Goal: Task Accomplishment & Management: Manage account settings

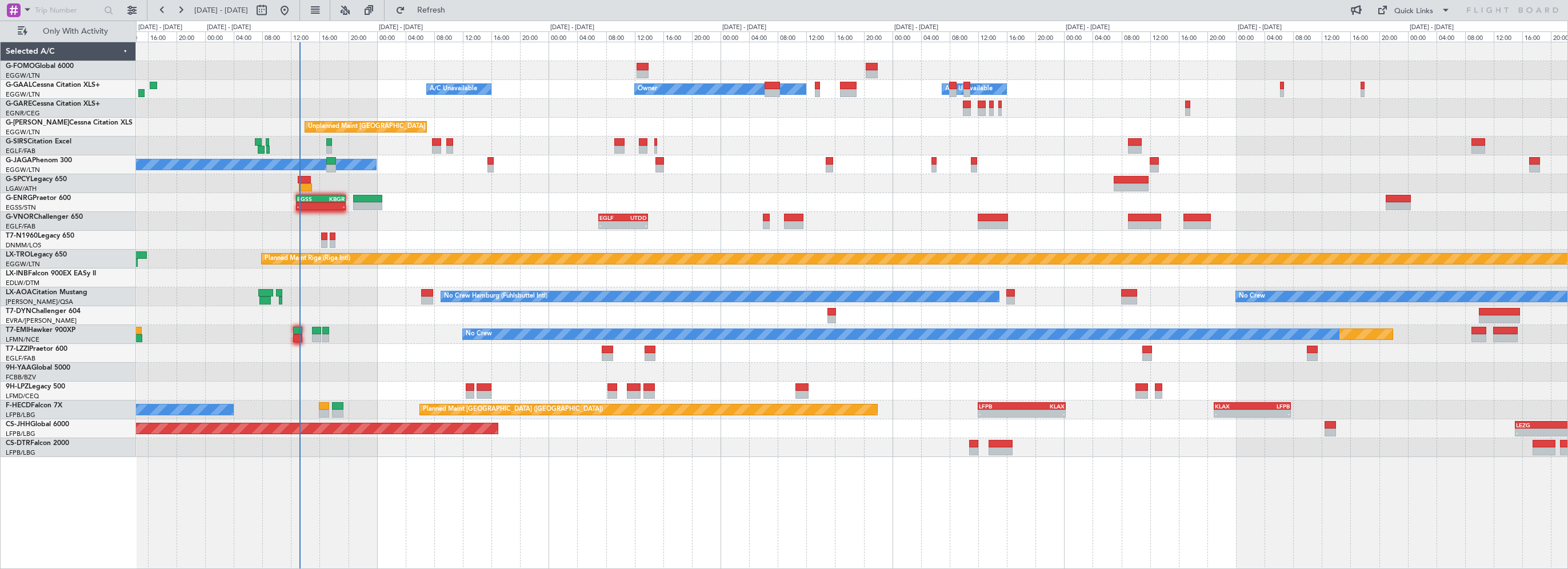
click at [404, 505] on div "Owner Owner A/C Unavailable A/C Unavailable Unplanned Maint [GEOGRAPHIC_DATA] (…" at bounding box center [852, 305] width 1432 height 527
click at [458, 2] on button "Refresh" at bounding box center [425, 10] width 69 height 19
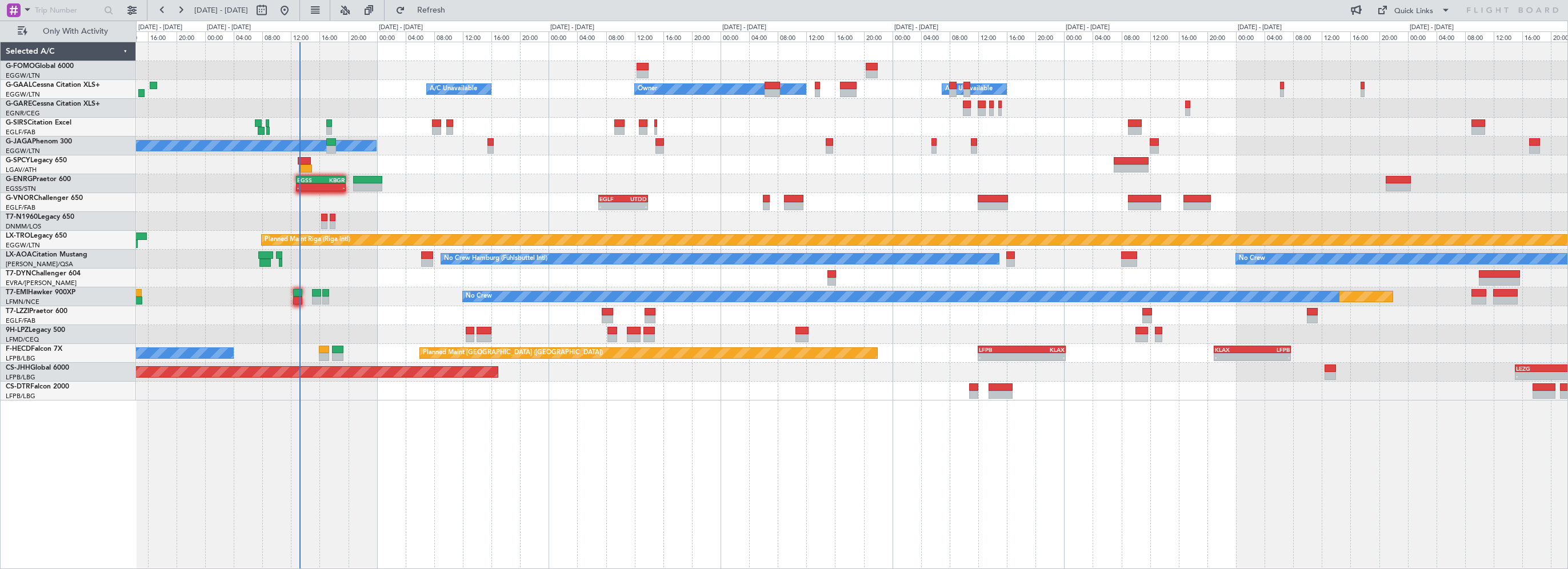
click at [659, 468] on div "Owner Owner A/C Unavailable A/C Unavailable Planned Maint Oxford (Kidlington) A…" at bounding box center [852, 305] width 1432 height 527
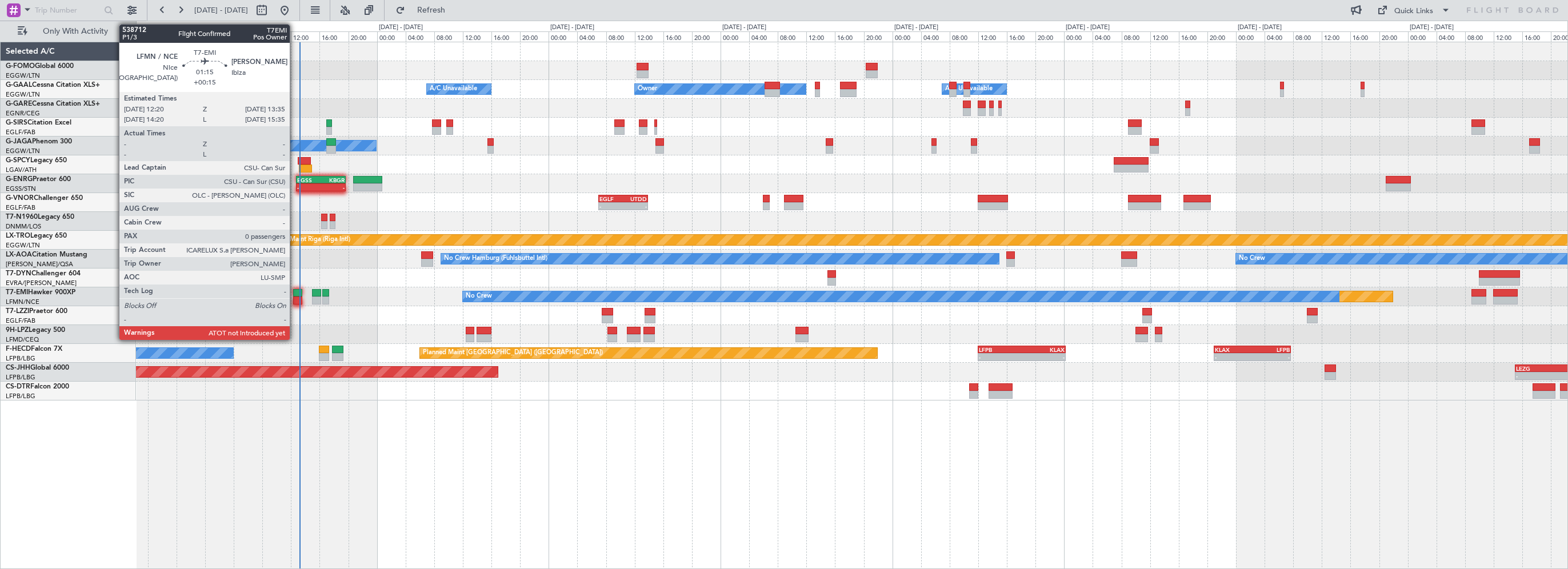
click at [294, 291] on div at bounding box center [298, 292] width 9 height 8
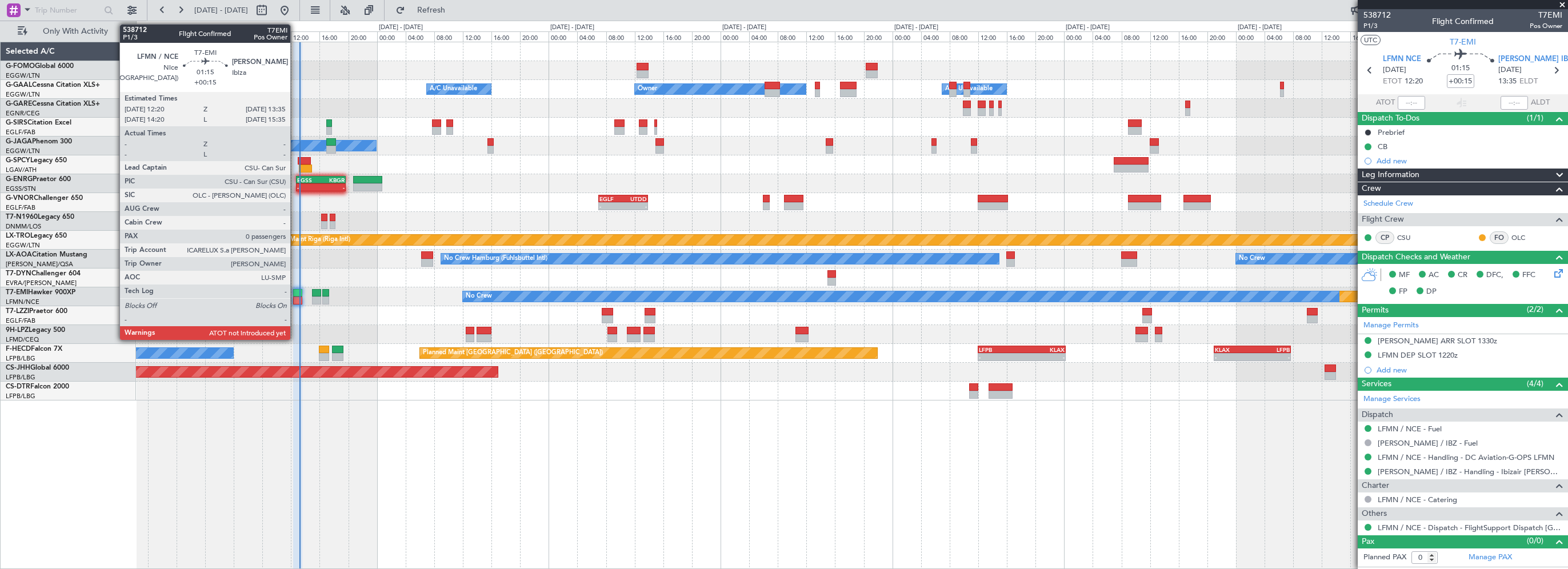
click at [295, 292] on div at bounding box center [298, 292] width 9 height 8
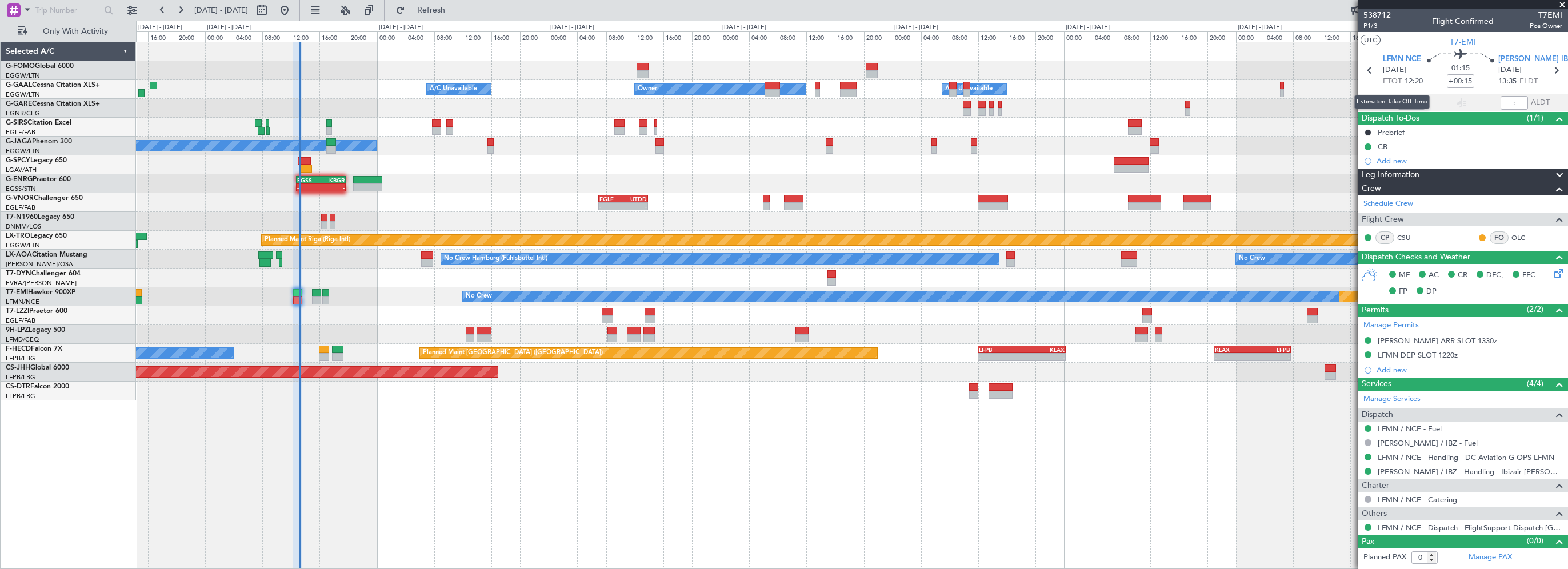
click at [1415, 103] on div "Estimated Take-Off Time" at bounding box center [1392, 101] width 75 height 14
drag, startPoint x: 1409, startPoint y: 101, endPoint x: 1444, endPoint y: 95, distance: 35.5
click at [1409, 101] on input "text" at bounding box center [1412, 102] width 28 height 14
type input "13:09"
click at [460, 447] on div "Owner Owner A/C Unavailable A/C Unavailable Planned Maint Oxford (Kidlington) A…" at bounding box center [852, 305] width 1432 height 527
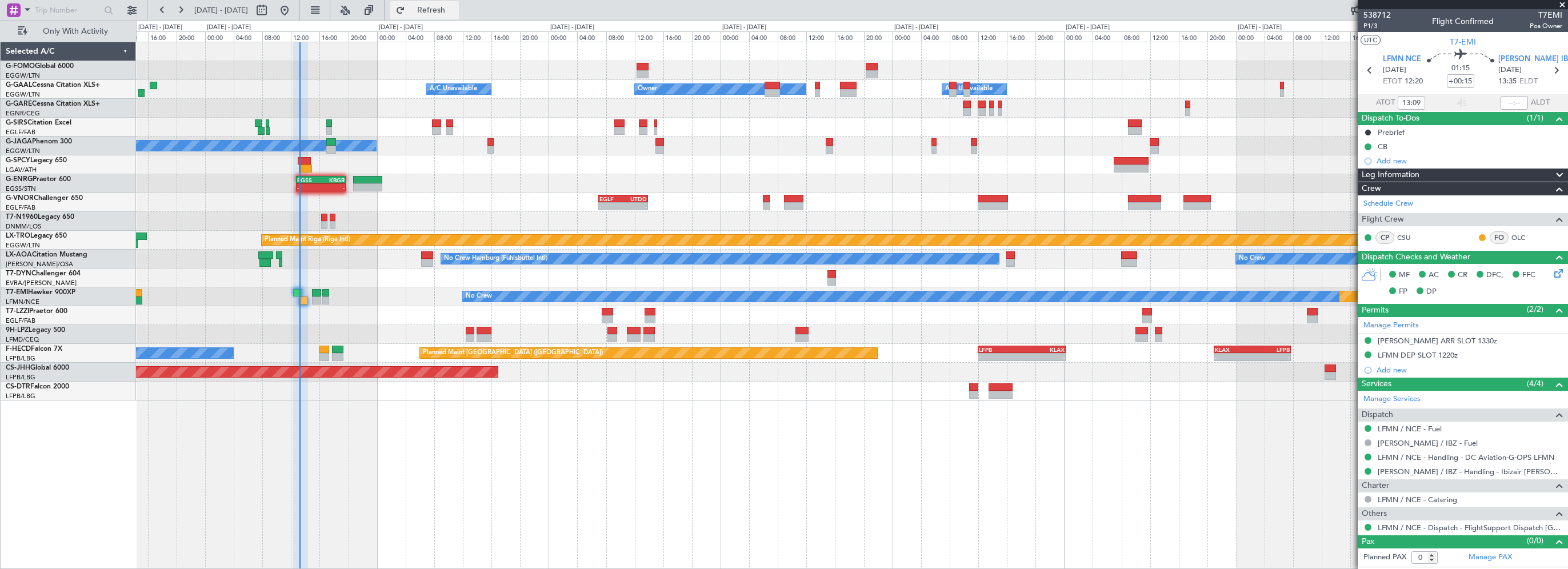
click at [455, 6] on span "Refresh" at bounding box center [432, 10] width 48 height 8
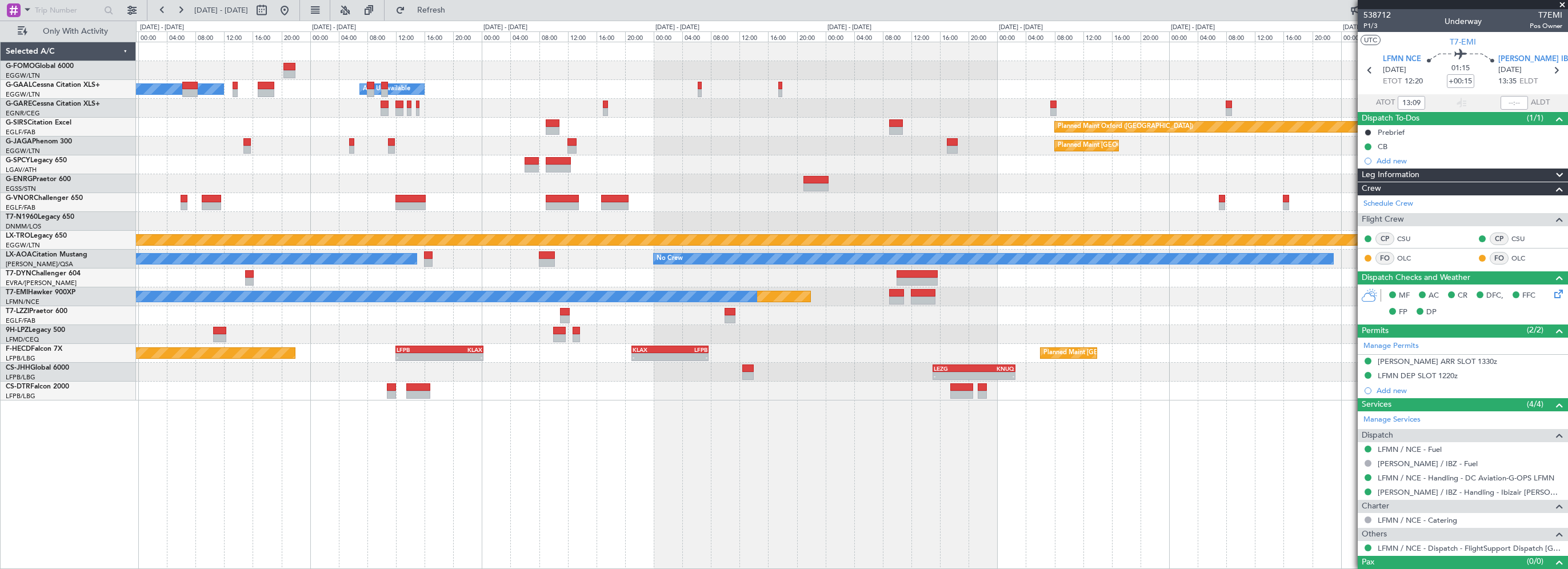
click at [389, 178] on div "EGGW 03:55 Z KSFO 14:45 Z - - - - KSFO 22:15 Z EGGW 08:00 Z Owner Owner A/C Una…" at bounding box center [851, 222] width 1431 height 358
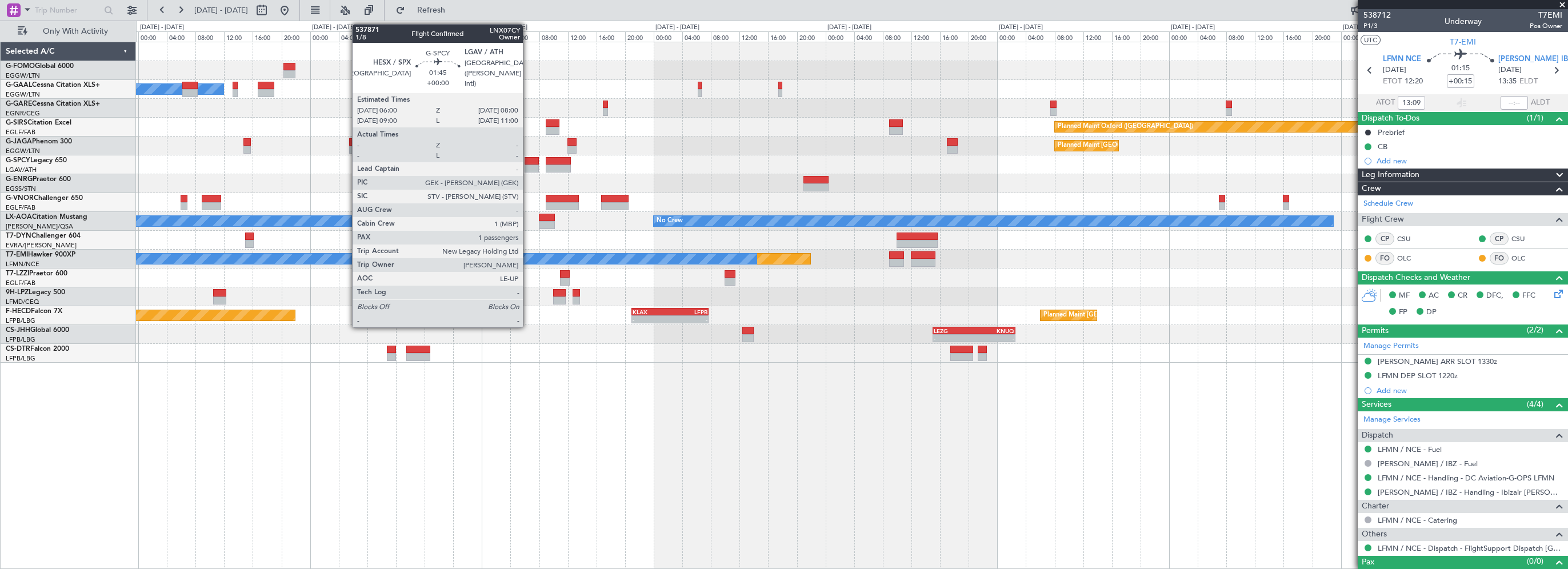
click at [528, 162] on div at bounding box center [532, 161] width 15 height 8
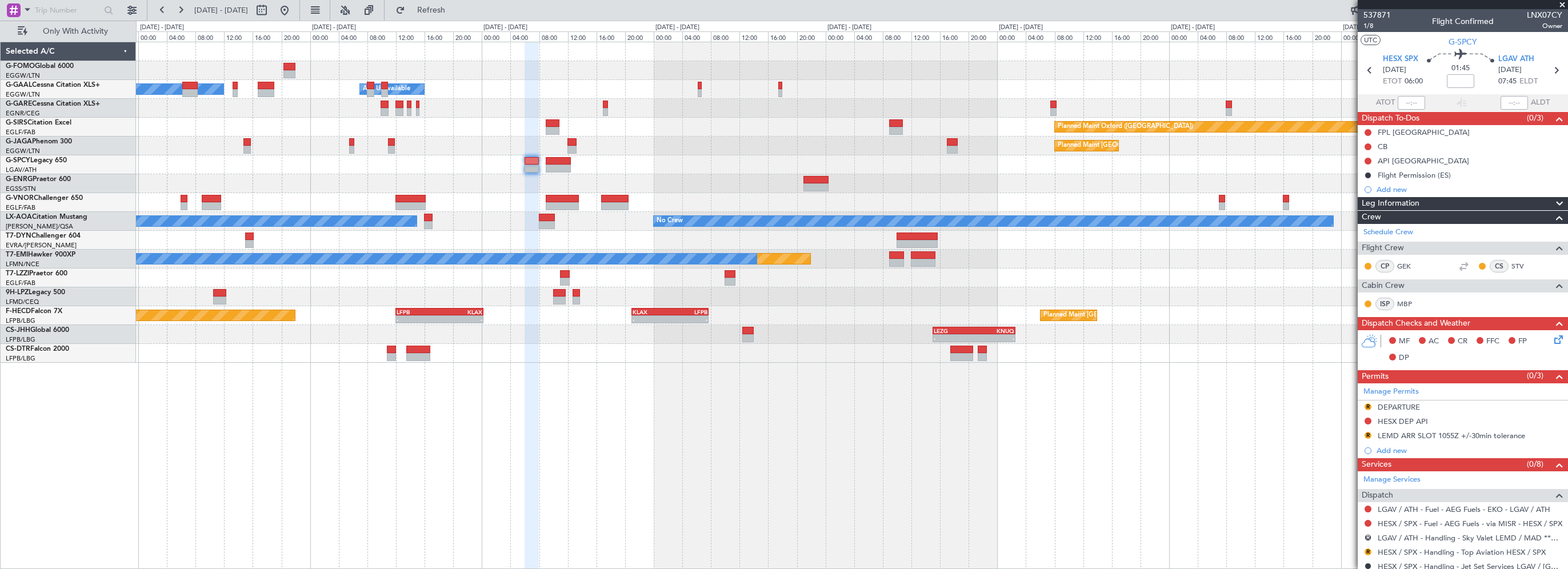
drag, startPoint x: 1562, startPoint y: 3, endPoint x: 1453, endPoint y: 23, distance: 110.8
click at [1562, 3] on span at bounding box center [1562, 5] width 11 height 10
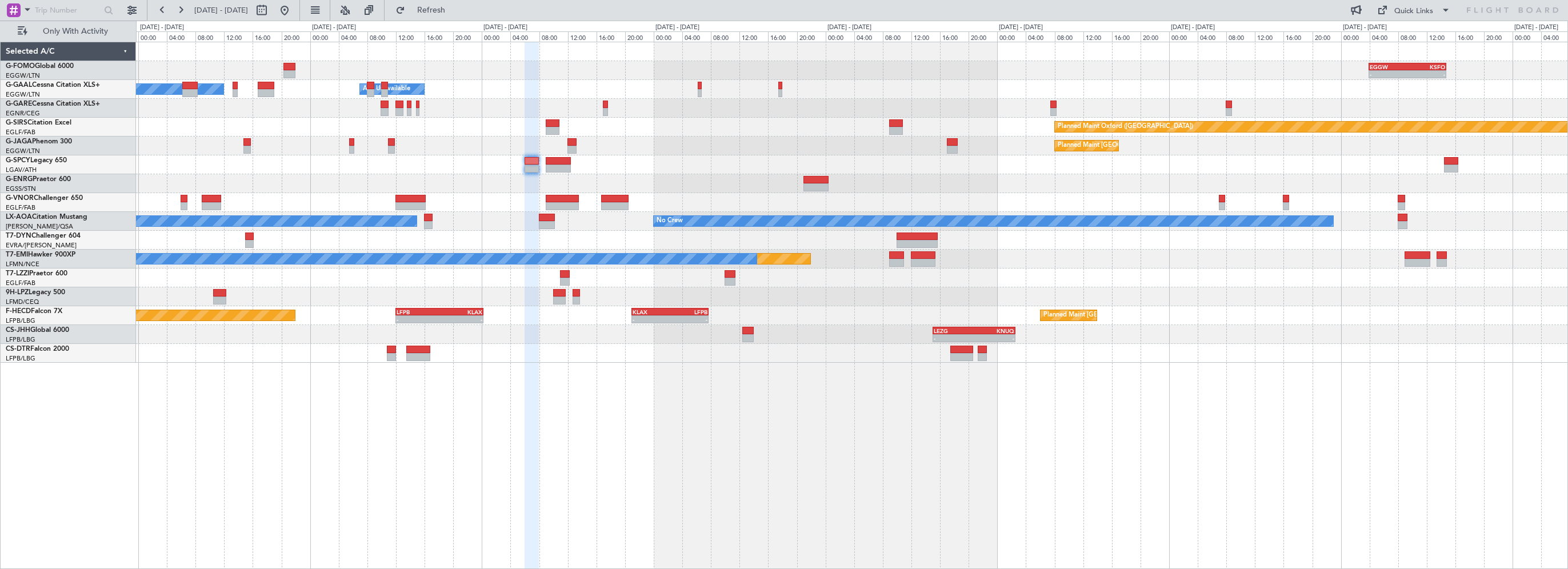
type input "0"
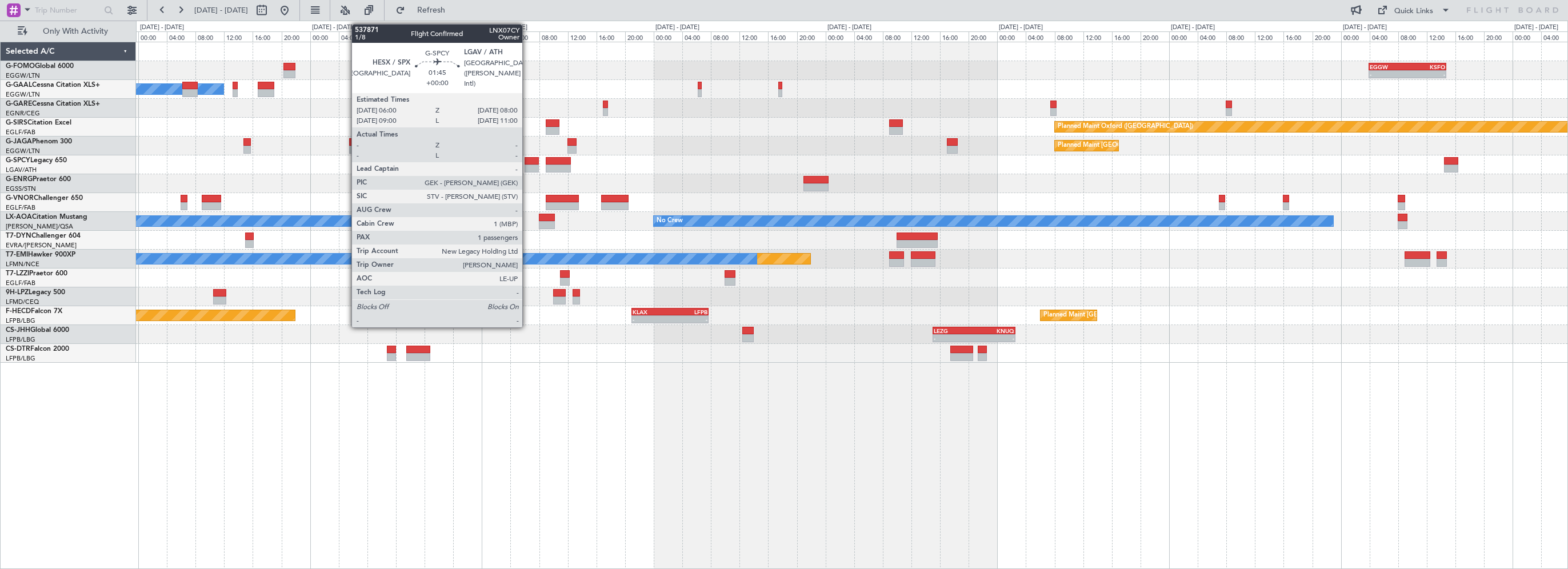
click at [526, 162] on div at bounding box center [532, 161] width 15 height 8
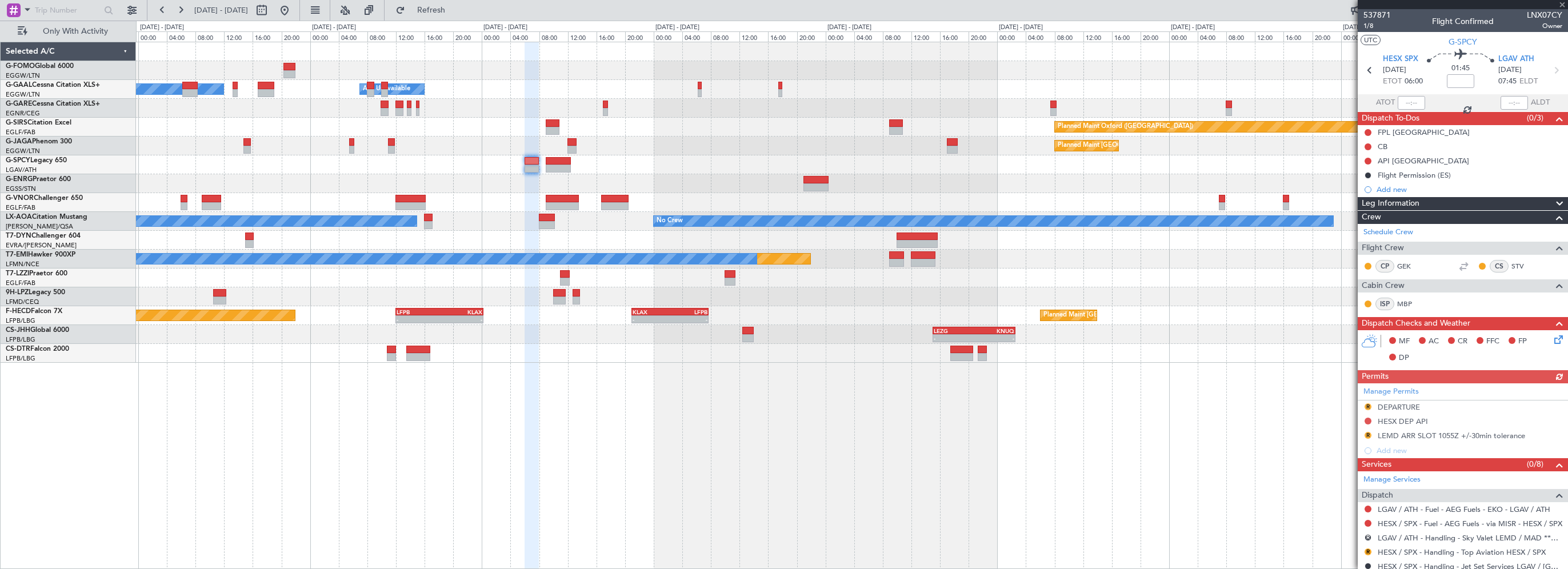
scroll to position [188, 0]
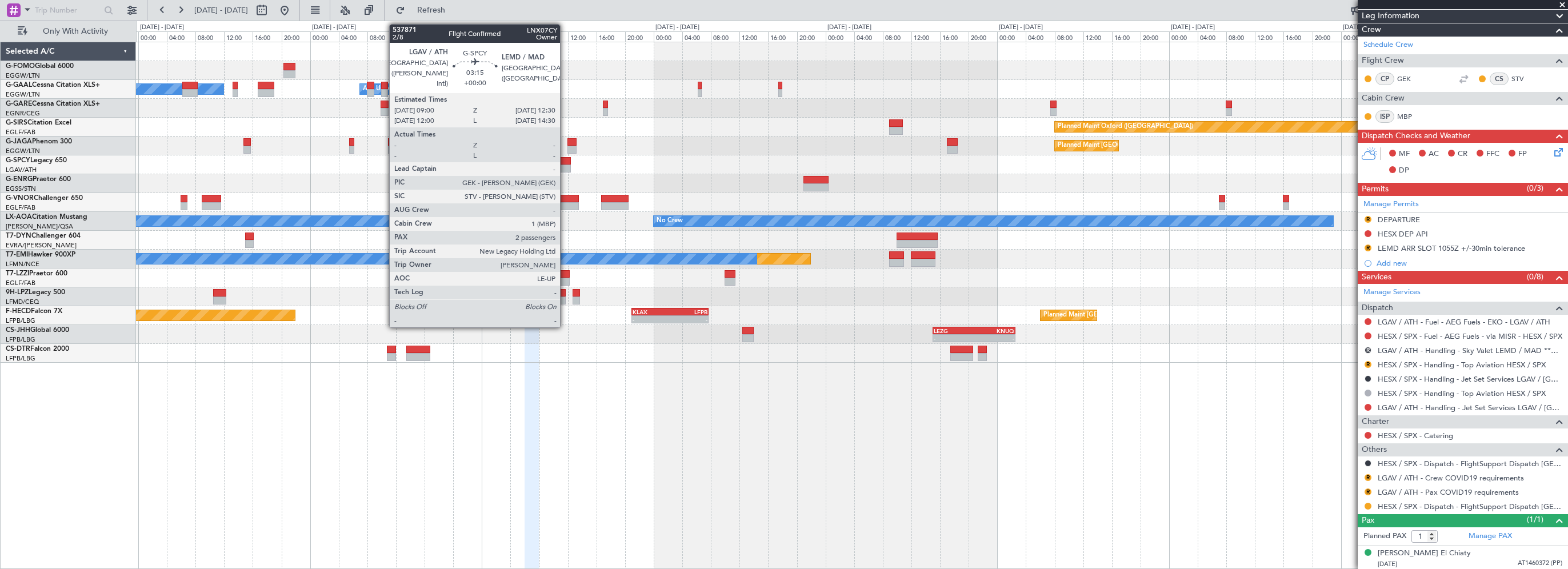
click at [565, 158] on div at bounding box center [557, 161] width 25 height 8
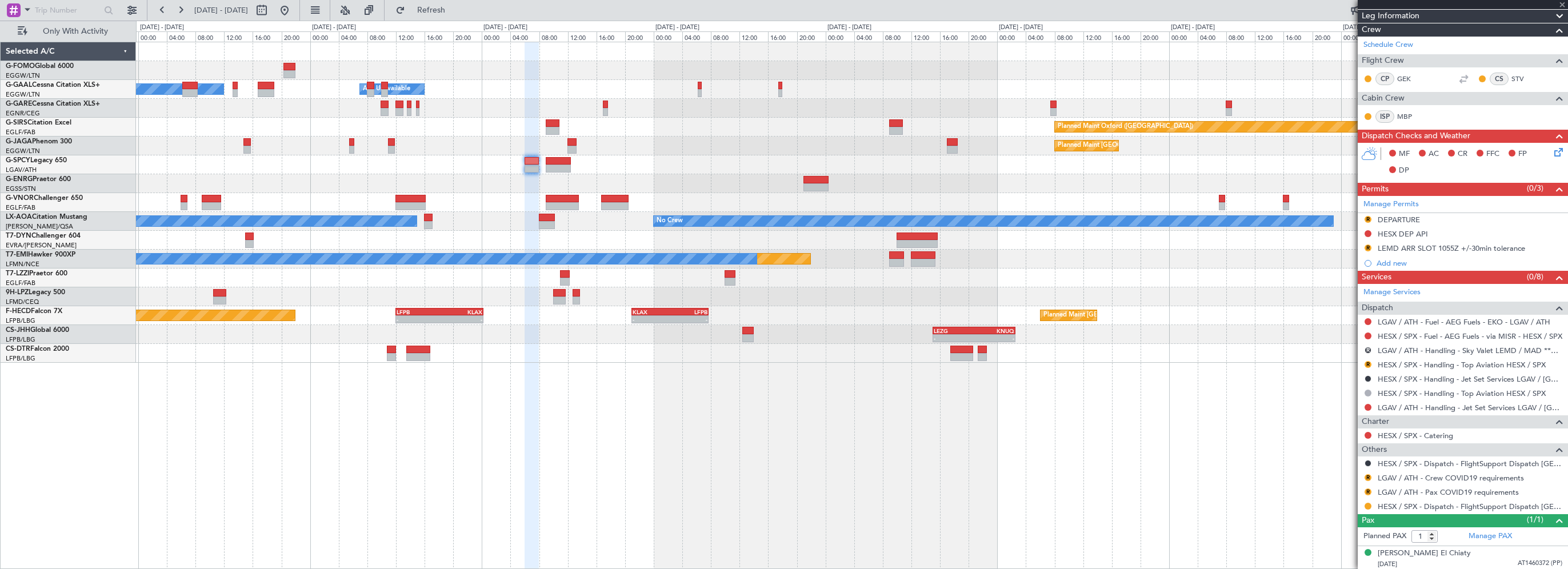
type input "2"
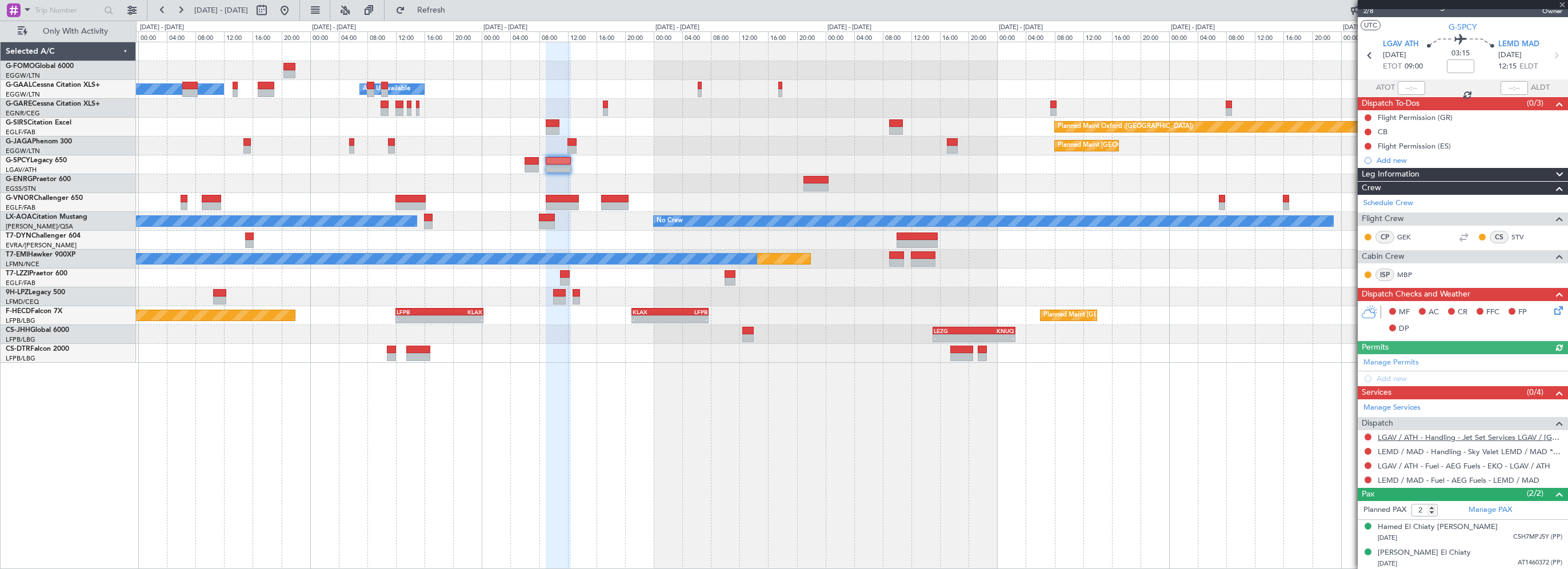
scroll to position [0, 0]
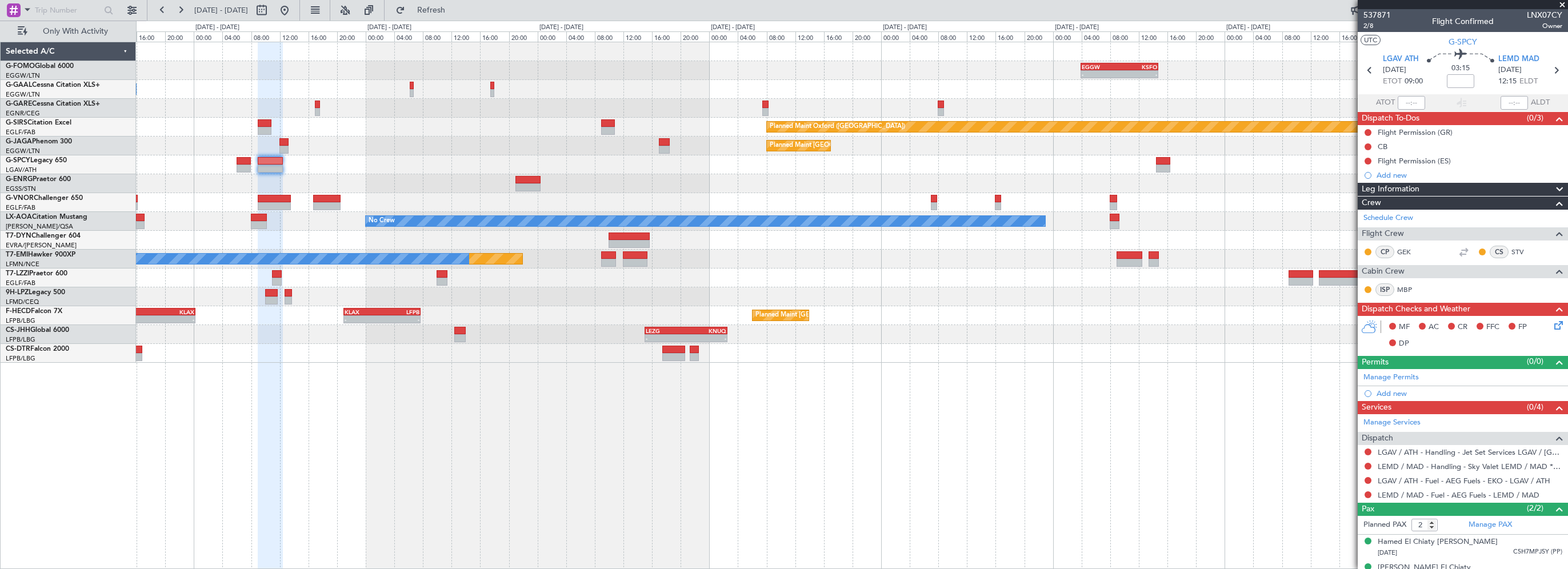
click at [824, 201] on div "- - EGGW 03:55 Z KSFO 14:45 Z - - KSFO 22:15 Z EGGW 08:00 Z Owner A/C Unavailab…" at bounding box center [851, 202] width 1431 height 320
click at [1431, 464] on link "LEMD / MAD - Handling - Sky Valet LEMD / MAD **MY HANDLING**" at bounding box center [1470, 466] width 185 height 9
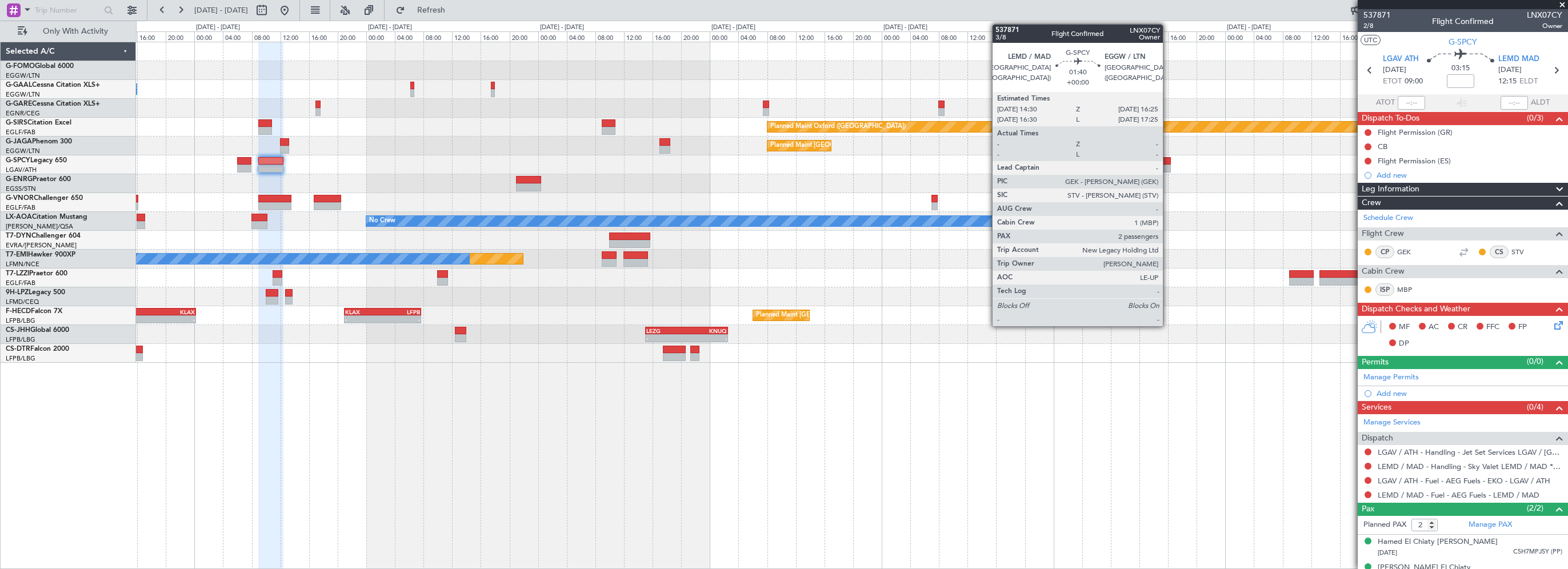
click at [1168, 158] on div at bounding box center [1163, 161] width 14 height 8
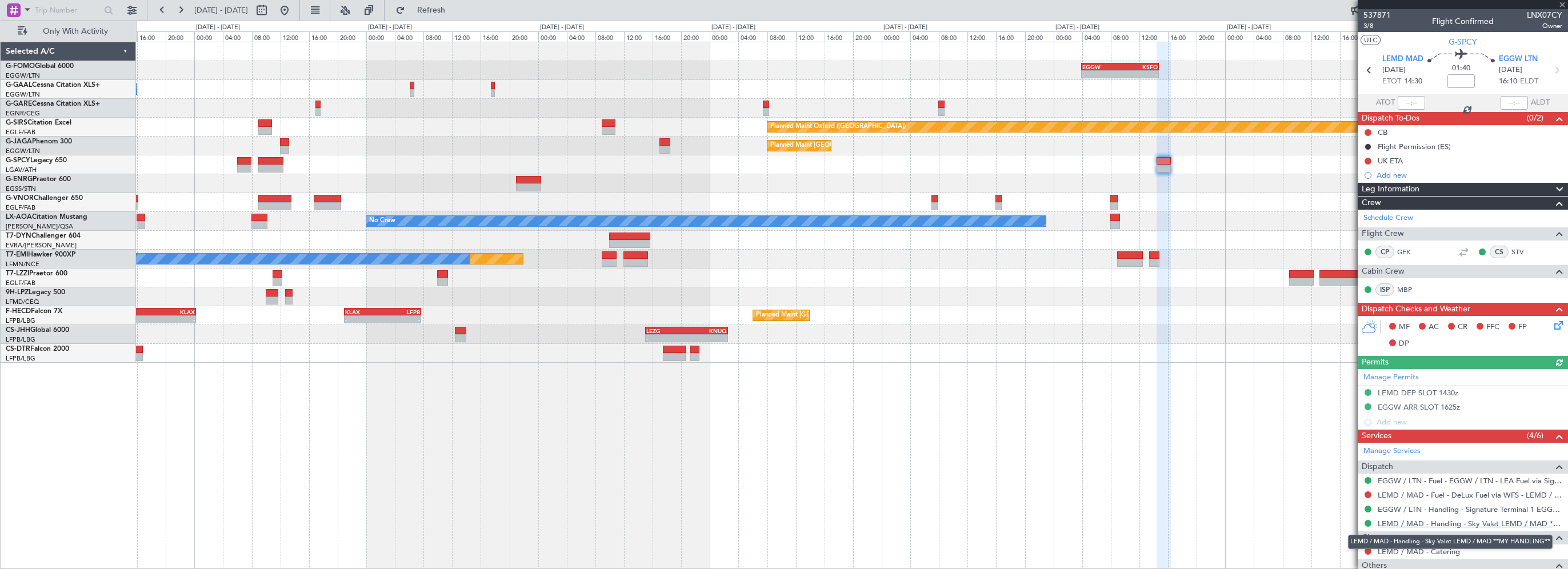
click at [1418, 524] on link "LEMD / MAD - Handling - Sky Valet LEMD / MAD **MY HANDLING**" at bounding box center [1470, 524] width 185 height 9
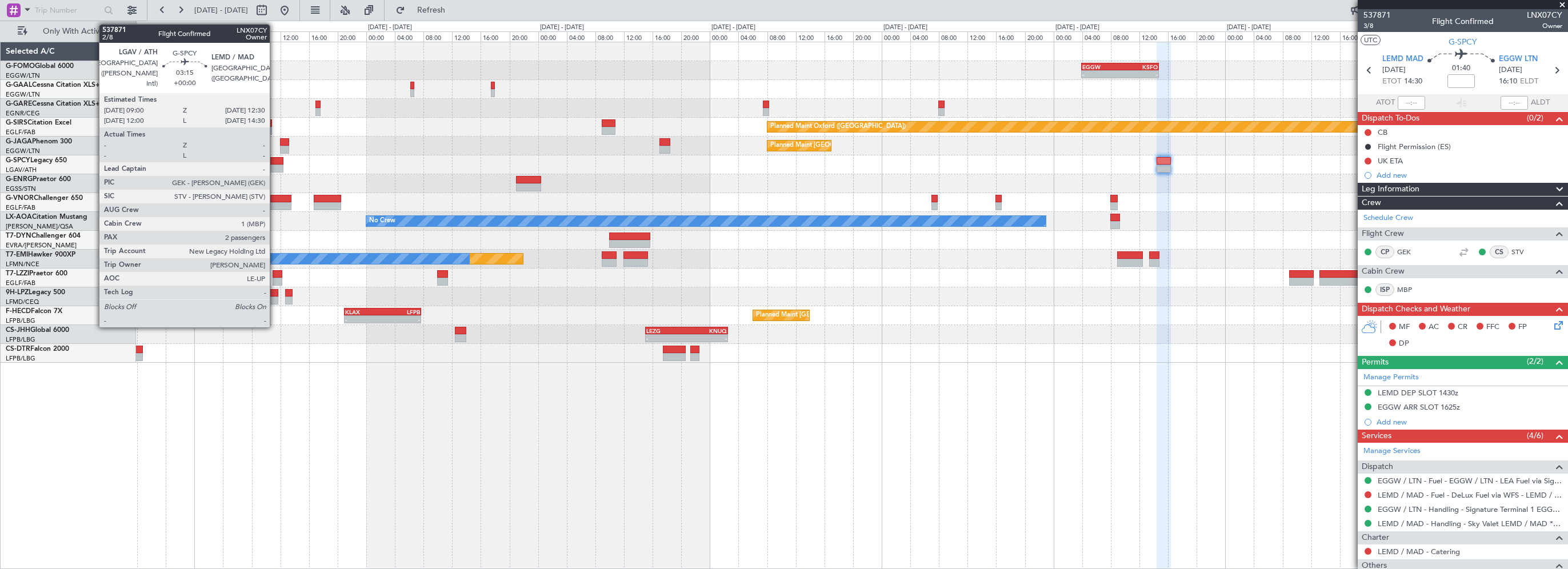
click at [275, 161] on div at bounding box center [270, 161] width 25 height 8
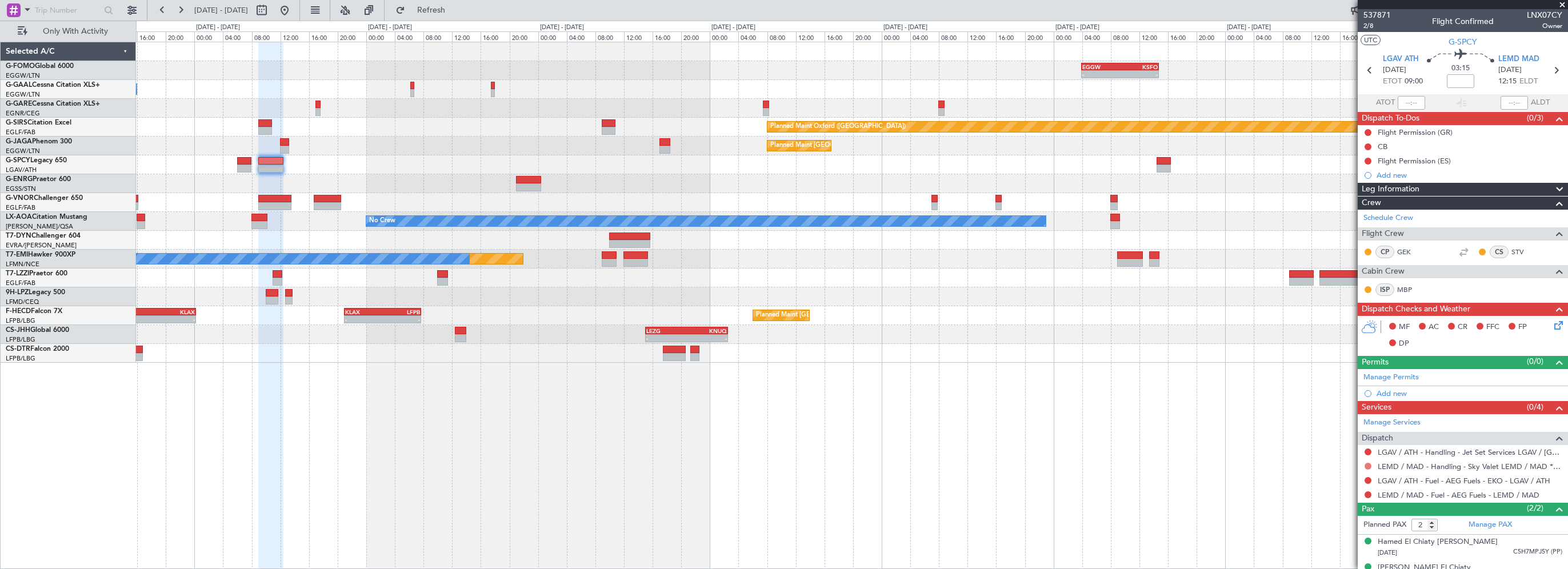
click at [1367, 462] on button at bounding box center [1367, 465] width 7 height 6
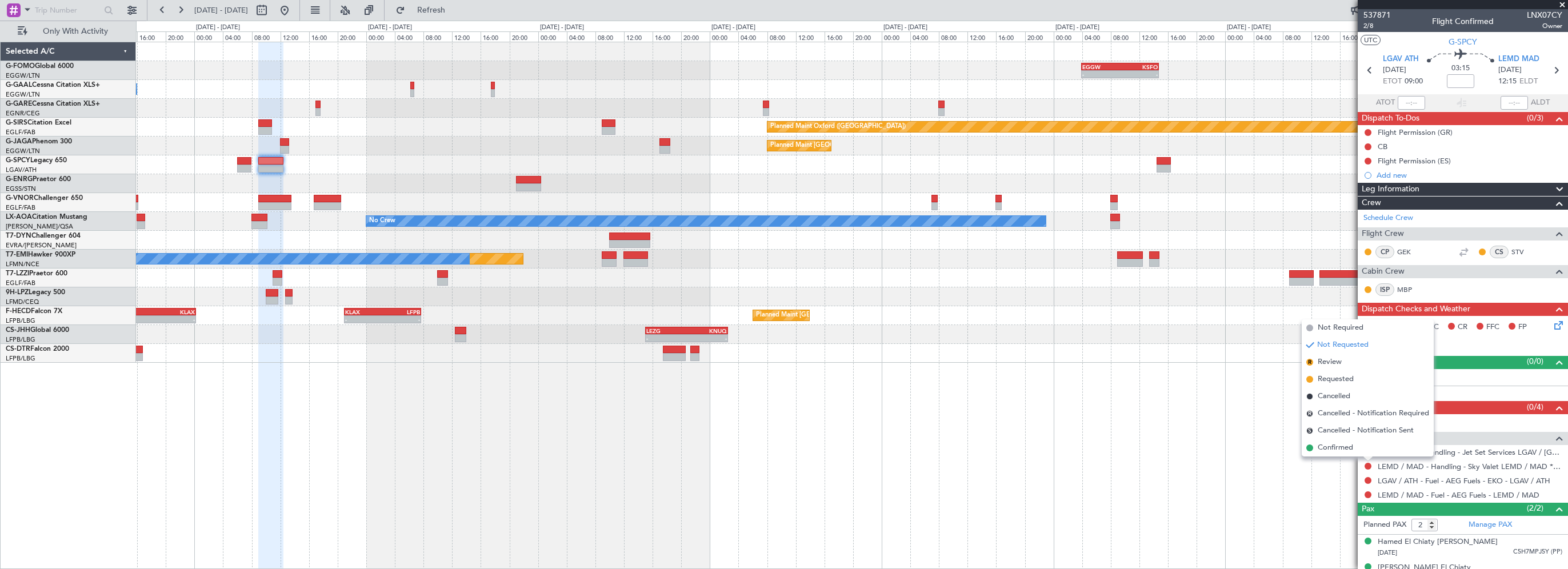
click at [1334, 381] on span "Requested" at bounding box center [1336, 379] width 36 height 11
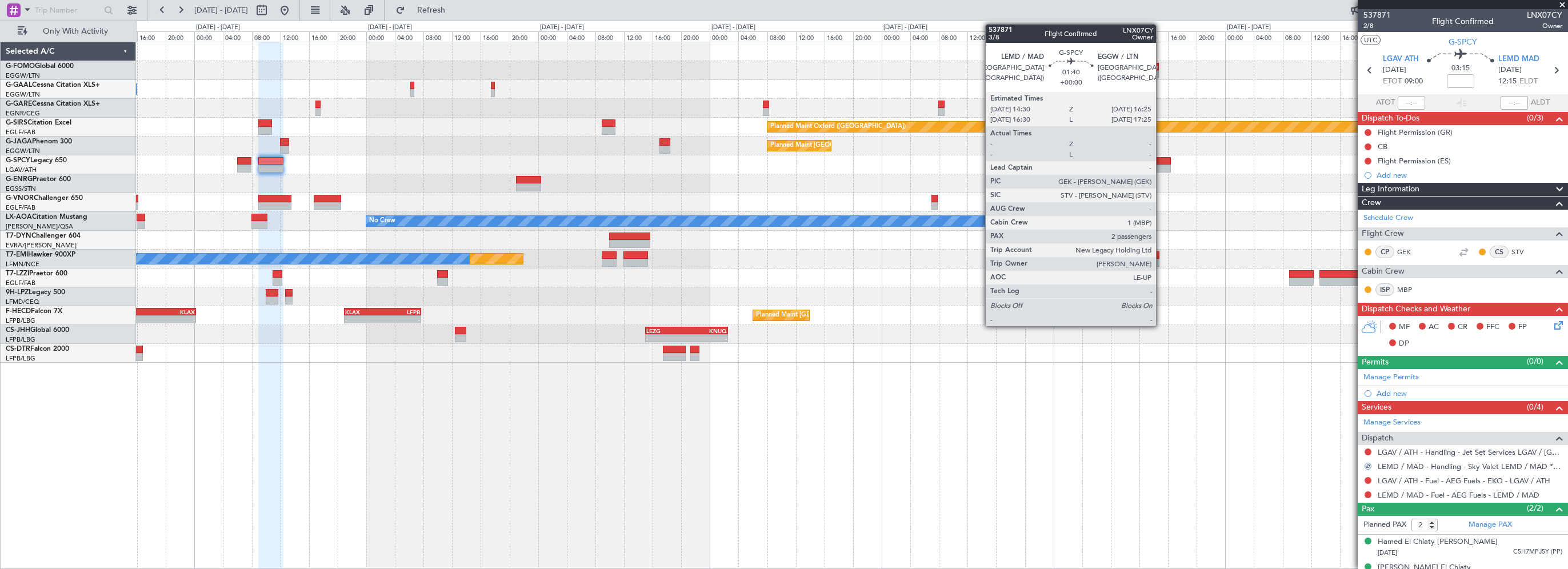
click at [1161, 160] on div at bounding box center [1163, 161] width 14 height 8
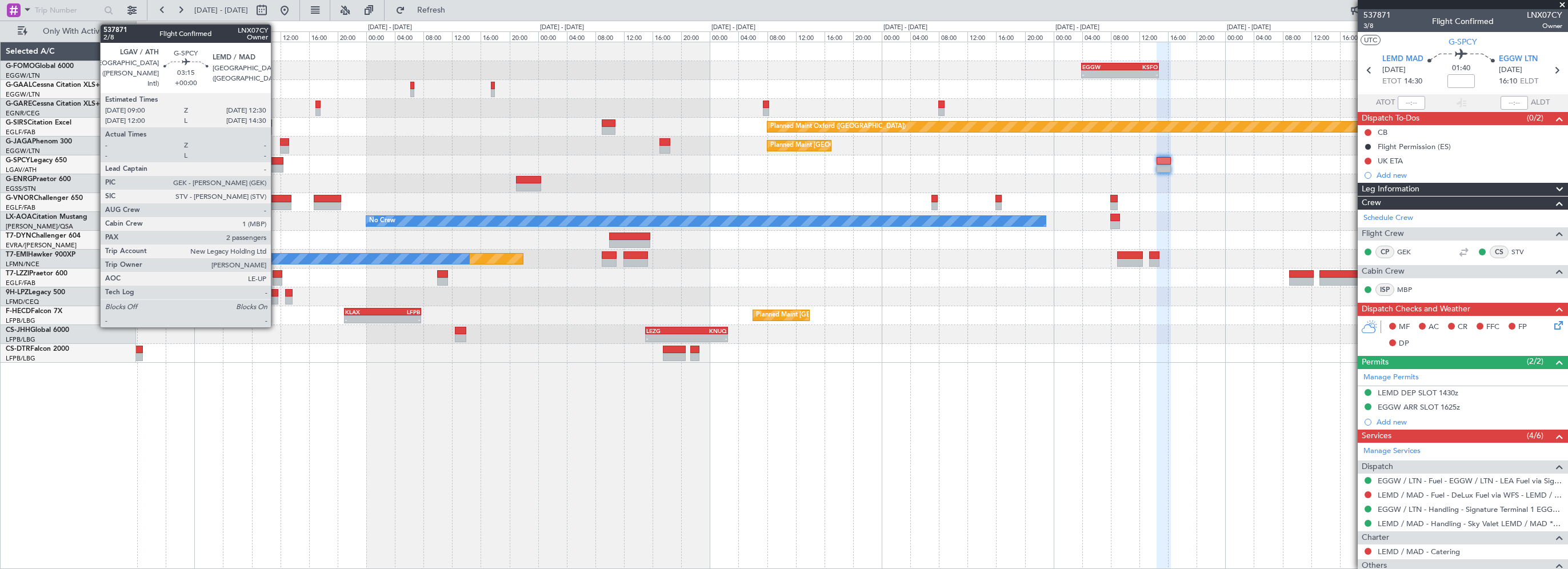
click at [276, 160] on div at bounding box center [270, 161] width 25 height 8
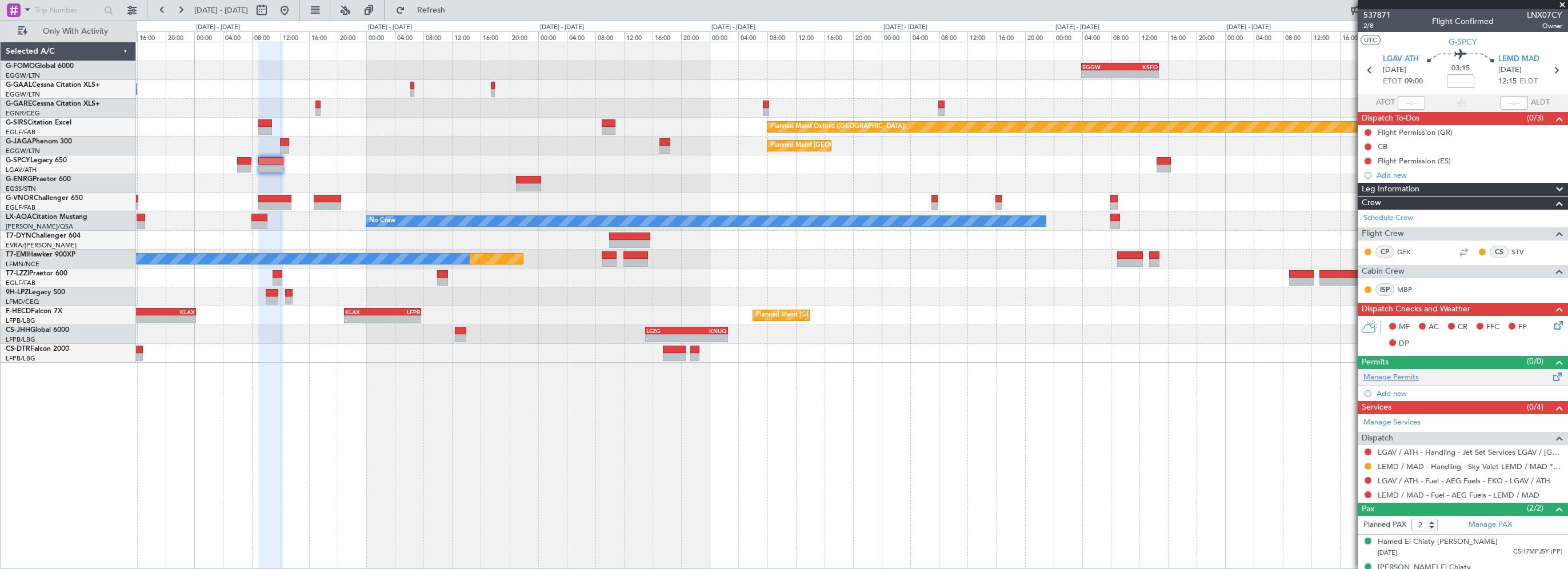
click at [1552, 375] on span at bounding box center [1558, 374] width 14 height 8
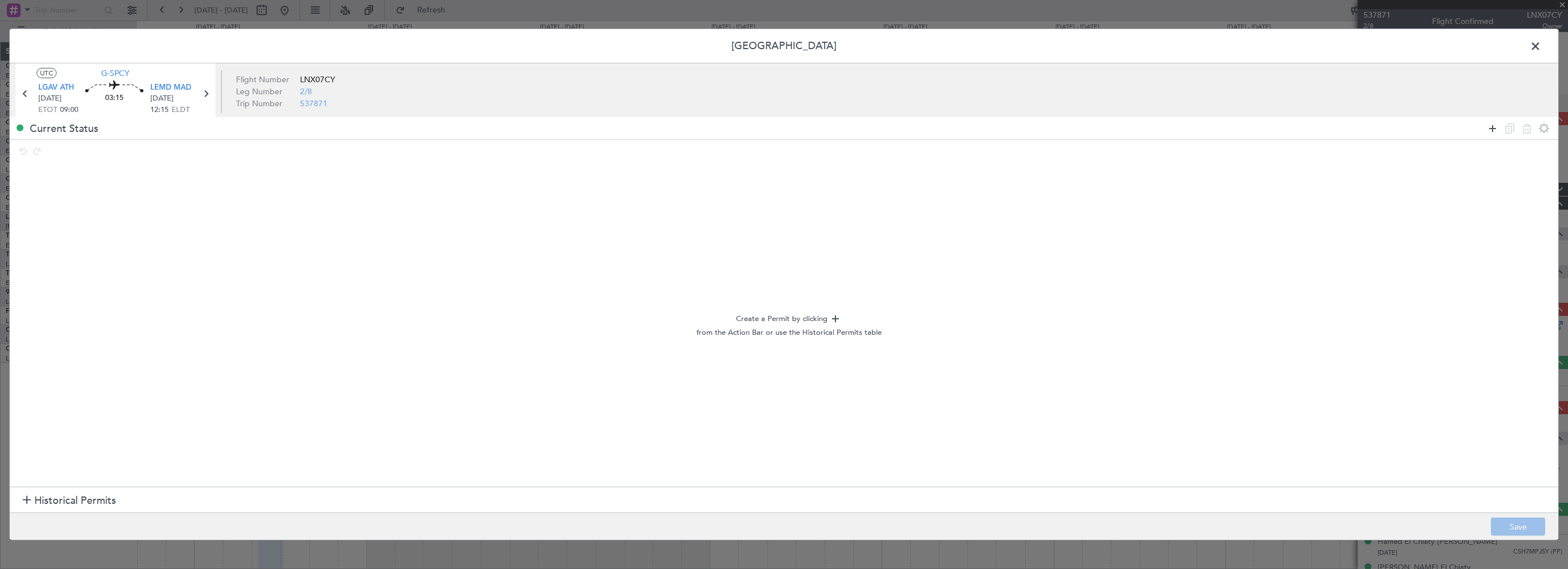
click at [1493, 125] on icon at bounding box center [1492, 127] width 14 height 14
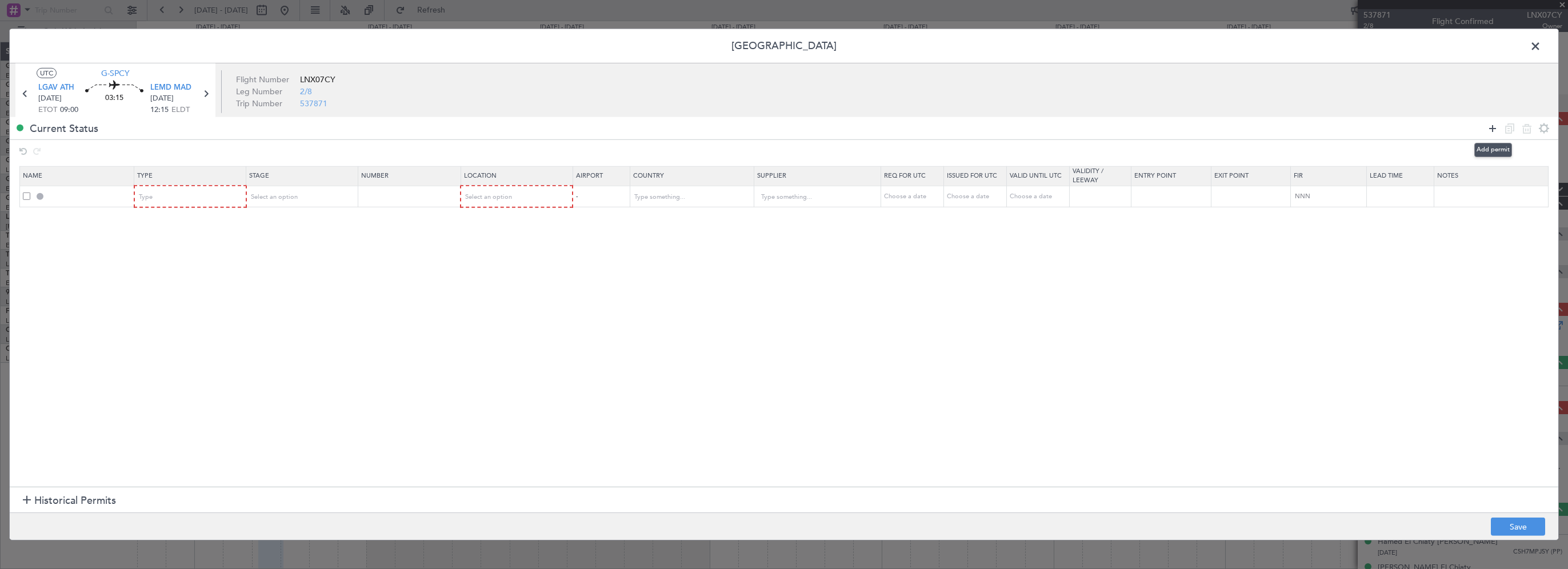
click at [1493, 125] on icon at bounding box center [1492, 127] width 14 height 14
click at [202, 187] on mat-form-field "Type" at bounding box center [189, 197] width 111 height 20
click at [217, 194] on div "Type" at bounding box center [187, 197] width 95 height 17
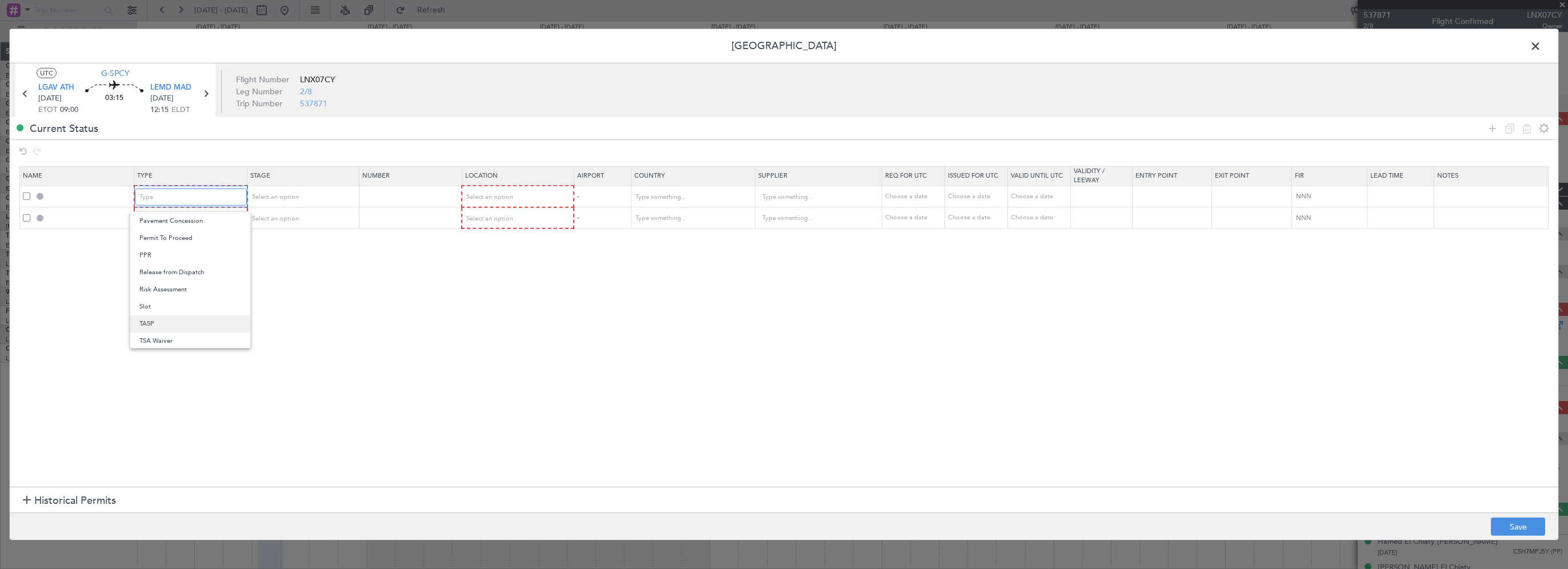
scroll to position [343, 0]
drag, startPoint x: 163, startPoint y: 304, endPoint x: 166, endPoint y: 242, distance: 62.1
click at [163, 304] on span "Slot" at bounding box center [190, 305] width 102 height 17
click at [176, 219] on div "Type" at bounding box center [187, 218] width 95 height 17
click at [169, 328] on span "Slot" at bounding box center [190, 327] width 102 height 17
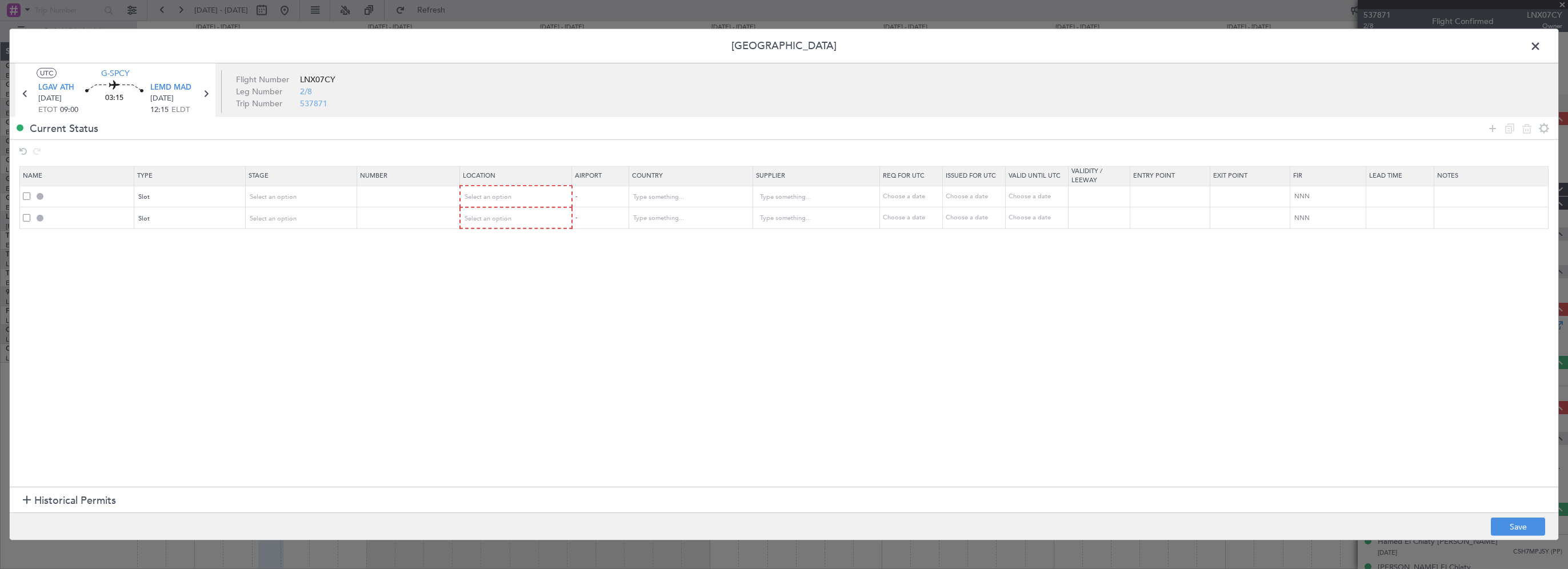
click at [353, 281] on section "Name Type Stage Number Location Airport Country Supplier Req For Utc Issued For…" at bounding box center [783, 325] width 1548 height 323
click at [311, 200] on div "Select an option" at bounding box center [297, 197] width 95 height 17
click at [281, 278] on span "Requested" at bounding box center [301, 272] width 102 height 17
click at [307, 215] on div "Select an option" at bounding box center [297, 218] width 95 height 17
click at [279, 290] on span "Requested" at bounding box center [301, 292] width 102 height 17
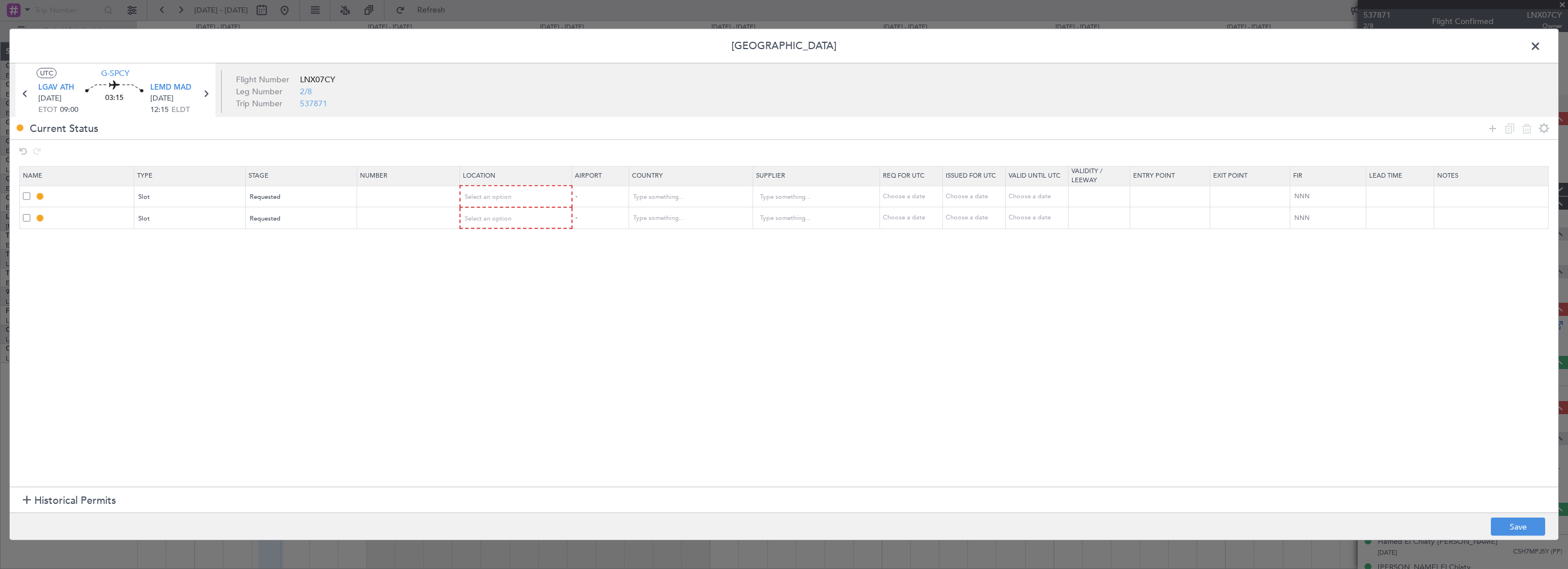
click at [435, 277] on section "Name Type Stage Number Location Airport Country Supplier Req For Utc Issued For…" at bounding box center [783, 325] width 1548 height 323
click at [488, 197] on span "Select an option" at bounding box center [489, 196] width 46 height 8
drag, startPoint x: 486, startPoint y: 220, endPoint x: 487, endPoint y: 212, distance: 8.1
click at [485, 219] on span "Departure" at bounding box center [516, 220] width 102 height 17
click at [487, 212] on div "Select an option" at bounding box center [513, 218] width 95 height 17
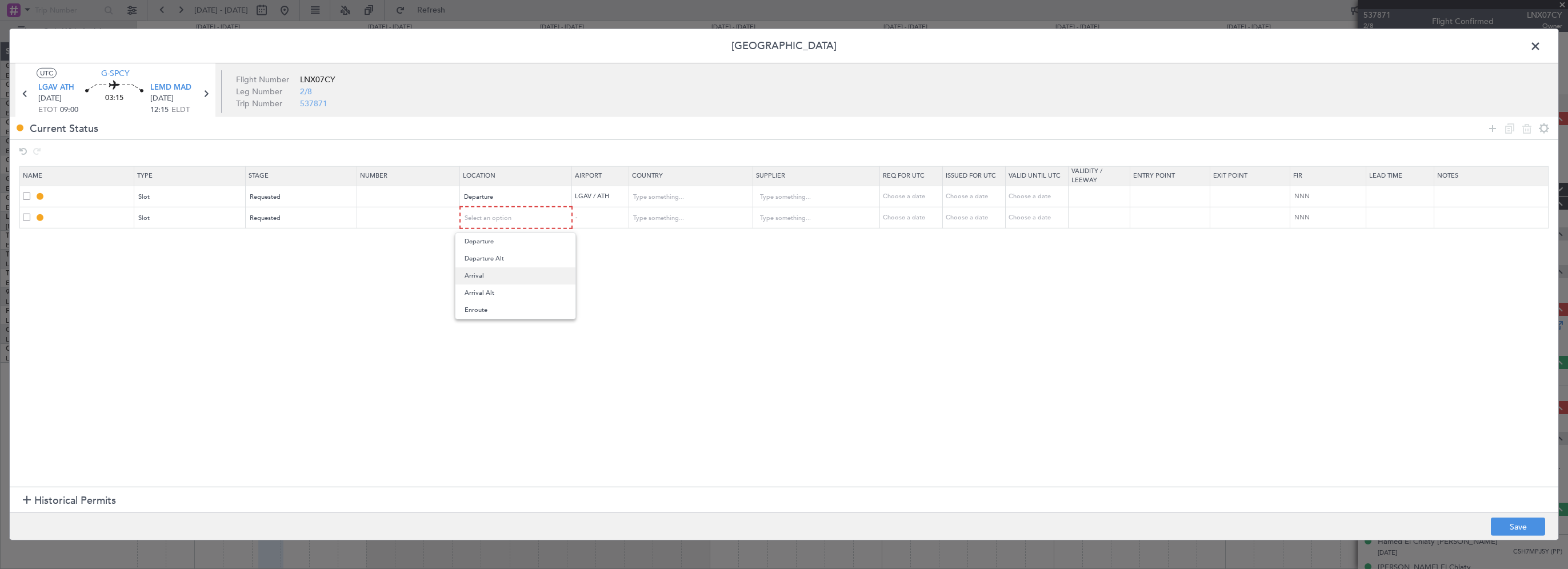
click at [480, 274] on span "Arrival" at bounding box center [516, 276] width 102 height 17
click at [690, 286] on section "Name Type Stage Number Location Airport Country Supplier Req For Utc Issued For…" at bounding box center [783, 325] width 1548 height 323
click at [1515, 527] on button "Save" at bounding box center [1518, 526] width 54 height 19
type input "LGAV DEP SLOT"
type input "Greece"
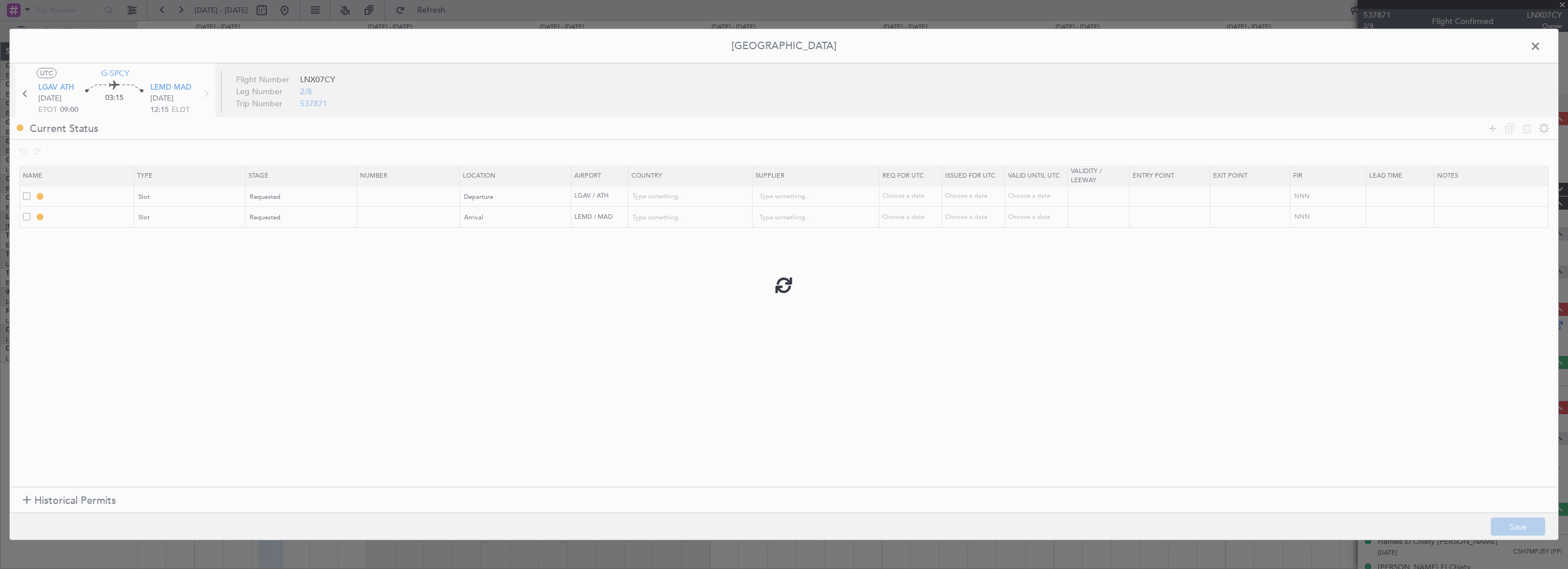
type input "NNN"
type input "LEMD ARR SLOT"
type input "Spain"
type input "NNN"
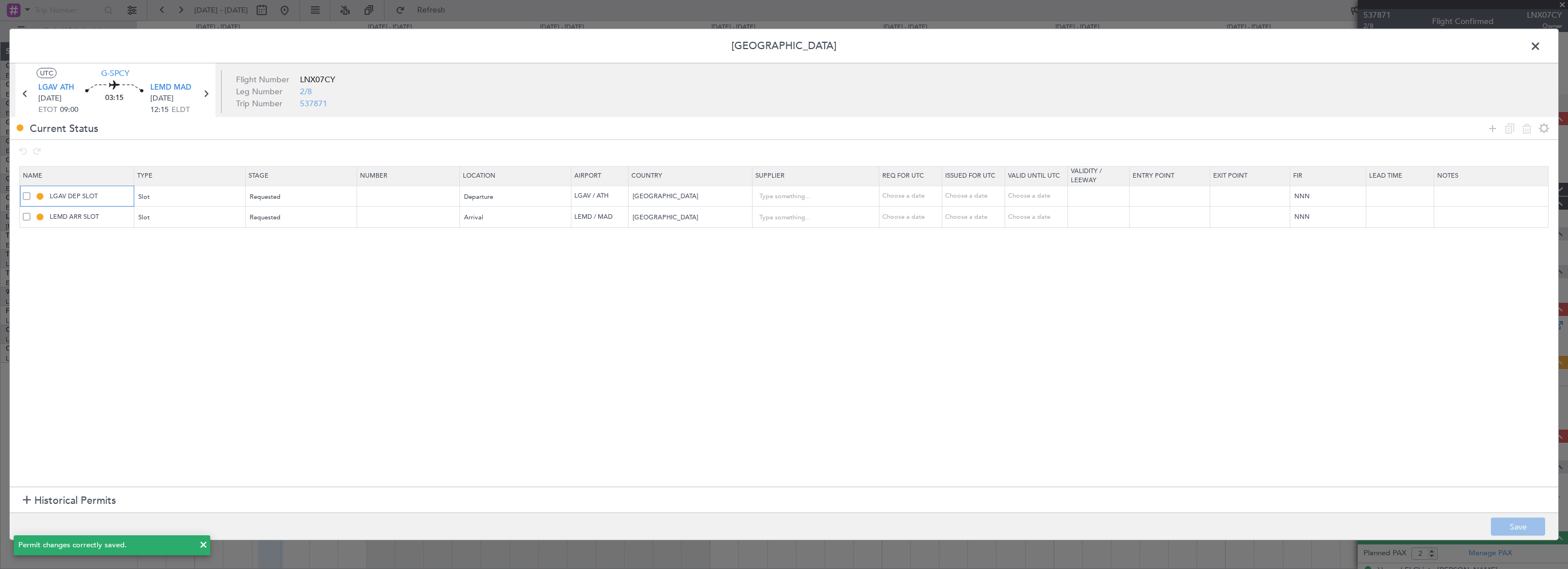
click at [110, 195] on input "LGAV DEP SLOT" at bounding box center [90, 196] width 85 height 9
type input "LGAV DEP SLOT 0900z"
click at [118, 213] on mat-tooltip-component "LGAV DEP SLOT 0900z" at bounding box center [90, 215] width 87 height 31
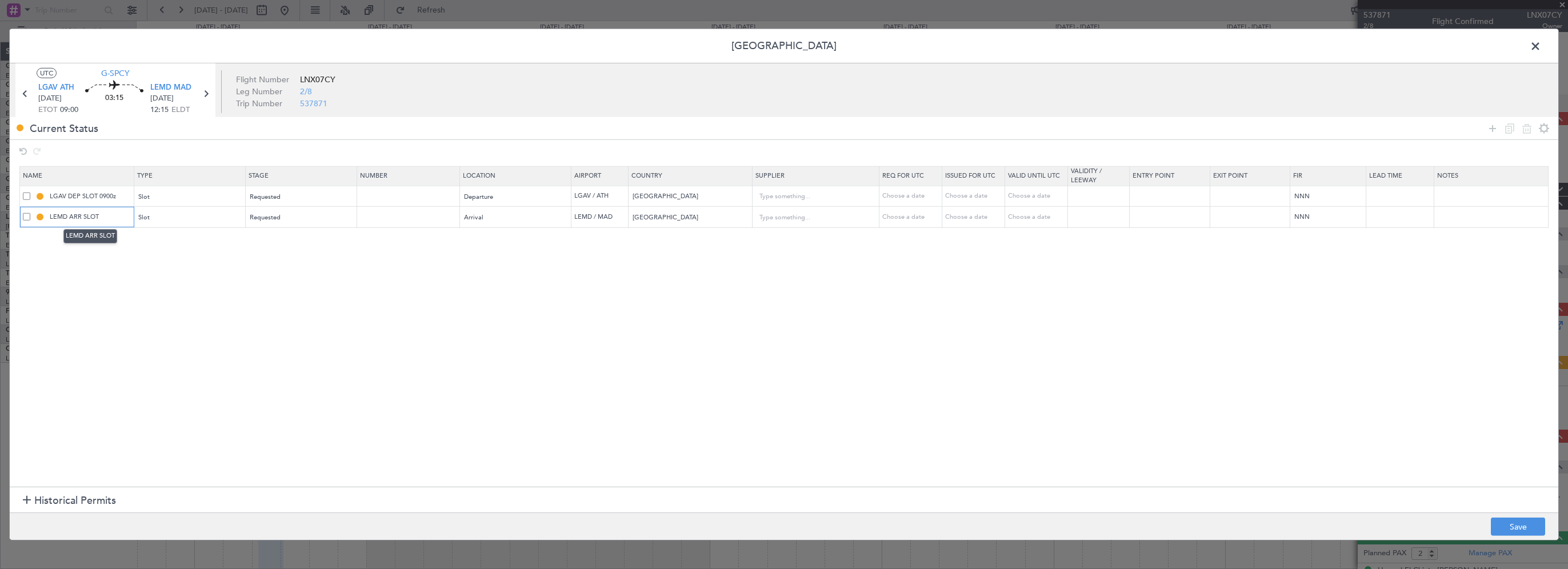
click at [112, 217] on input "LEMD ARR SLOT" at bounding box center [90, 216] width 85 height 9
type input "LEMD ARR SLOT 1215z"
click at [438, 394] on section "Name Type Stage Number Location Airport Country Supplier Req For Utc Issued For…" at bounding box center [783, 325] width 1548 height 323
click at [1502, 527] on button "Save" at bounding box center [1518, 526] width 54 height 19
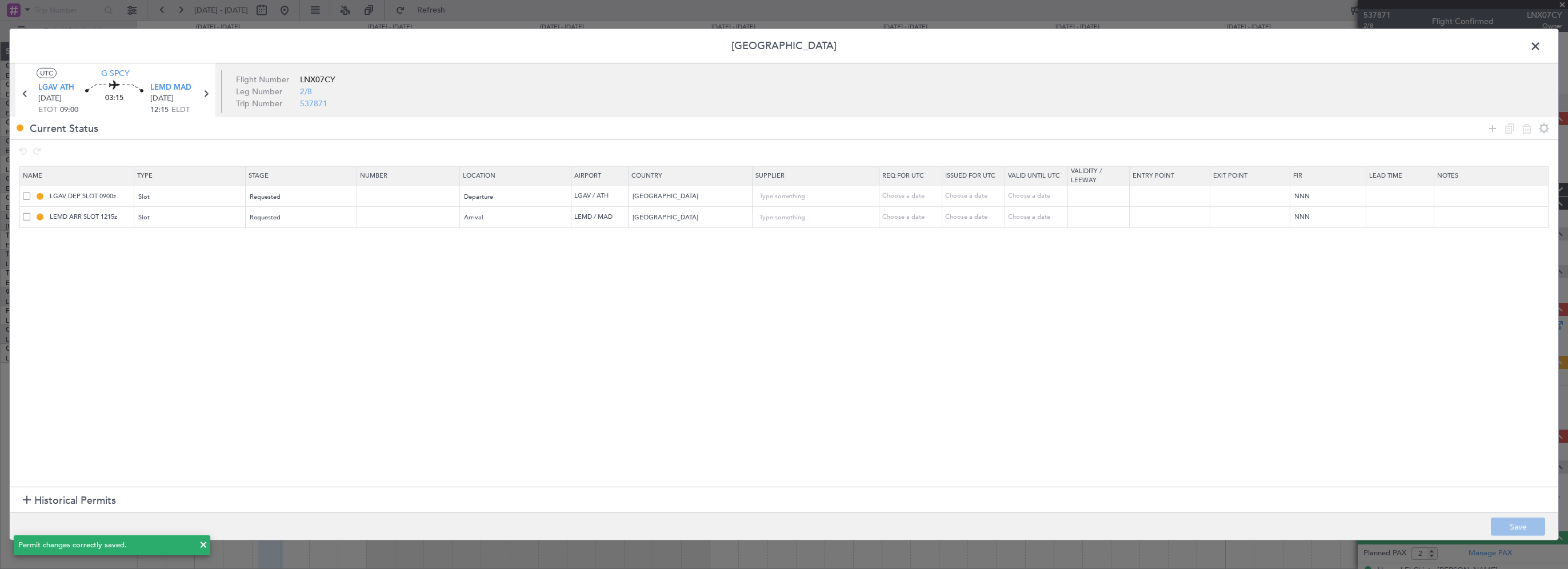
click at [1541, 46] on span at bounding box center [1541, 49] width 0 height 23
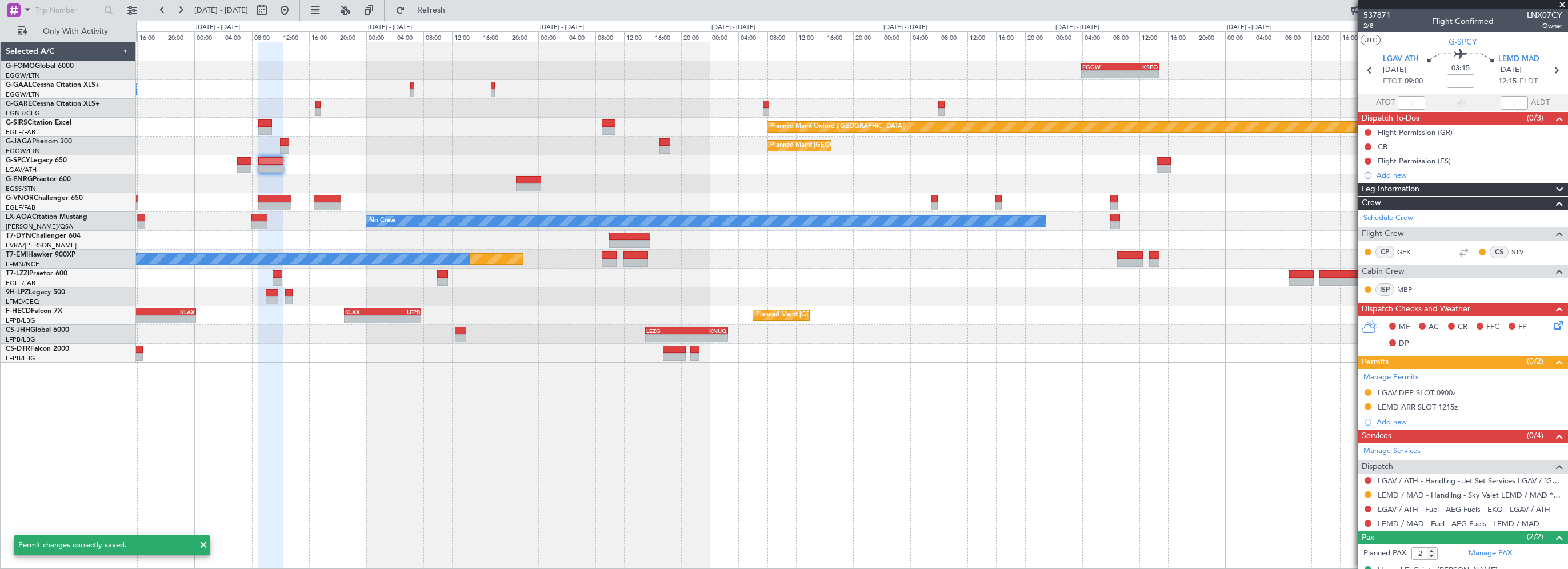
click at [1042, 462] on div "- - EGGW 03:55 Z KSFO 14:45 Z - - KSFO 22:15 Z EGGW 08:00 Z Owner A/C Unavailab…" at bounding box center [852, 305] width 1432 height 527
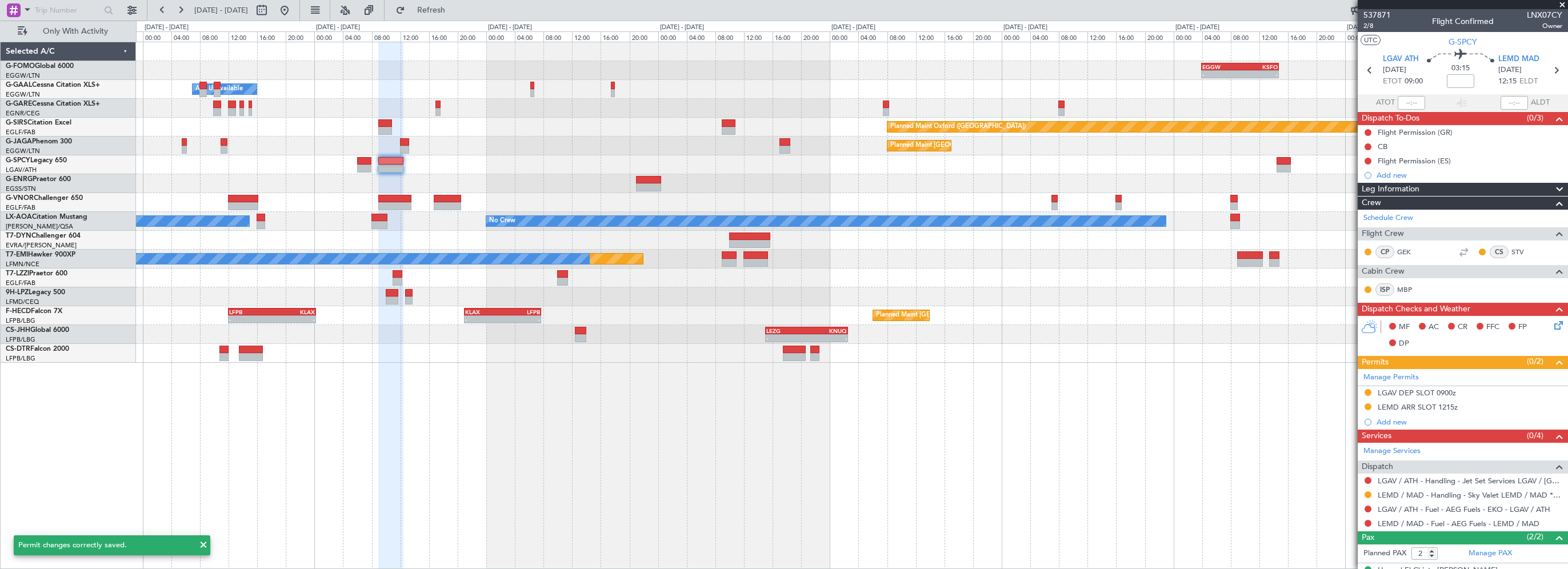
click at [512, 171] on div at bounding box center [851, 164] width 1431 height 19
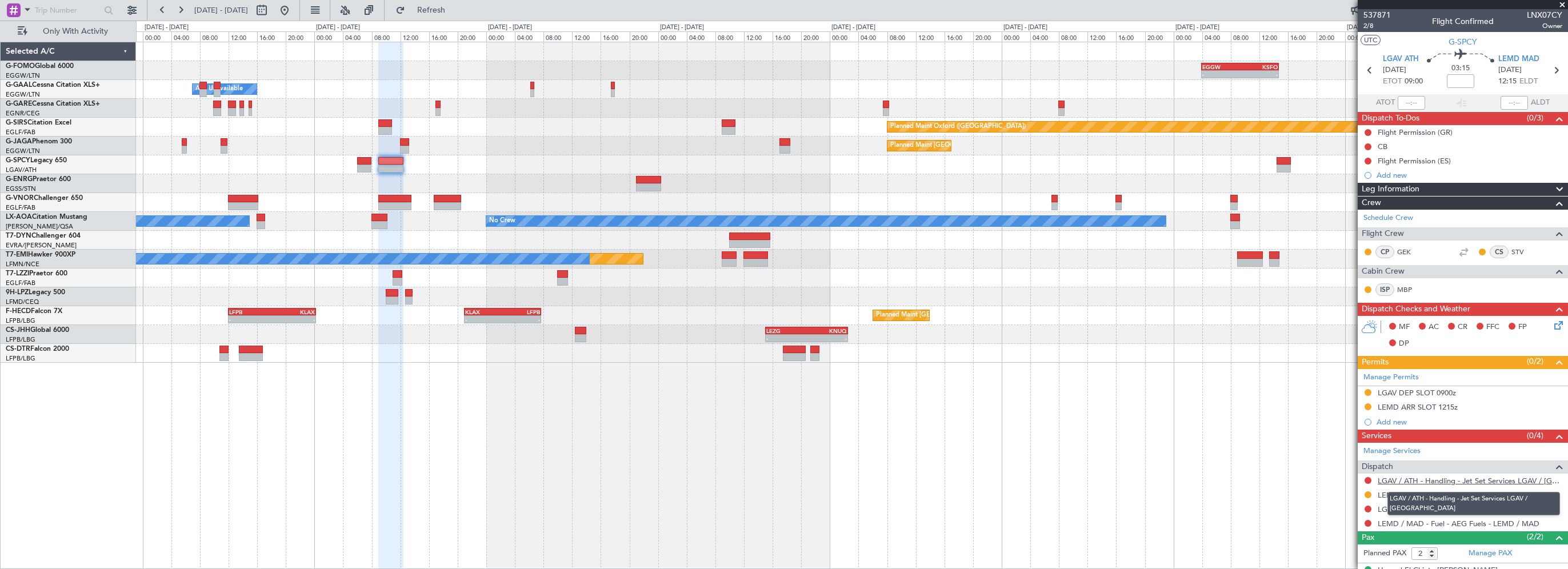
click at [1405, 479] on link "LGAV / ATH - Handling - Jet Set Services LGAV / ATH" at bounding box center [1470, 480] width 185 height 9
click at [415, 420] on div "- - EGGW 03:55 Z KSFO 14:45 Z - - KSFO 22:15 Z EGGW 08:00 Z Owner A/C Unavailab…" at bounding box center [852, 305] width 1432 height 527
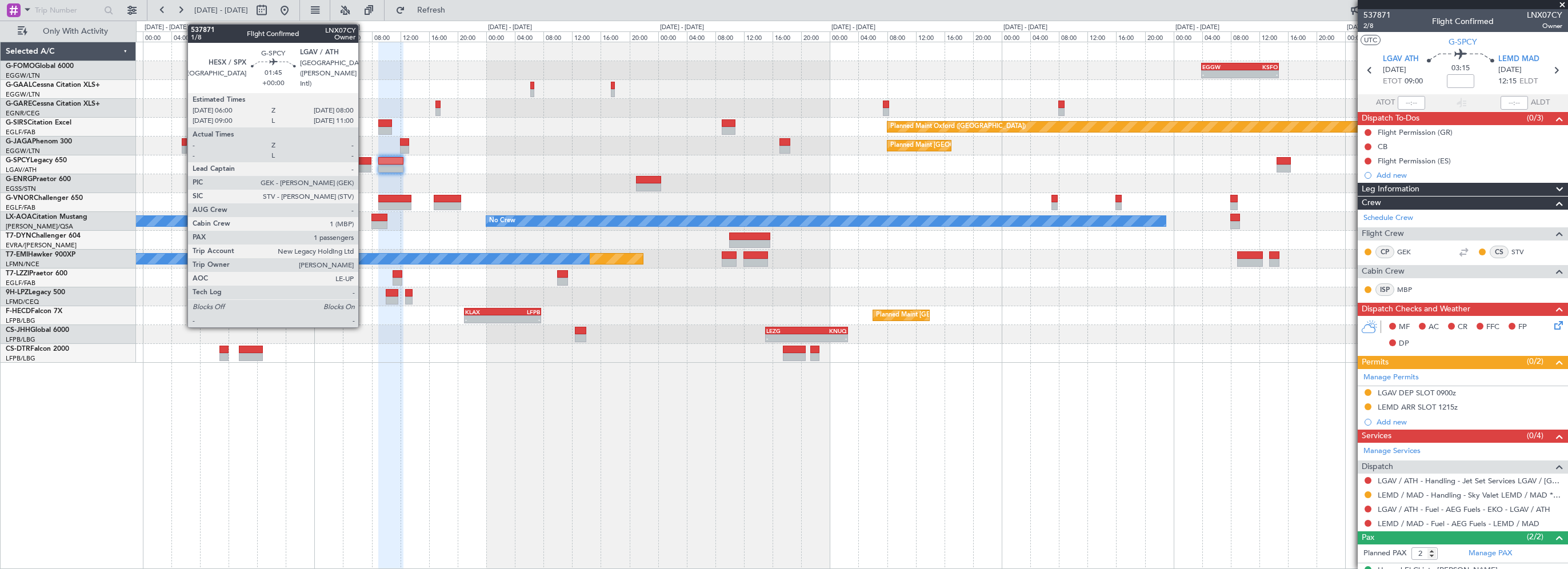
click at [363, 161] on div at bounding box center [364, 161] width 15 height 8
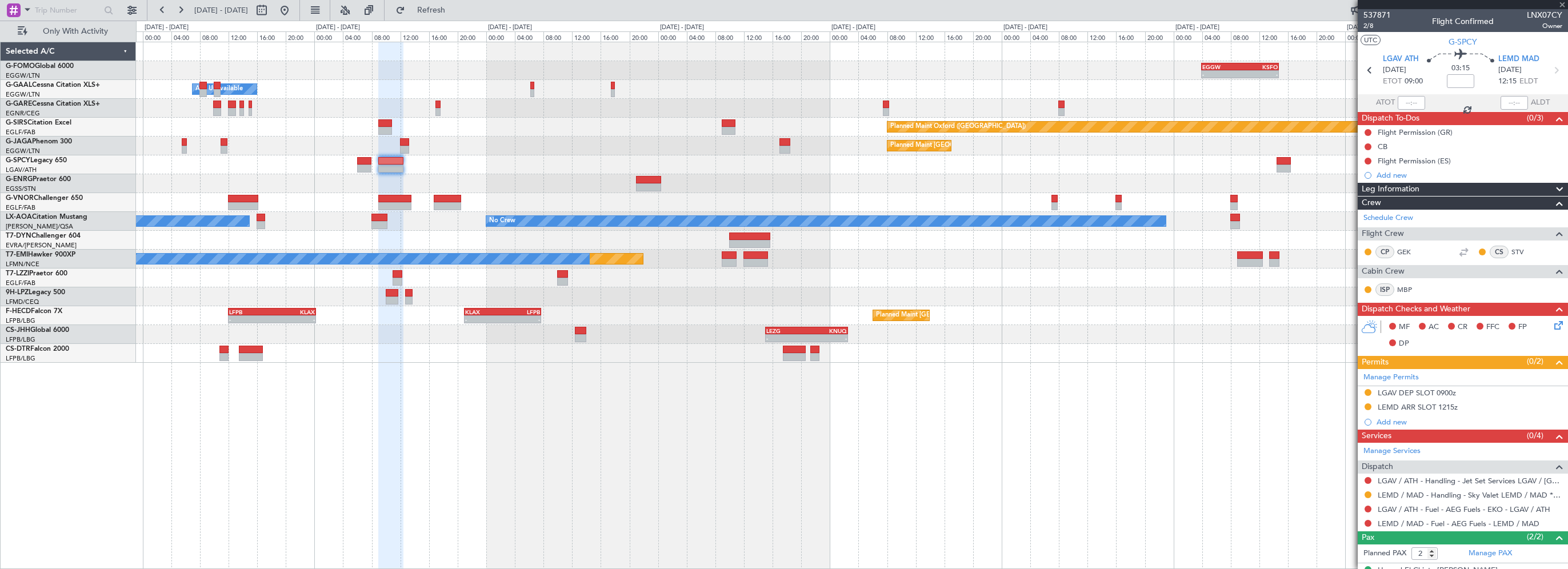
type input "1"
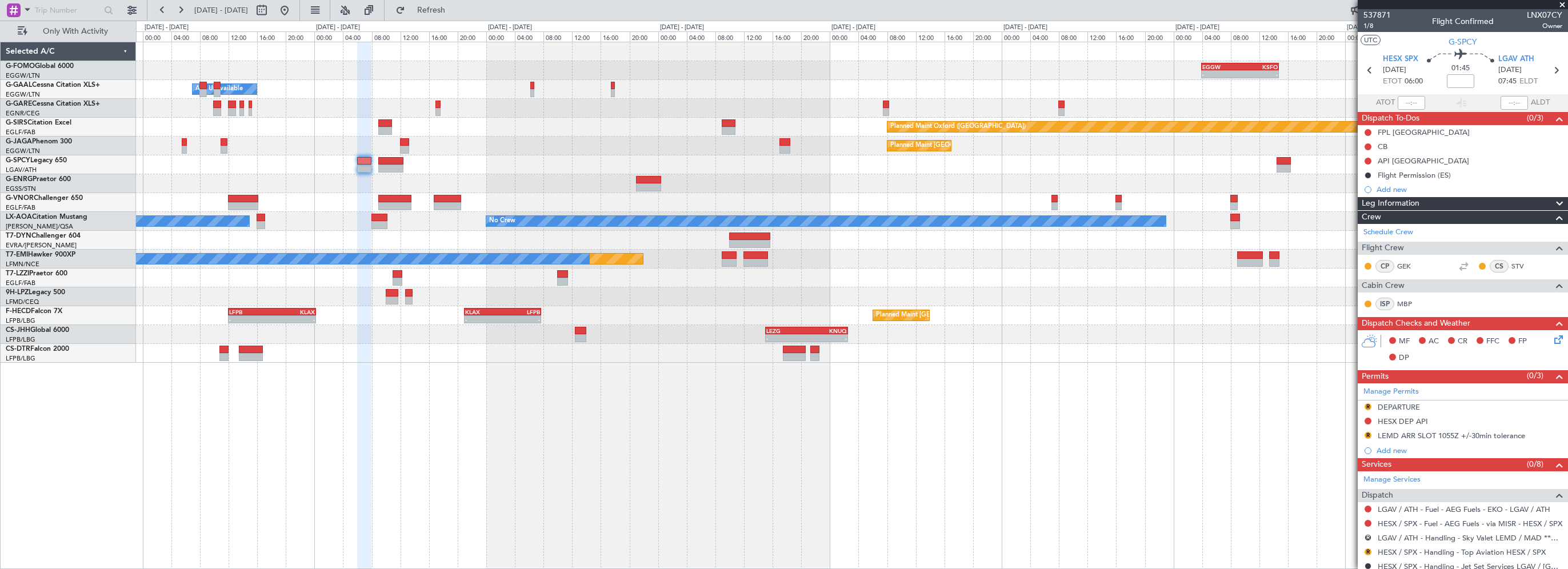
scroll to position [172, 0]
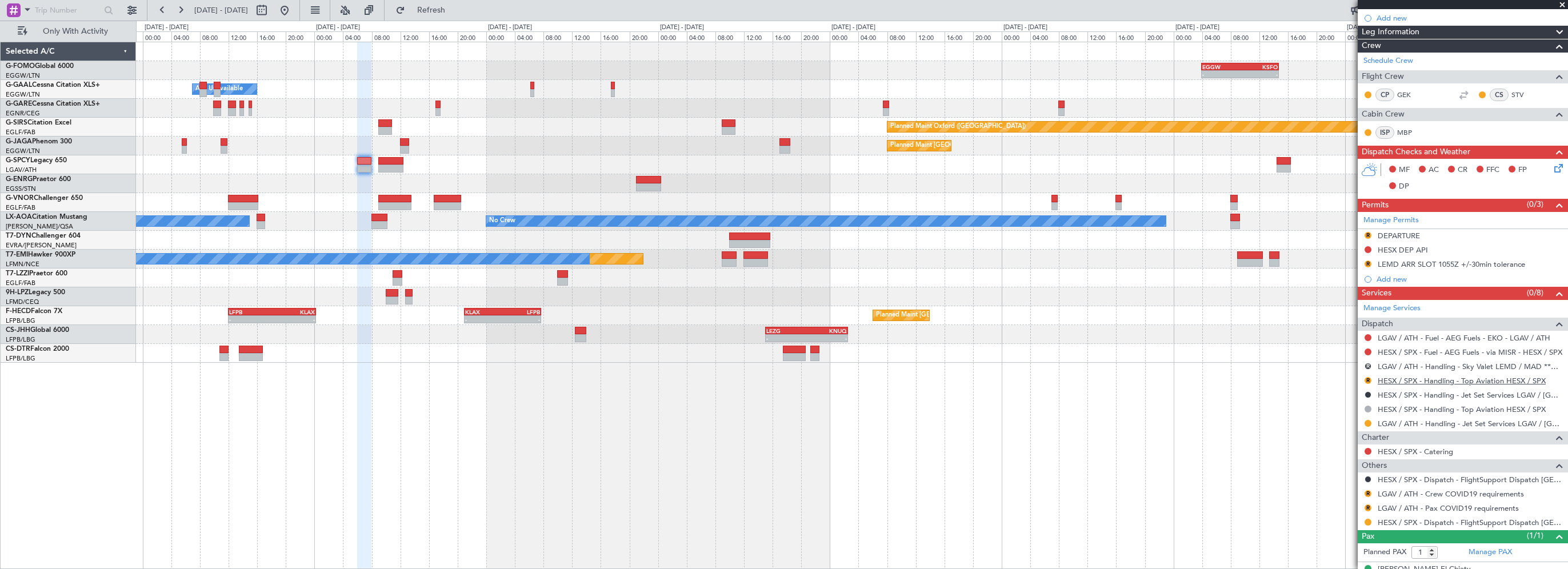
click at [1425, 378] on link "HESX / SPX - Handling - Top Aviation HESX / SPX" at bounding box center [1461, 381] width 168 height 9
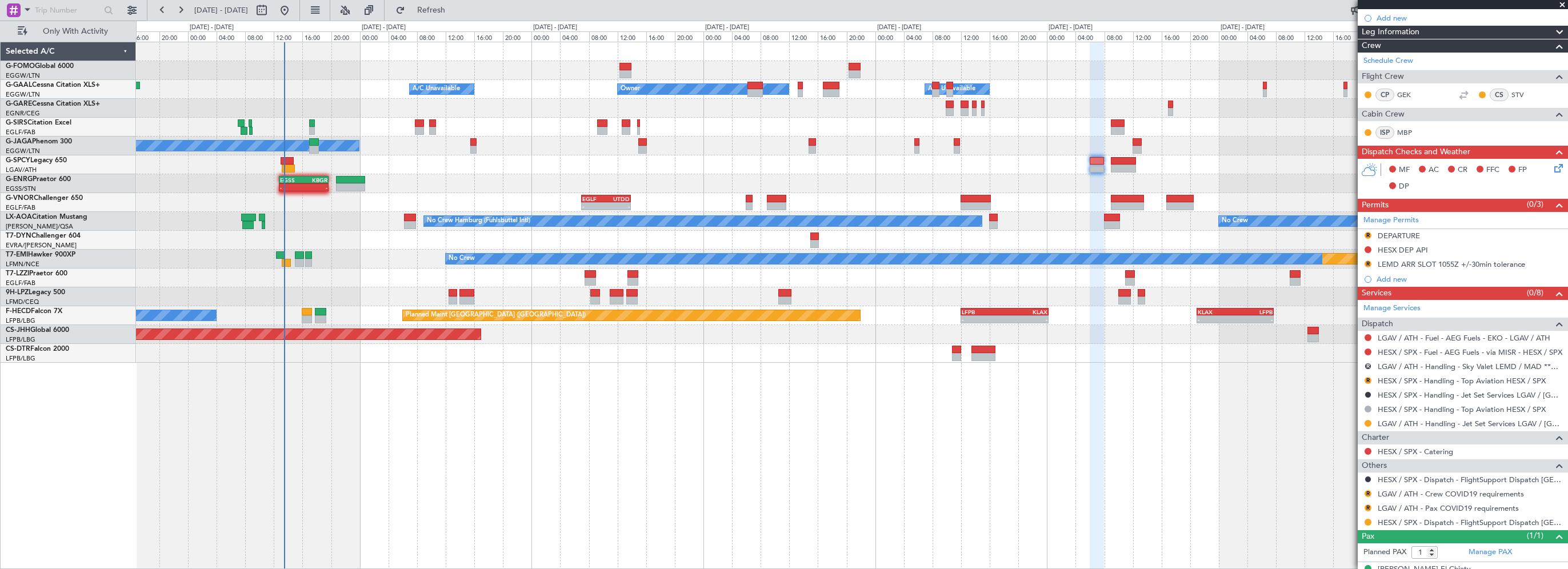
click at [1040, 453] on div "Owner A/C Unavailable Owner A/C Unavailable Planned Maint Oxford (Kidlington) A…" at bounding box center [852, 305] width 1432 height 527
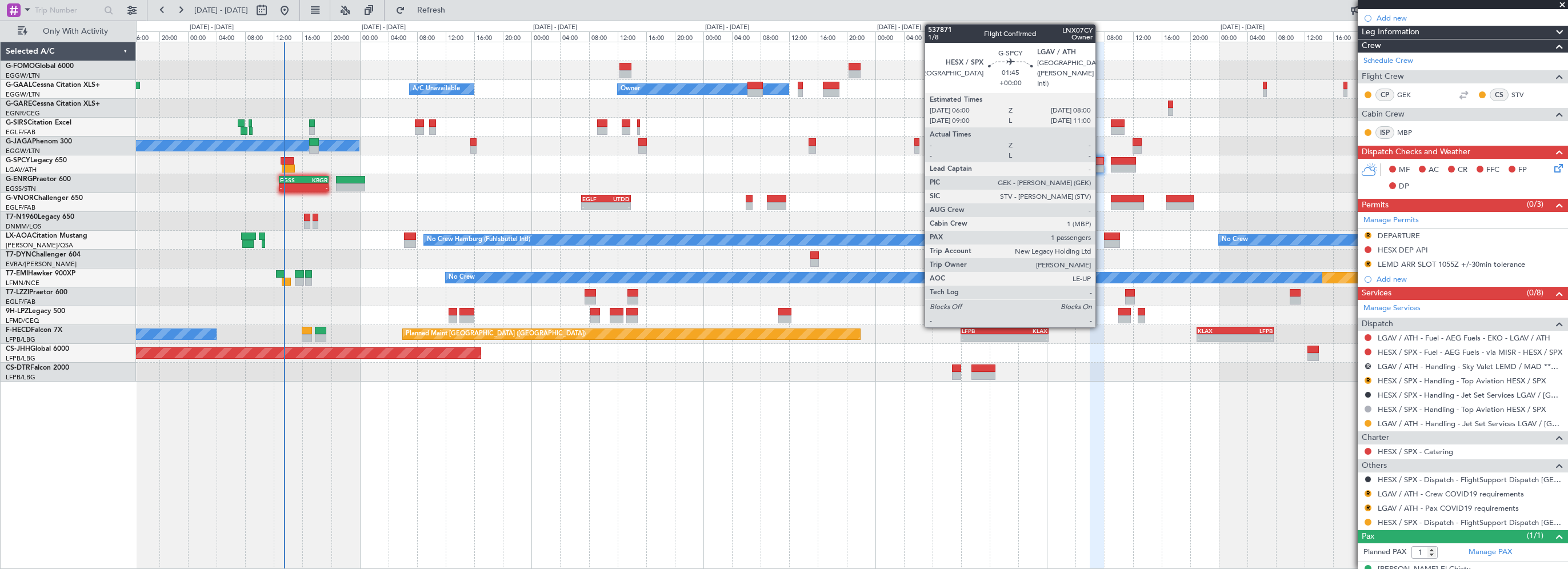
click at [1101, 160] on div at bounding box center [1097, 161] width 15 height 8
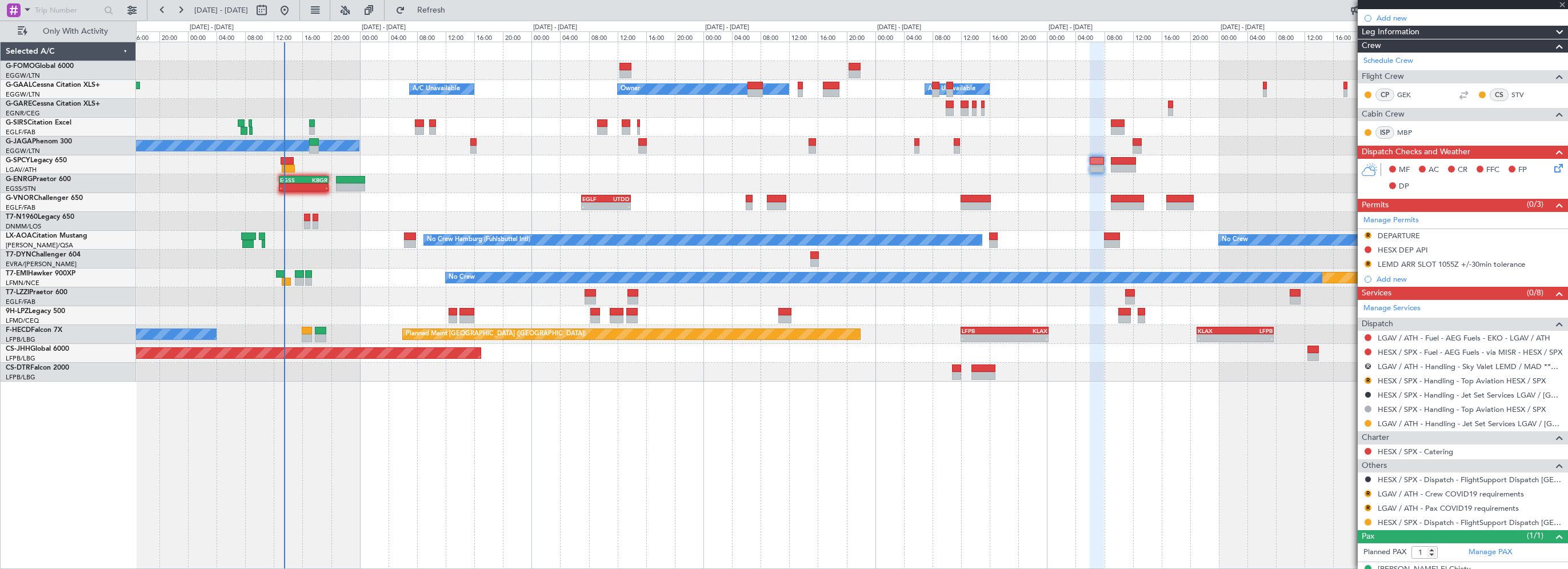
scroll to position [0, 0]
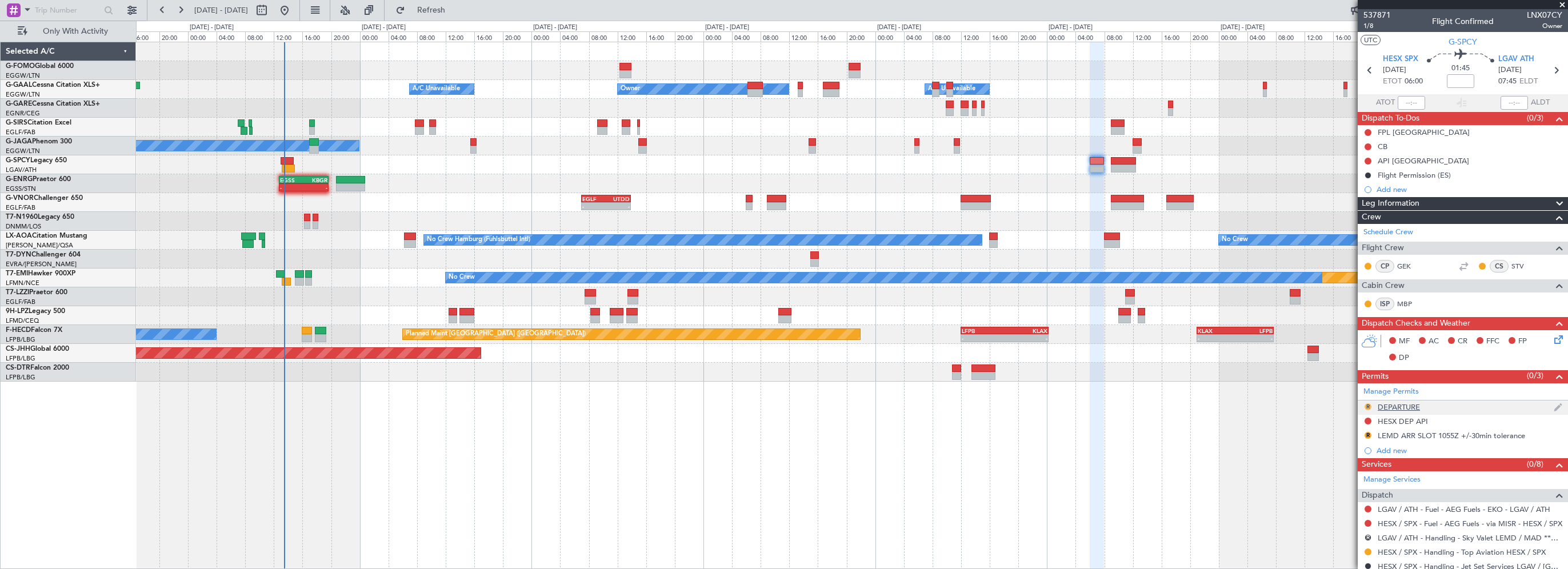
click at [1367, 405] on button "R" at bounding box center [1367, 406] width 7 height 6
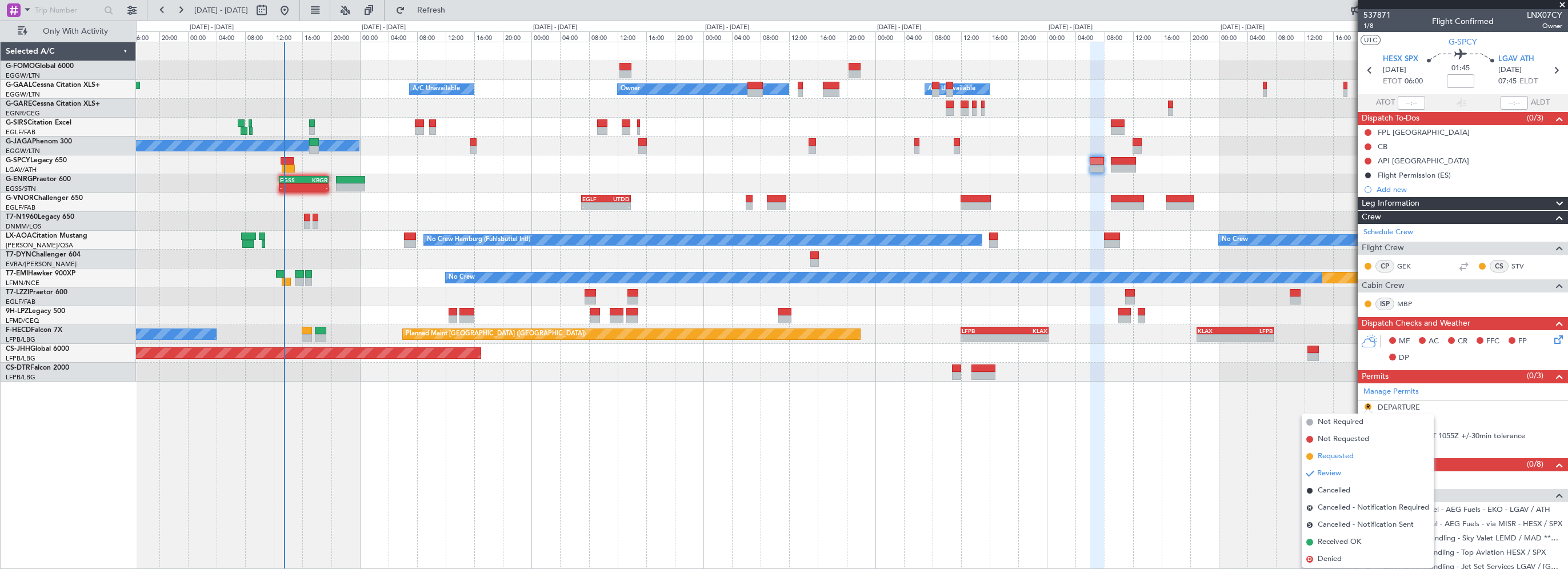
click at [1339, 453] on span "Requested" at bounding box center [1336, 456] width 36 height 11
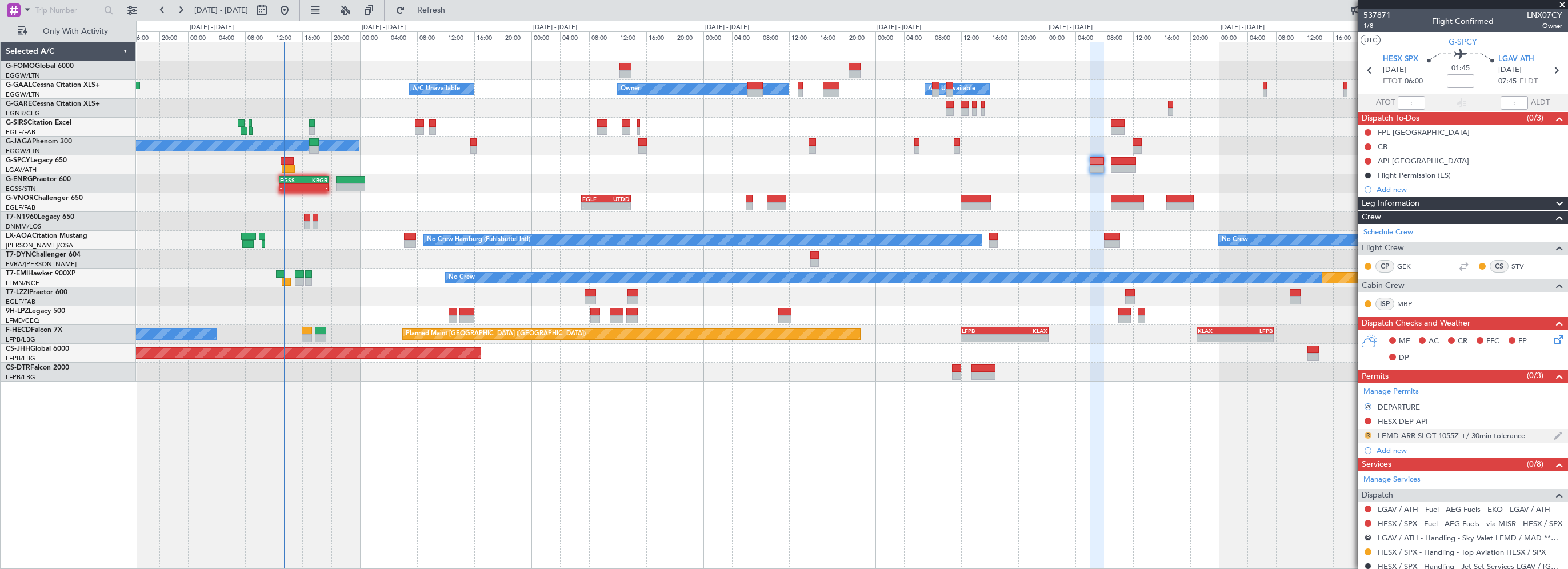
click at [1371, 433] on button "R" at bounding box center [1367, 434] width 7 height 6
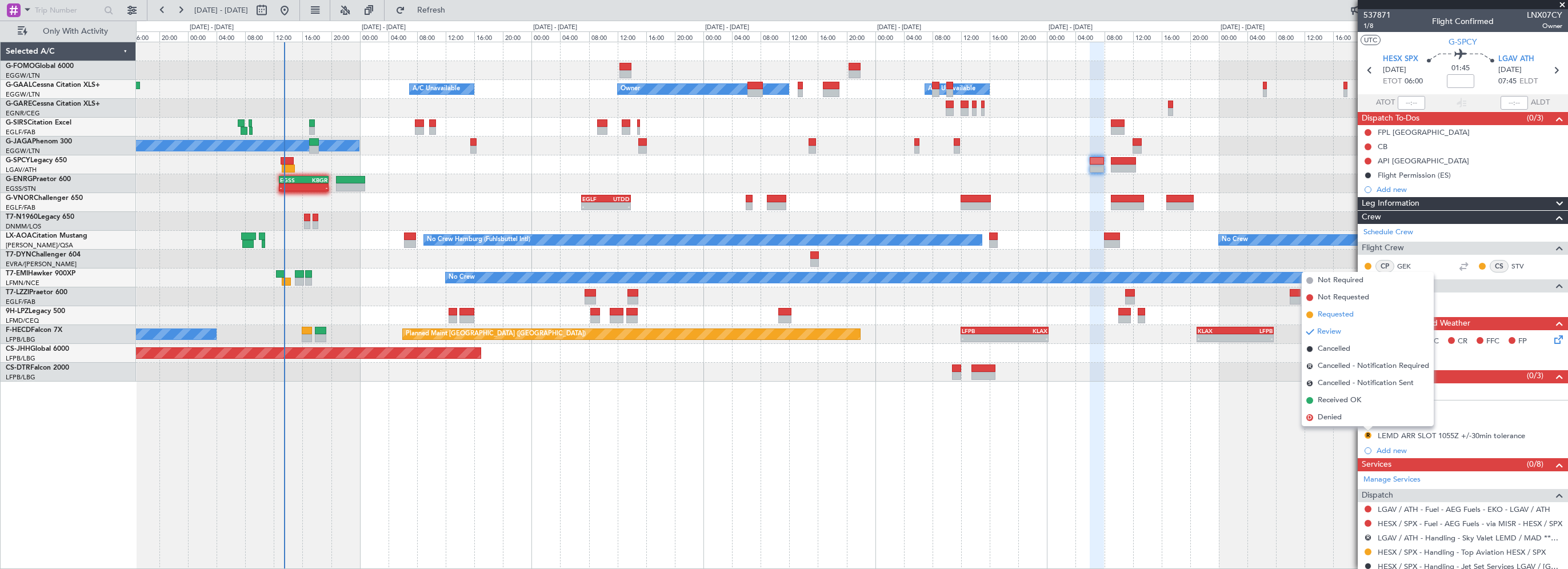
click at [1352, 313] on span "Requested" at bounding box center [1336, 315] width 36 height 11
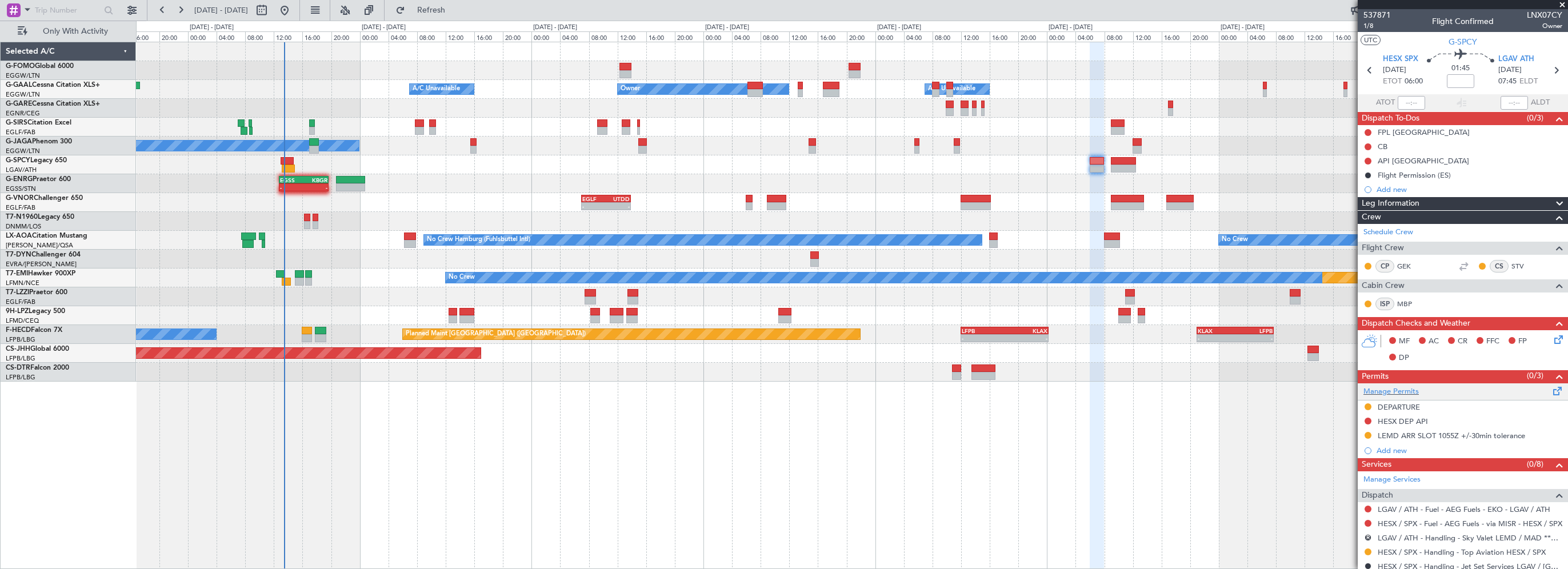
click at [1551, 391] on span at bounding box center [1558, 388] width 14 height 8
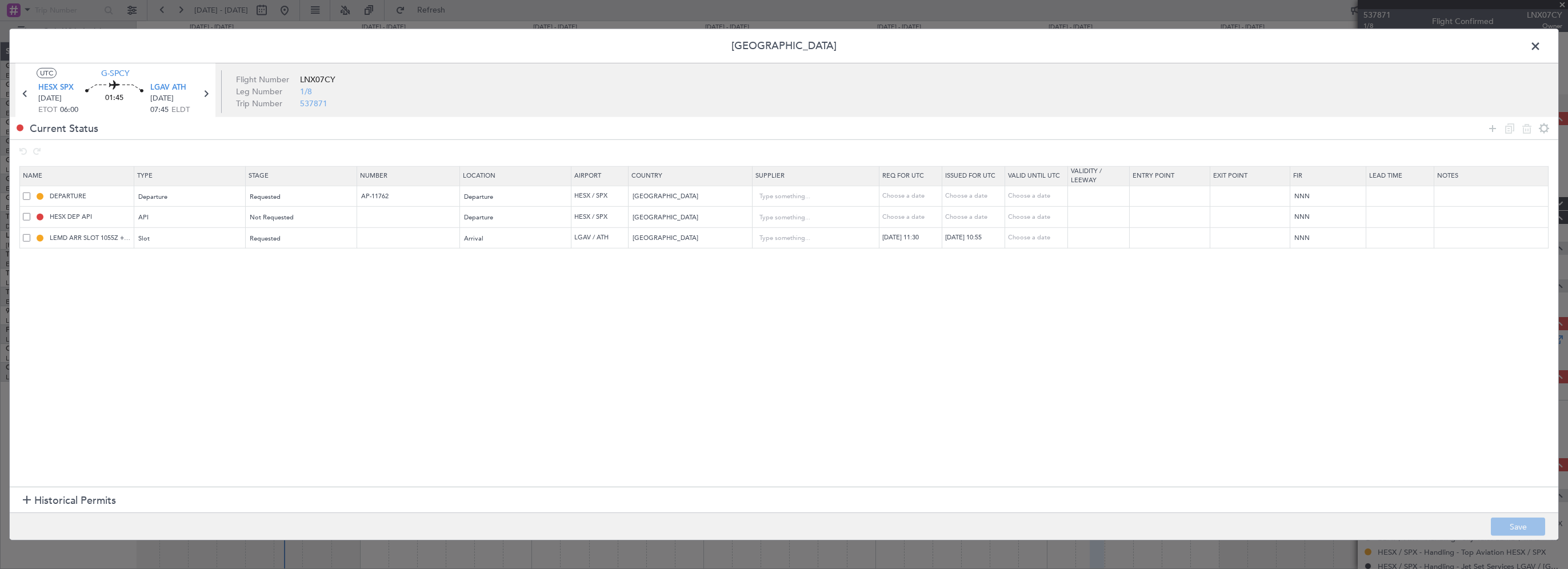
click at [27, 237] on span at bounding box center [27, 238] width 7 height 7
click at [31, 234] on input "checkbox" at bounding box center [31, 234] width 0 height 0
click at [1523, 131] on icon at bounding box center [1526, 127] width 14 height 14
click at [1072, 319] on section "Name Type Stage Number Location Airport Country Supplier Req For Utc Issued For…" at bounding box center [783, 325] width 1548 height 323
drag, startPoint x: 1495, startPoint y: 123, endPoint x: 1202, endPoint y: 162, distance: 295.6
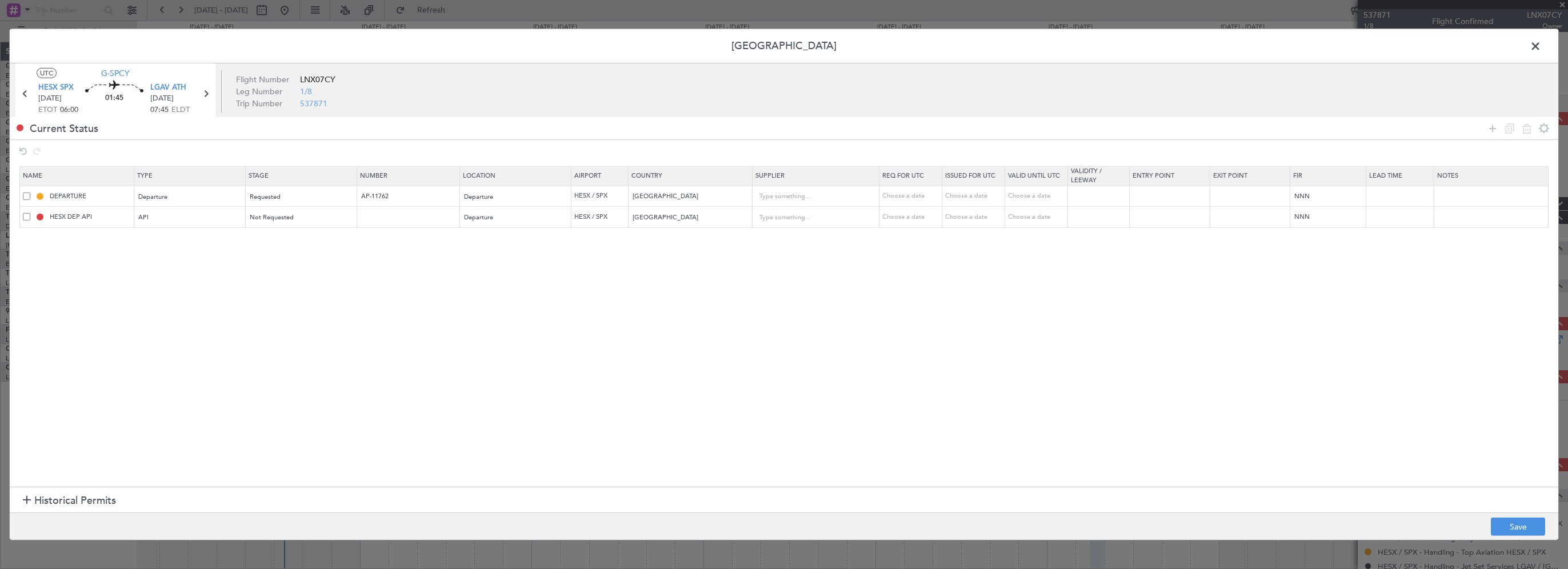
click at [1494, 123] on icon at bounding box center [1492, 127] width 14 height 14
click at [146, 240] on span "Type" at bounding box center [146, 239] width 14 height 8
click at [170, 343] on span "Slot" at bounding box center [190, 347] width 102 height 17
click at [294, 231] on div "Select an option" at bounding box center [297, 239] width 95 height 17
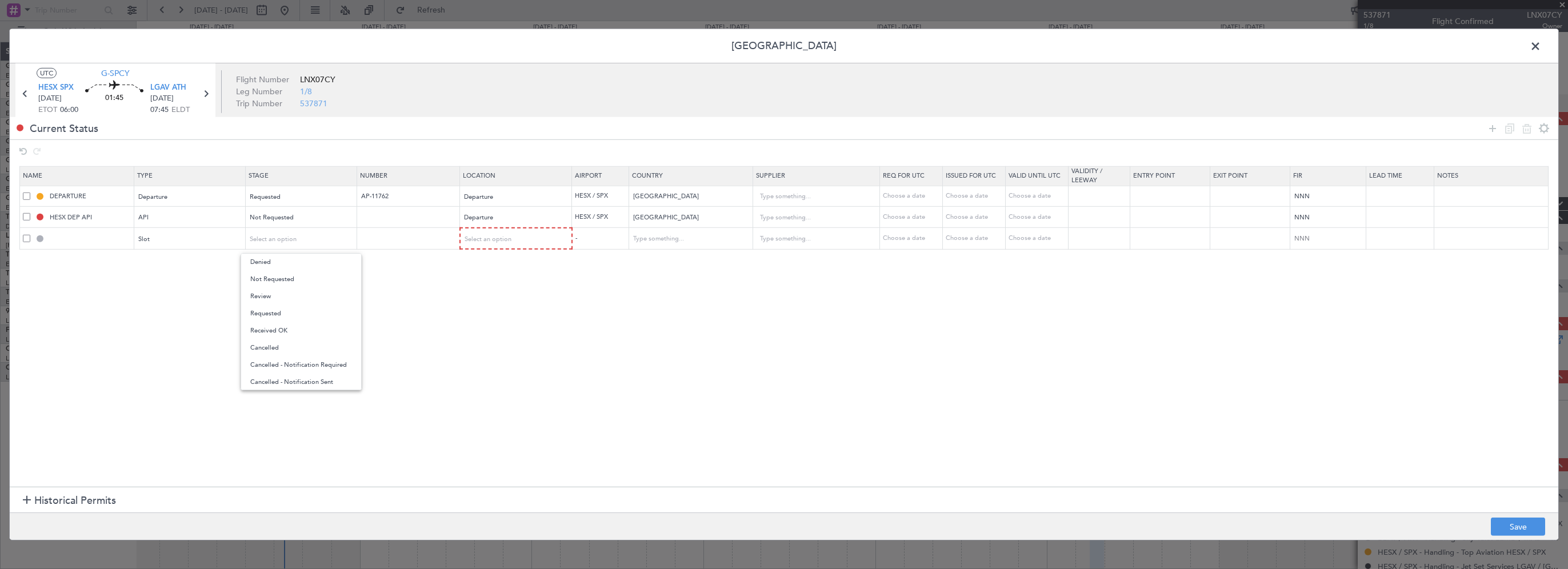
click at [280, 309] on span "Requested" at bounding box center [301, 314] width 102 height 17
drag, startPoint x: 451, startPoint y: 288, endPoint x: 482, endPoint y: 235, distance: 61.4
click at [451, 287] on section "Name Type Stage Number Location Airport Country Supplier Req For Utc Issued For…" at bounding box center [783, 325] width 1548 height 323
click at [487, 231] on div "Select an option" at bounding box center [513, 239] width 95 height 17
click at [491, 299] on span "Arrival" at bounding box center [516, 296] width 102 height 17
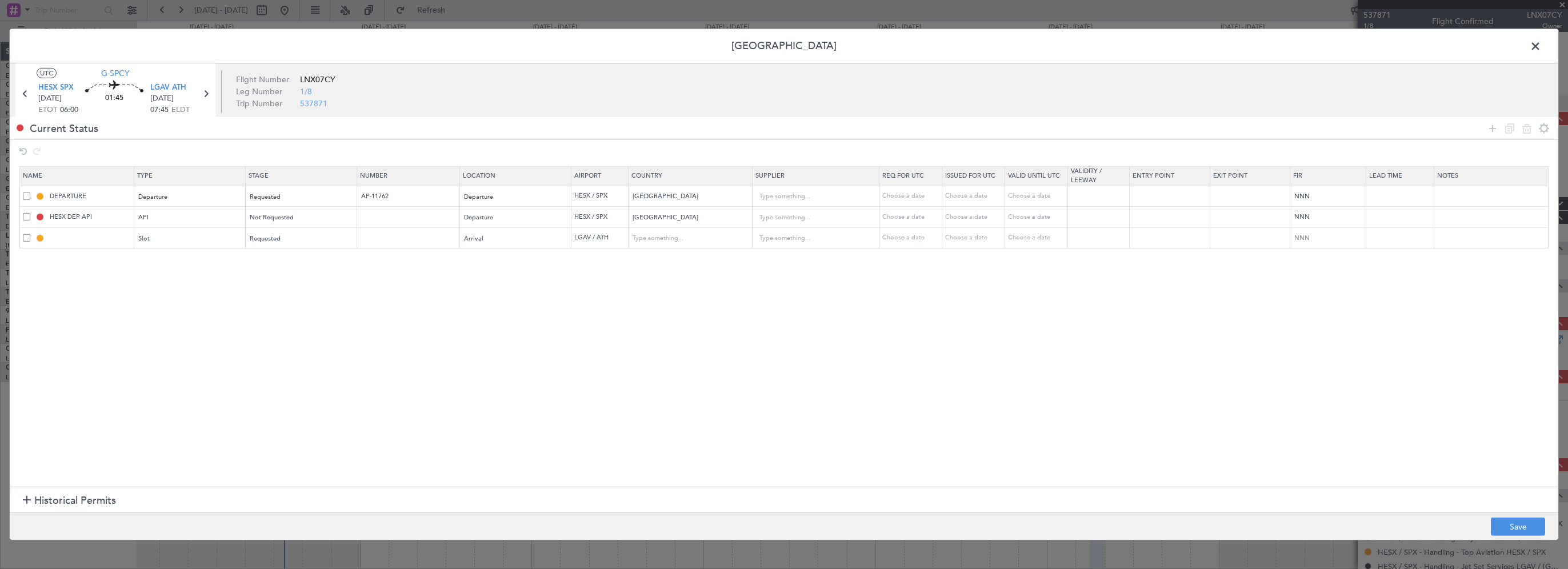
drag, startPoint x: 817, startPoint y: 321, endPoint x: 850, endPoint y: 324, distance: 33.1
click at [818, 322] on section "Name Type Stage Number Location Airport Country Supplier Req For Utc Issued For…" at bounding box center [783, 325] width 1548 height 323
click at [1518, 529] on button "Save" at bounding box center [1518, 526] width 54 height 19
type input "LGAV ARR SLOT"
type input "Greece"
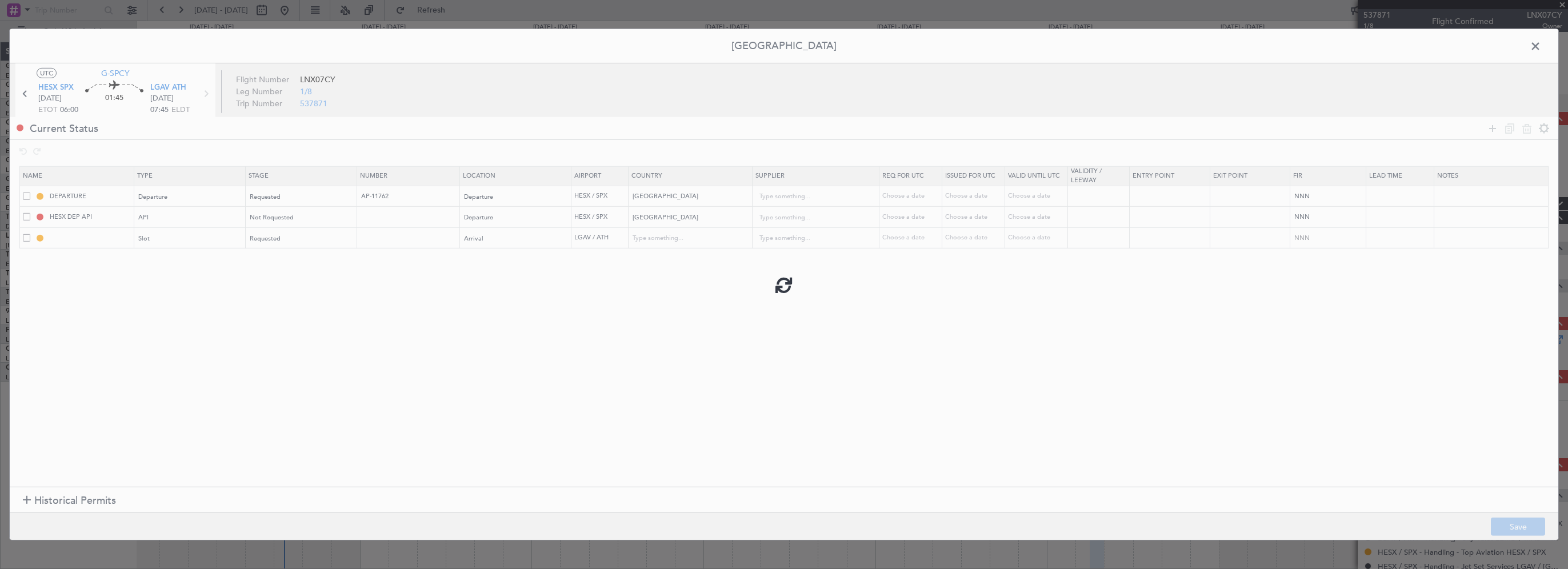
type input "NNN"
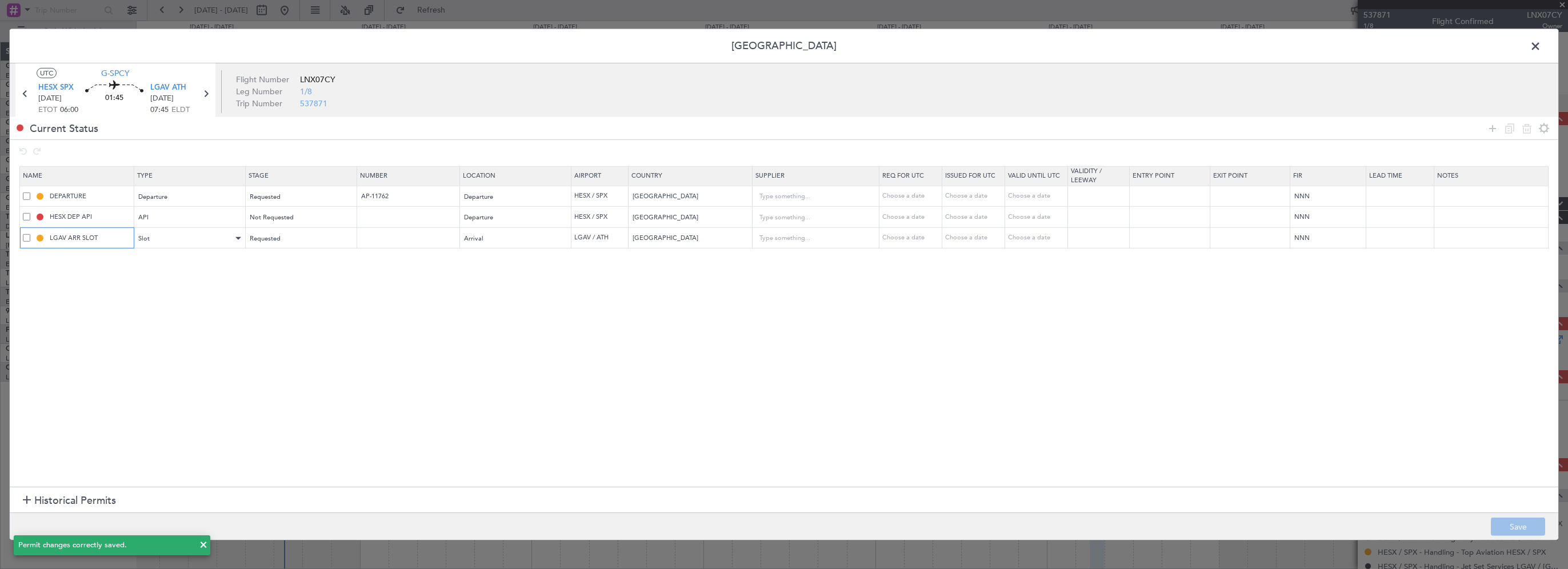
drag, startPoint x: 110, startPoint y: 238, endPoint x: 154, endPoint y: 236, distance: 44.0
click at [110, 238] on input "LGAV ARR SLOT" at bounding box center [90, 238] width 85 height 9
type input "LGAV ARR SLOT 0745z"
click at [1508, 530] on button "Save" at bounding box center [1518, 526] width 54 height 19
click at [1541, 44] on span at bounding box center [1541, 49] width 0 height 23
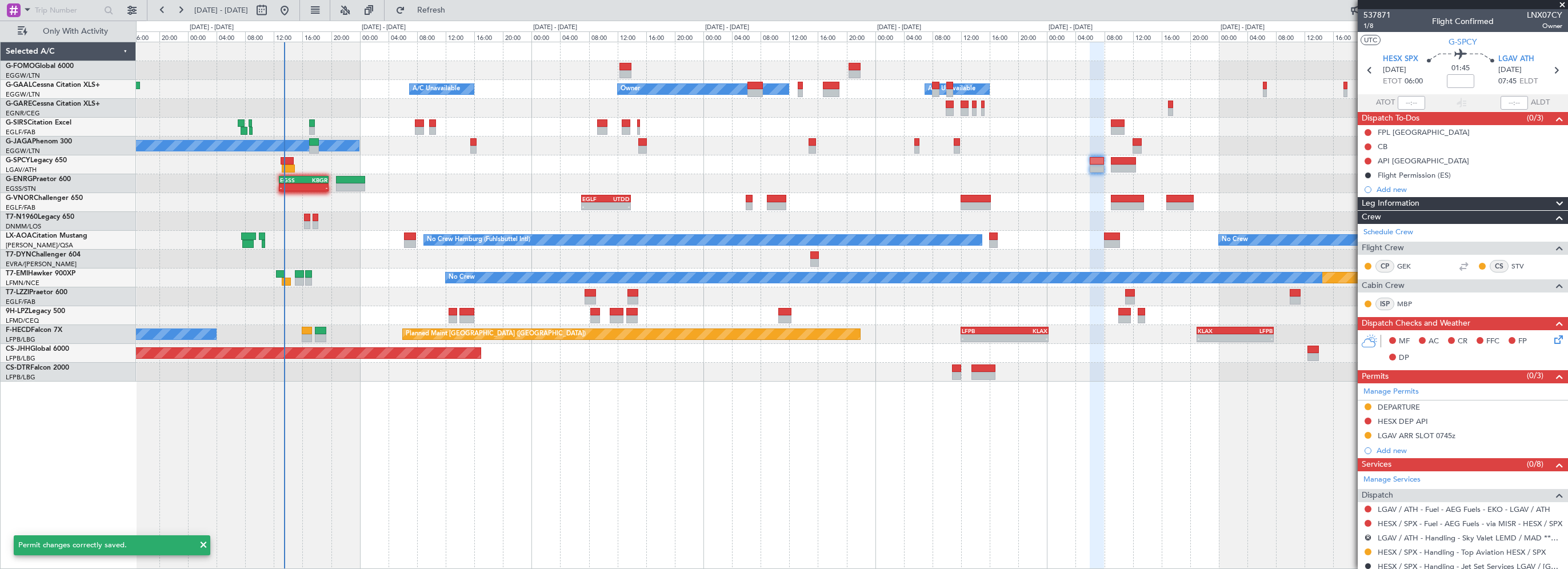
click at [532, 421] on div "Owner Owner A/C Unavailable A/C Unavailable Planned Maint Oxford (Kidlington) A…" at bounding box center [852, 305] width 1432 height 527
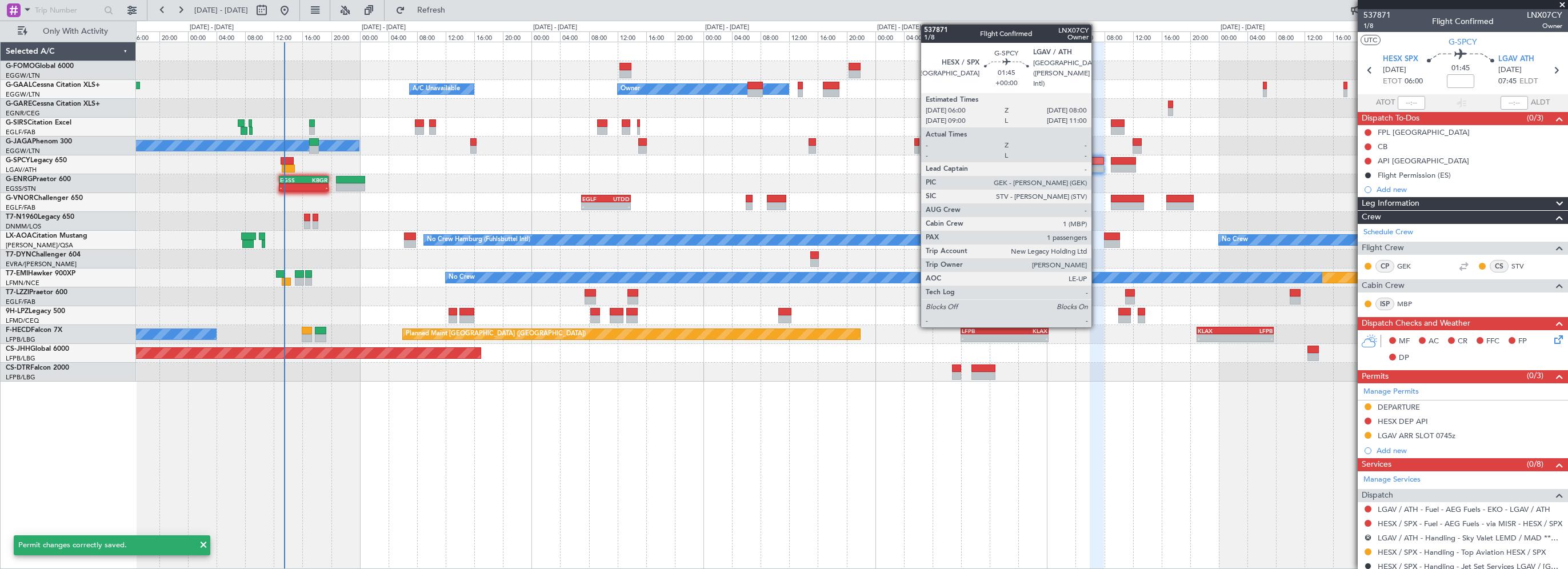
click at [1097, 160] on div at bounding box center [1097, 161] width 15 height 8
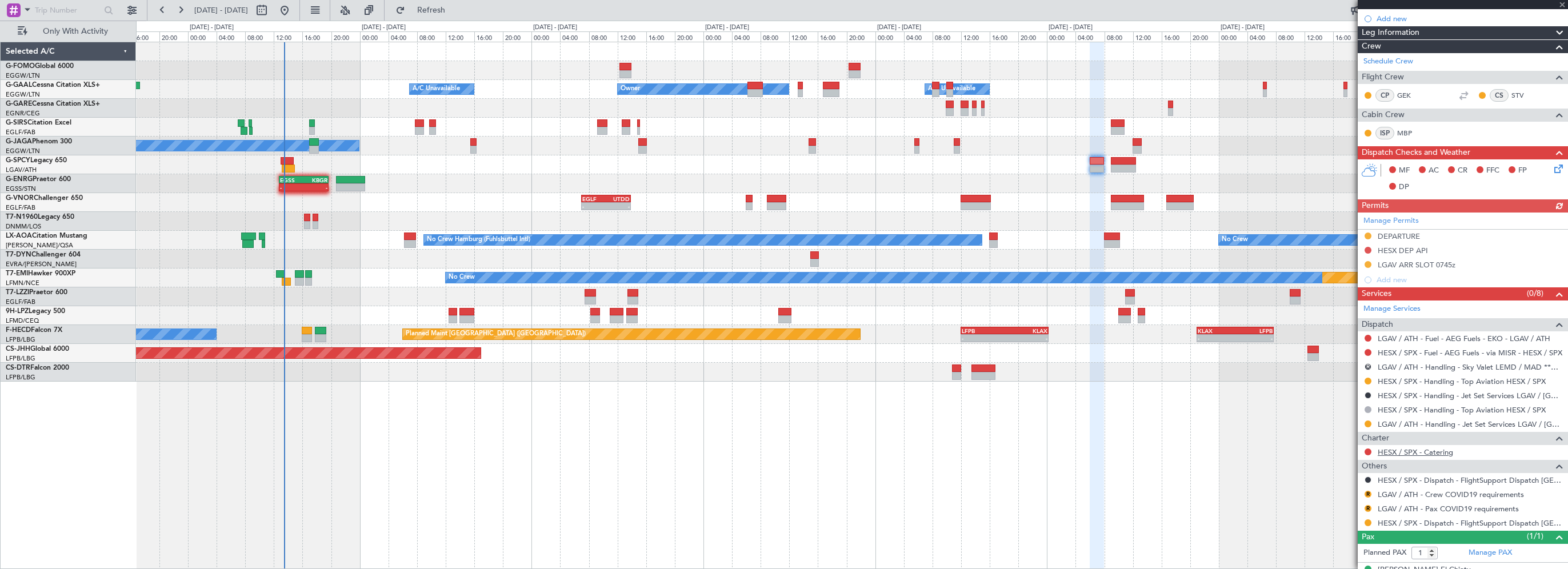
scroll to position [172, 0]
click at [1410, 308] on link "Manage Services" at bounding box center [1392, 308] width 58 height 11
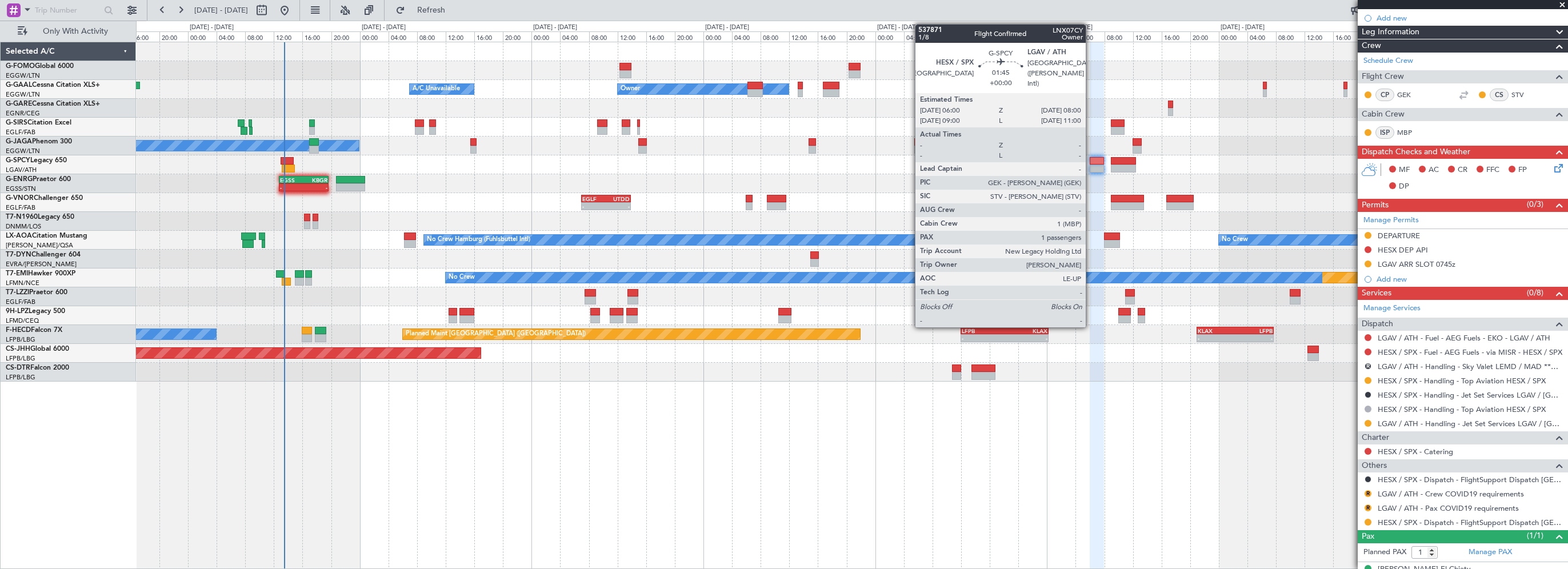
click at [1097, 159] on div at bounding box center [1097, 161] width 15 height 8
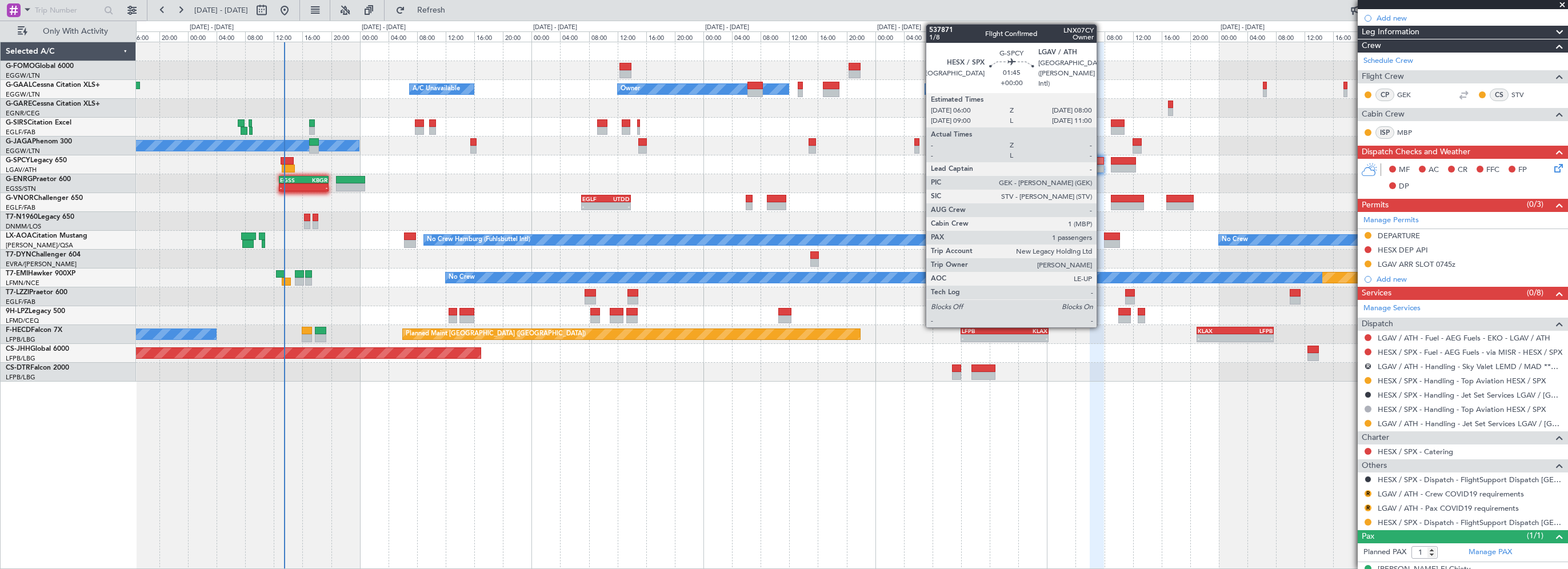
click at [1102, 161] on div at bounding box center [1097, 161] width 15 height 8
click at [1096, 162] on div at bounding box center [1097, 161] width 15 height 8
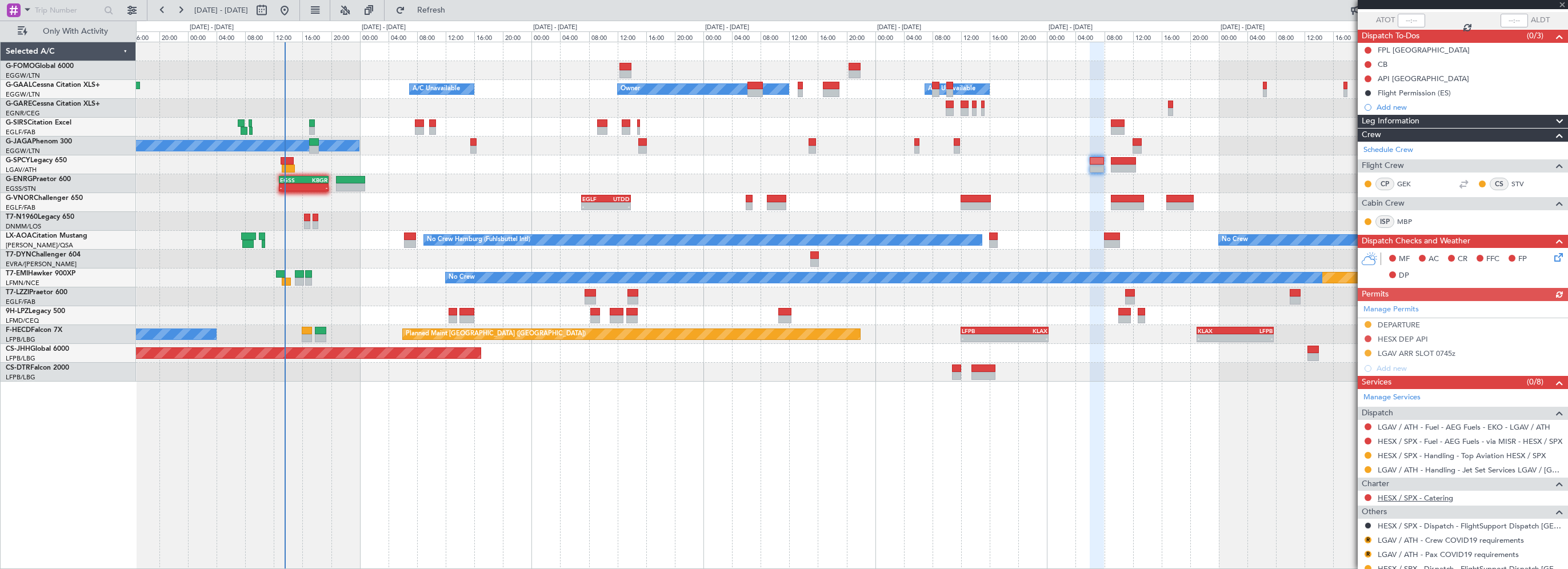
scroll to position [145, 0]
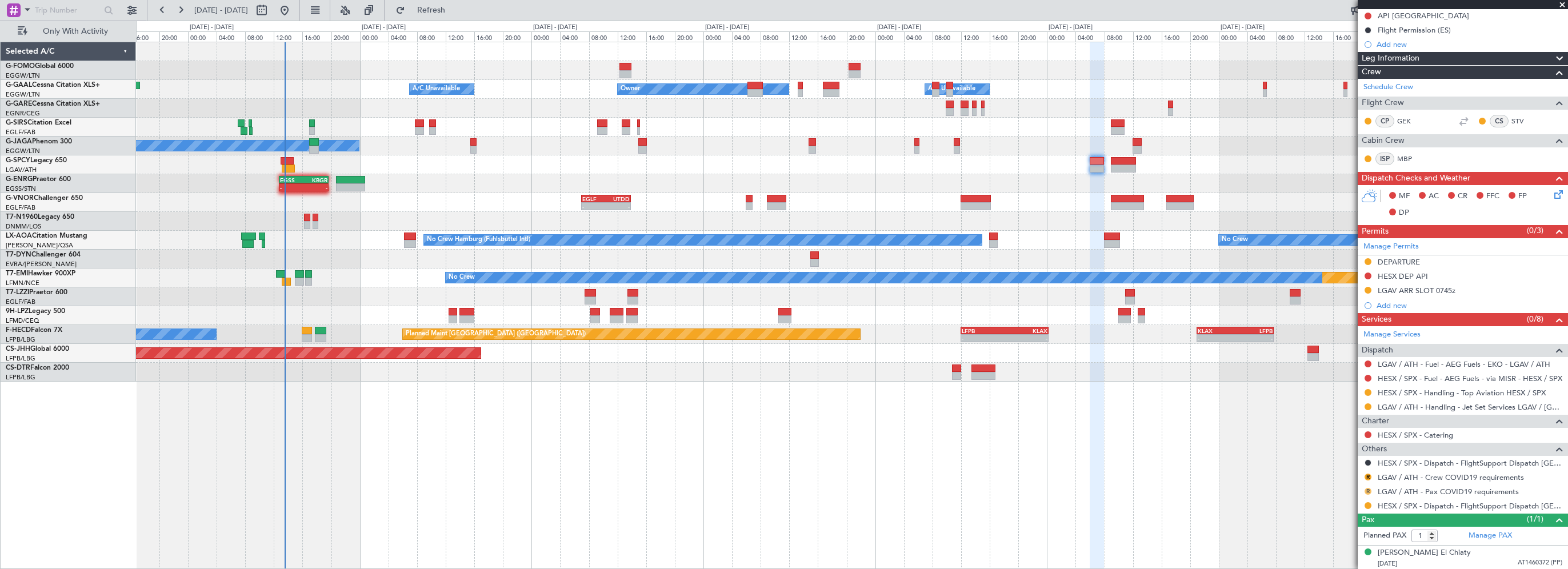
click at [1369, 487] on button "R" at bounding box center [1367, 490] width 7 height 6
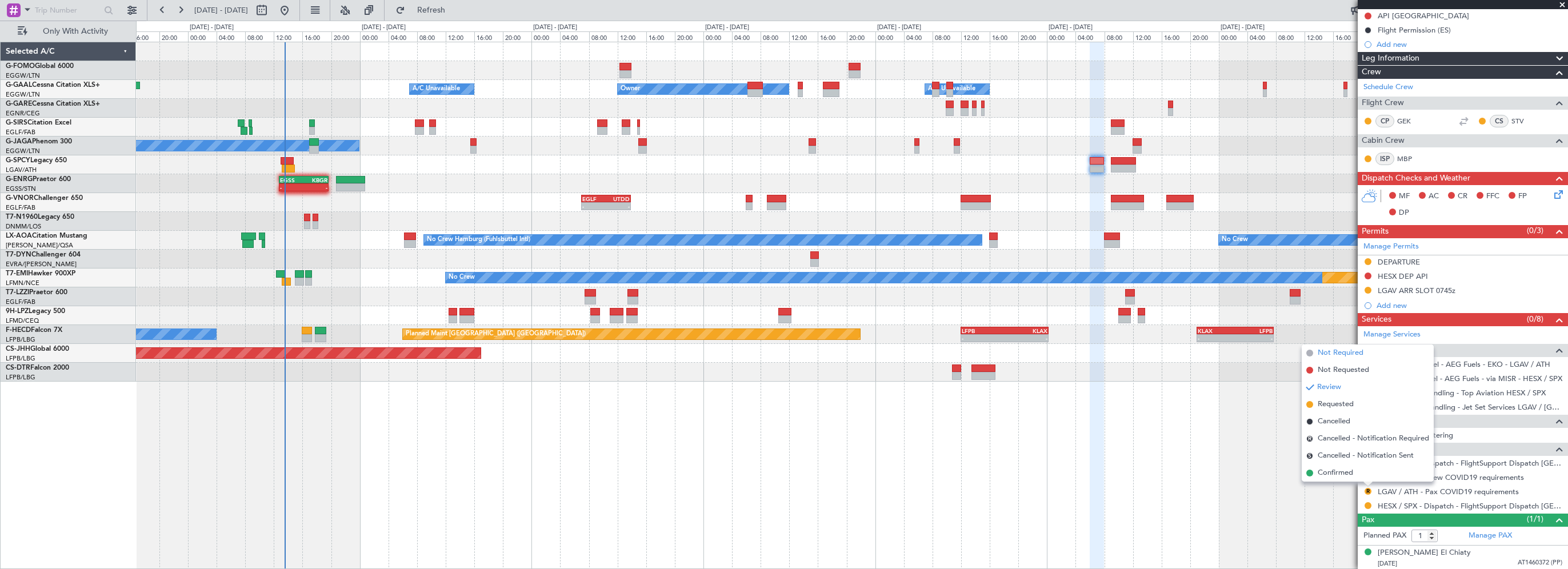
click at [1338, 354] on span "Not Required" at bounding box center [1340, 353] width 46 height 11
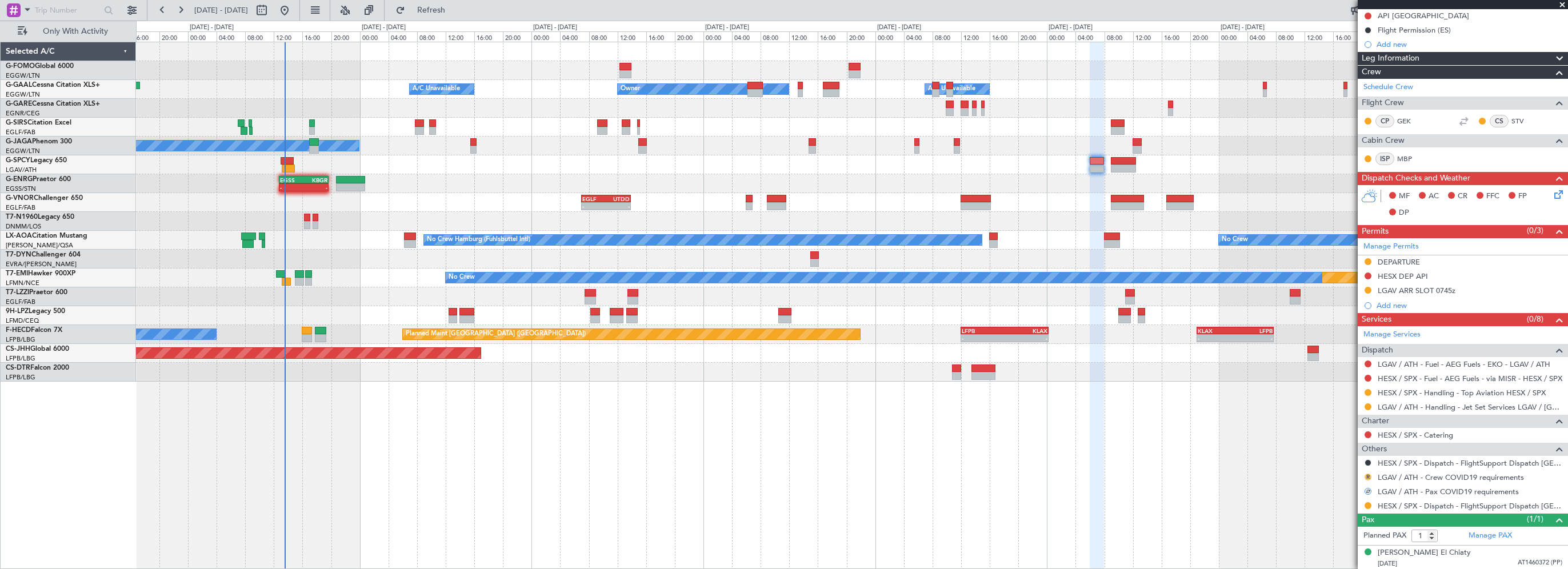
click at [1368, 474] on button "R" at bounding box center [1367, 476] width 7 height 6
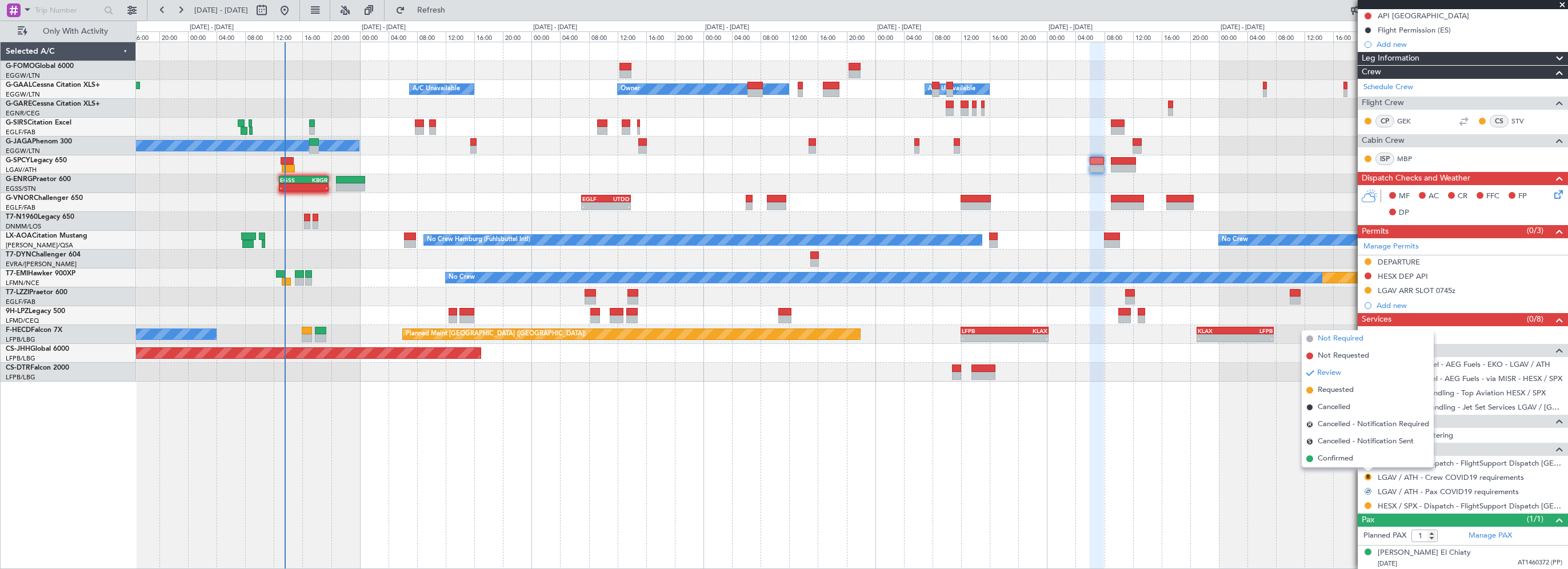
click at [1358, 341] on span "Not Required" at bounding box center [1340, 339] width 46 height 11
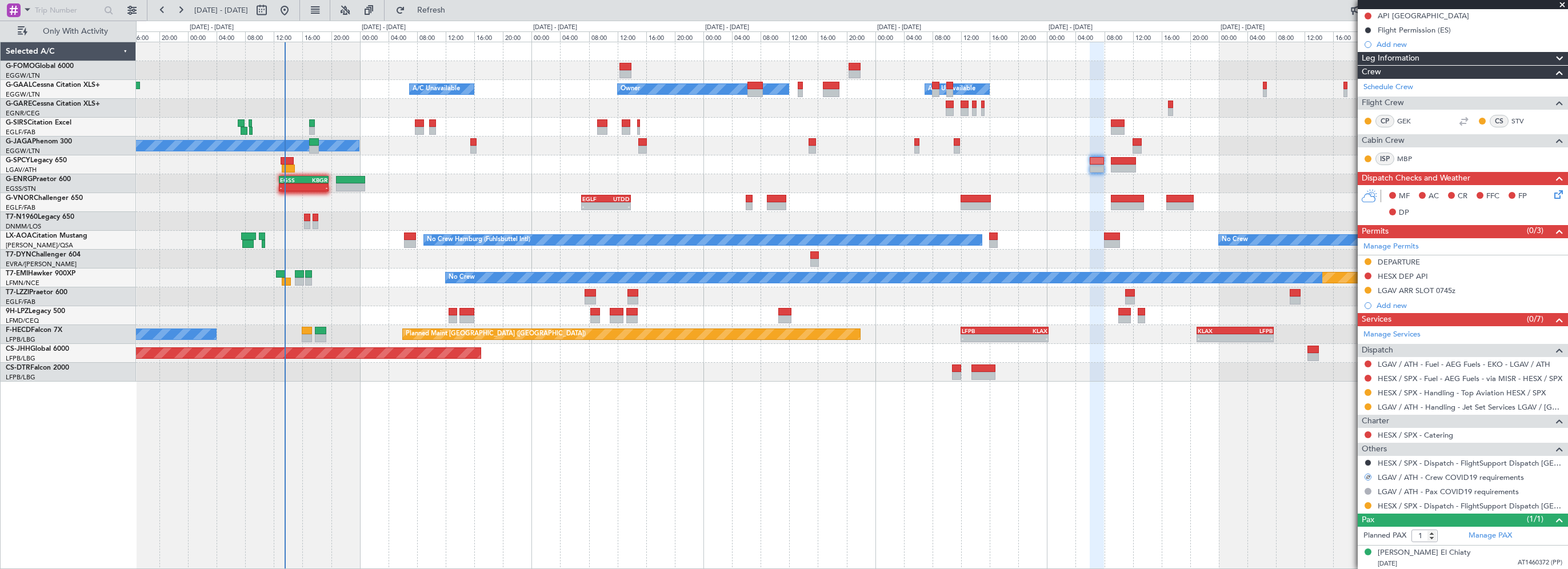
scroll to position [0, 0]
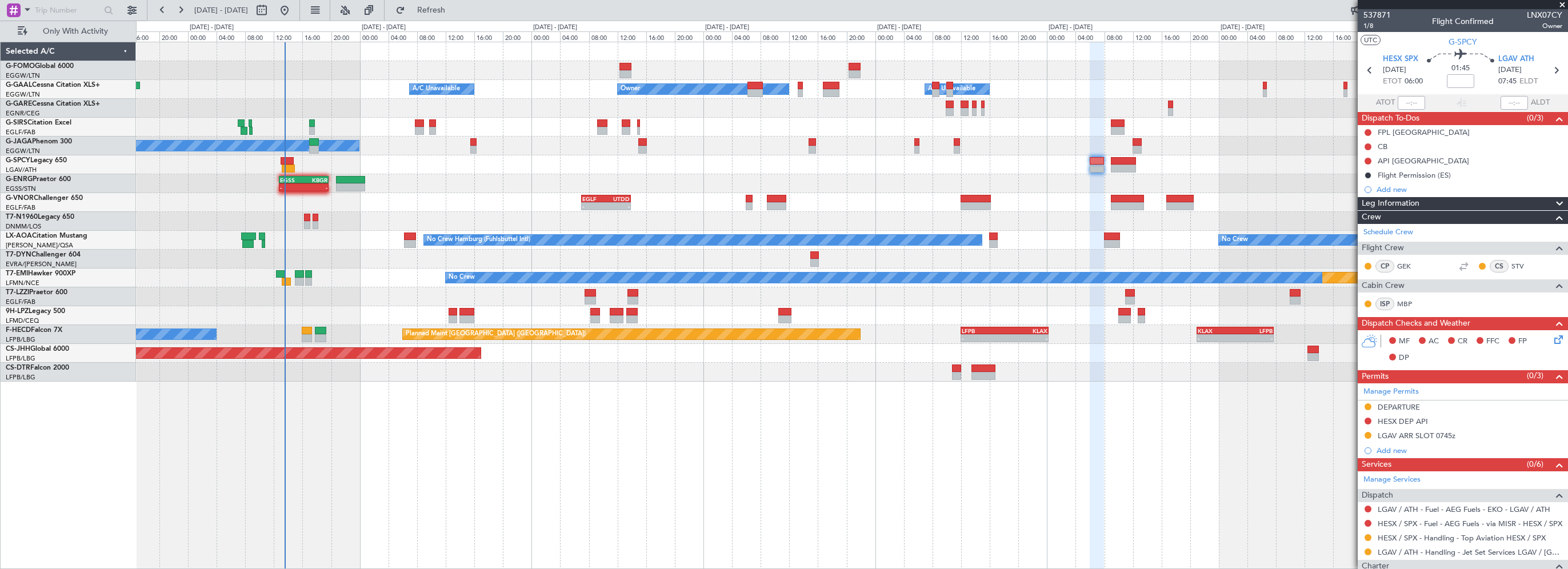
click at [544, 490] on div "Owner A/C Unavailable Owner A/C Unavailable Planned Maint Oxford (Kidlington) A…" at bounding box center [852, 305] width 1432 height 527
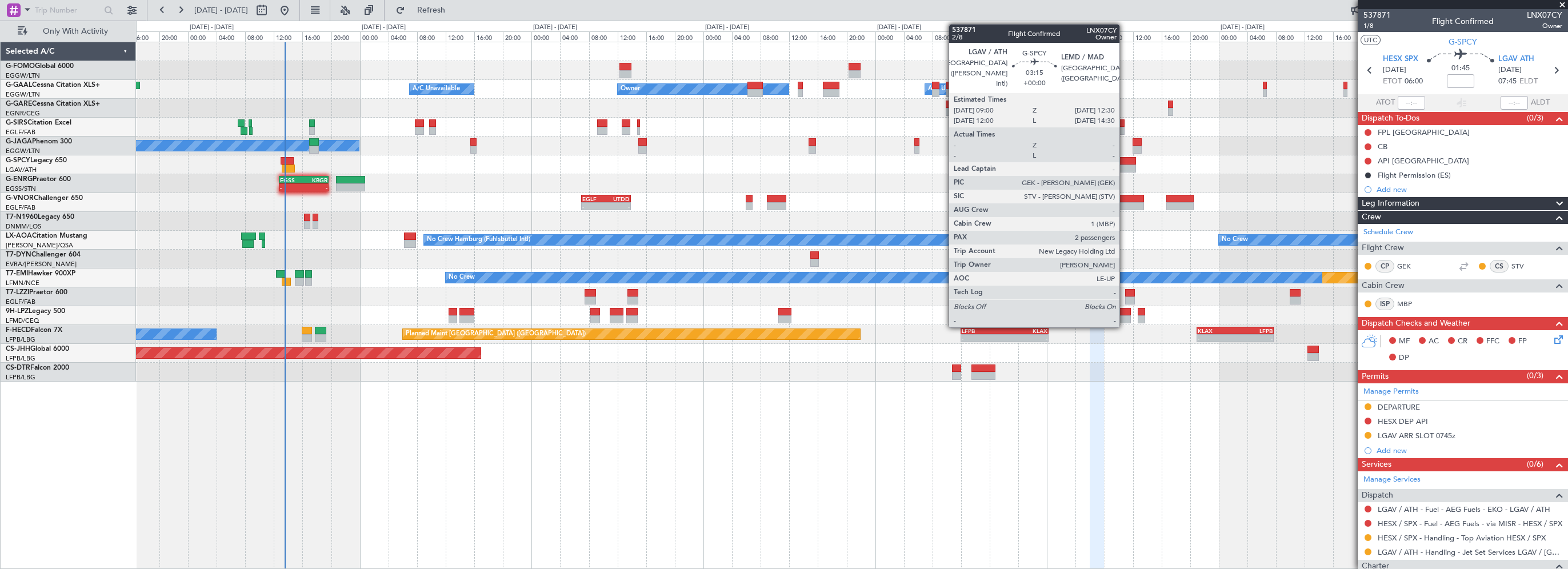
click at [1125, 158] on div at bounding box center [1123, 161] width 25 height 8
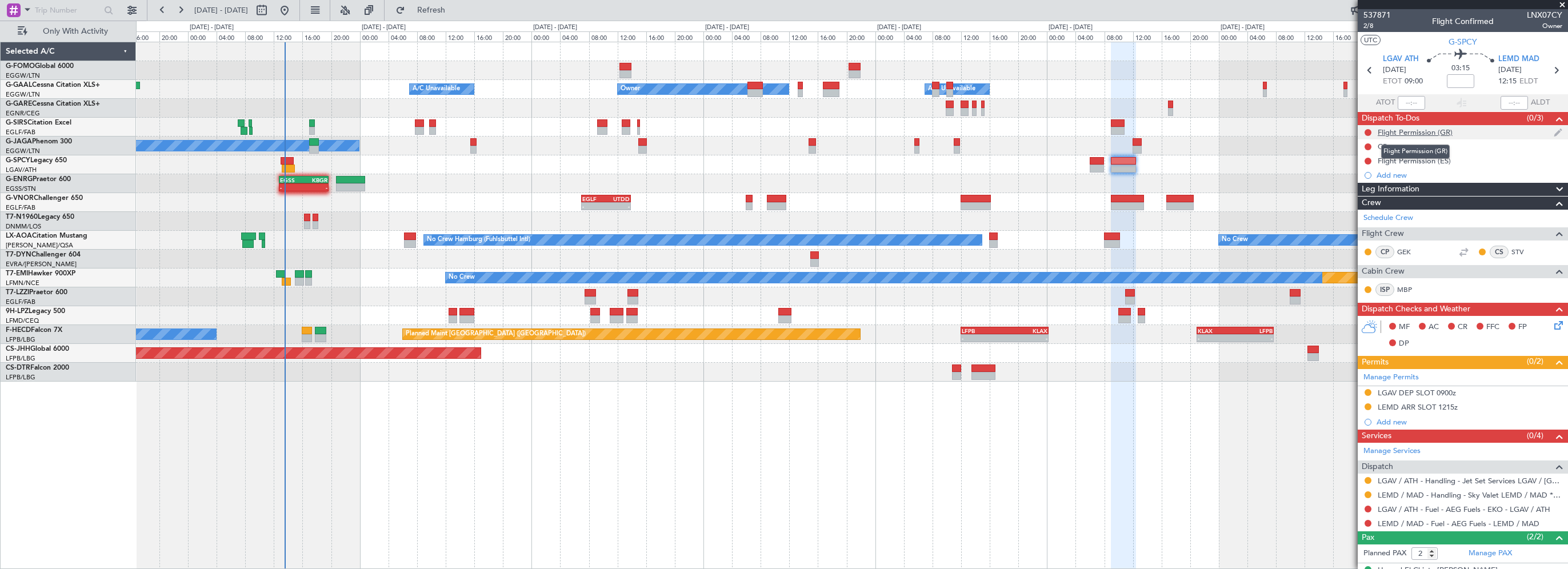
click at [1424, 134] on div "Flight Permission (GR)" at bounding box center [1415, 132] width 75 height 9
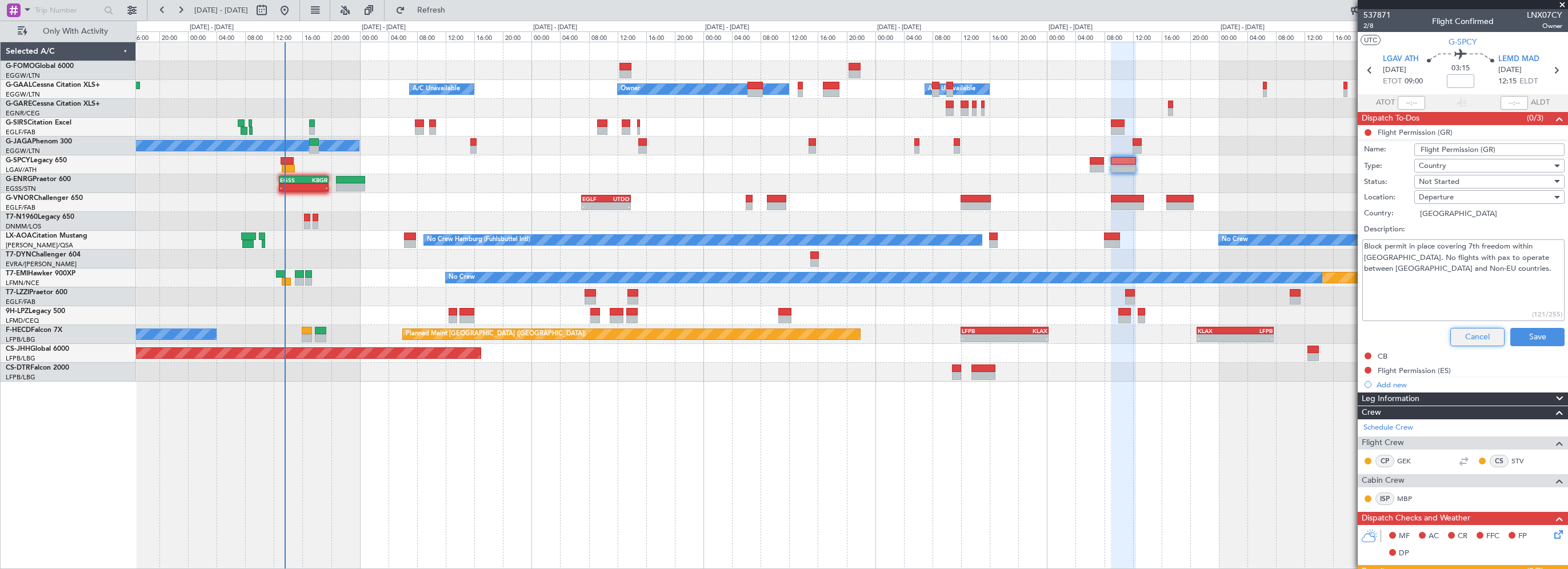
click at [1472, 331] on button "Cancel" at bounding box center [1477, 337] width 54 height 19
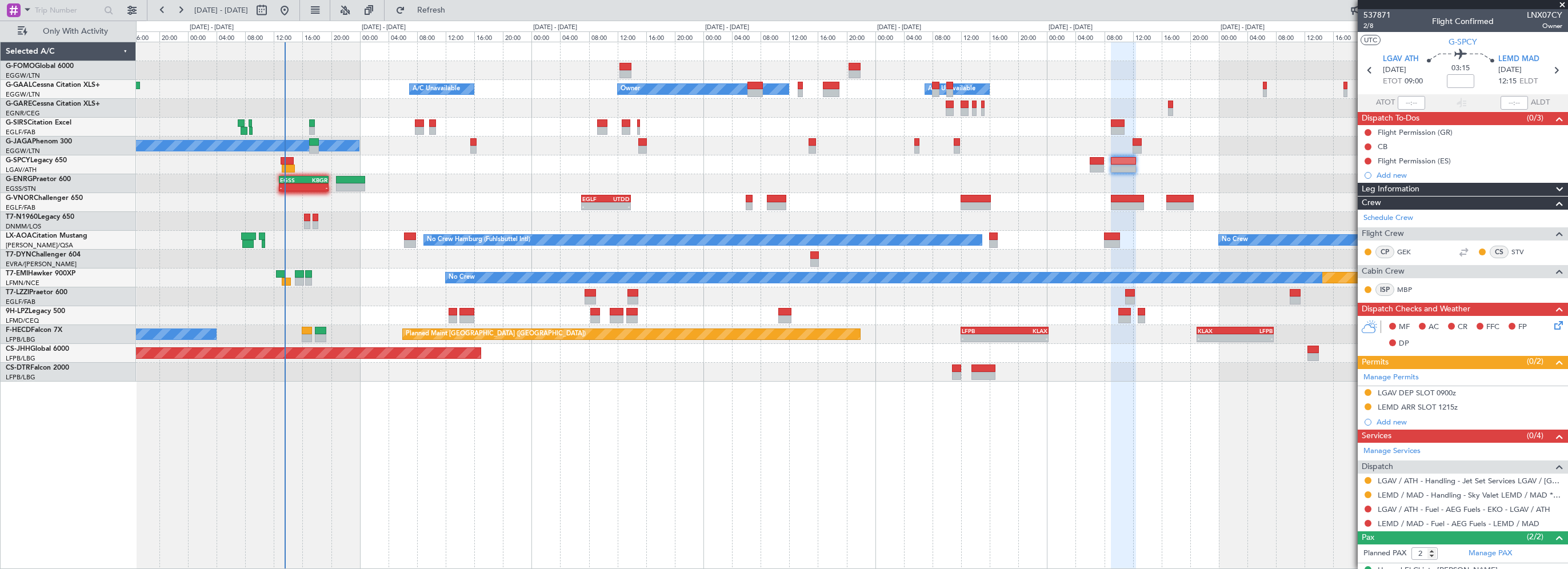
click at [1562, 6] on span at bounding box center [1562, 5] width 11 height 10
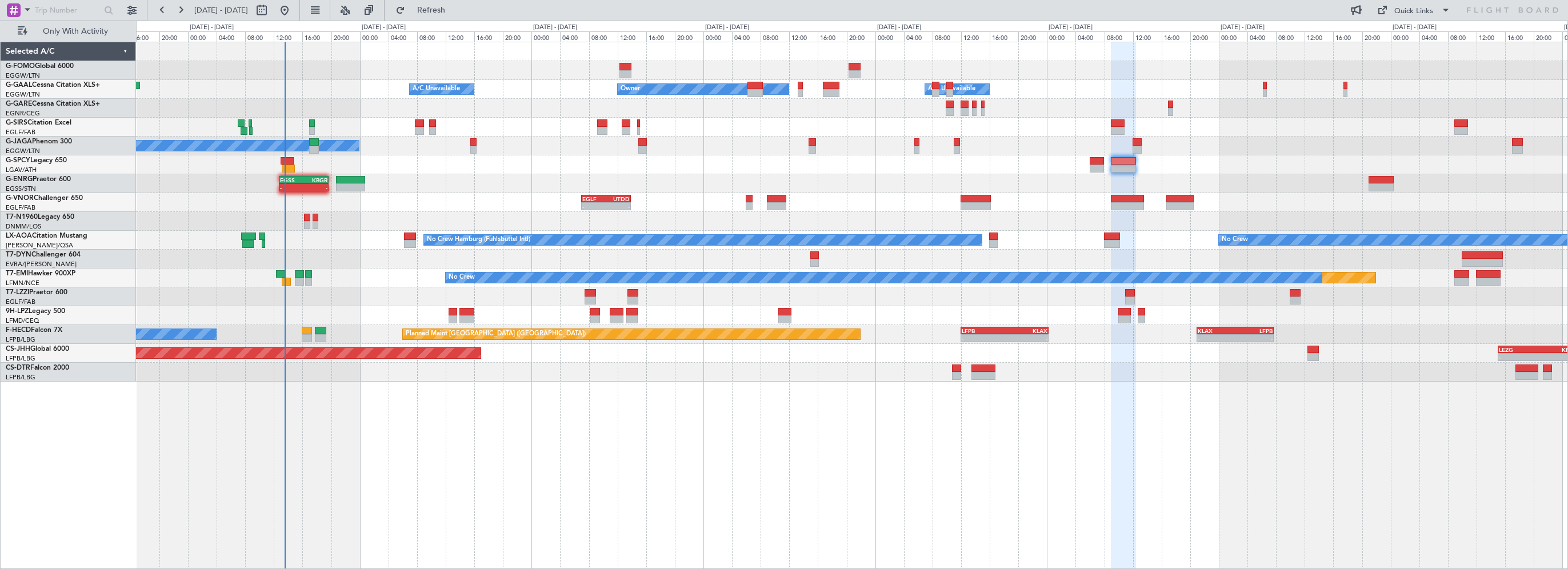
type input "0"
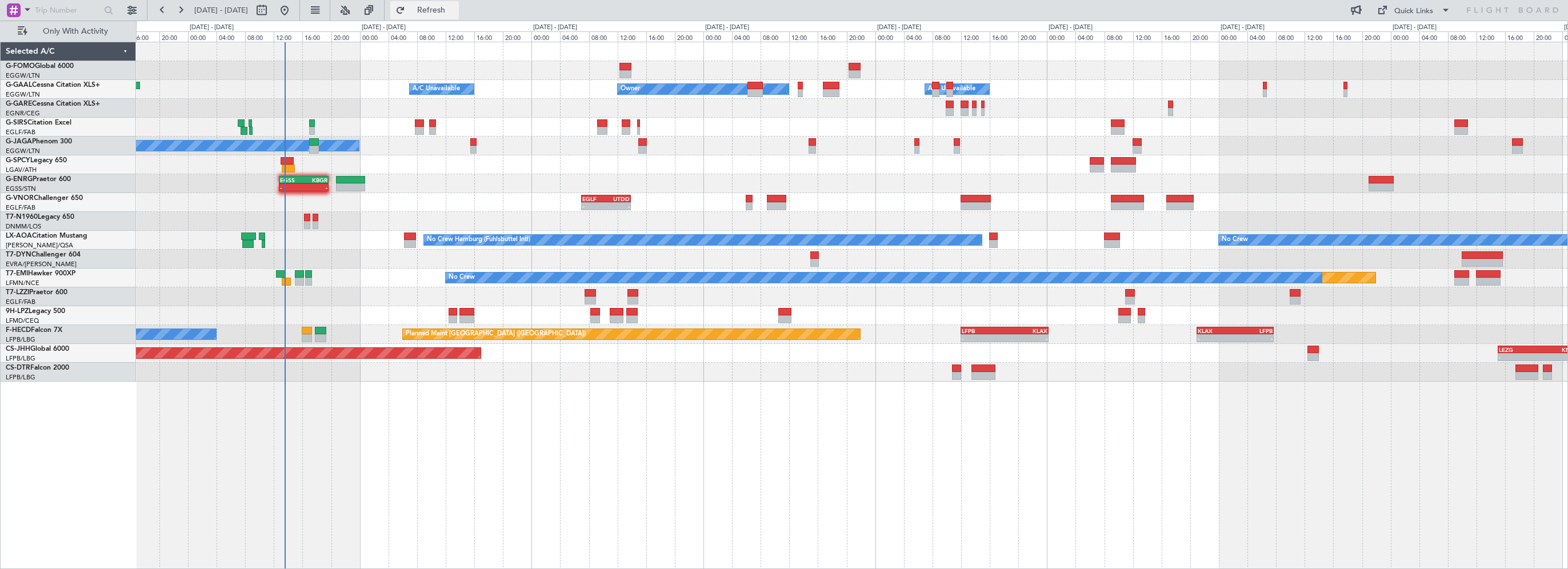
click at [459, 6] on button "Refresh" at bounding box center [425, 10] width 69 height 19
click at [458, 2] on button "Refresh" at bounding box center [425, 10] width 69 height 19
click at [539, 453] on div "Owner Owner A/C Unavailable A/C Unavailable Planned Maint Oxford (Kidlington) A…" at bounding box center [852, 305] width 1432 height 527
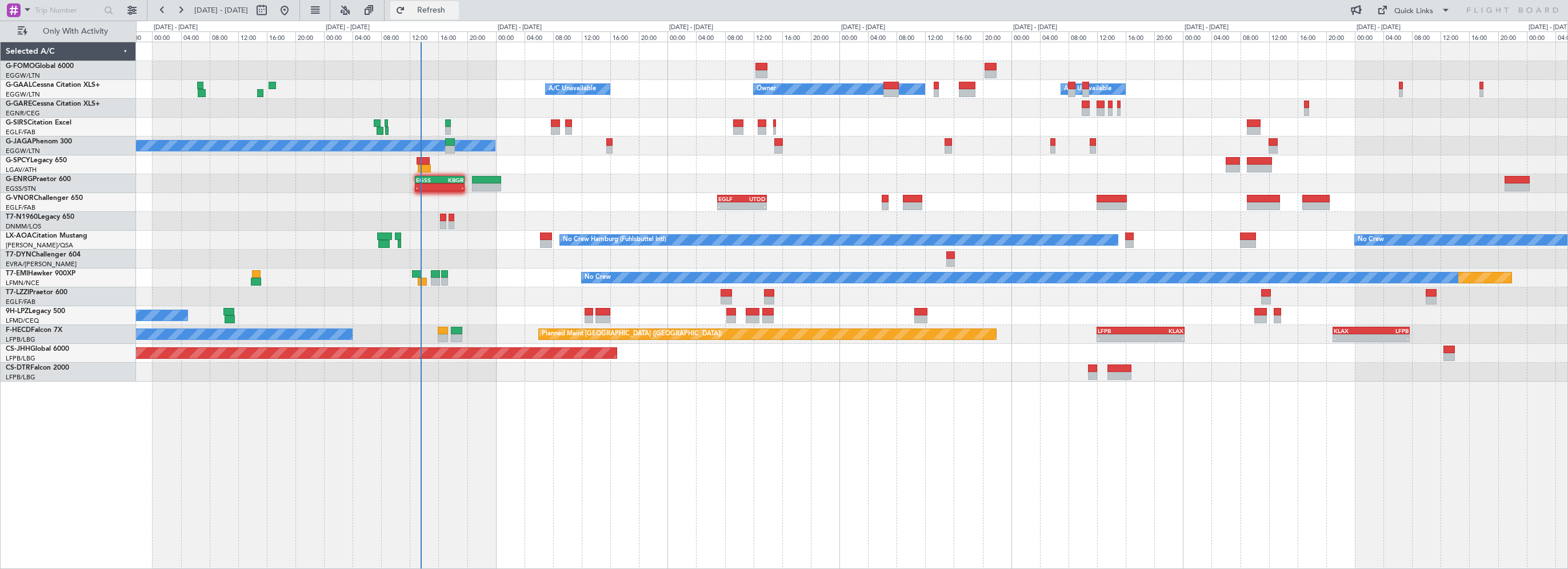
click at [455, 6] on span "Refresh" at bounding box center [432, 10] width 48 height 8
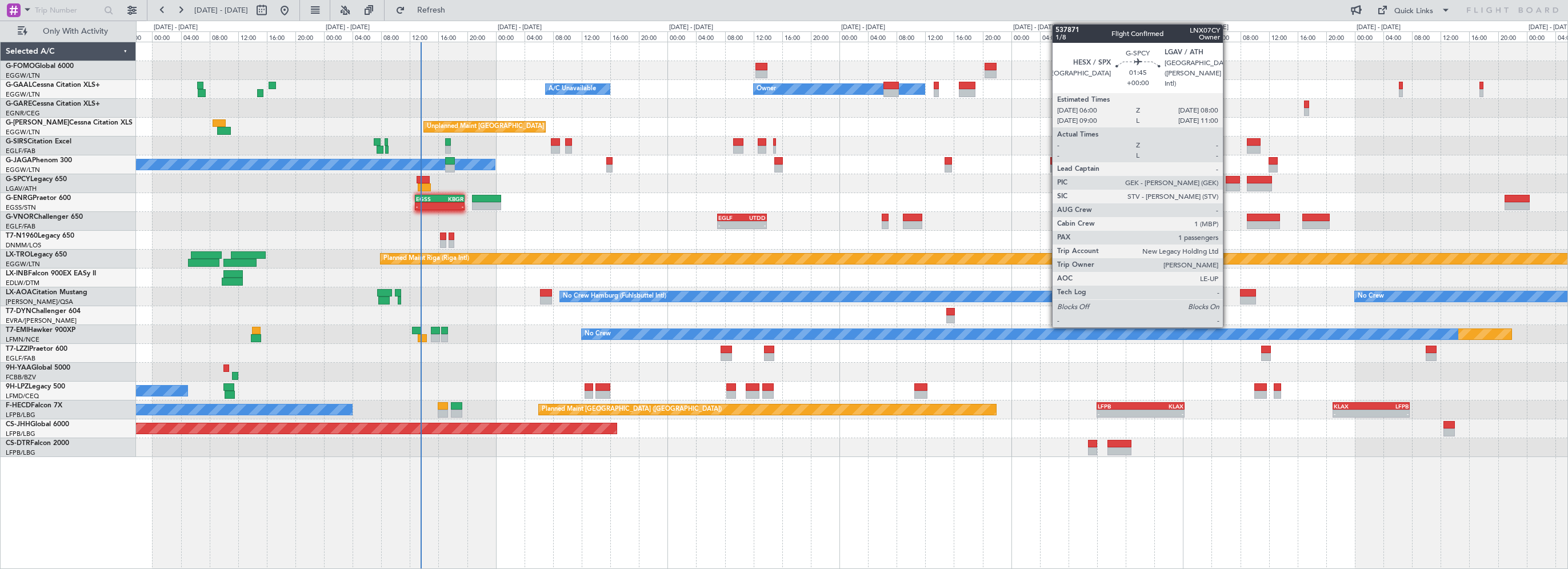
click at [1228, 183] on div at bounding box center [1234, 187] width 15 height 8
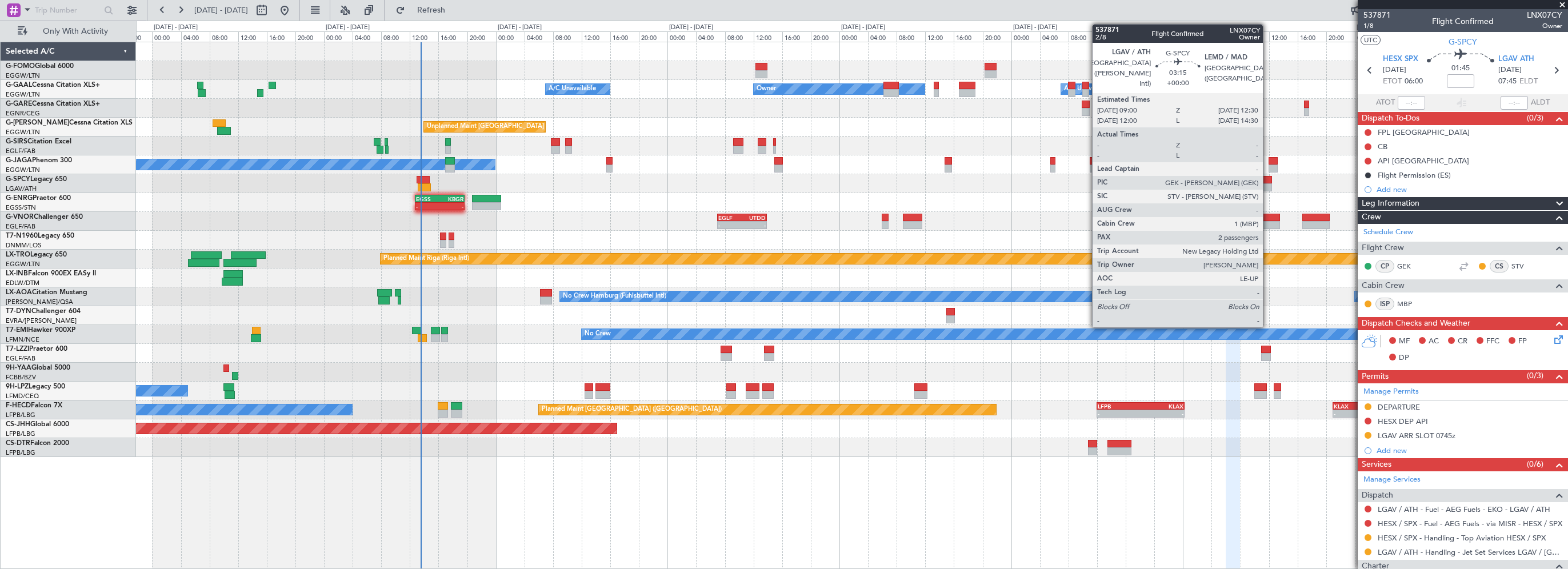
click at [1268, 178] on div at bounding box center [1259, 179] width 25 height 8
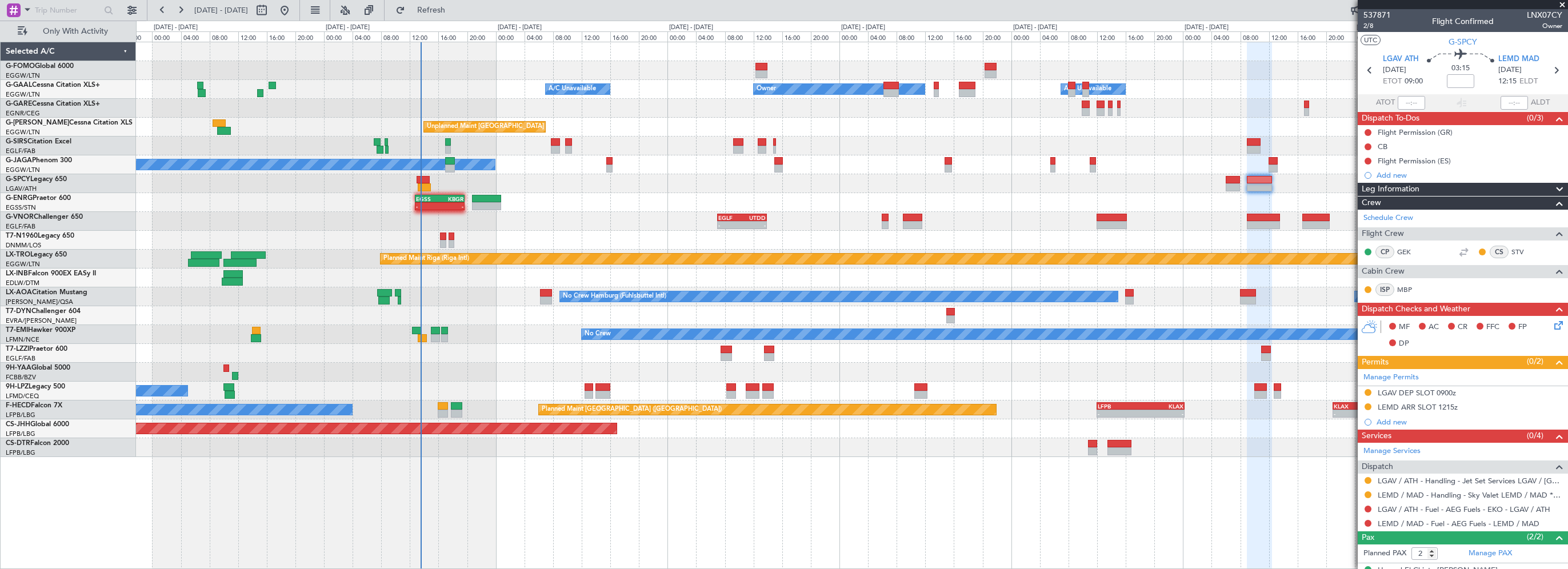
click at [1563, 4] on span at bounding box center [1562, 5] width 11 height 10
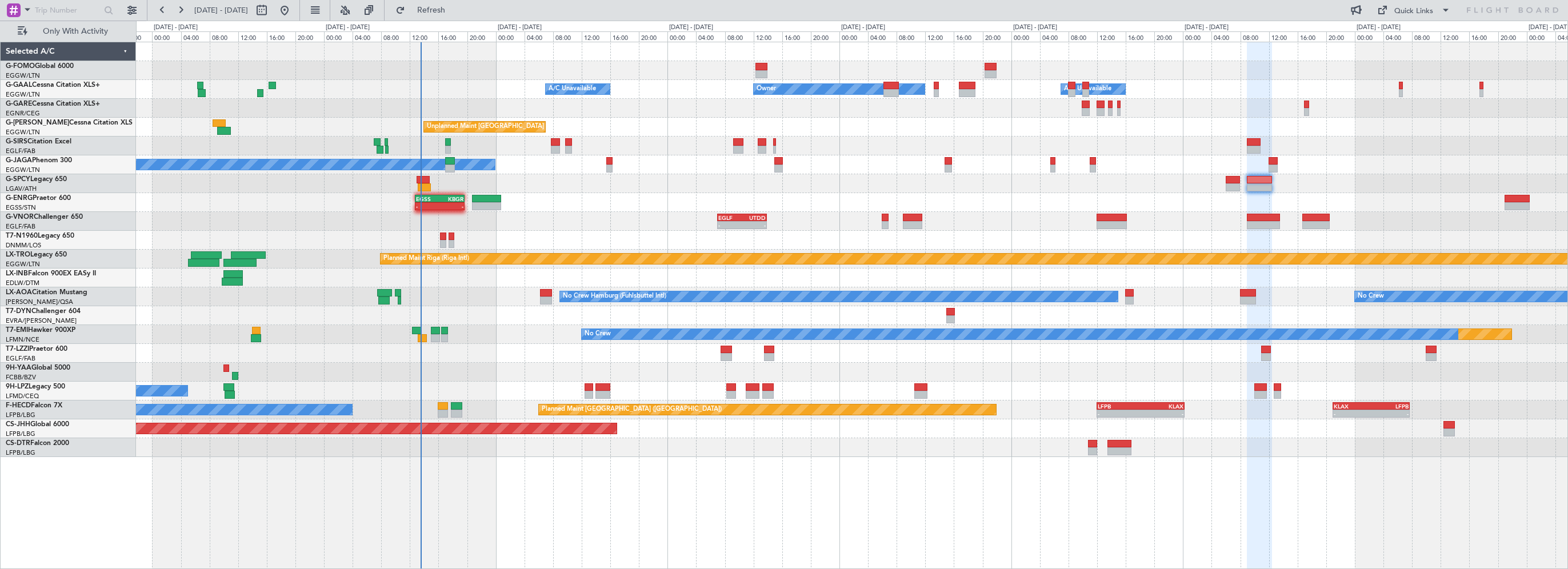
type input "0"
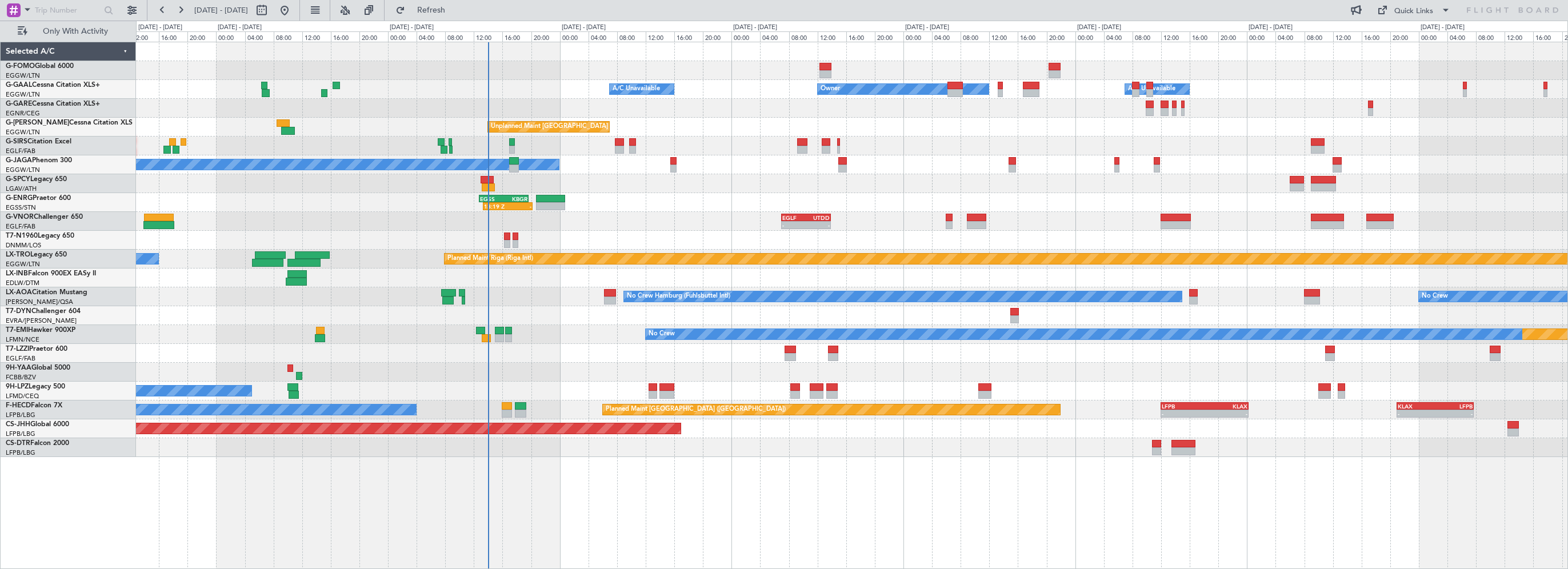
click at [550, 293] on div "No Crew No Crew Hamburg (Fuhlsbuttel Intl)" at bounding box center [851, 296] width 1431 height 19
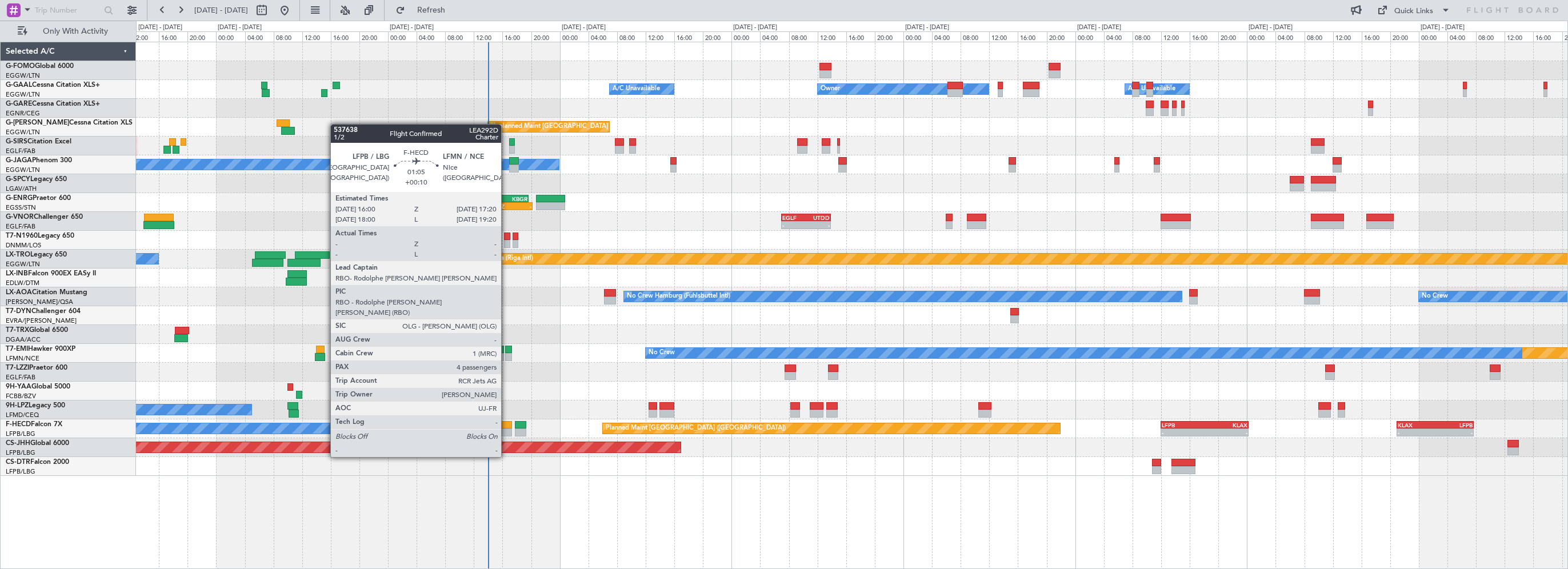
click at [507, 425] on div at bounding box center [506, 424] width 9 height 8
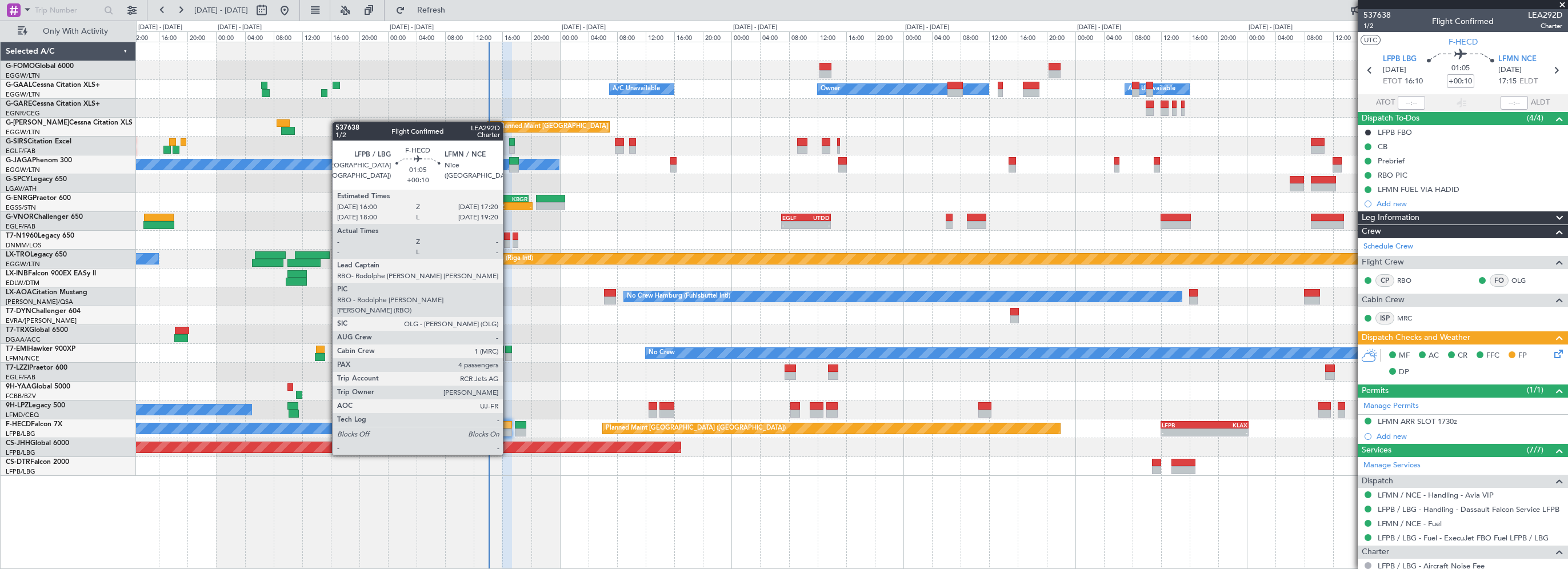
click at [508, 422] on div at bounding box center [506, 424] width 9 height 8
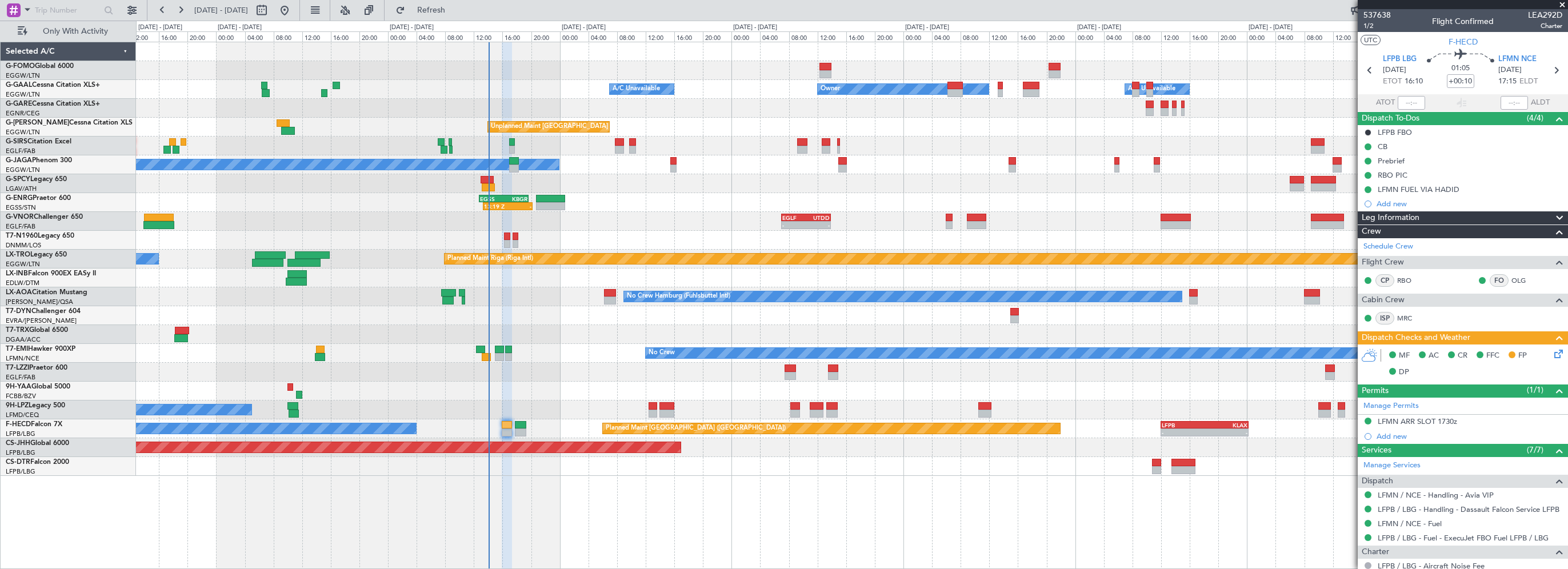
click at [1552, 353] on icon at bounding box center [1557, 352] width 9 height 9
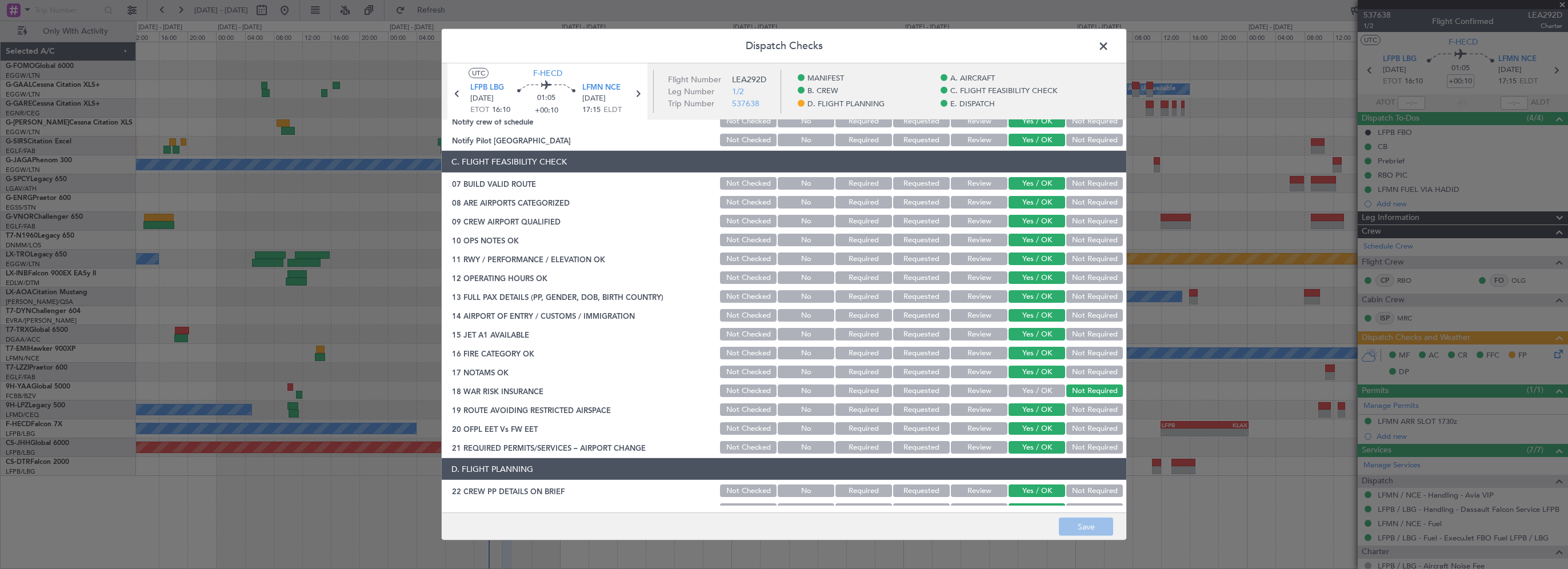
scroll to position [457, 0]
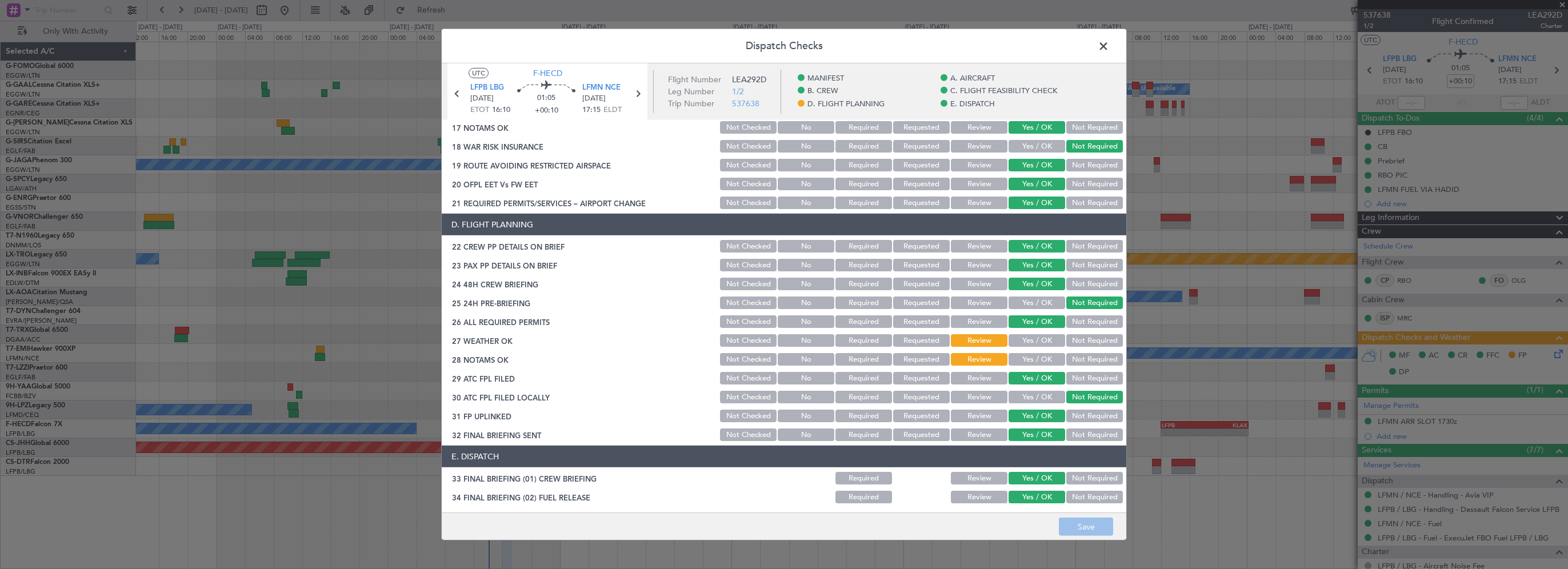
click at [1016, 343] on button "Yes / OK" at bounding box center [1037, 341] width 57 height 13
click at [1013, 355] on button "Yes / OK" at bounding box center [1037, 359] width 57 height 13
click at [1097, 527] on button "Save" at bounding box center [1086, 526] width 54 height 19
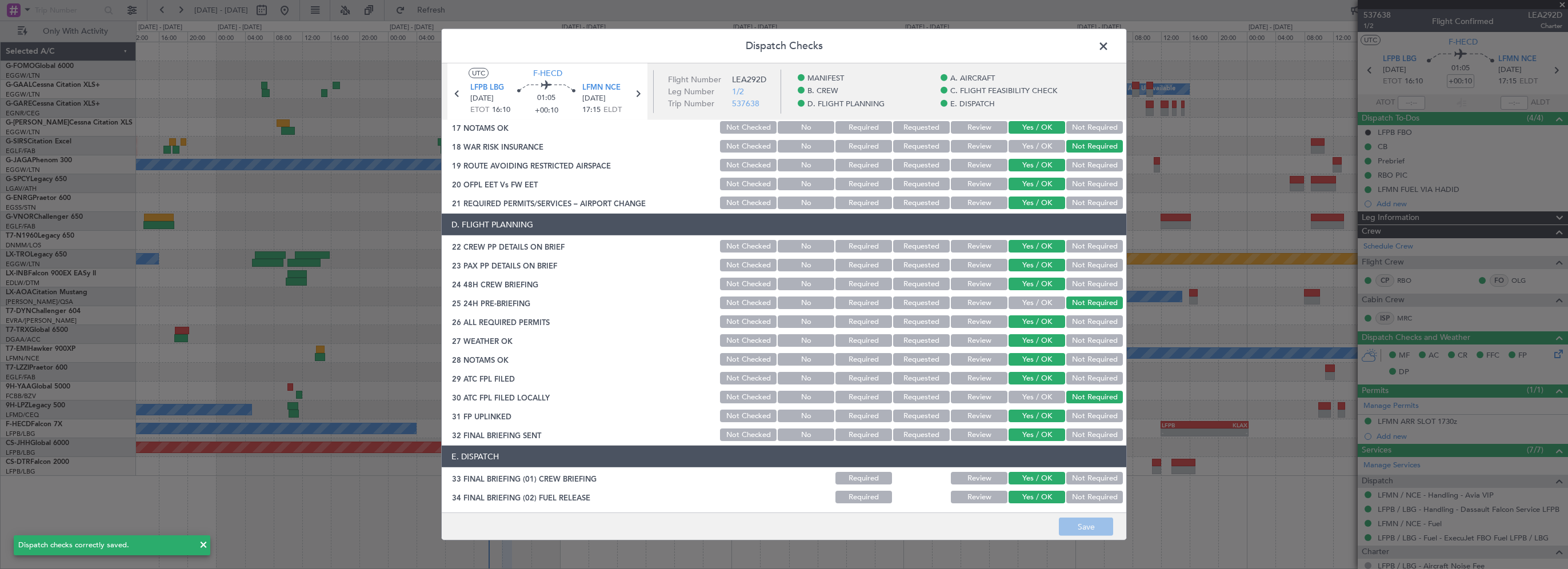
click at [1109, 44] on span at bounding box center [1109, 49] width 0 height 23
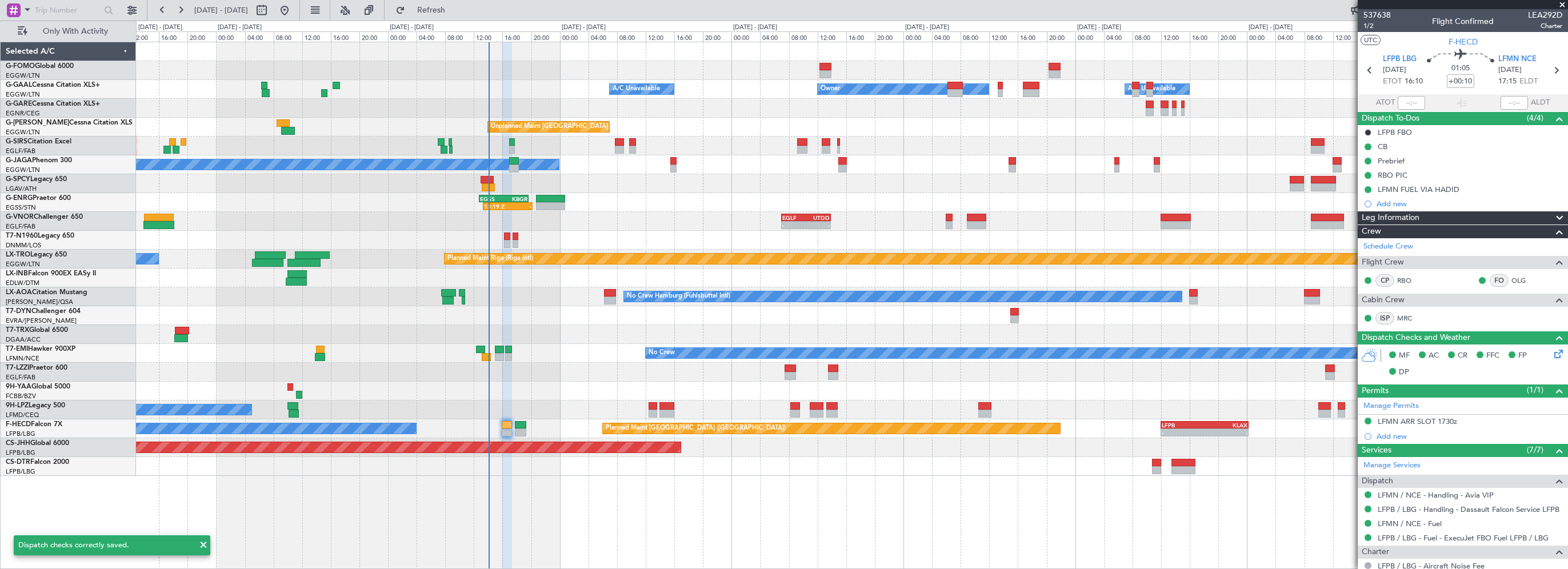
click at [1559, 5] on span at bounding box center [1562, 5] width 11 height 10
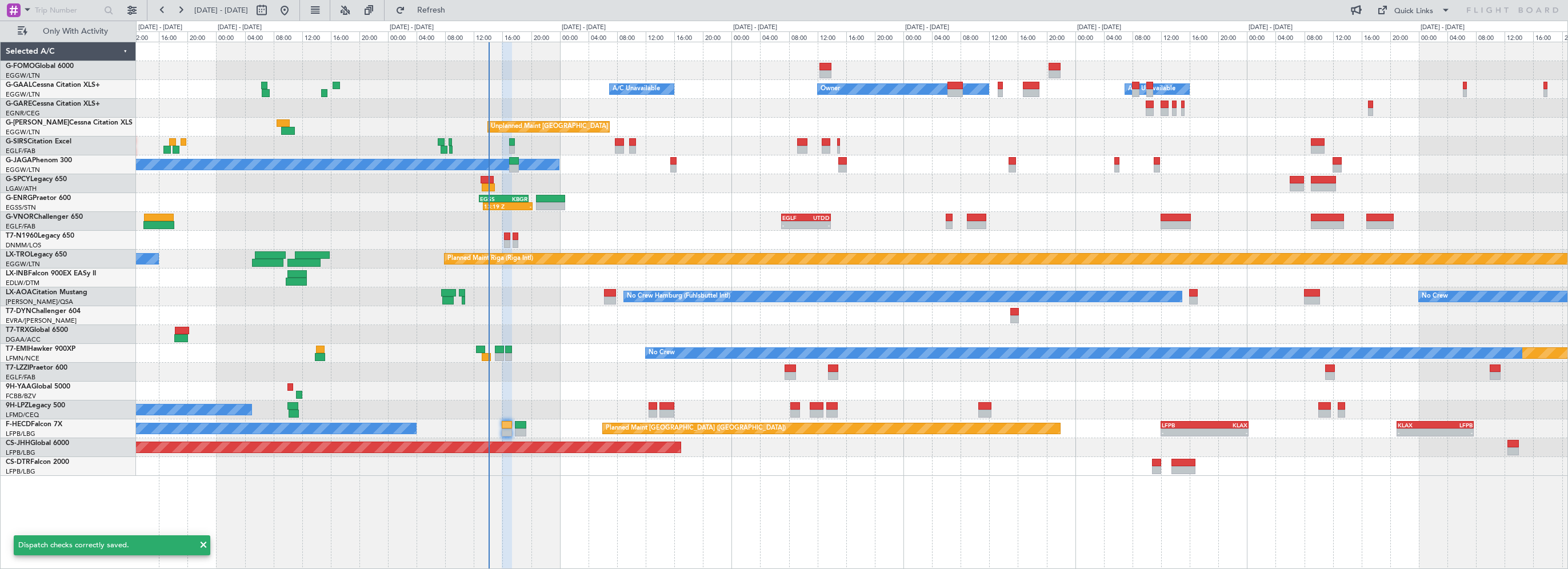
type input "0"
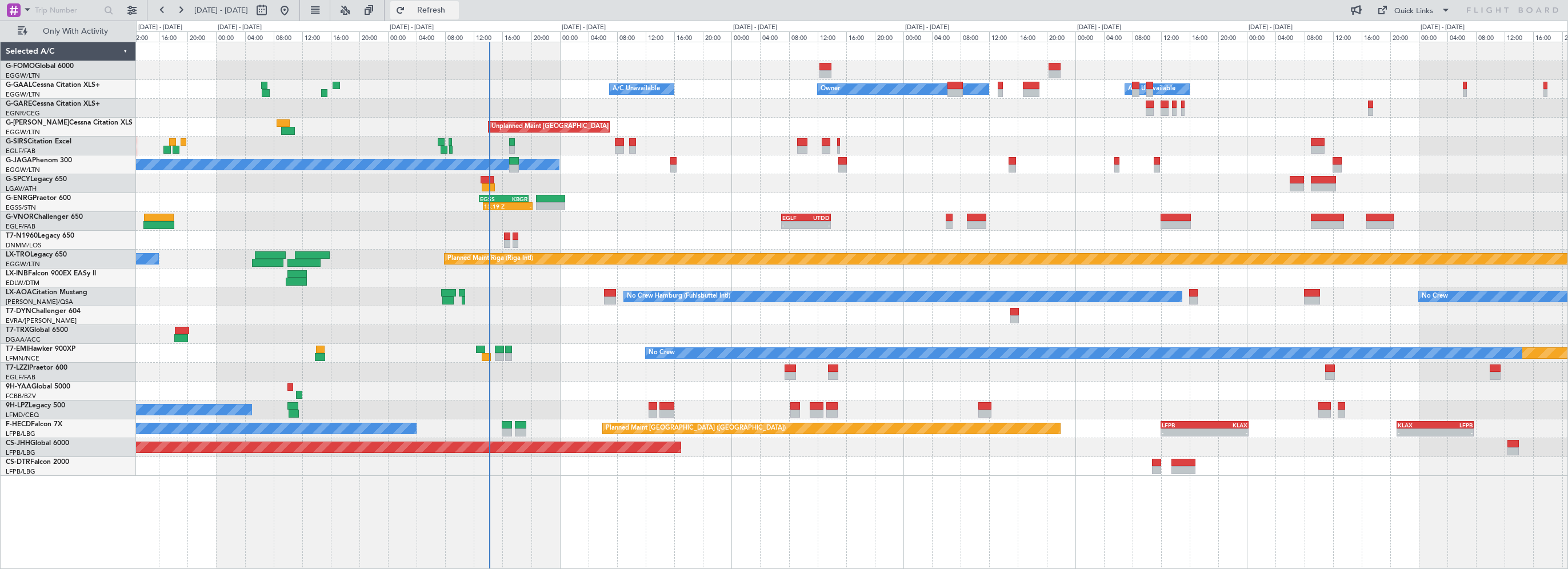
drag, startPoint x: 447, startPoint y: 15, endPoint x: 428, endPoint y: 18, distance: 19.2
click at [446, 16] on button "Refresh" at bounding box center [425, 10] width 69 height 19
click at [116, 183] on div "Owner A/C Unavailable Owner A/C Unavailable Unplanned Maint London (Luton) Plan…" at bounding box center [784, 294] width 1568 height 549
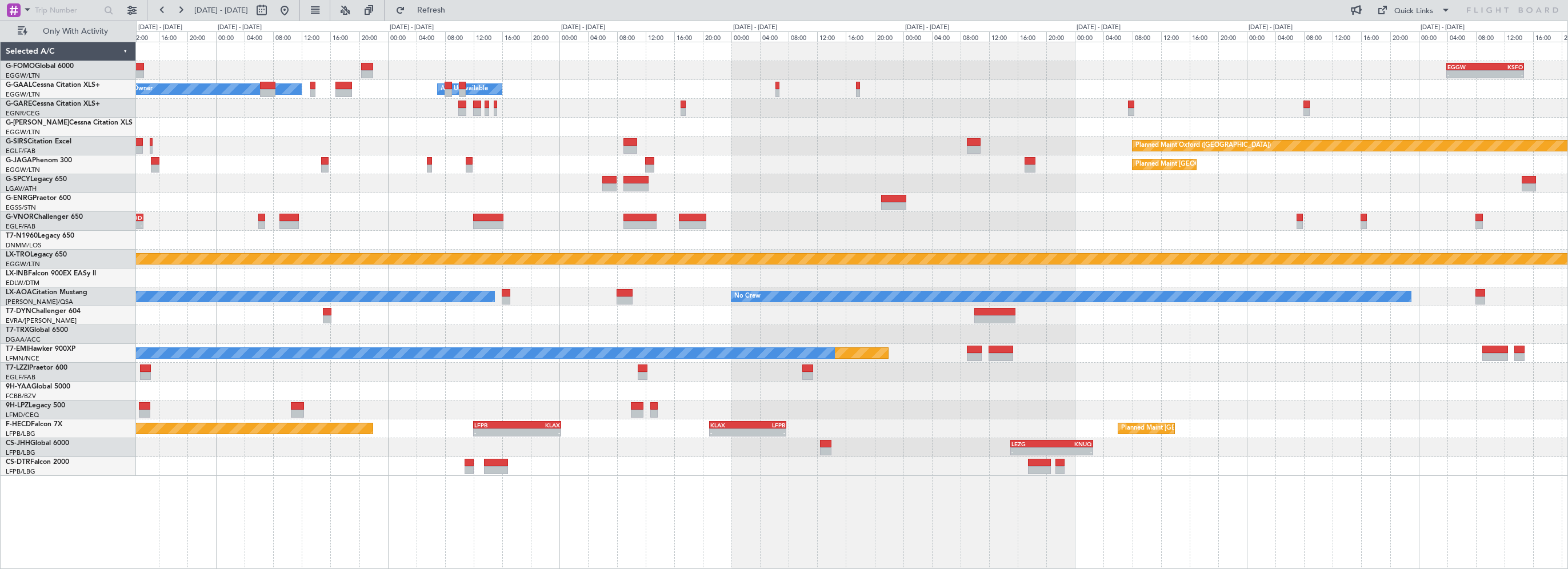
click at [294, 220] on div "EGGW 03:55 Z KSFO 14:45 Z - - - - KSFO 22:15 Z EGGW 08:00 Z Owner Owner A/C Una…" at bounding box center [851, 259] width 1431 height 433
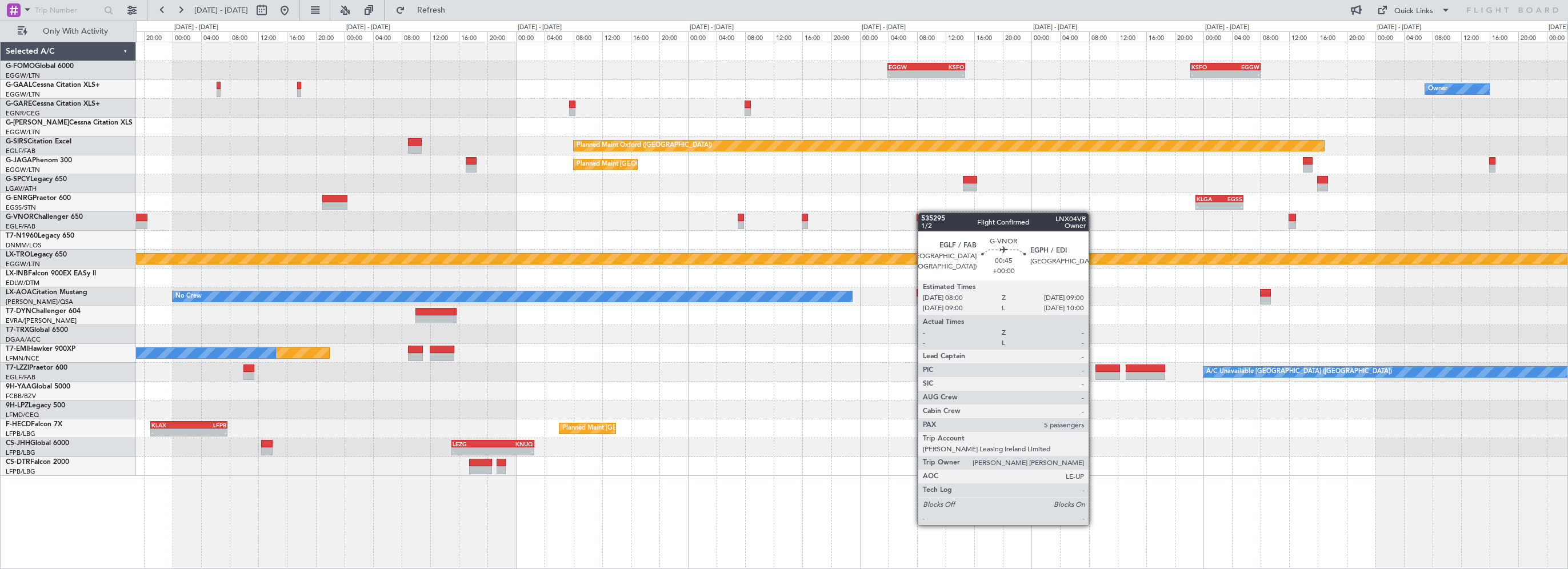
click at [294, 238] on div "EGGW 03:55 Z KSFO 14:45 Z - - - - KSFO 22:15 Z EGGW 08:00 Z Owner Owner A/C Una…" at bounding box center [851, 259] width 1431 height 433
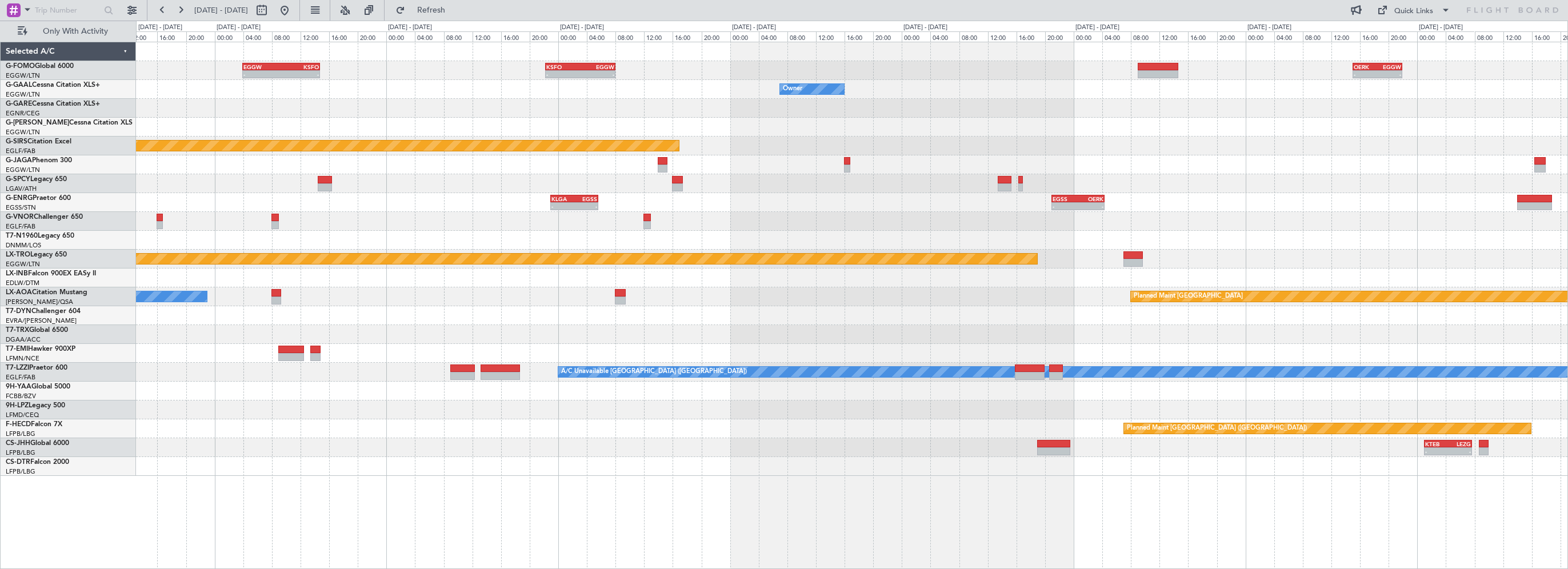
click at [225, 265] on div "EGGW 03:55 Z KSFO 14:45 Z - - - - KSFO 22:15 Z EGGW 08:00 Z - - OERK 15:00 Z EG…" at bounding box center [851, 259] width 1431 height 433
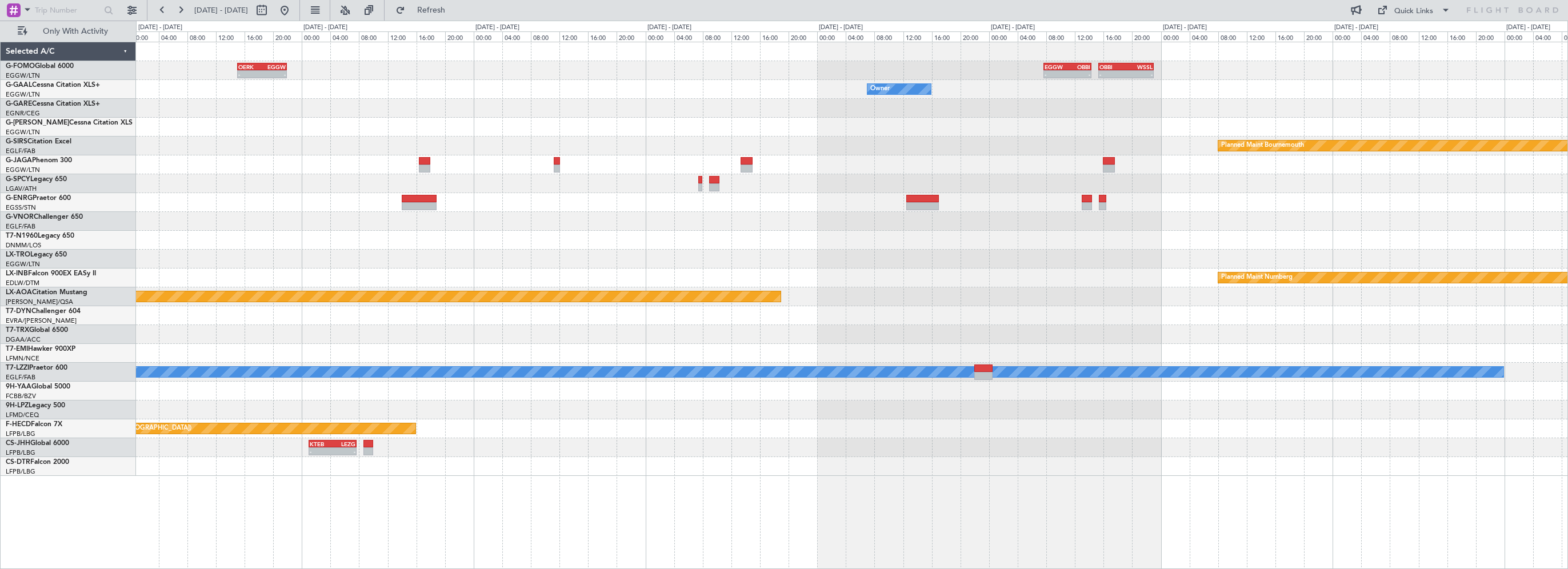
click at [190, 278] on div "- - OERK 15:00 Z EGGW 21:55 Z - - EGGW 07:40 Z OBBI 14:20 Z - - OBBI 15:20 Z WS…" at bounding box center [851, 259] width 1431 height 433
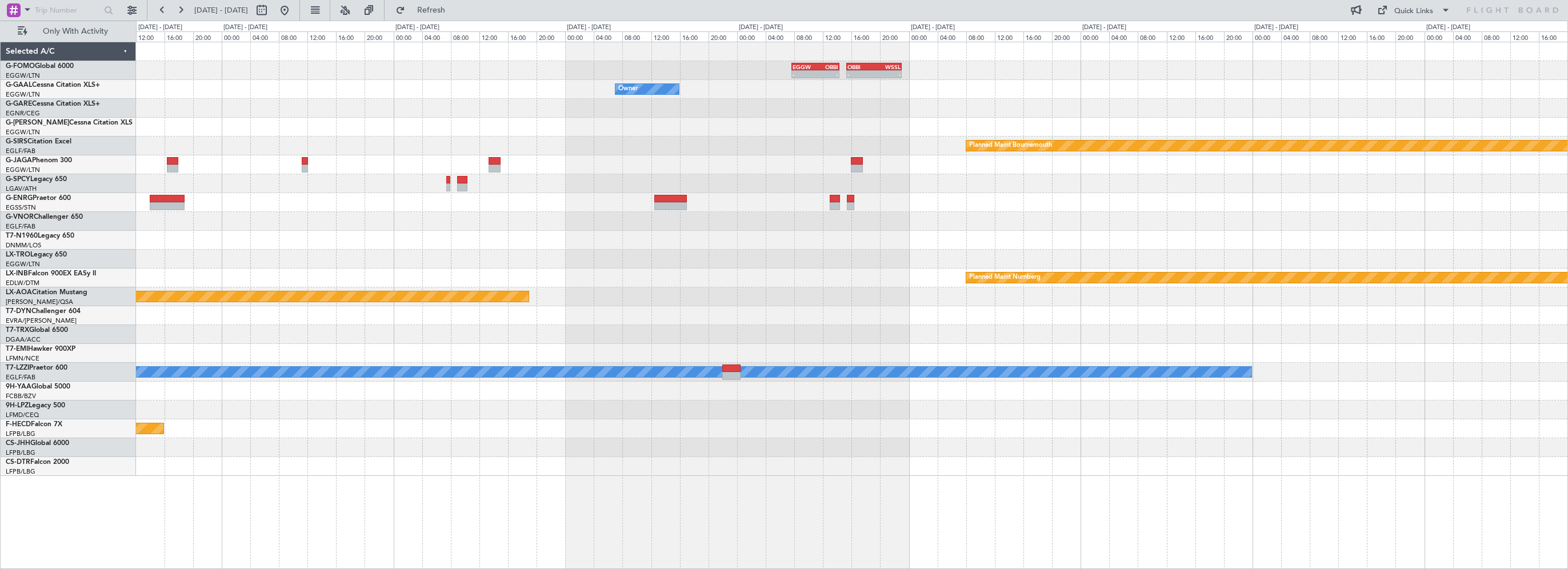
click at [286, 289] on div "- - EGGW 07:40 Z OBBI 14:20 Z - - OBBI 15:20 Z WSSL 23:00 Z OERK 15:00 Z EGGW 2…" at bounding box center [851, 259] width 1431 height 433
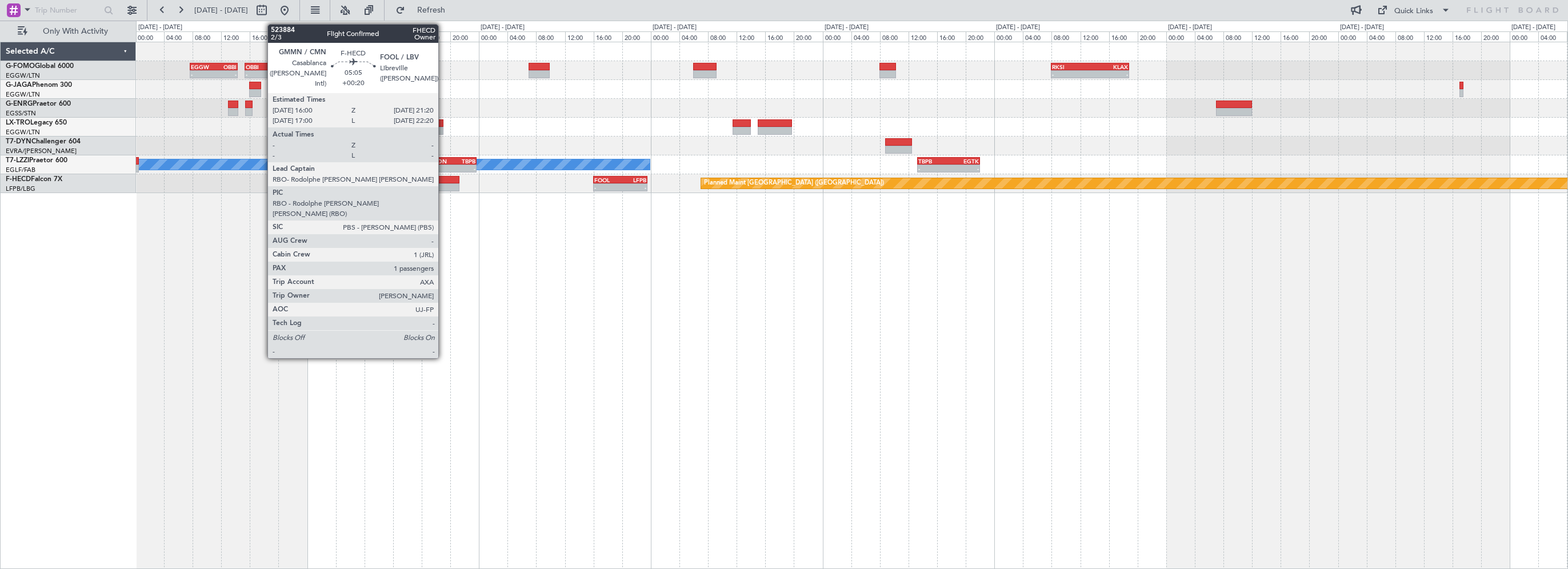
click at [443, 178] on div at bounding box center [439, 179] width 38 height 8
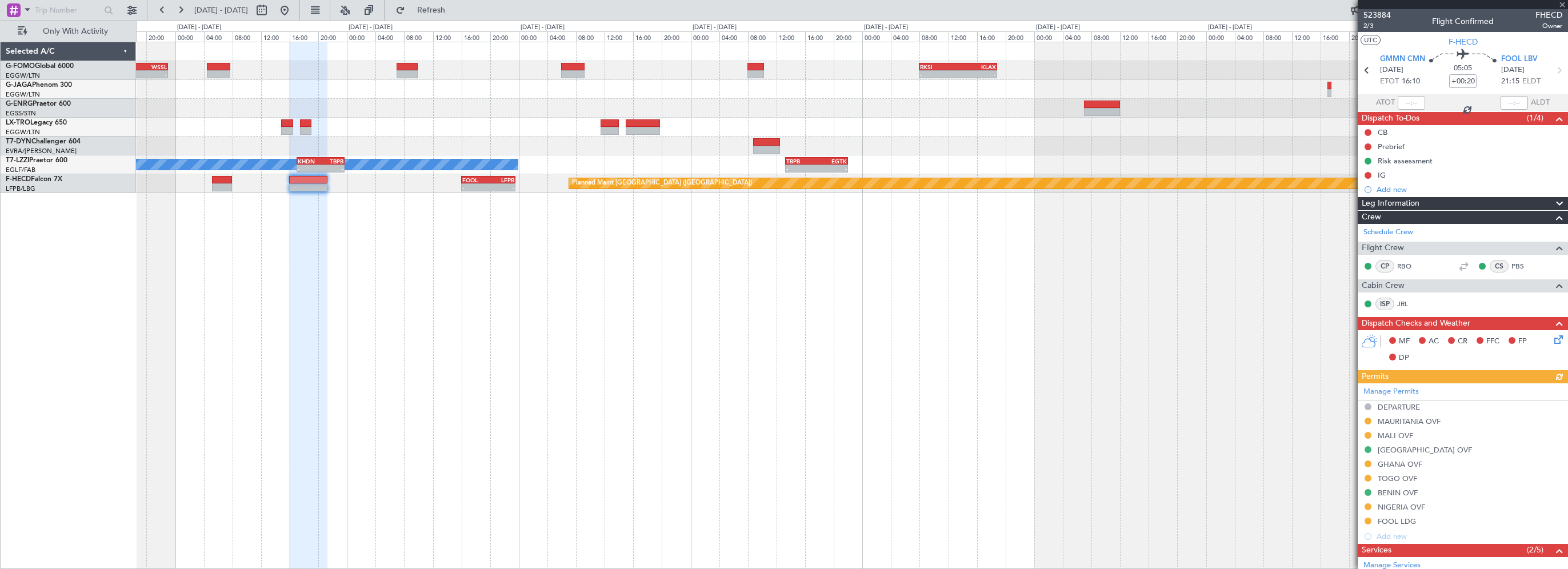
click at [811, 309] on div "- - RKSI 08:00 Z KLAX 18:50 Z OBBI 15:20 Z WSSL 23:00 Z - - EGGW 07:40 Z OBBI 1…" at bounding box center [852, 305] width 1432 height 527
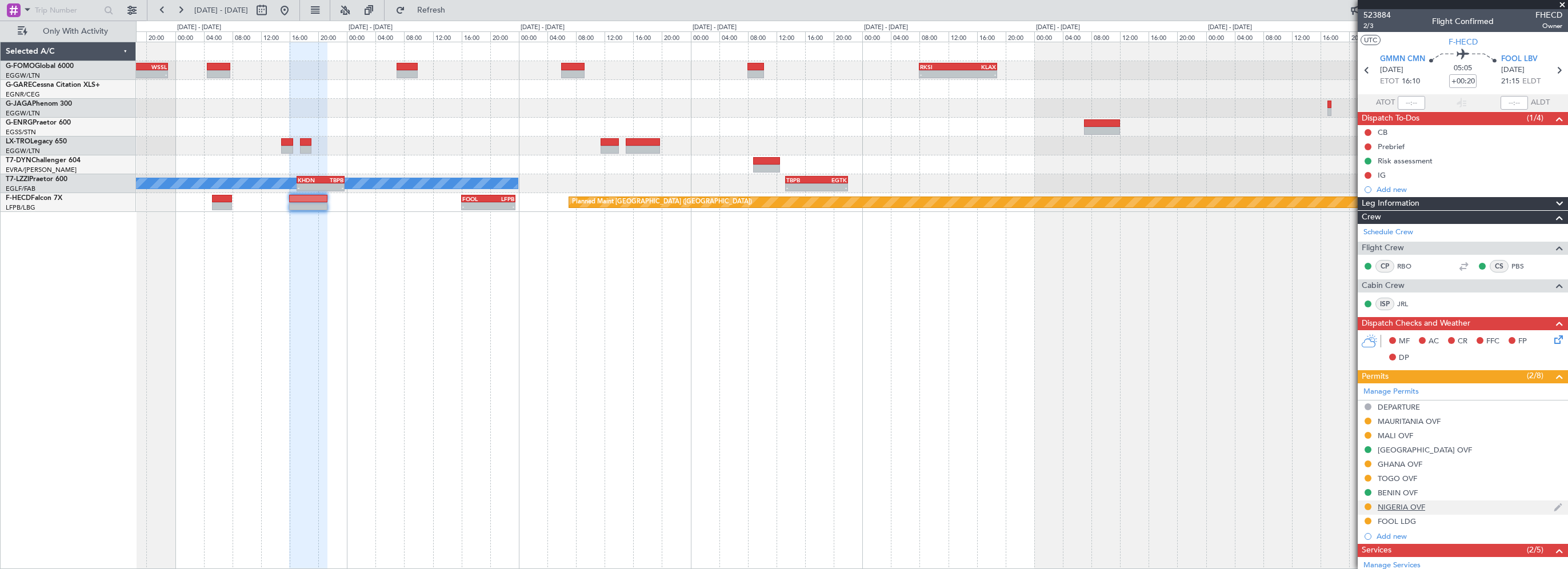
click at [1399, 507] on div "NIGERIA OVF" at bounding box center [1401, 507] width 47 height 9
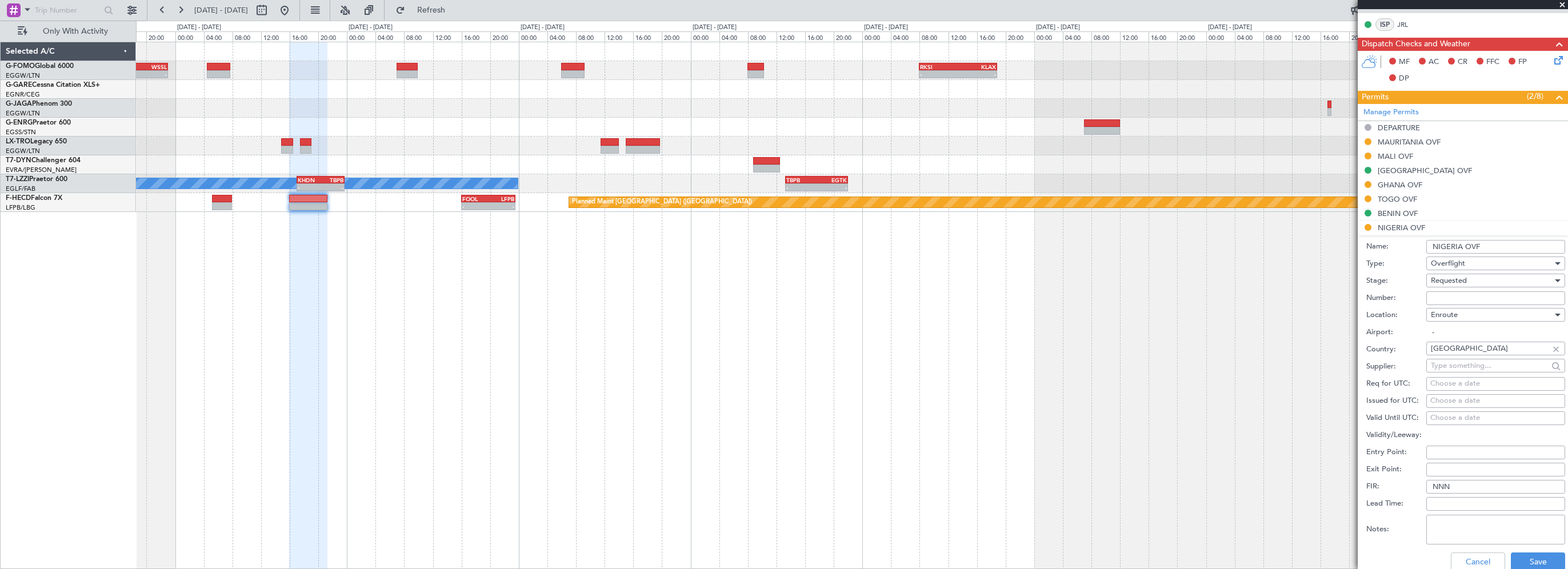
scroll to position [286, 0]
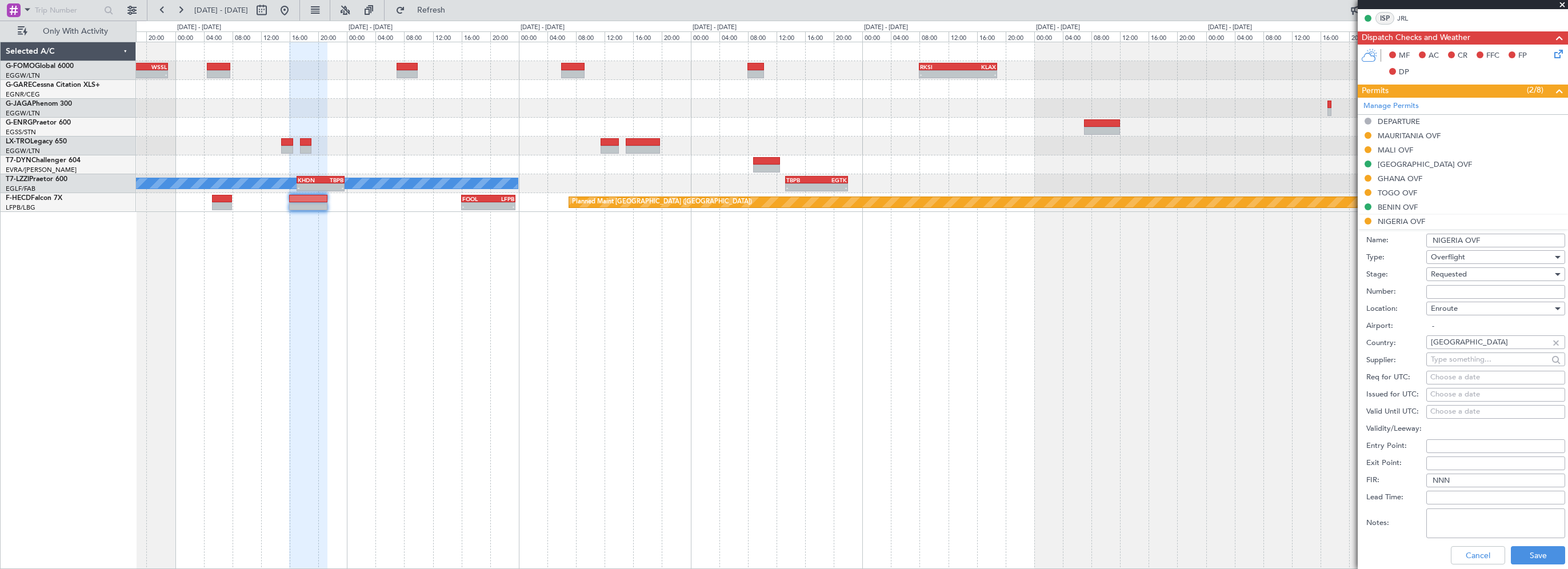
click at [1449, 290] on input "Number:" at bounding box center [1495, 291] width 138 height 14
paste input "AA0020/10101422"
type input "AA0020/10101422"
click at [1468, 268] on div "Requested" at bounding box center [1491, 274] width 122 height 17
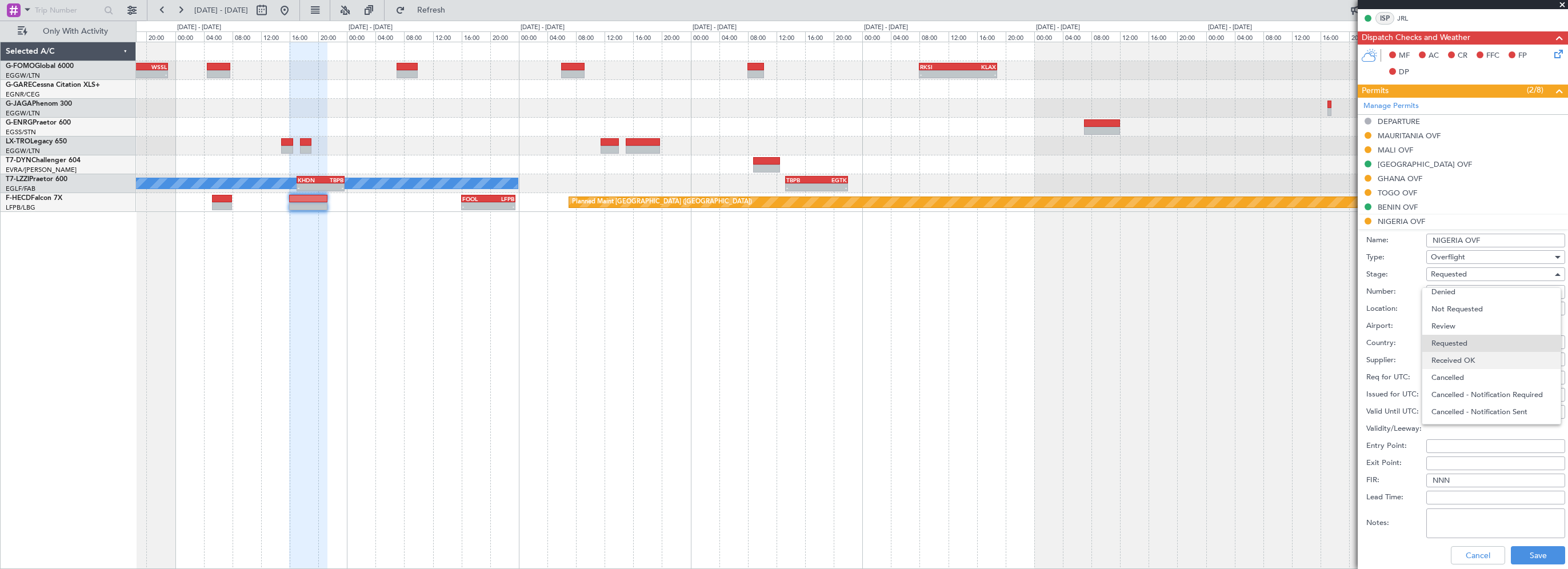
click at [1456, 356] on span "Received OK" at bounding box center [1491, 360] width 120 height 17
click at [1528, 553] on button "Save" at bounding box center [1538, 555] width 54 height 19
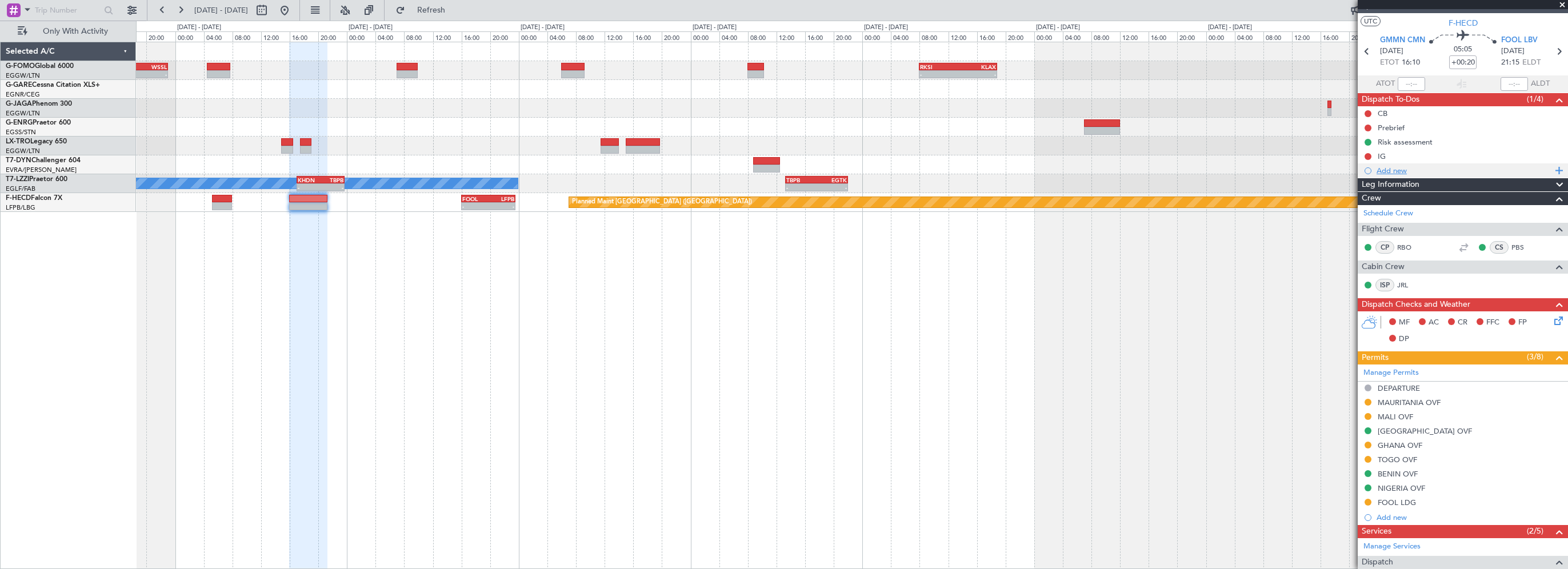
scroll to position [0, 0]
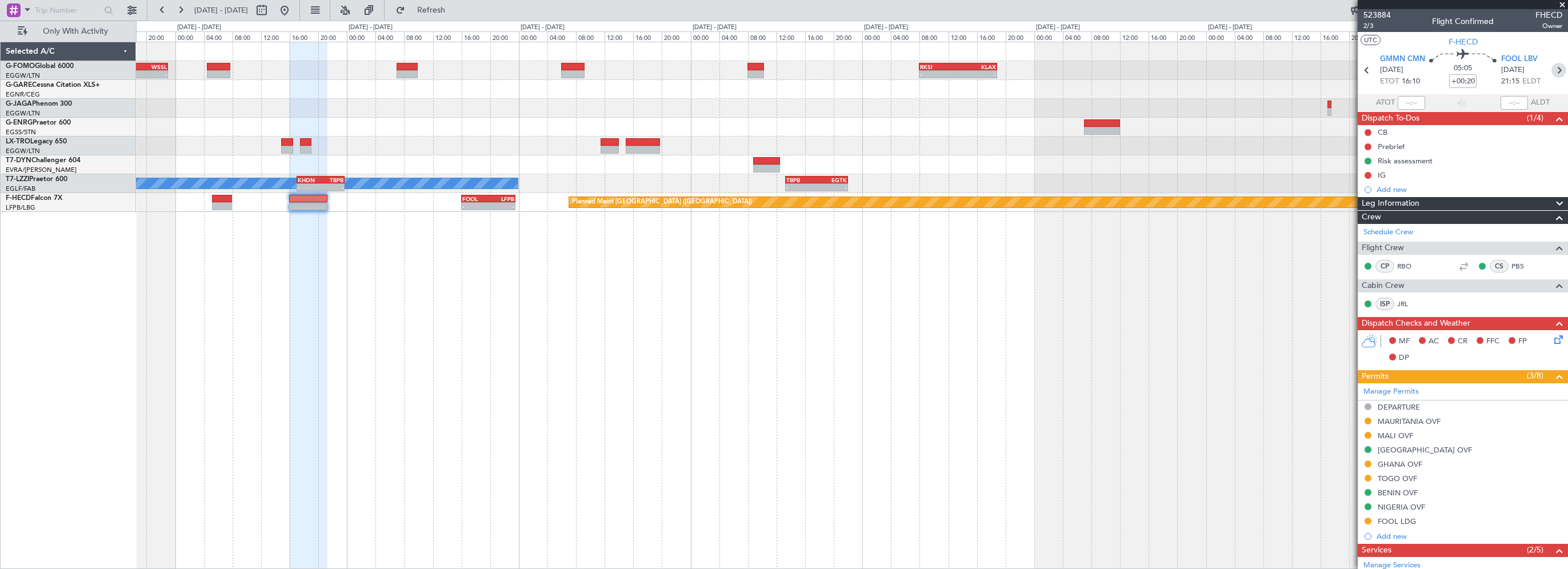
click at [1551, 68] on icon at bounding box center [1559, 71] width 15 height 15
type input "+00:25"
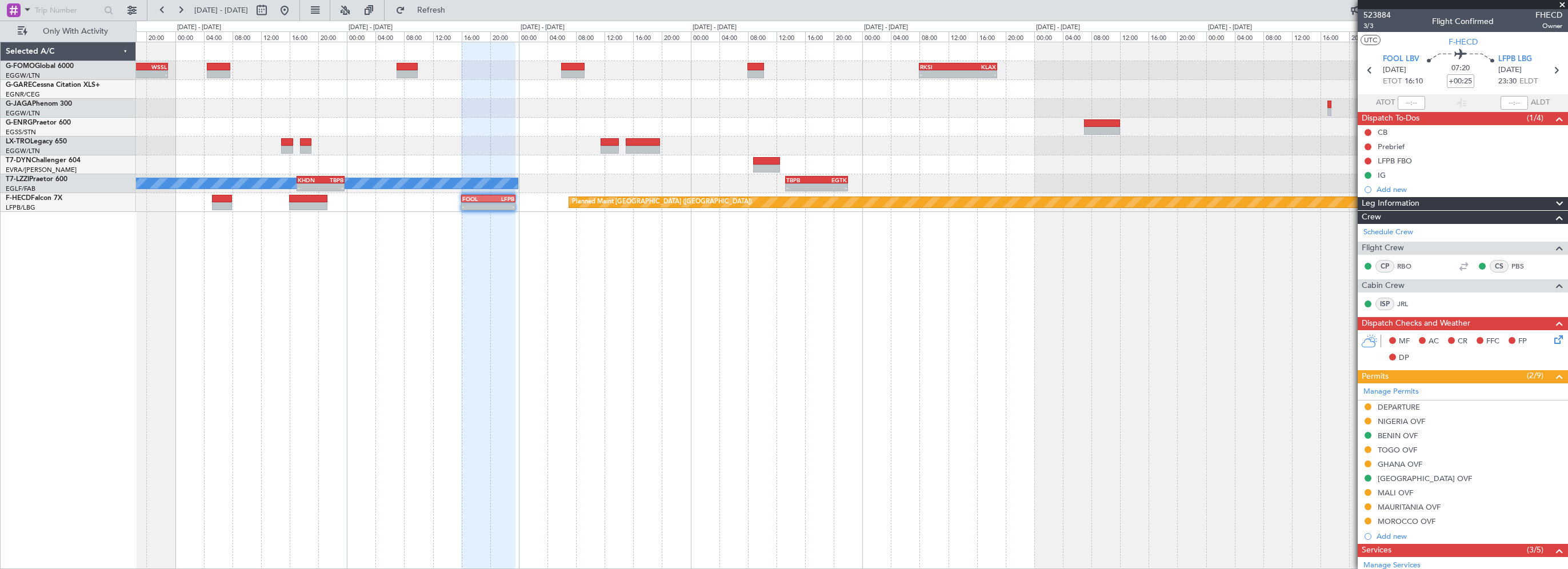
click at [1401, 421] on mat-tooltip-component "DEPARTURE" at bounding box center [1400, 425] width 58 height 31
click at [1410, 420] on div "NIGERIA OVF" at bounding box center [1401, 420] width 47 height 9
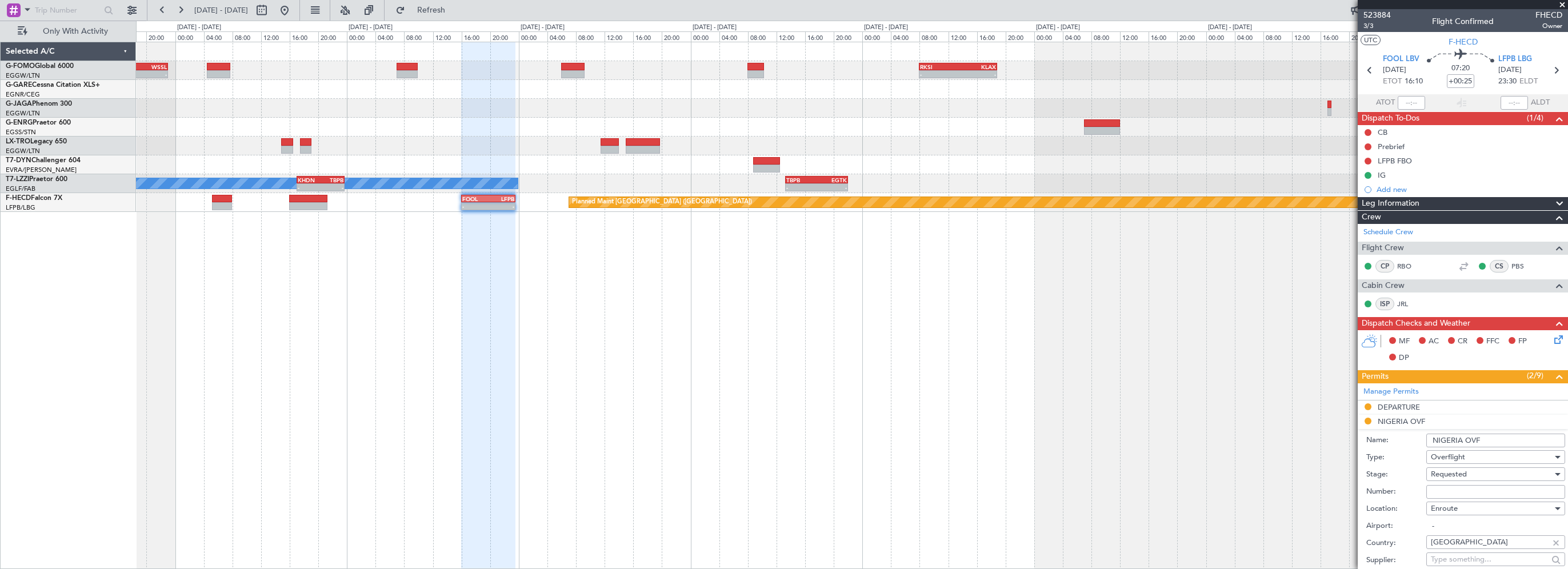
click at [1459, 469] on span "Requested" at bounding box center [1448, 473] width 36 height 10
click at [1470, 559] on span "Received OK" at bounding box center [1491, 564] width 120 height 17
click at [1463, 487] on input "Number:" at bounding box center [1495, 491] width 138 height 14
paste input "AA0021/10101422"
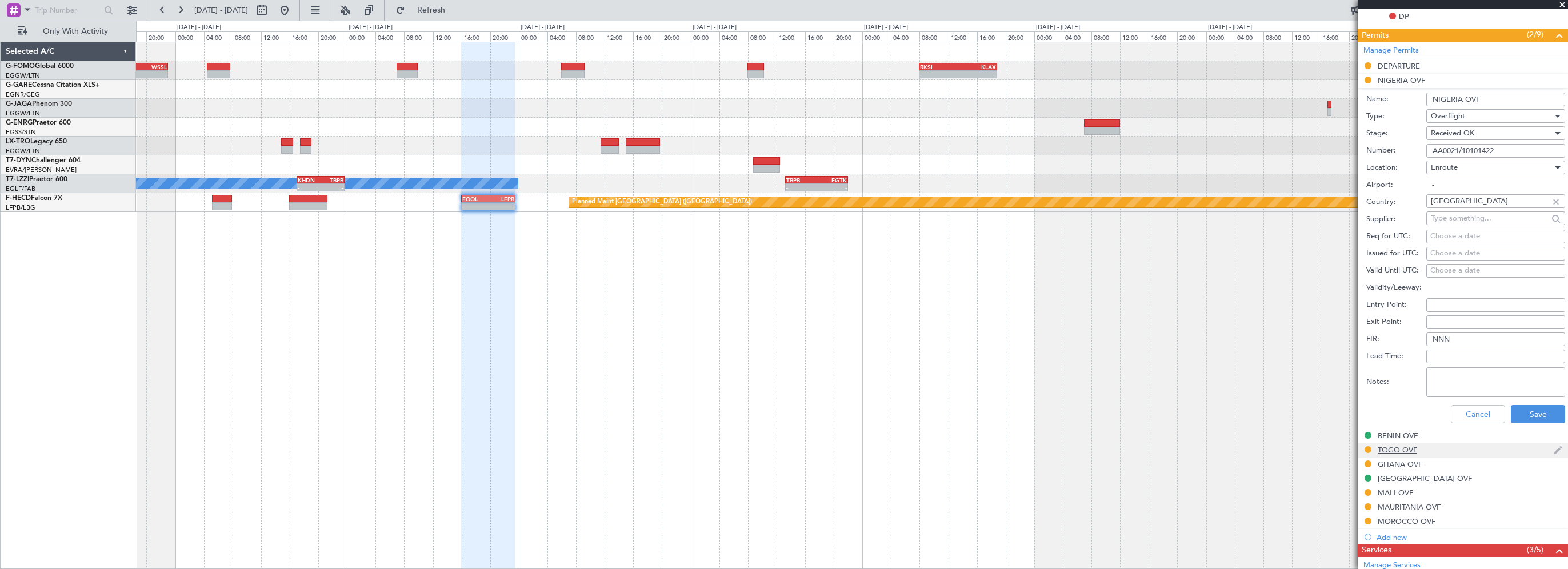
scroll to position [343, 0]
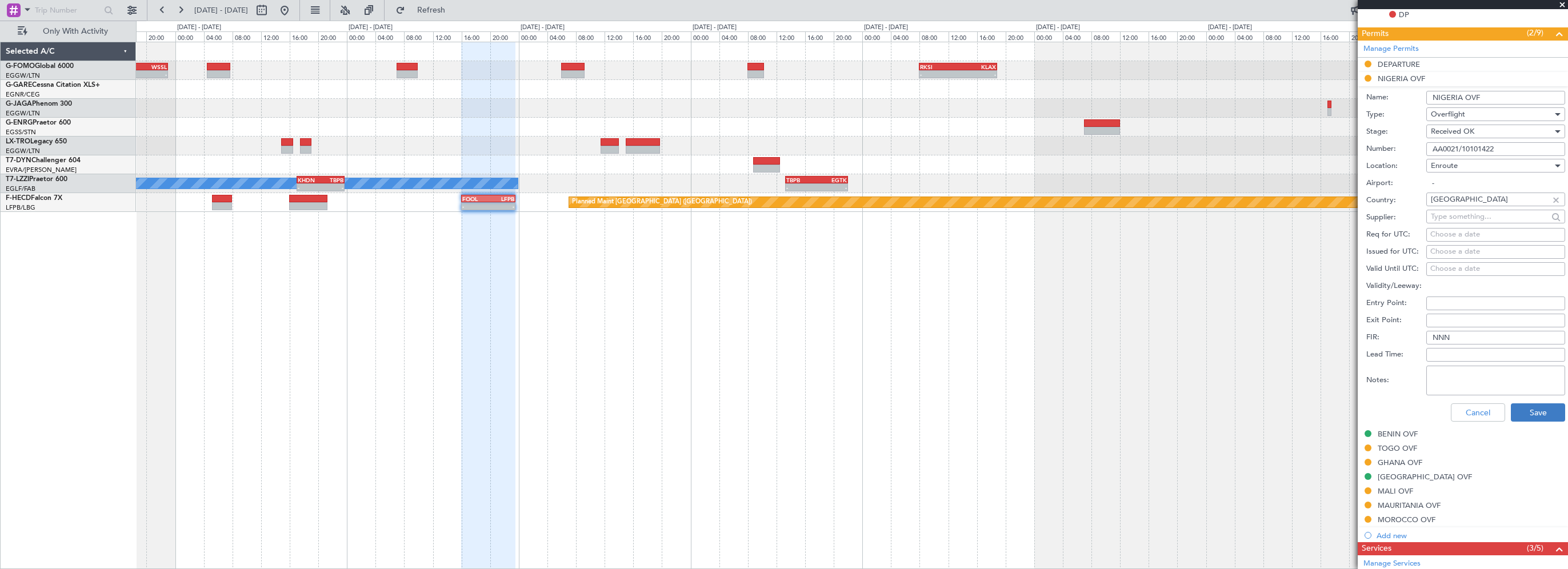
type input "AA0021/10101422"
click at [1532, 407] on button "Save" at bounding box center [1538, 412] width 54 height 19
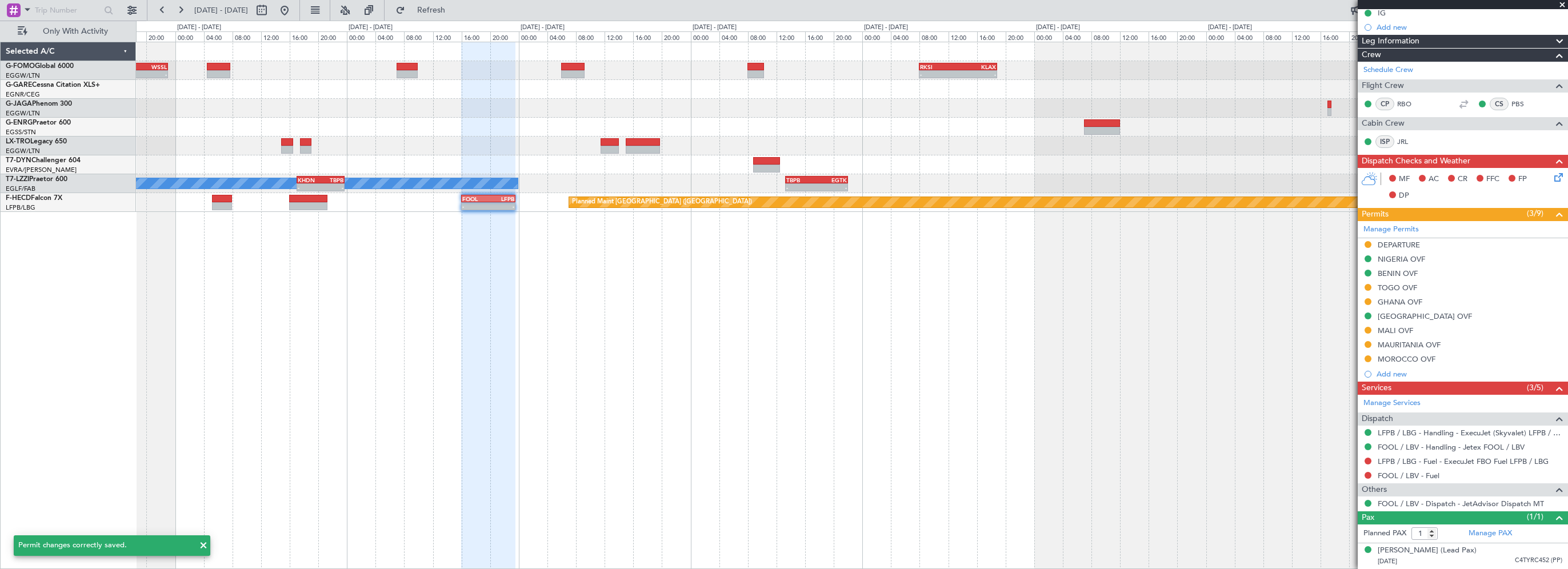
scroll to position [160, 0]
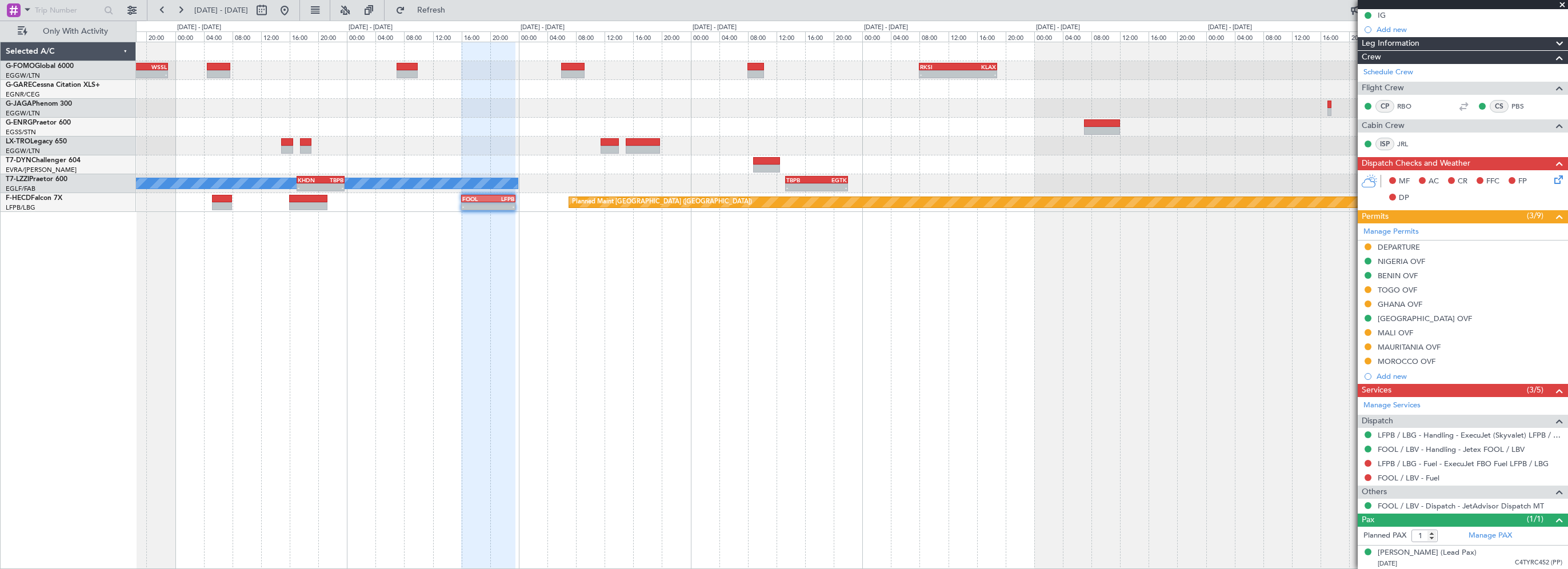
click at [464, 317] on div at bounding box center [488, 306] width 55 height 527
click at [1080, 406] on div "- - OBBI 15:20 Z WSSL 23:00 Z - - RKSI 08:00 Z KLAX 18:50 Z EGGW 07:40 Z OBBI 1…" at bounding box center [852, 305] width 1432 height 527
click at [294, 8] on button at bounding box center [285, 10] width 19 height 19
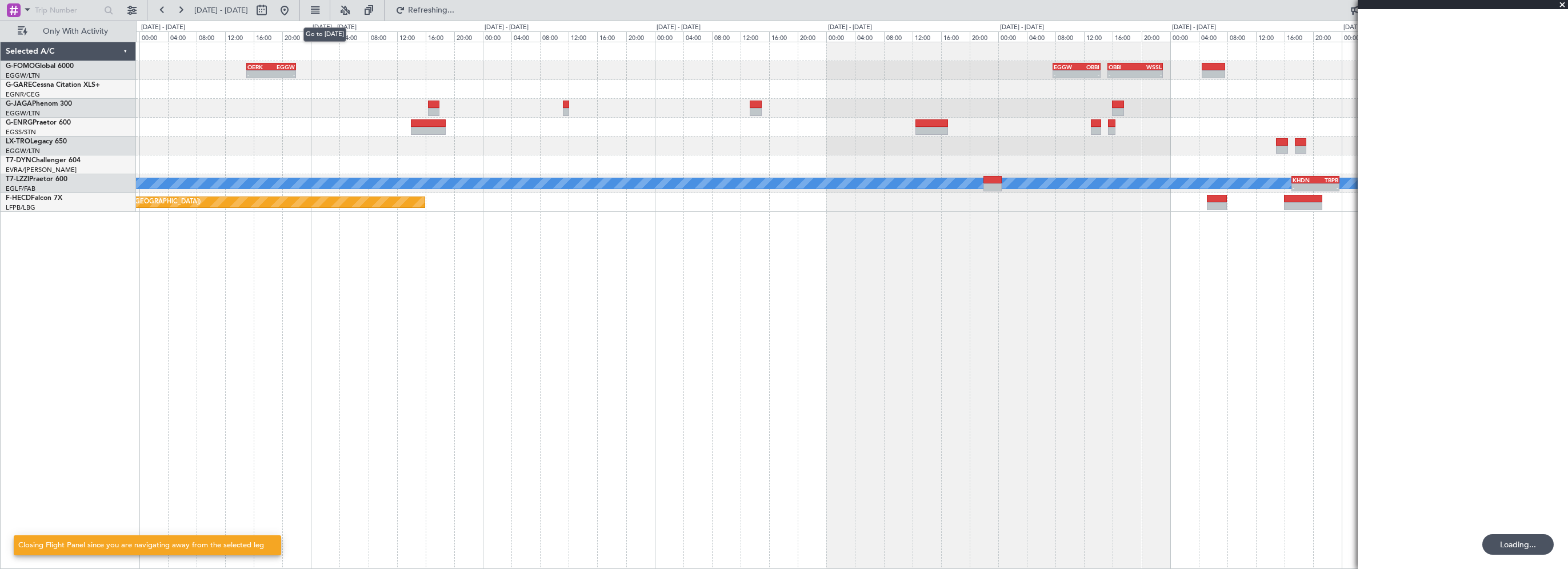
scroll to position [0, 0]
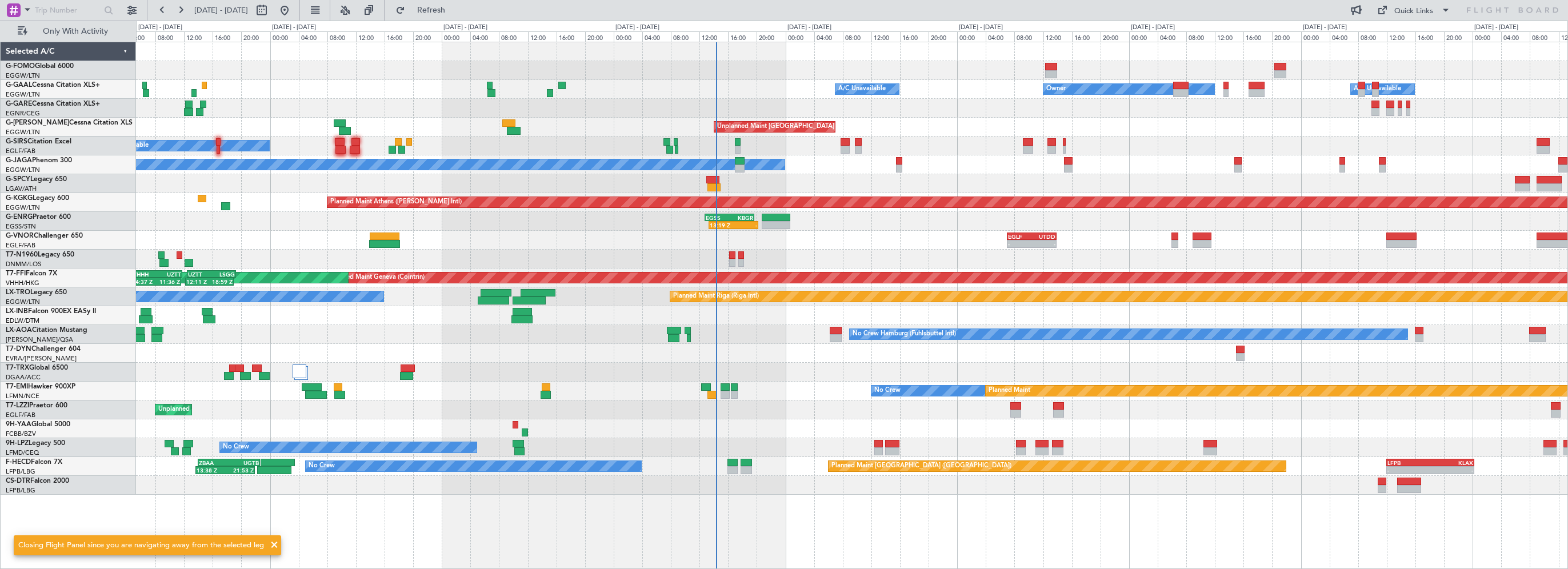
click at [849, 375] on div at bounding box center [851, 372] width 1431 height 19
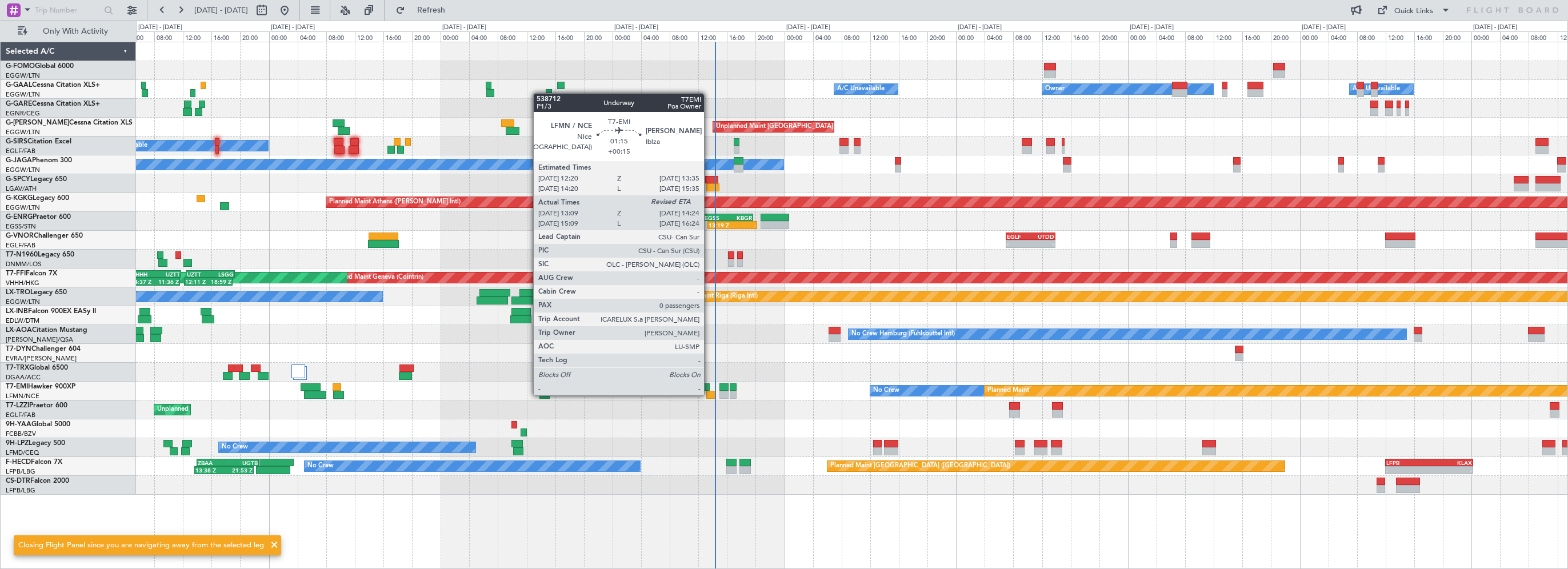
click at [709, 394] on div at bounding box center [711, 394] width 9 height 8
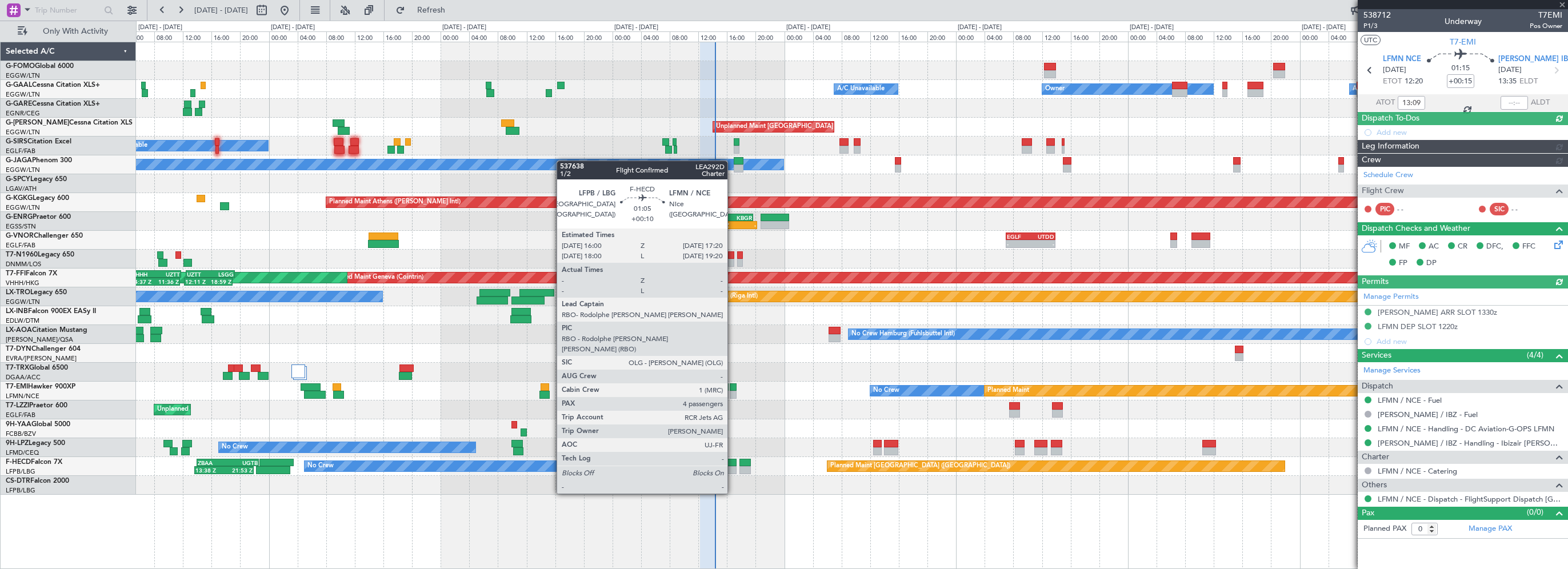
click at [733, 461] on div at bounding box center [731, 462] width 9 height 8
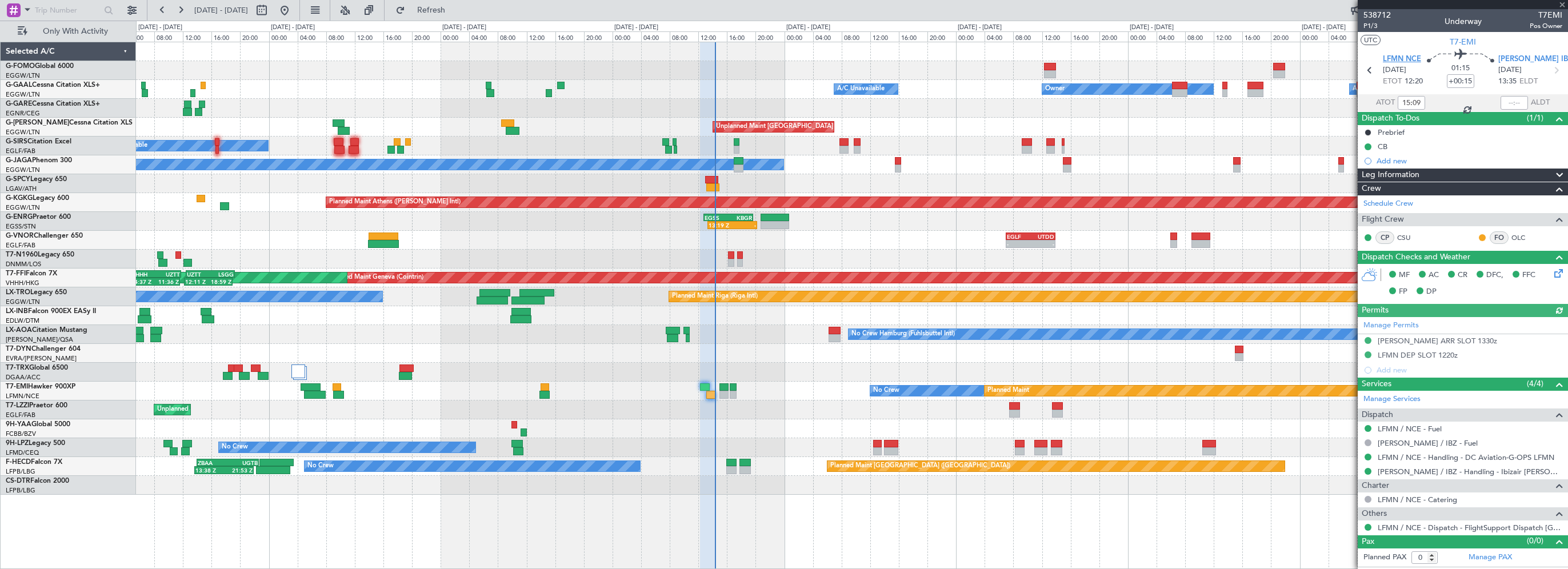
type input "13:09"
type input "+00:10"
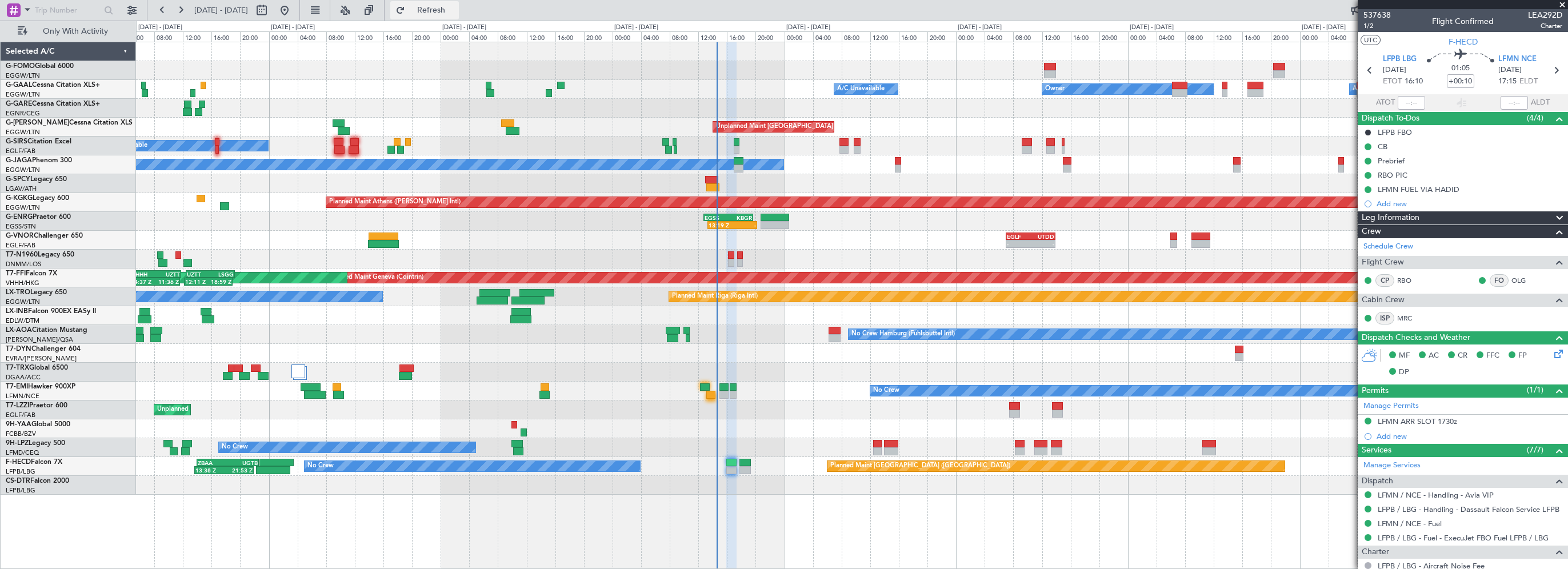
click at [455, 9] on span "Refresh" at bounding box center [432, 10] width 48 height 8
click at [459, 18] on button "Refresh" at bounding box center [425, 10] width 69 height 19
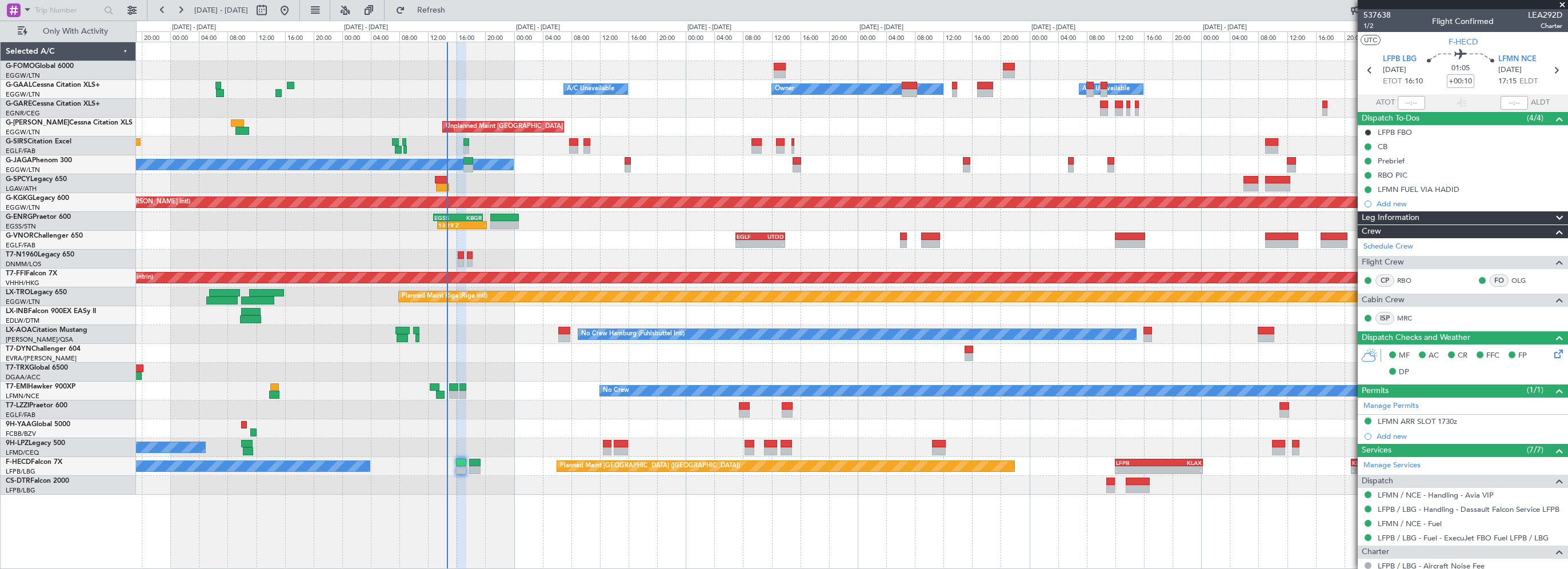
click at [760, 135] on div "Owner Owner A/C Unavailable A/C Unavailable Unplanned Maint [GEOGRAPHIC_DATA] (…" at bounding box center [851, 268] width 1431 height 452
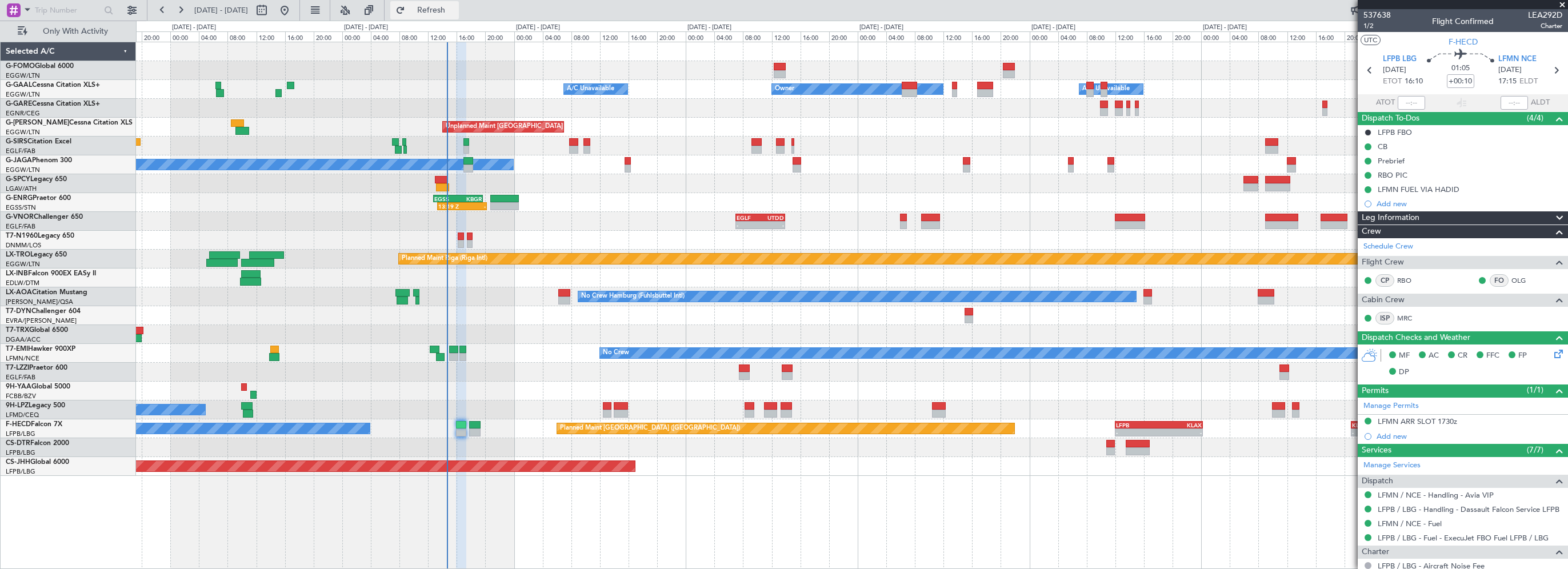
click at [453, 6] on span "Refresh" at bounding box center [432, 10] width 48 height 8
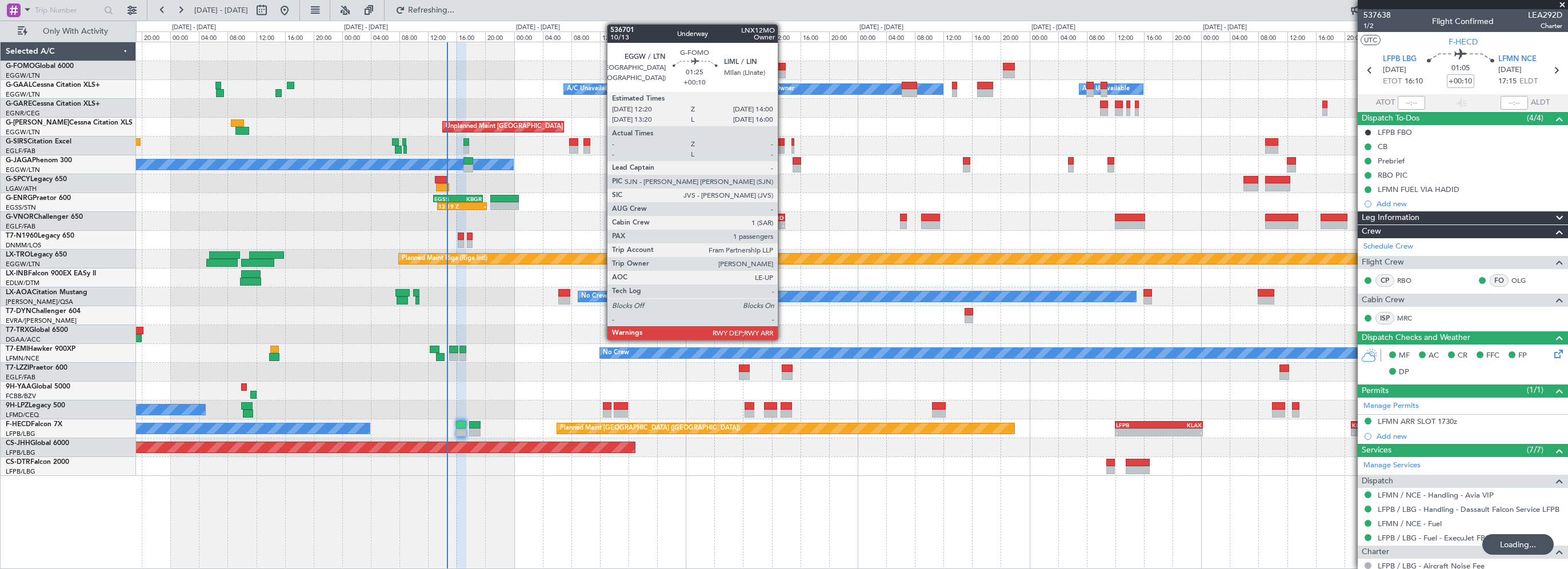
click at [783, 66] on div at bounding box center [779, 67] width 12 height 8
type input "1"
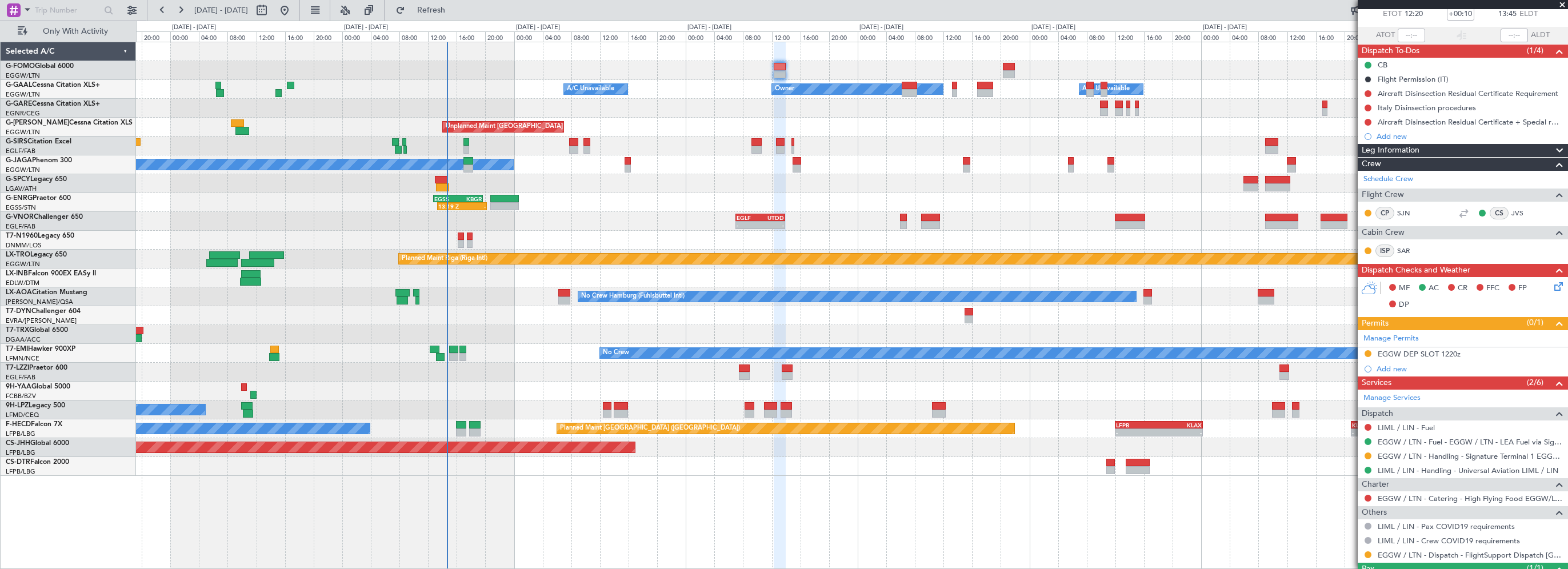
scroll to position [116, 0]
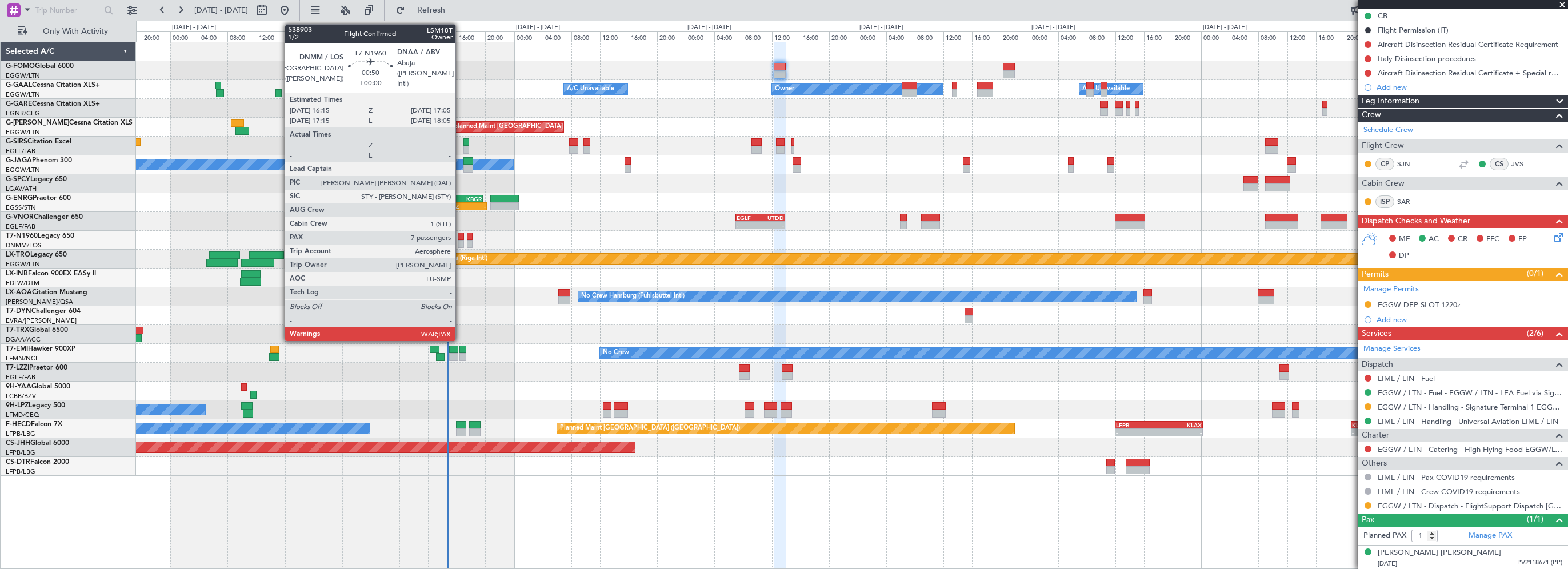
click at [461, 238] on div at bounding box center [461, 236] width 7 height 8
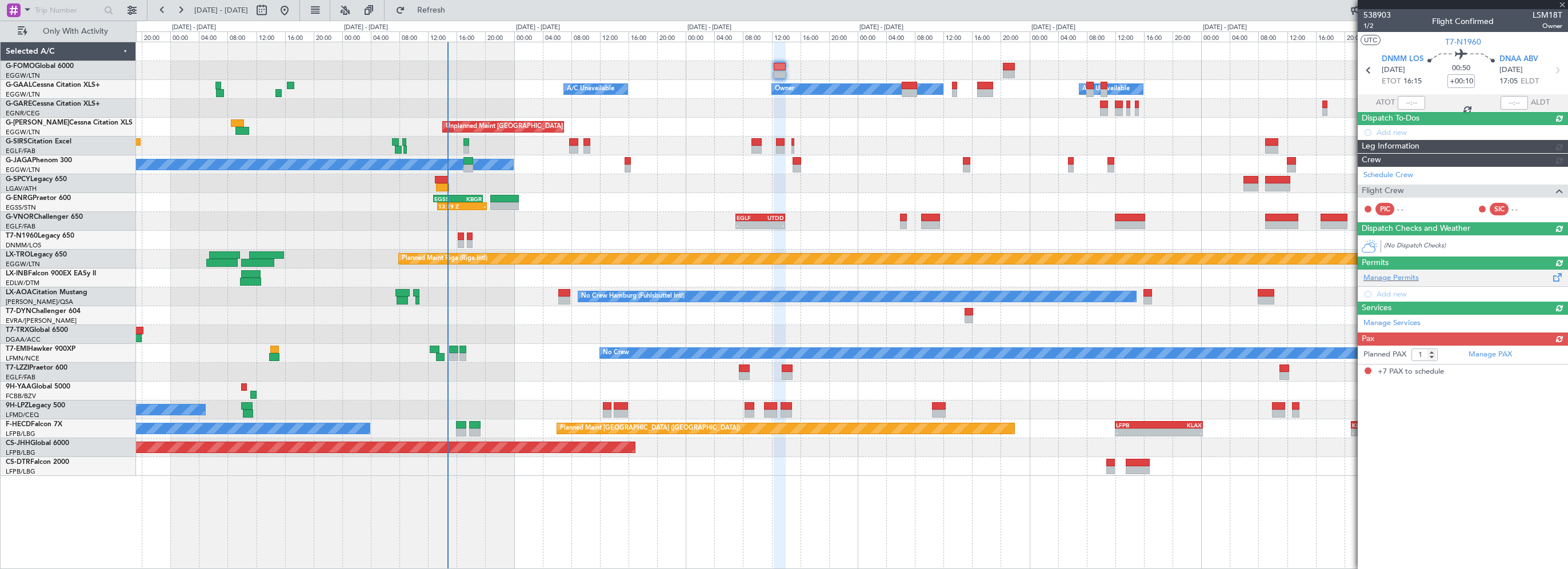
type input "7"
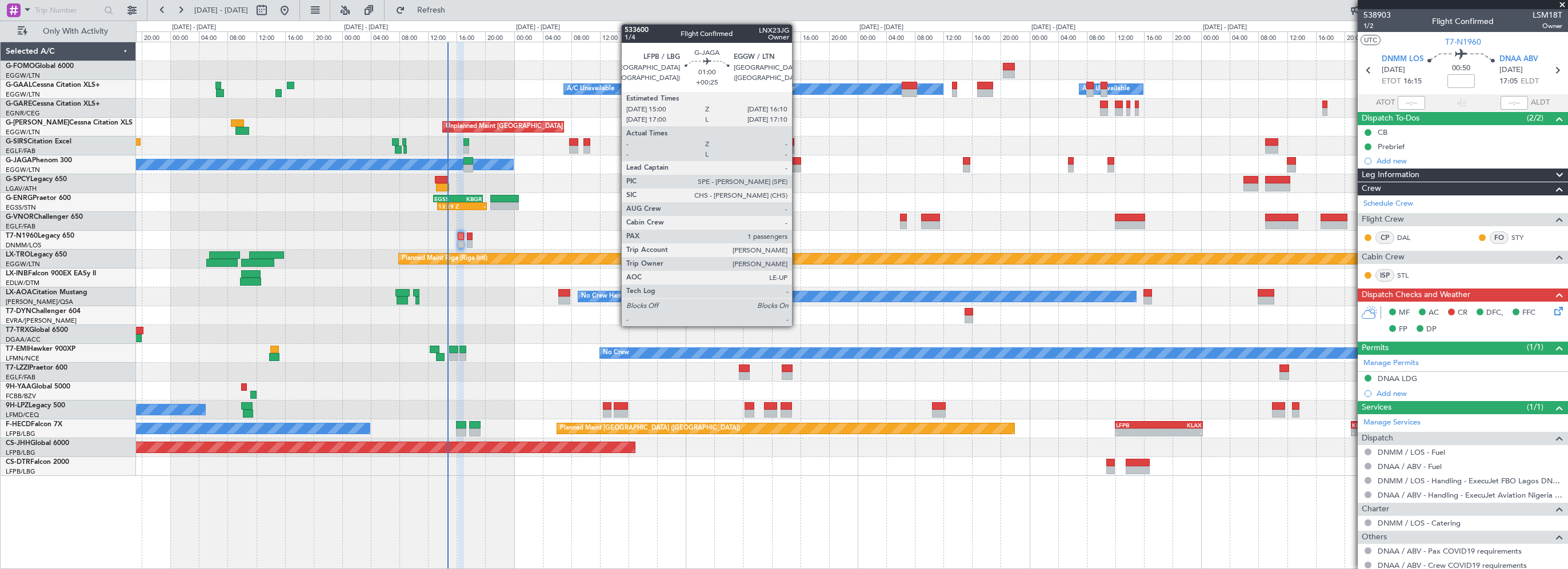
click at [797, 159] on div at bounding box center [796, 161] width 8 height 8
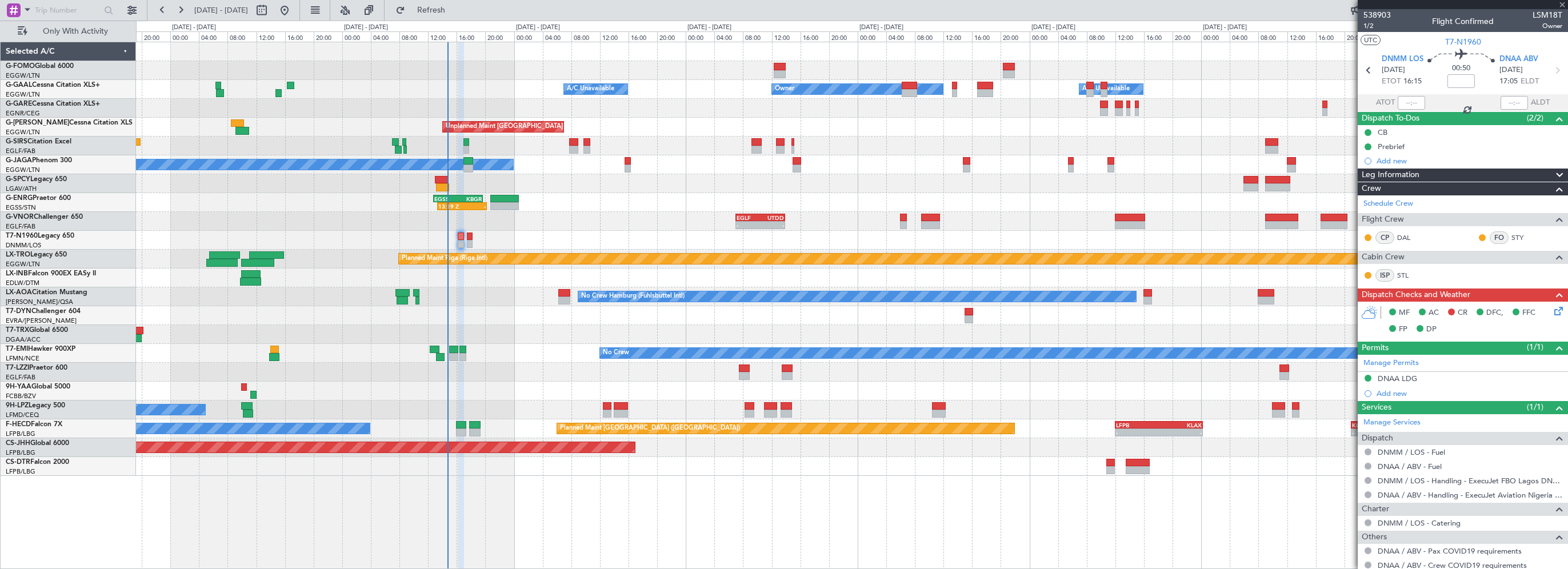
type input "+00:25"
type input "1"
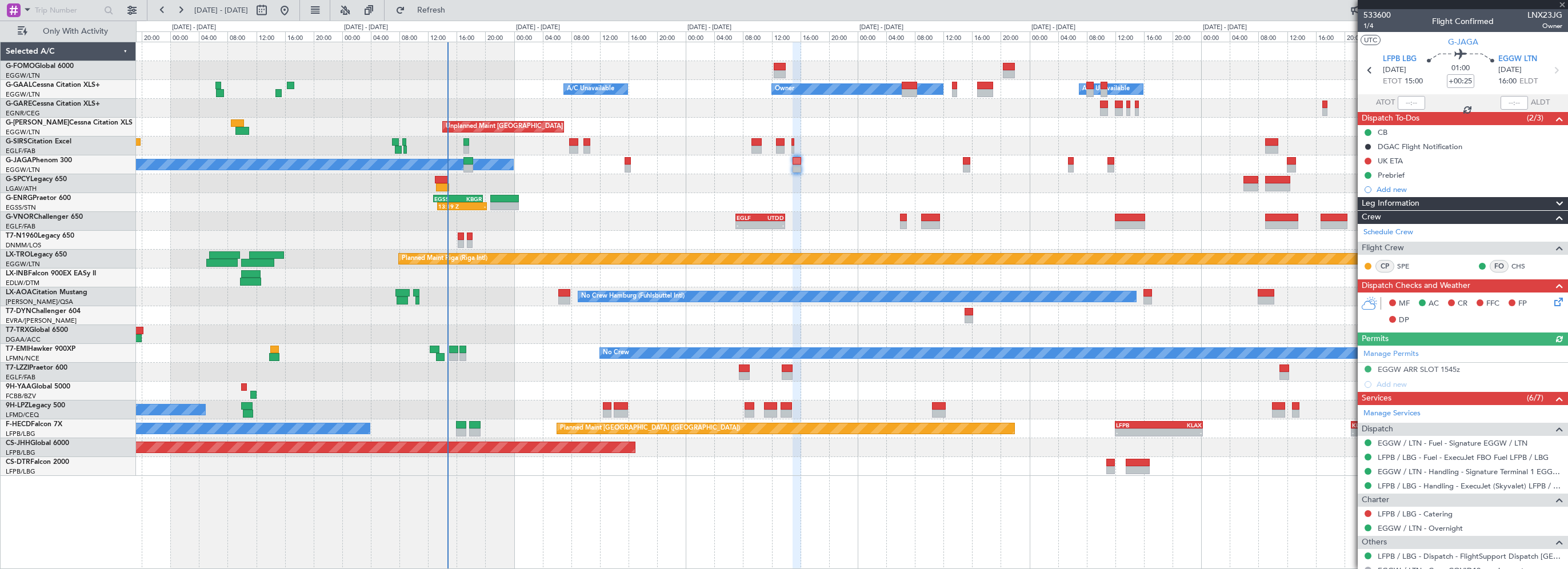
click at [1440, 206] on div "Leg Information" at bounding box center [1463, 203] width 210 height 13
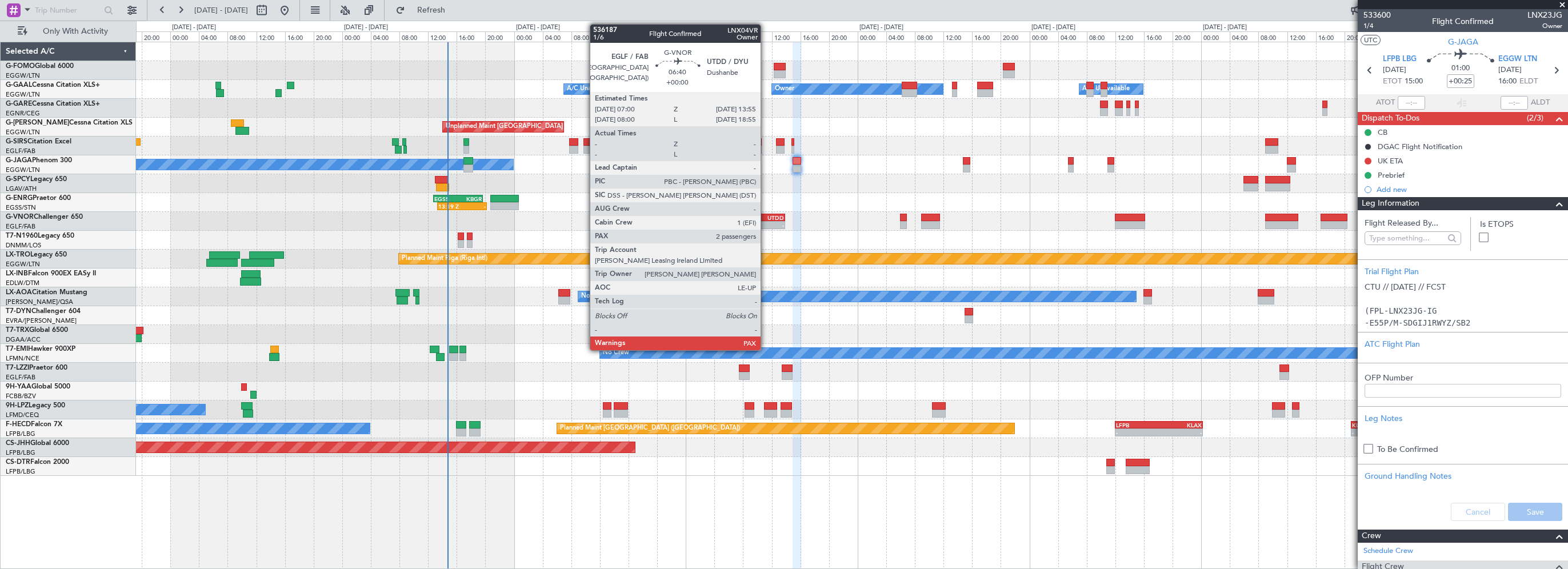
click at [765, 219] on div "UTDD" at bounding box center [772, 217] width 24 height 6
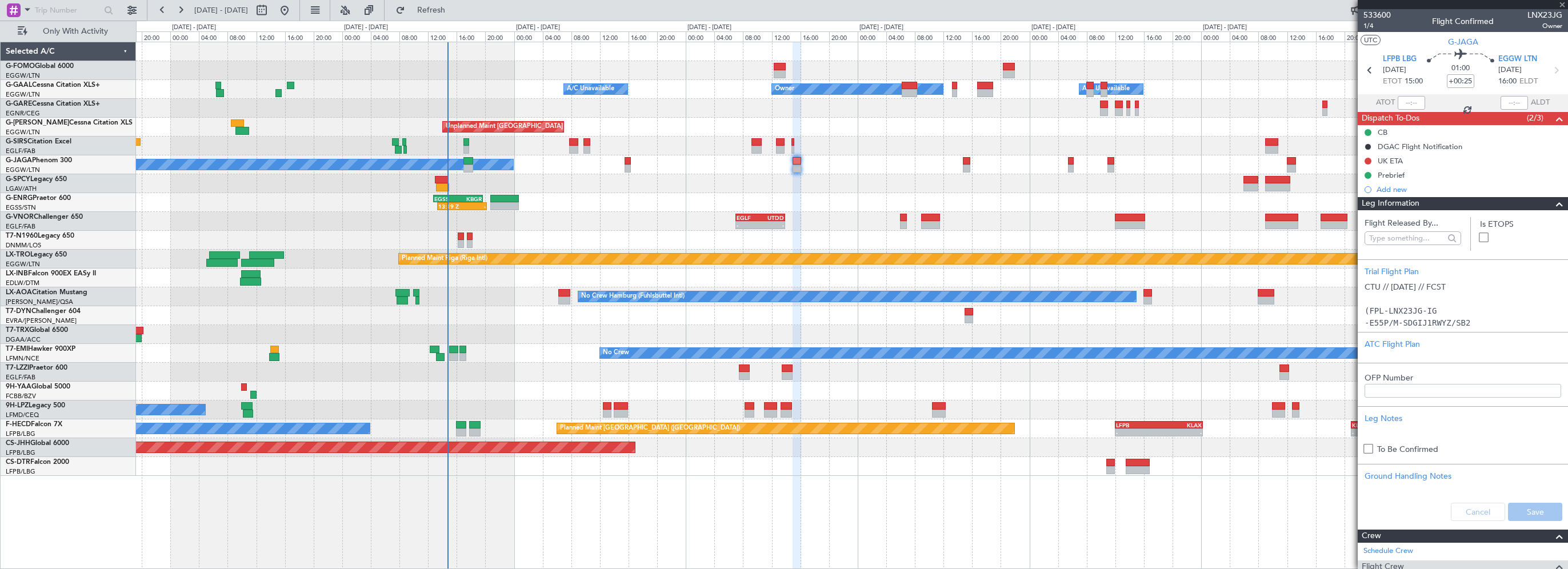
type input "2"
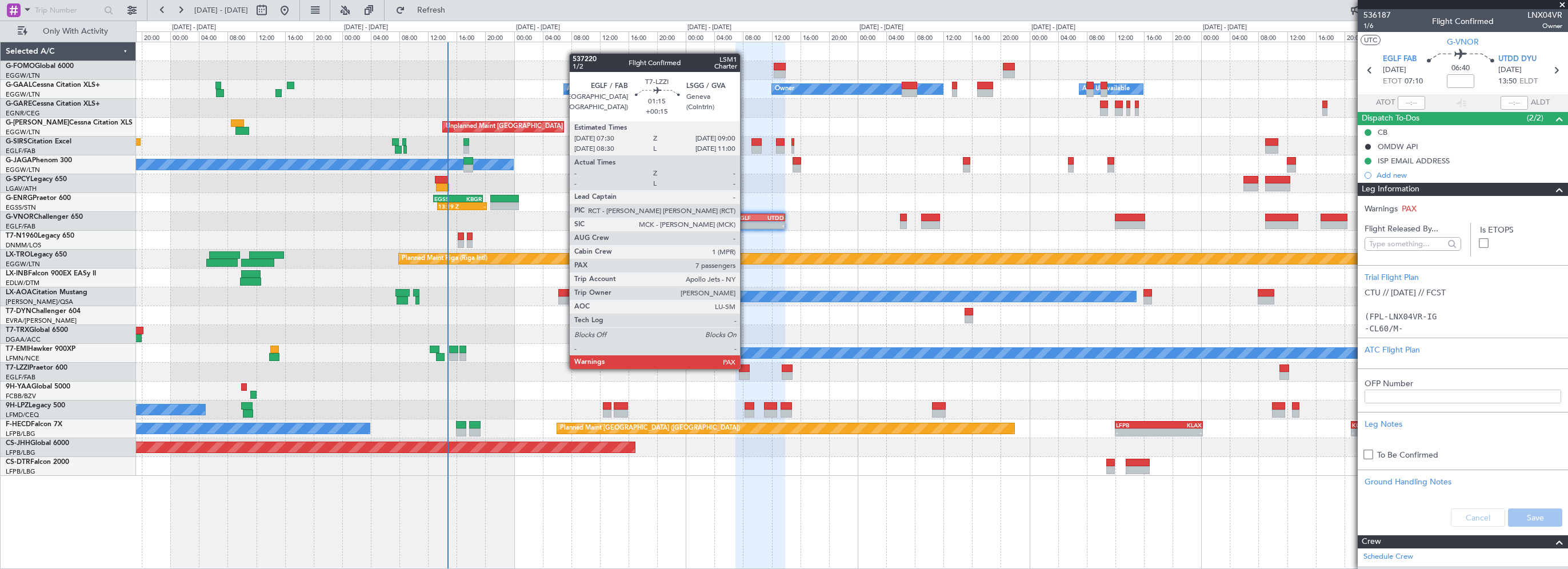
click at [745, 368] on div at bounding box center [744, 368] width 11 height 8
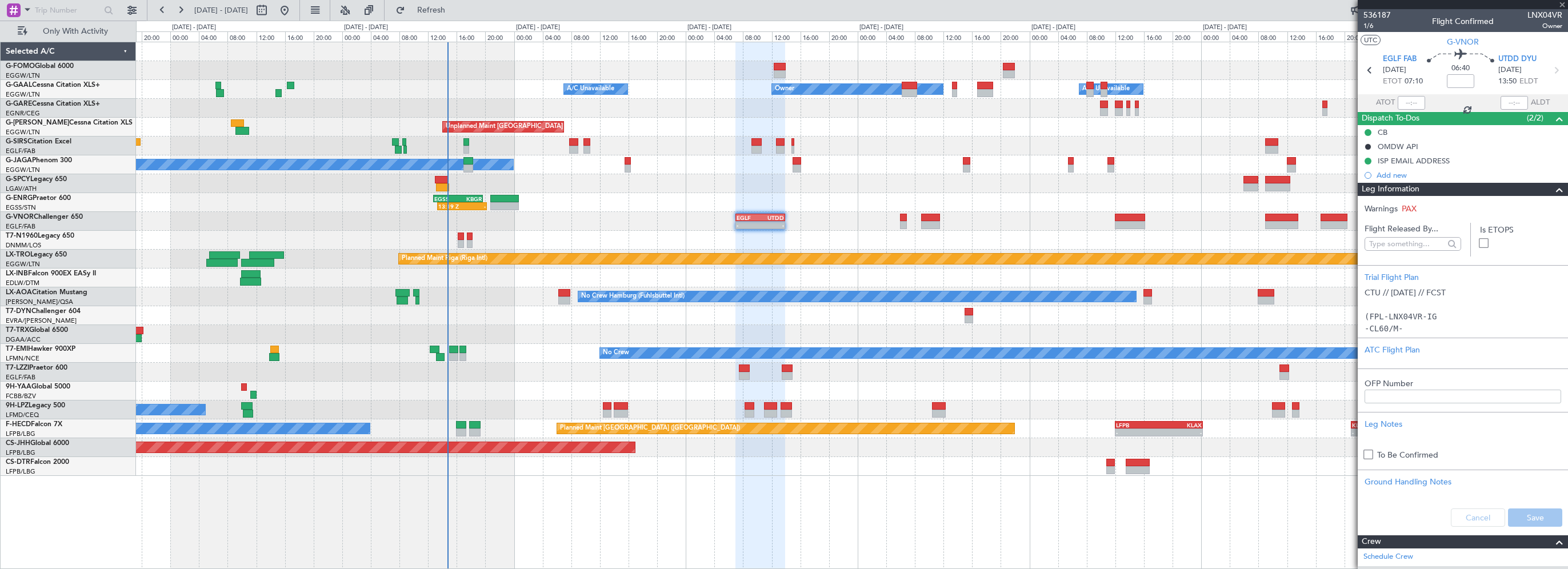
type input "+00:15"
type input "7"
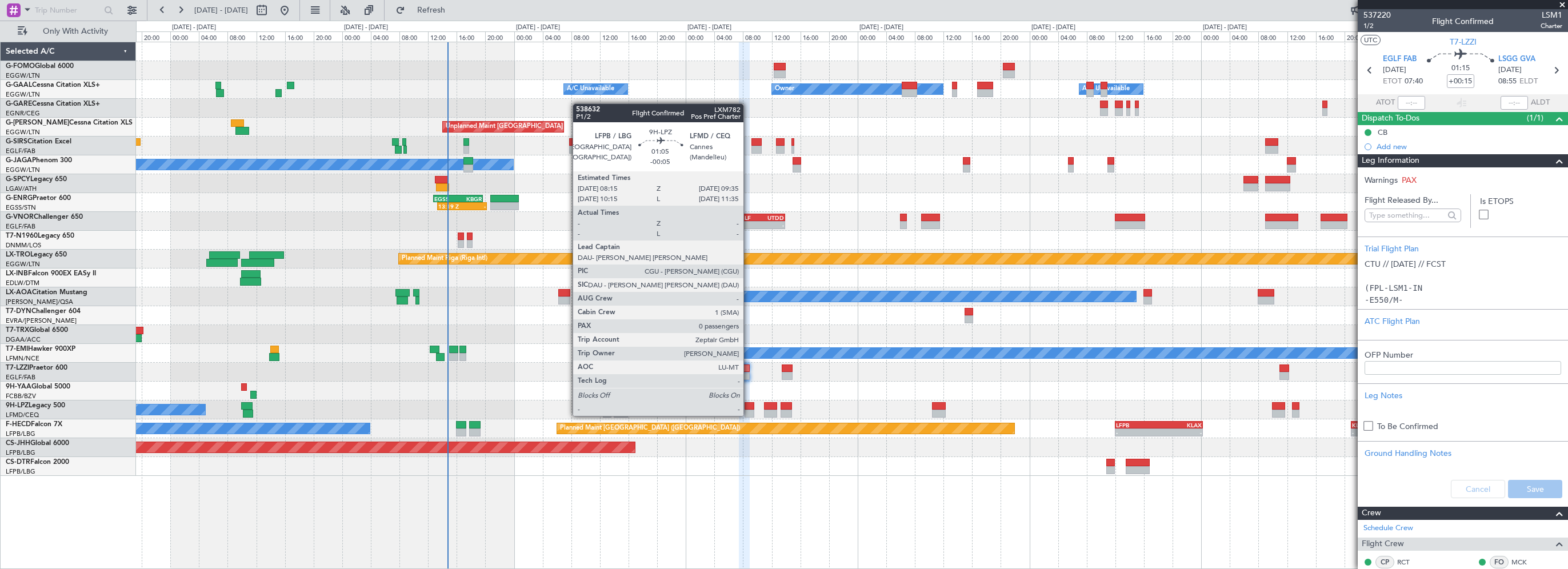
click at [749, 405] on div at bounding box center [750, 406] width 9 height 8
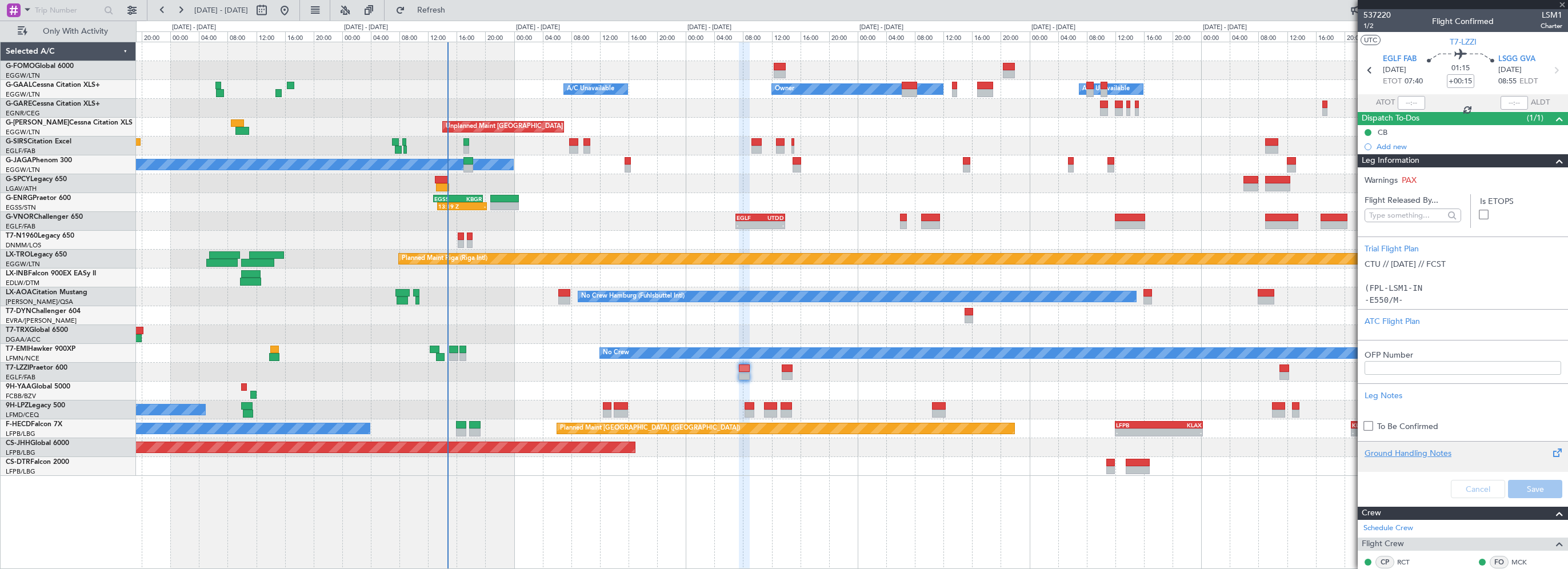
type input "-00:05"
type input "0"
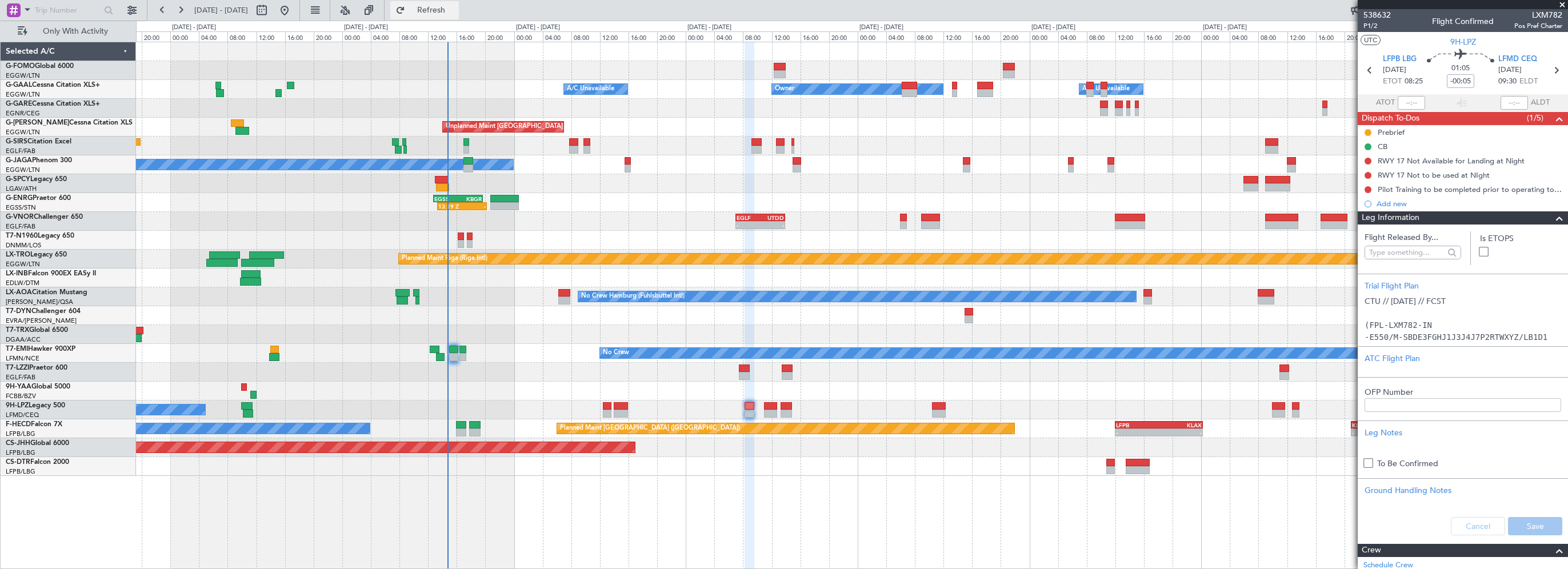
click at [455, 6] on span "Refresh" at bounding box center [432, 10] width 48 height 8
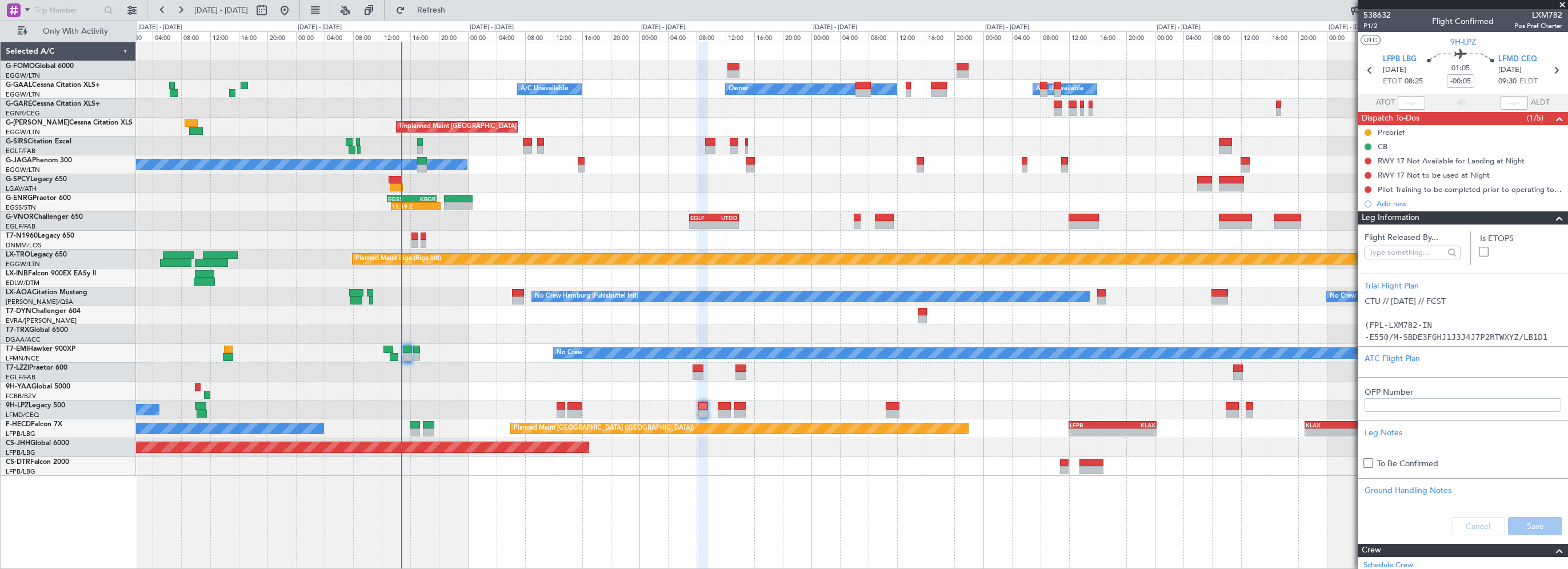
click at [552, 215] on div "Owner A/C Unavailable Owner A/C Unavailable Unplanned Maint [GEOGRAPHIC_DATA] (…" at bounding box center [851, 259] width 1431 height 433
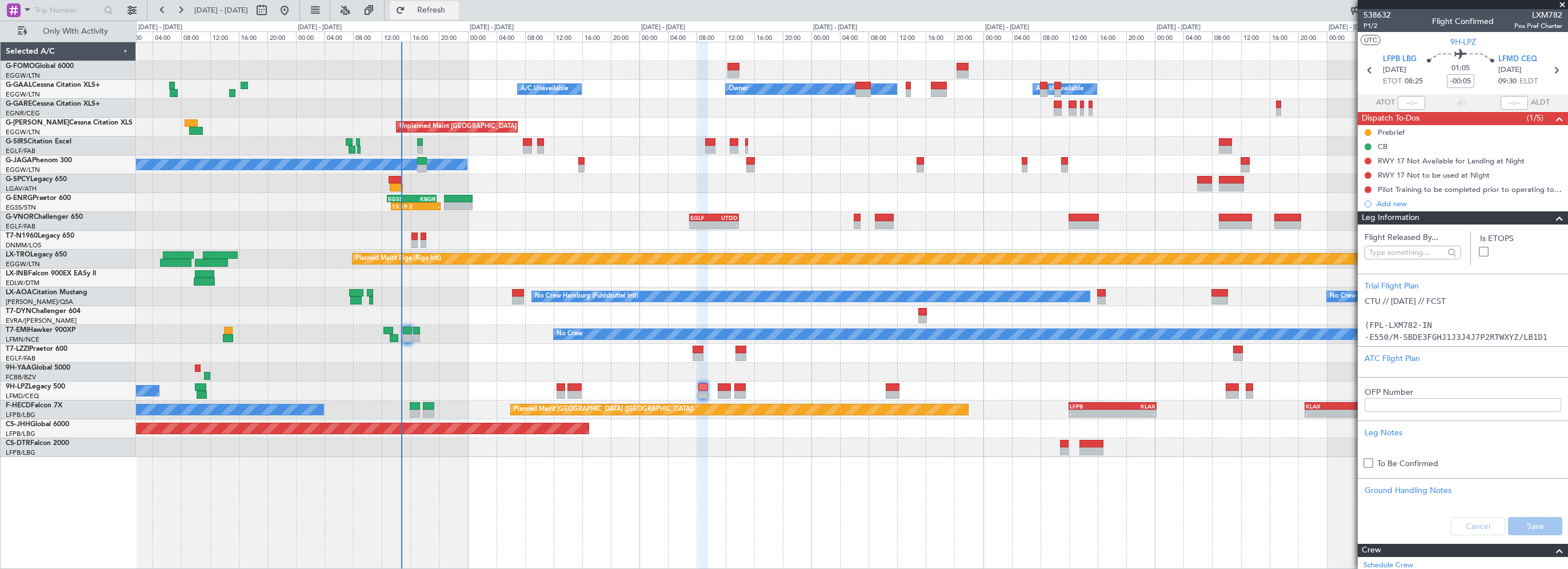
click at [455, 13] on span "Refresh" at bounding box center [432, 10] width 48 height 8
click at [451, 12] on span "Refresh" at bounding box center [432, 10] width 48 height 8
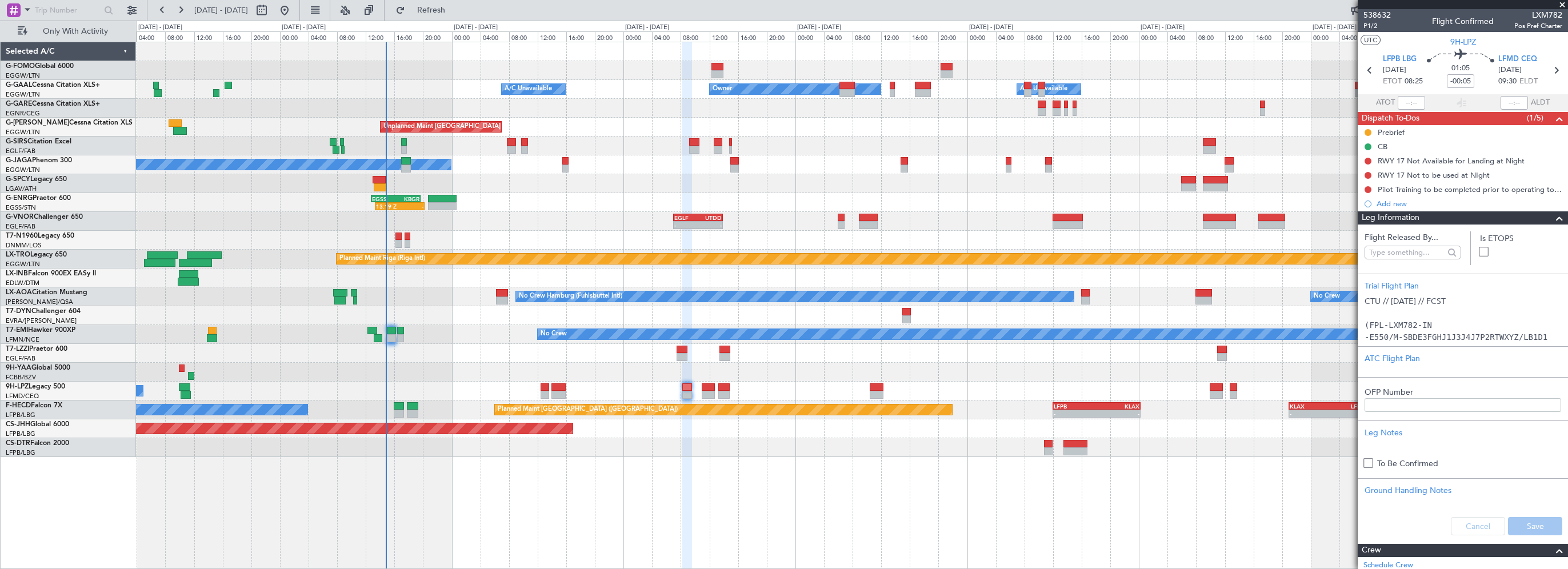
click at [648, 201] on div "13:19 Z - EGSS 12:45 Z KBGR 19:40 Z" at bounding box center [851, 202] width 1431 height 19
click at [455, 11] on span "Refresh" at bounding box center [432, 10] width 48 height 8
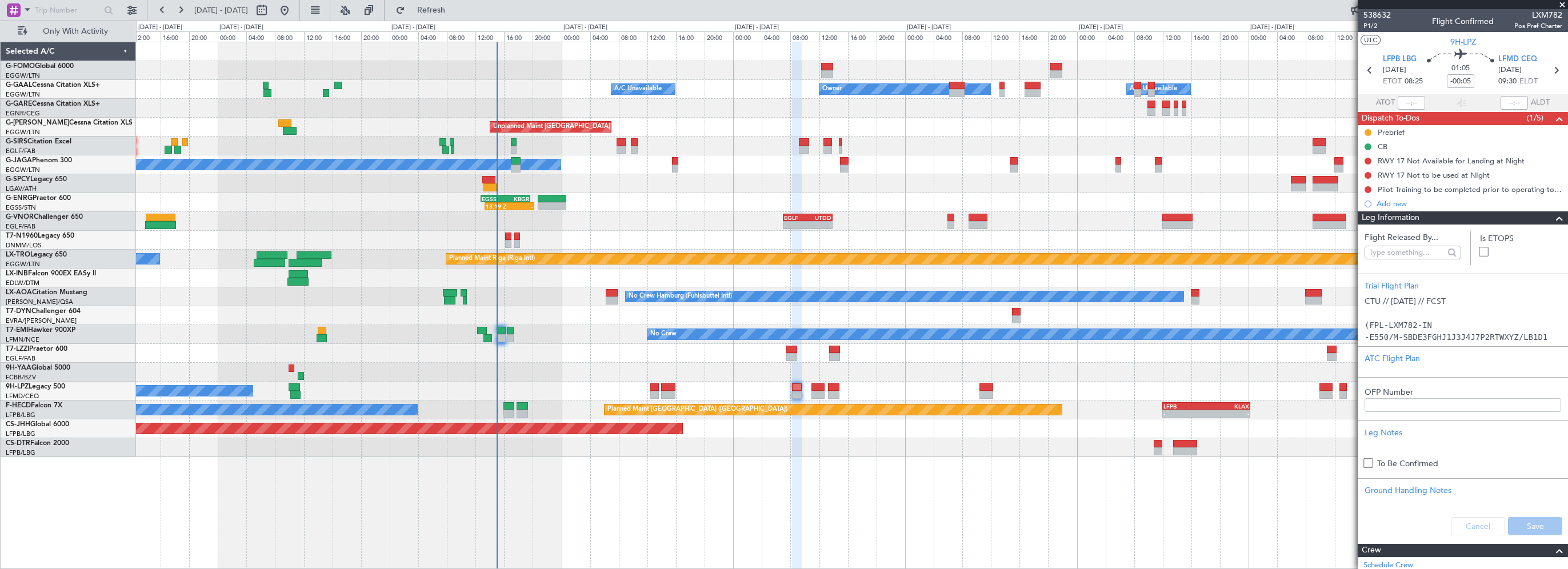
click at [731, 168] on div "No Crew Planned Maint [GEOGRAPHIC_DATA] ([GEOGRAPHIC_DATA]) Planned Maint [GEOG…" at bounding box center [851, 164] width 1431 height 19
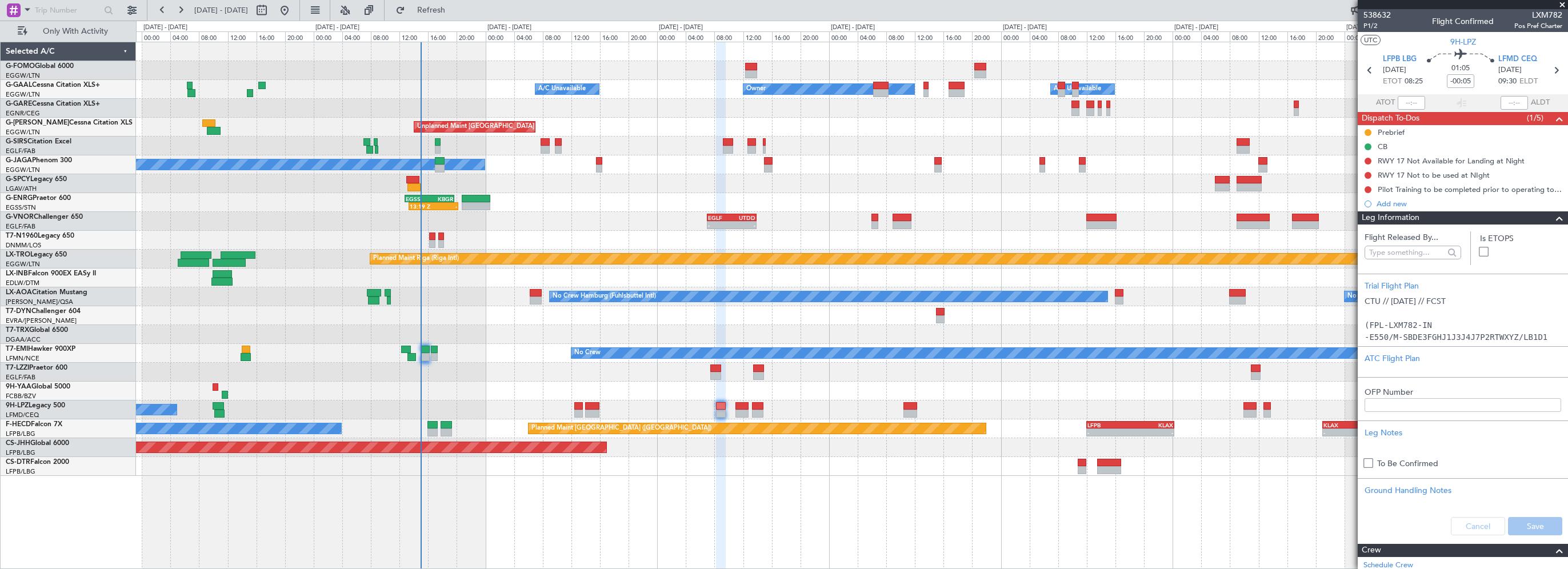
click at [619, 112] on div at bounding box center [851, 108] width 1431 height 19
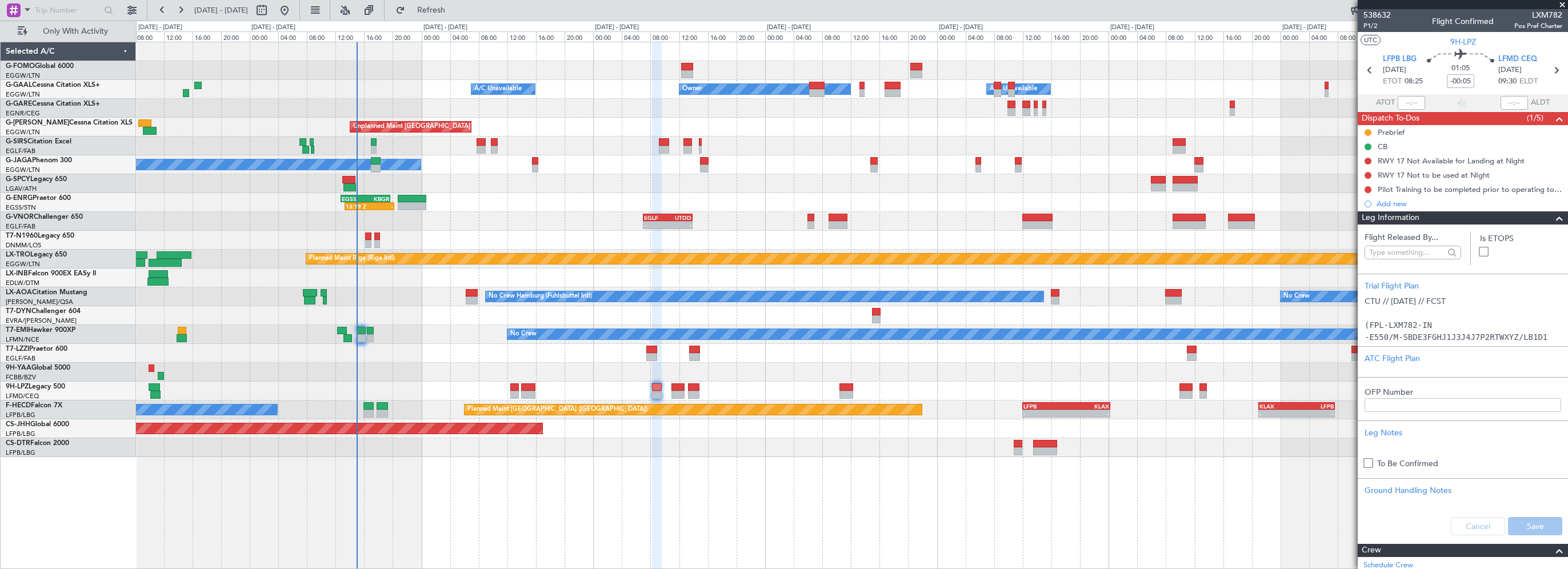
click at [575, 84] on div "Owner Owner A/C Unavailable A/C Unavailable Unplanned Maint [GEOGRAPHIC_DATA] (…" at bounding box center [851, 250] width 1431 height 415
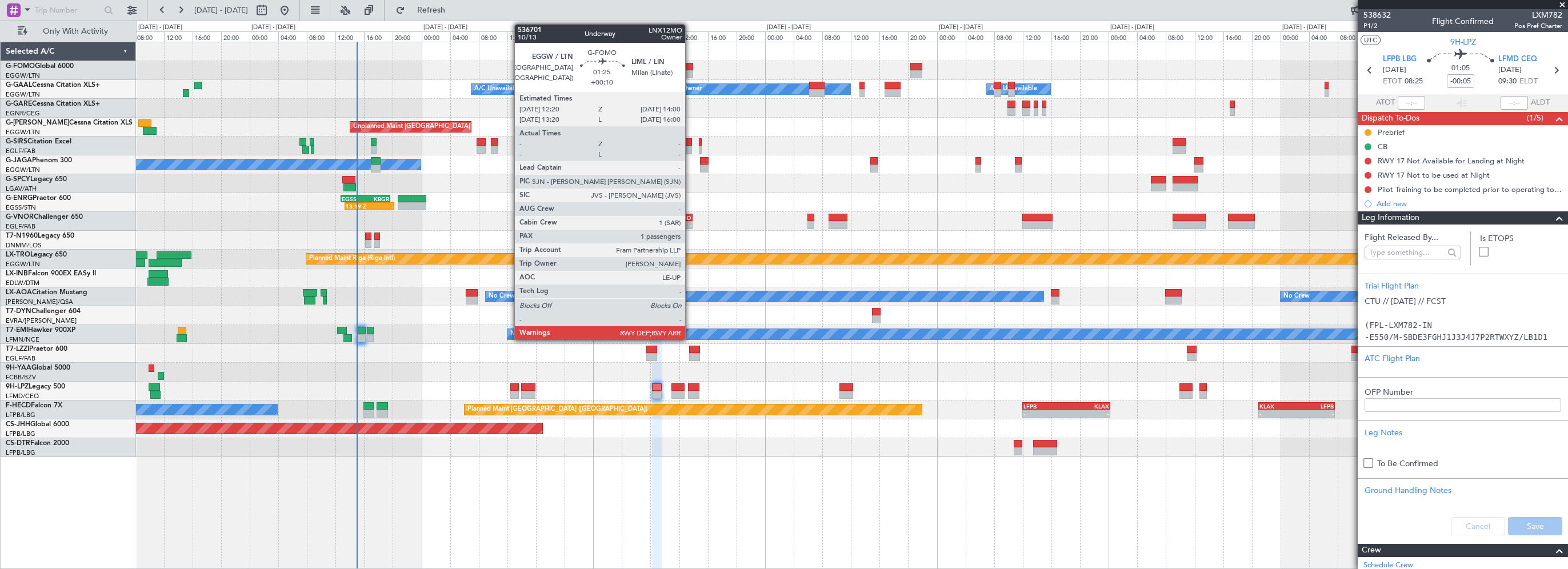
click at [690, 66] on div at bounding box center [686, 67] width 12 height 8
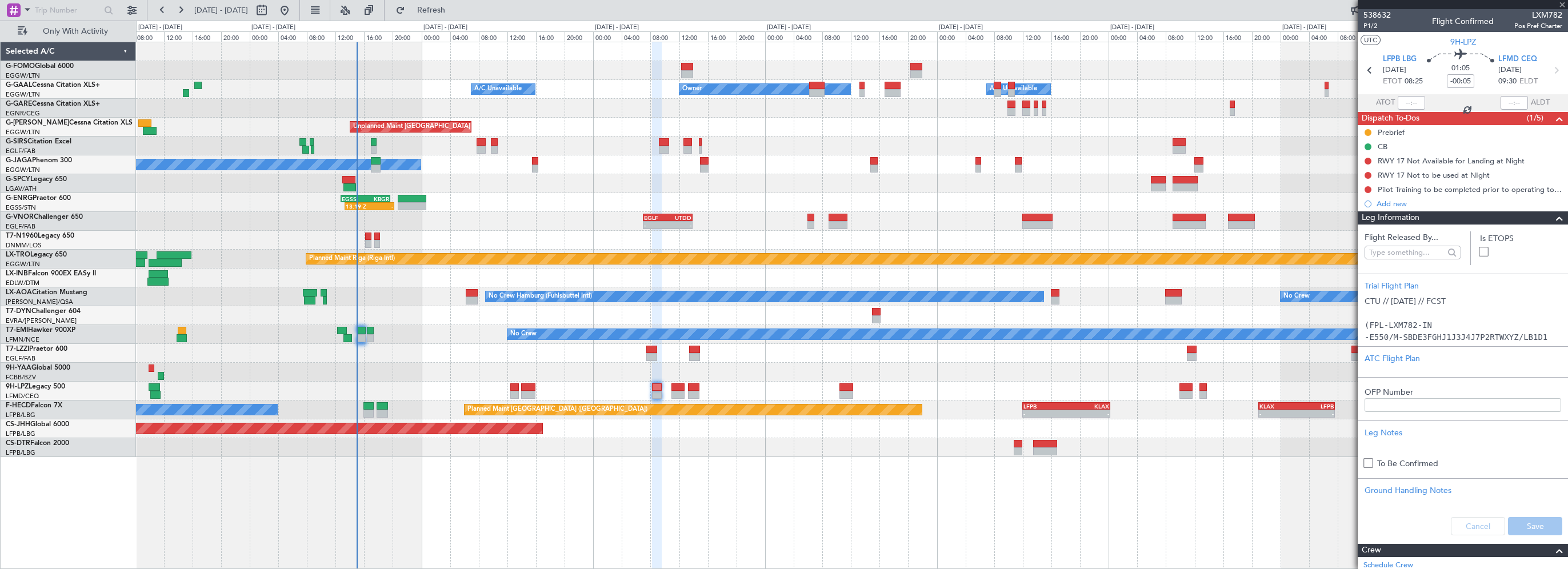
type input "+00:10"
type input "1"
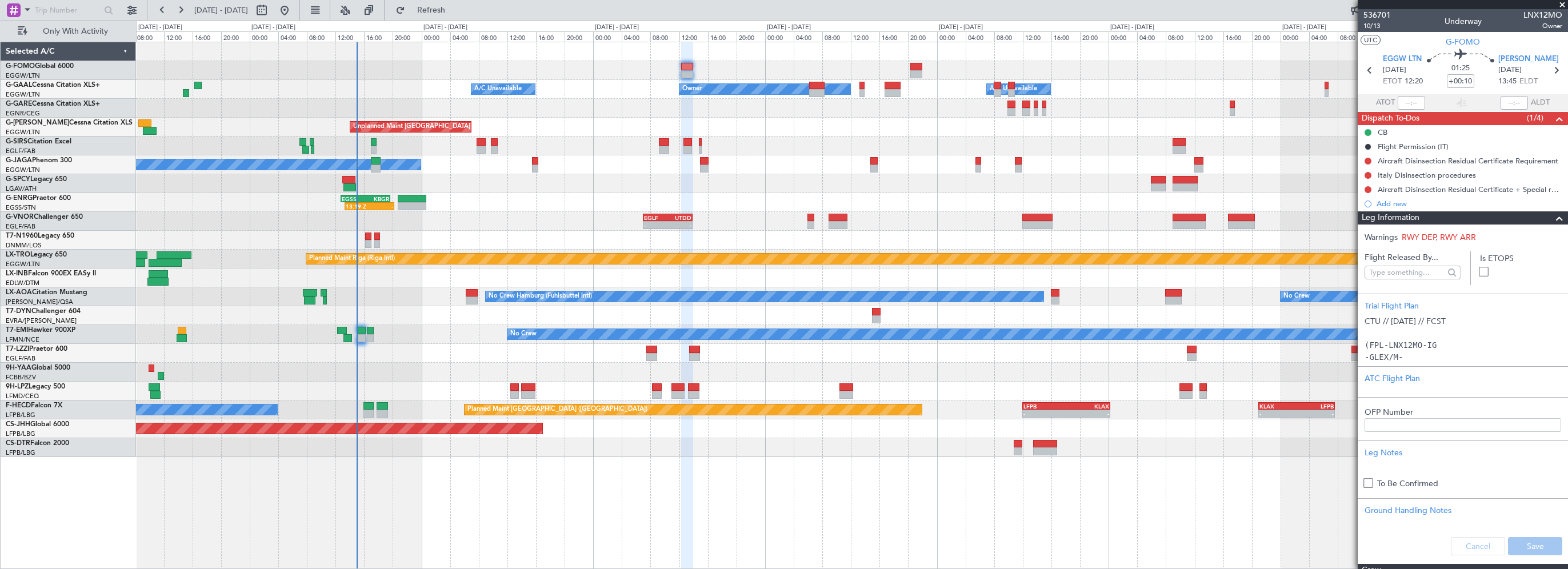
click at [1544, 213] on div at bounding box center [1555, 218] width 23 height 14
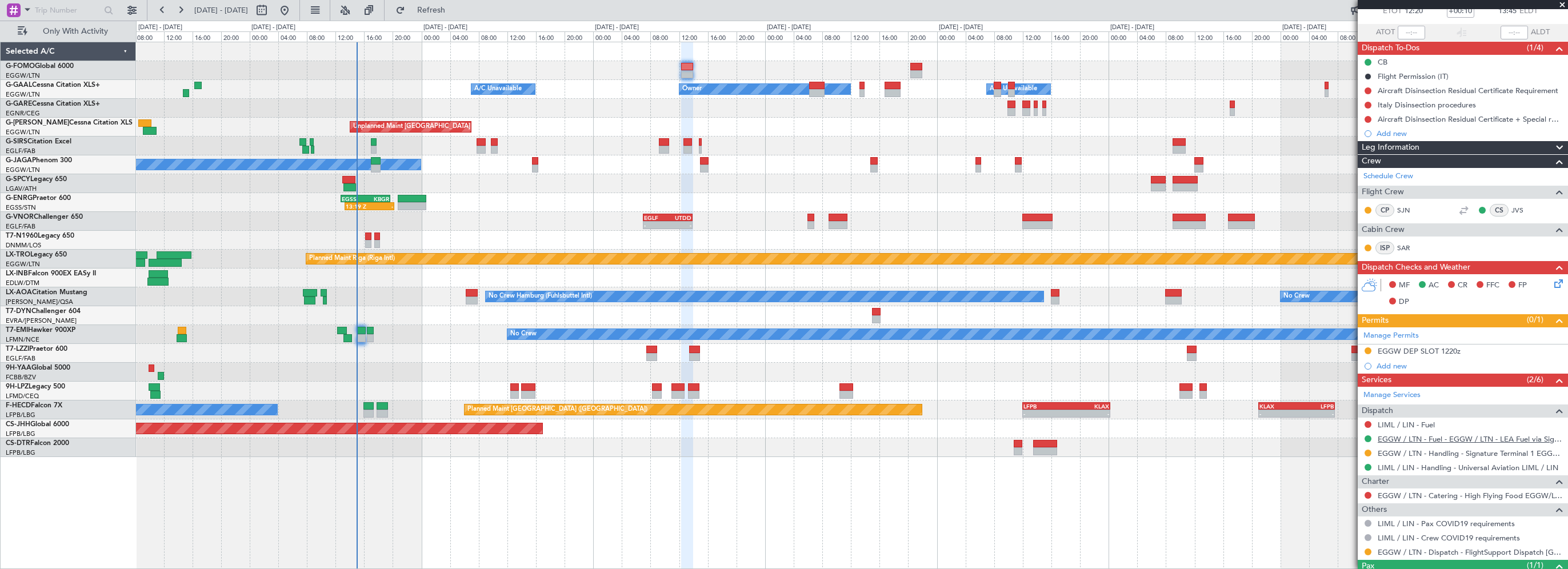
scroll to position [116, 0]
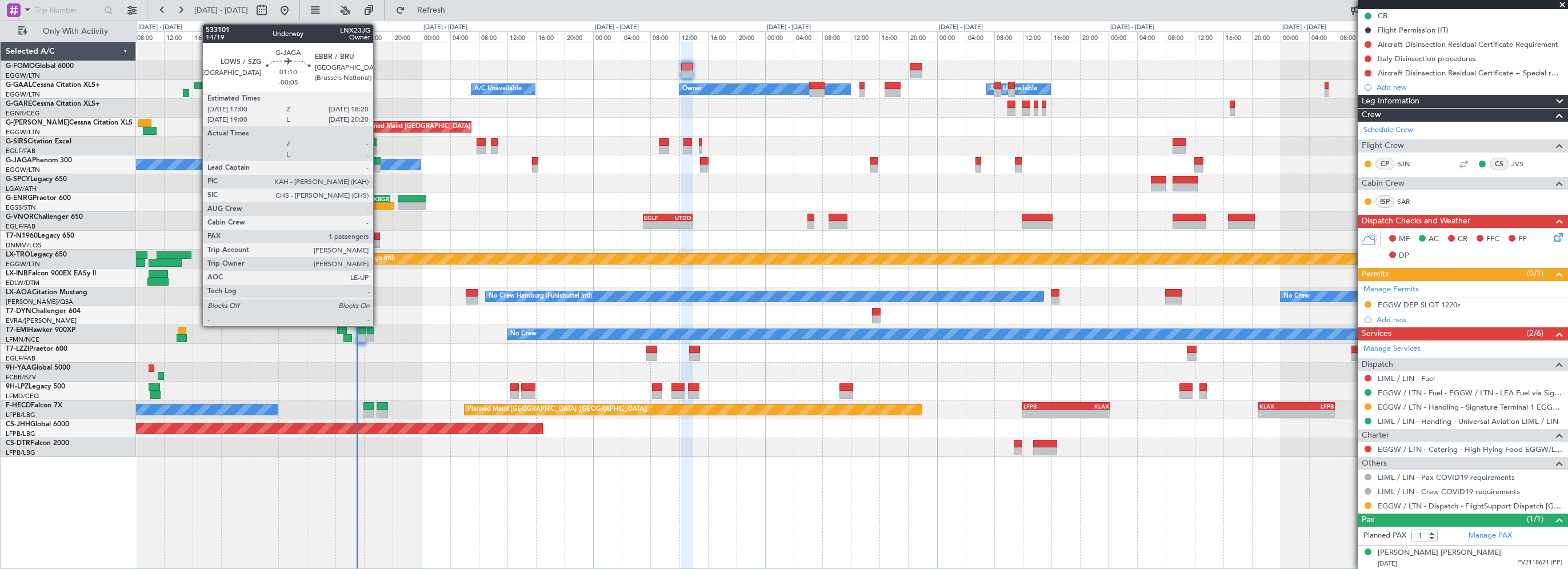
click at [378, 162] on div at bounding box center [375, 161] width 9 height 8
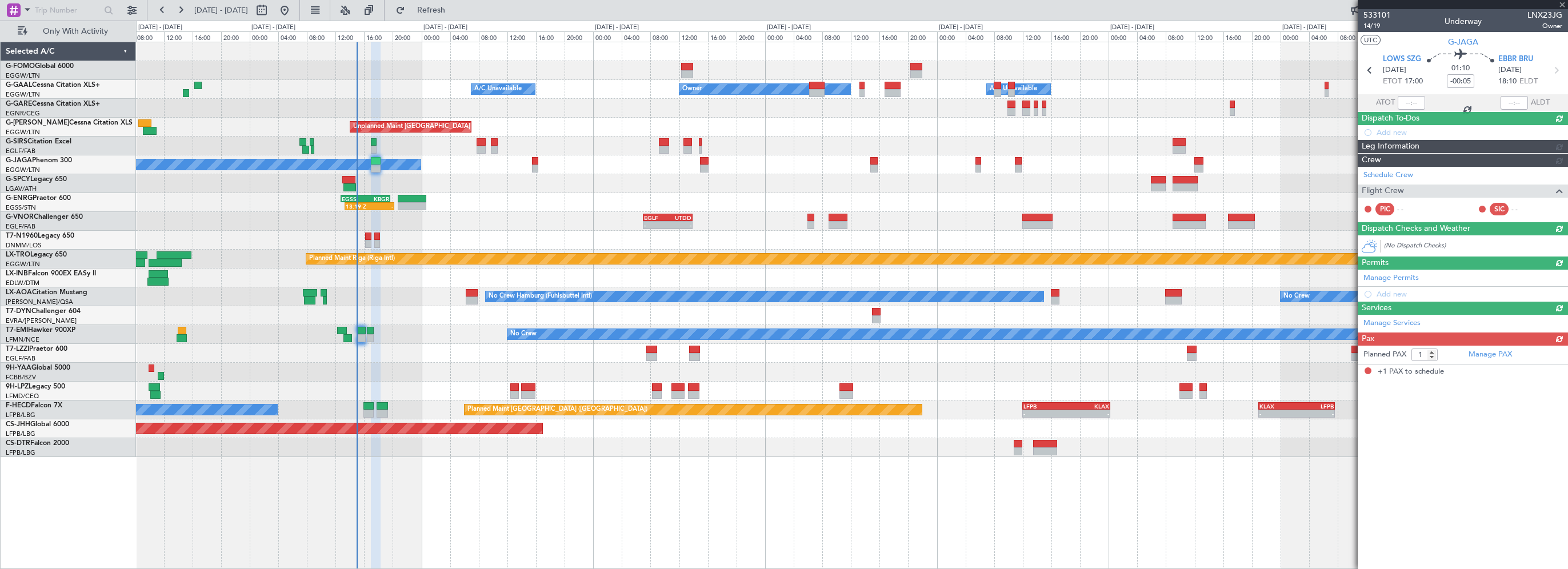
scroll to position [0, 0]
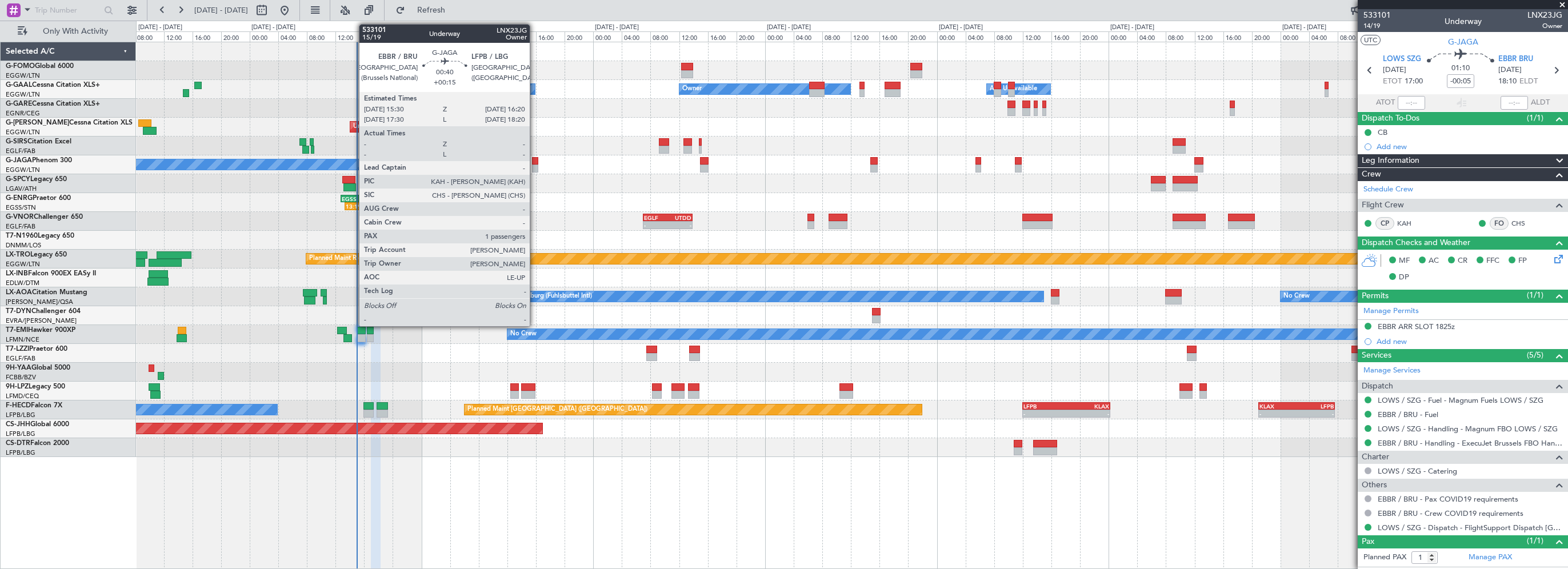
click at [535, 161] on div at bounding box center [535, 161] width 7 height 8
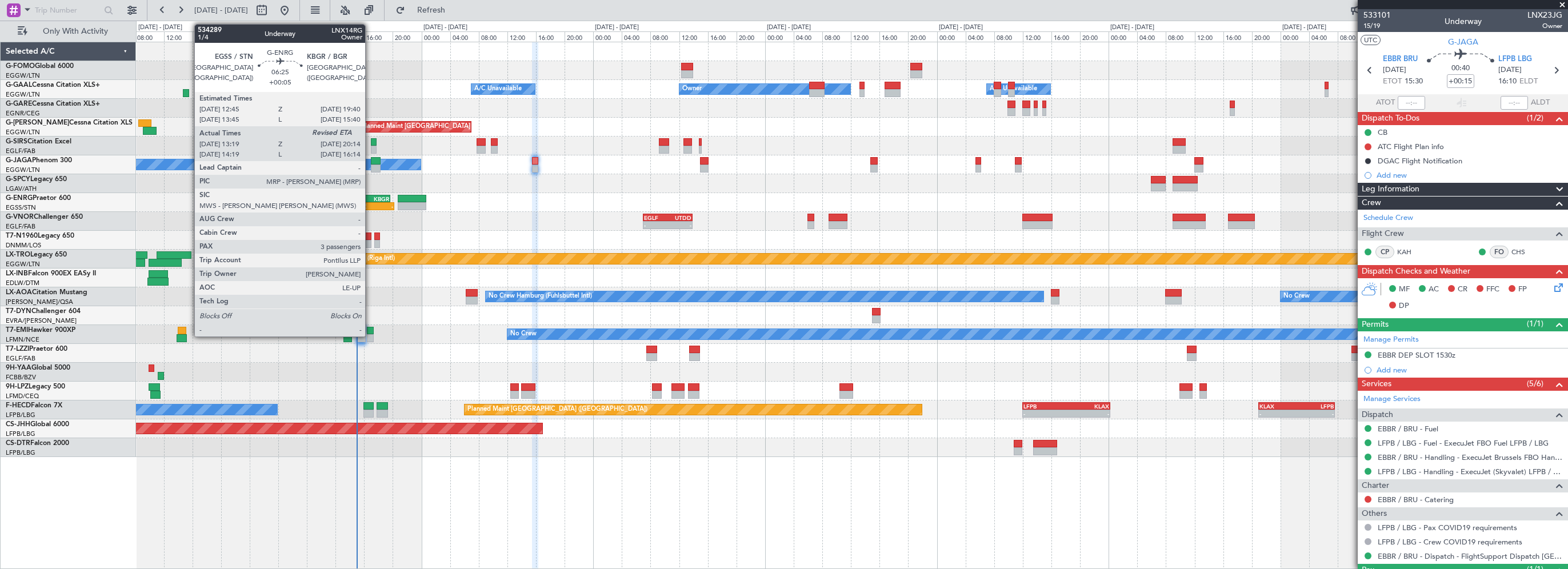
click at [371, 199] on div "KBGR" at bounding box center [377, 198] width 24 height 6
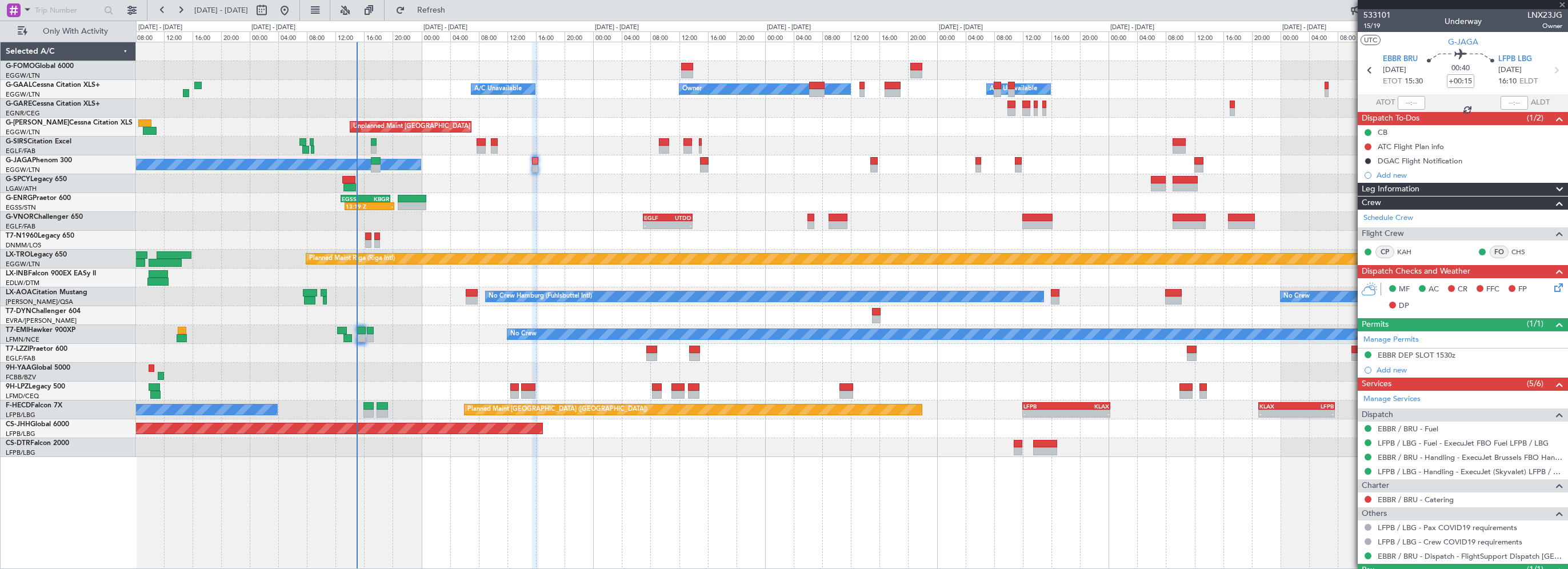
type input "+00:05"
type input "13:34"
type input "3"
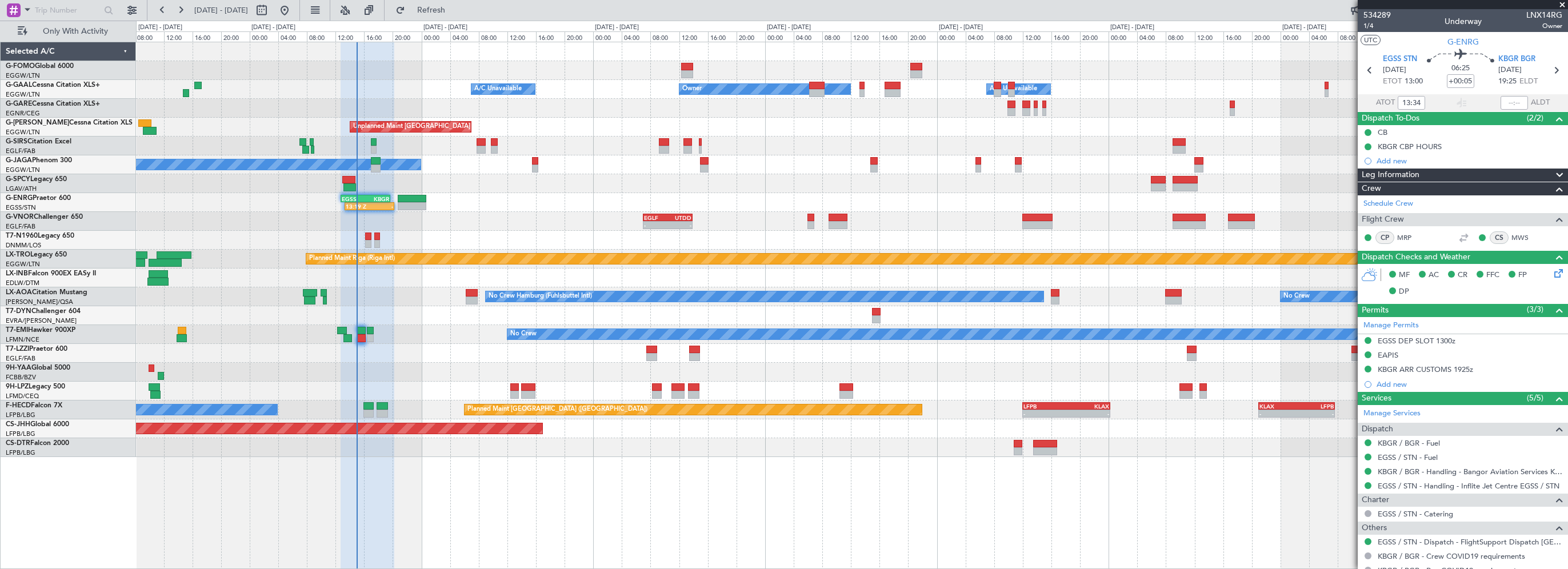
click at [446, 210] on div "13:19 Z - EGSS 12:45 Z KBGR 19:40 Z" at bounding box center [851, 202] width 1431 height 19
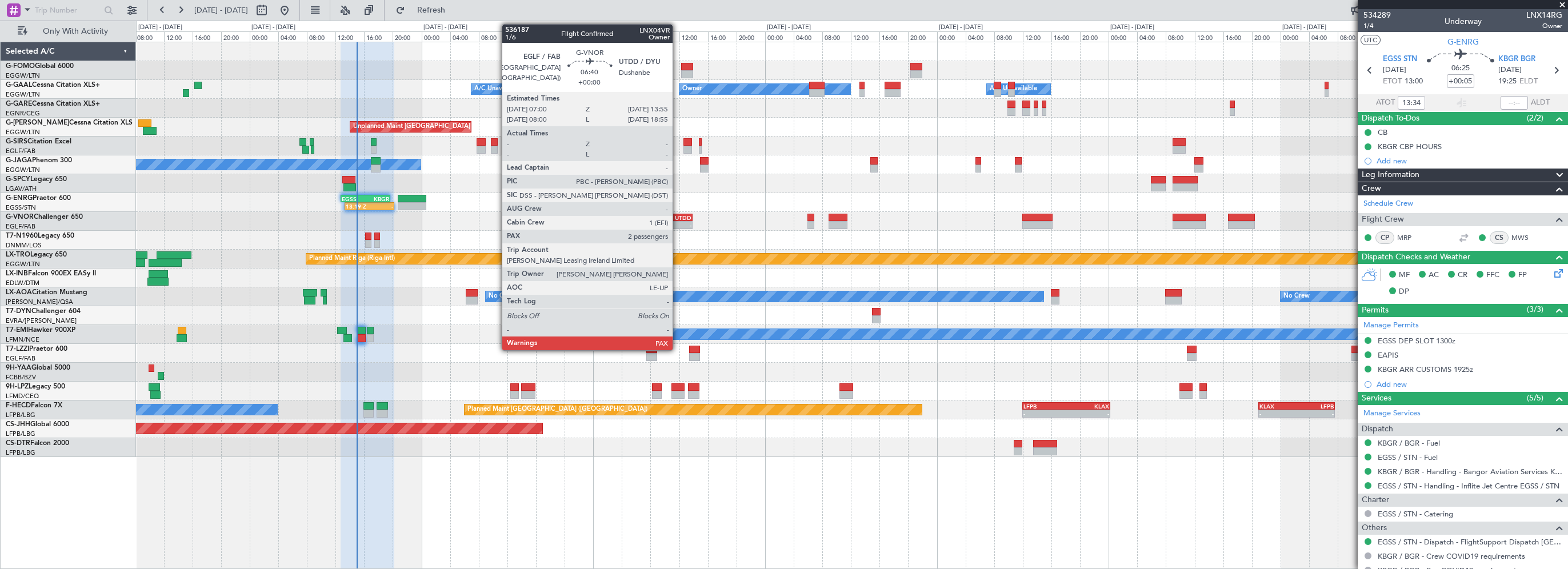
click at [678, 214] on div "UTDD" at bounding box center [680, 217] width 24 height 6
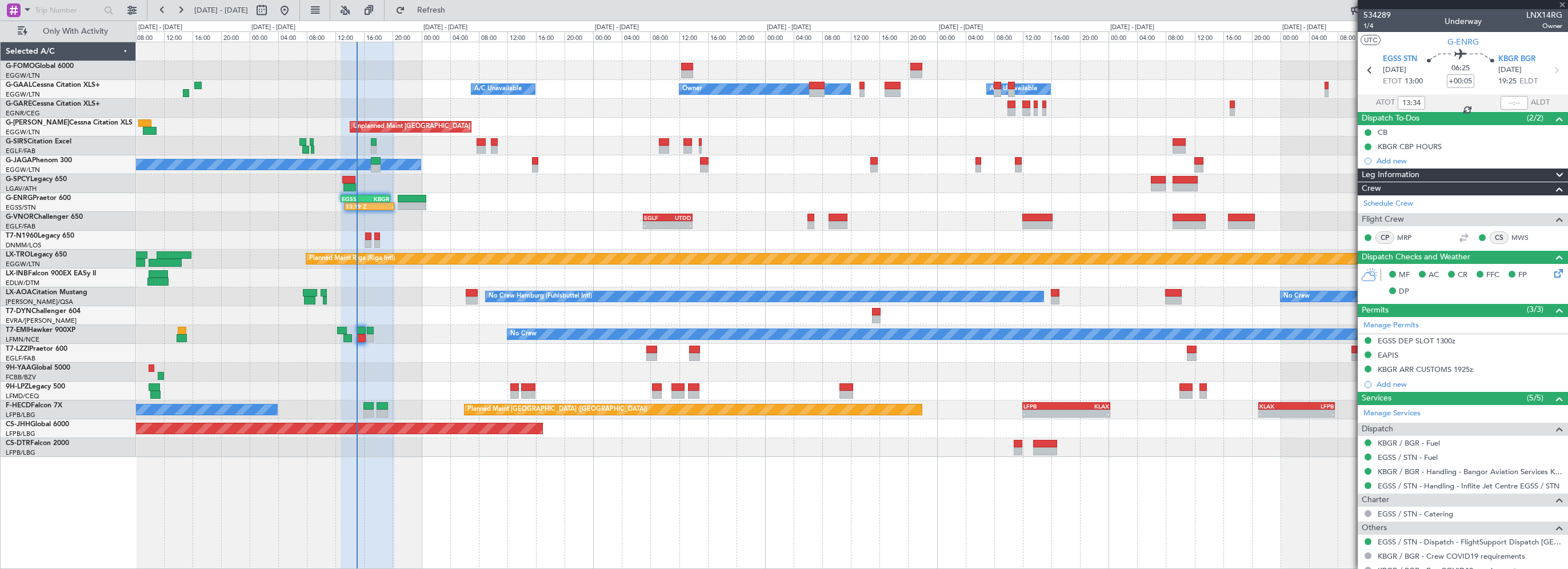
type input "2"
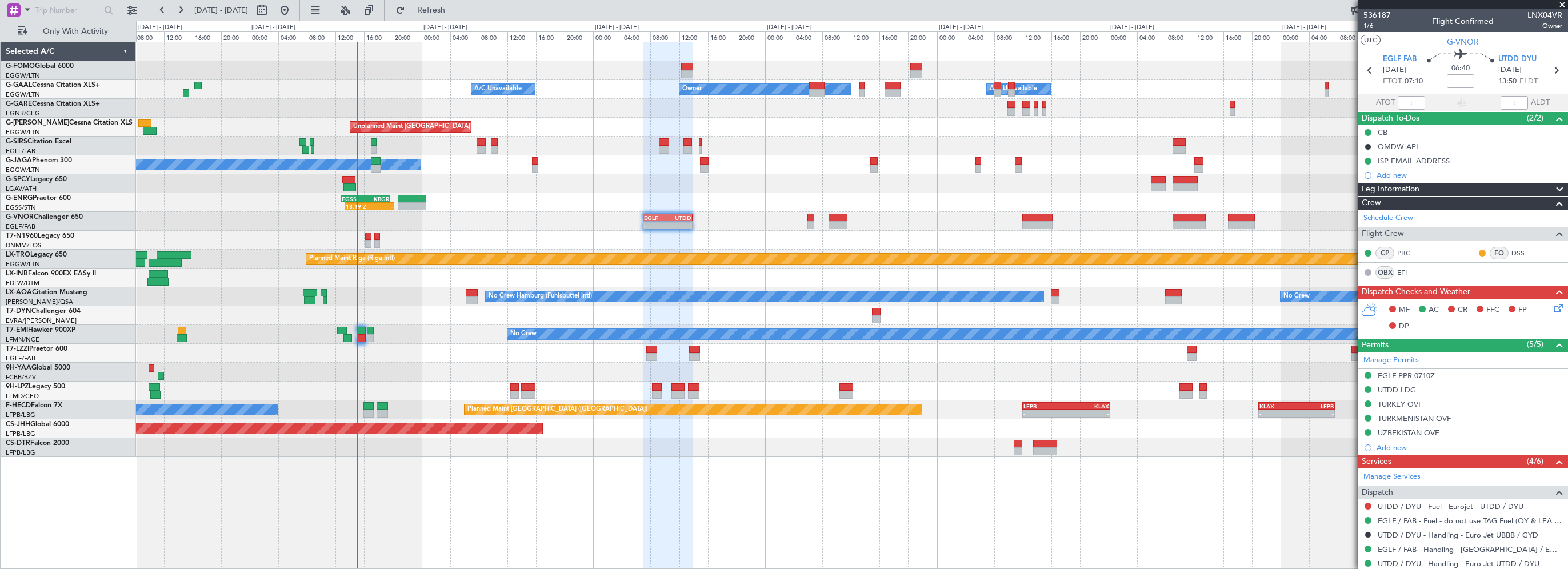
click at [464, 217] on div "- - EGLF 07:00 Z UTDD 13:55 Z" at bounding box center [851, 221] width 1431 height 19
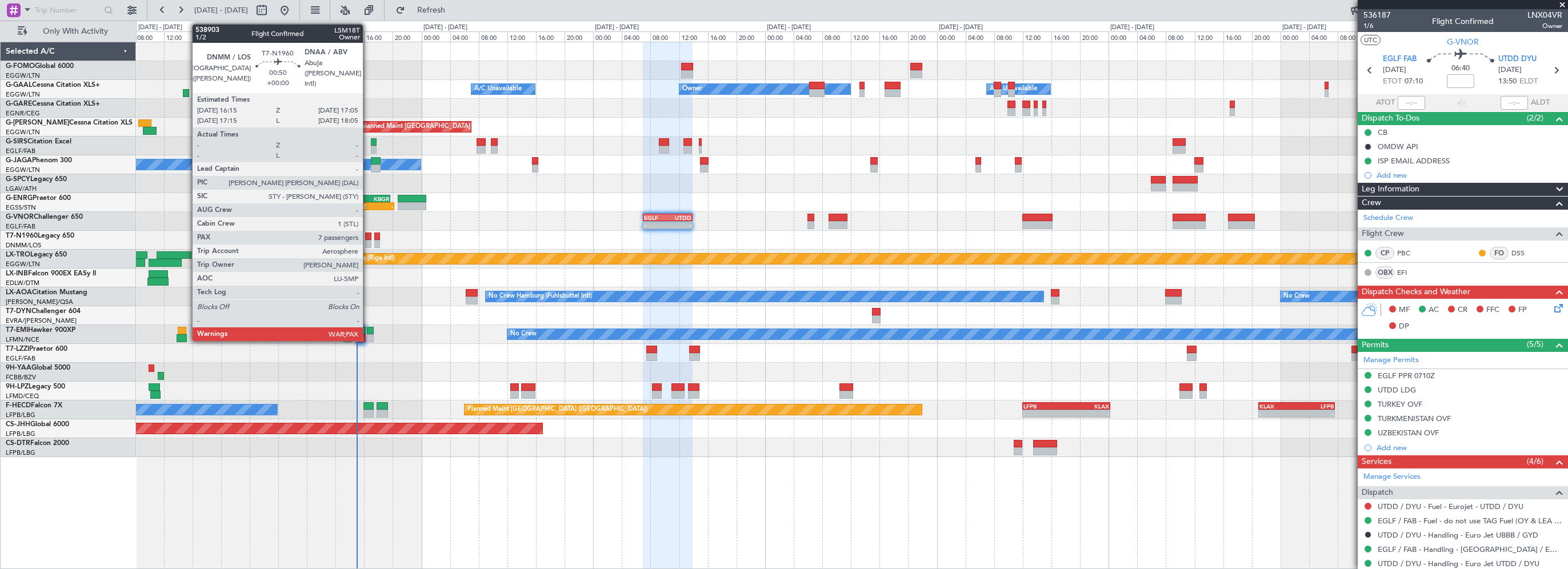
click at [368, 237] on div at bounding box center [368, 236] width 7 height 8
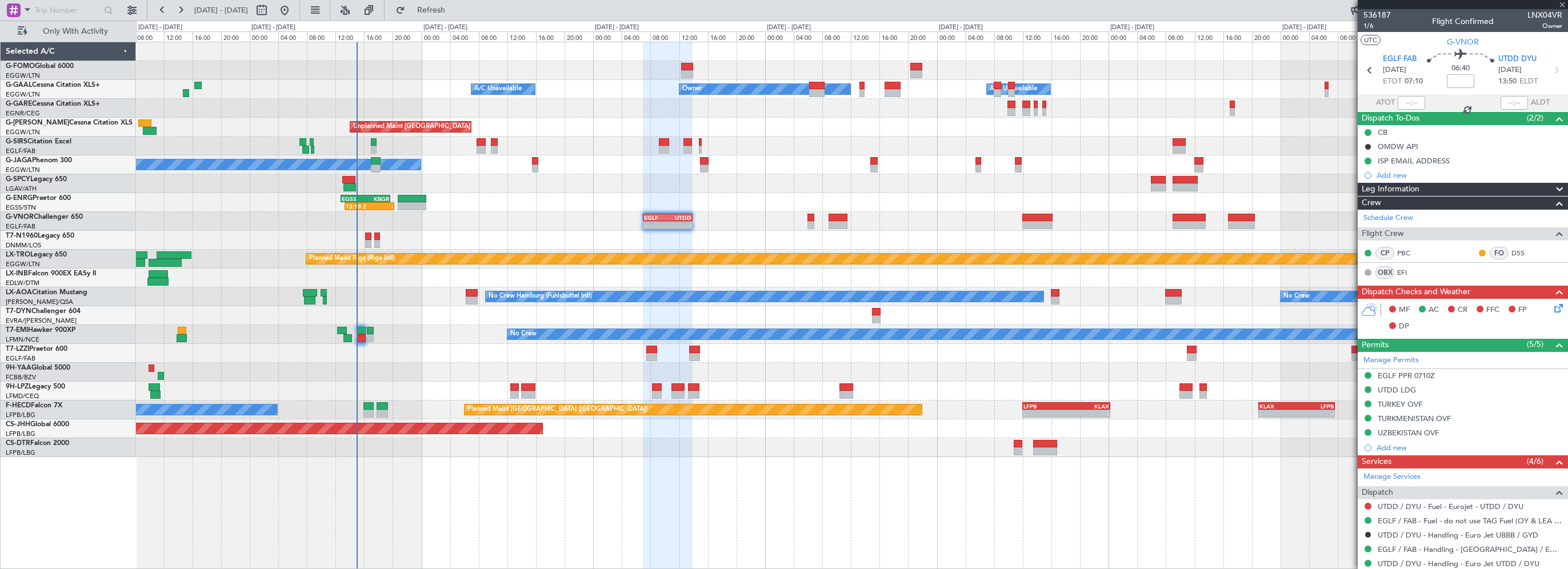
click at [378, 233] on div at bounding box center [377, 236] width 6 height 8
type input "-00:05"
type input "0"
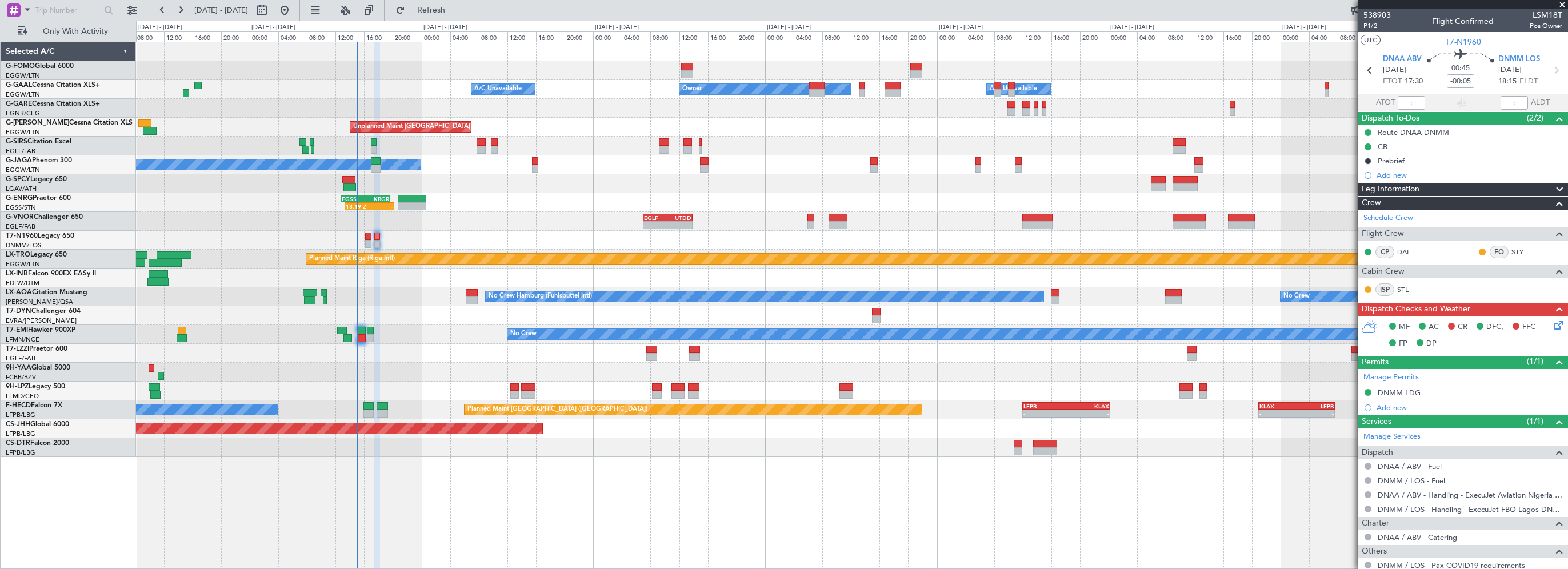
click at [434, 332] on div "Planned Maint No Crew" at bounding box center [851, 334] width 1431 height 19
click at [418, 332] on div "Planned Maint No Crew" at bounding box center [851, 334] width 1431 height 19
click at [409, 336] on div "Planned Maint No Crew" at bounding box center [851, 334] width 1431 height 19
click at [396, 330] on div "Planned Maint No Crew" at bounding box center [851, 334] width 1431 height 19
click at [455, 7] on span "Refresh" at bounding box center [432, 10] width 48 height 8
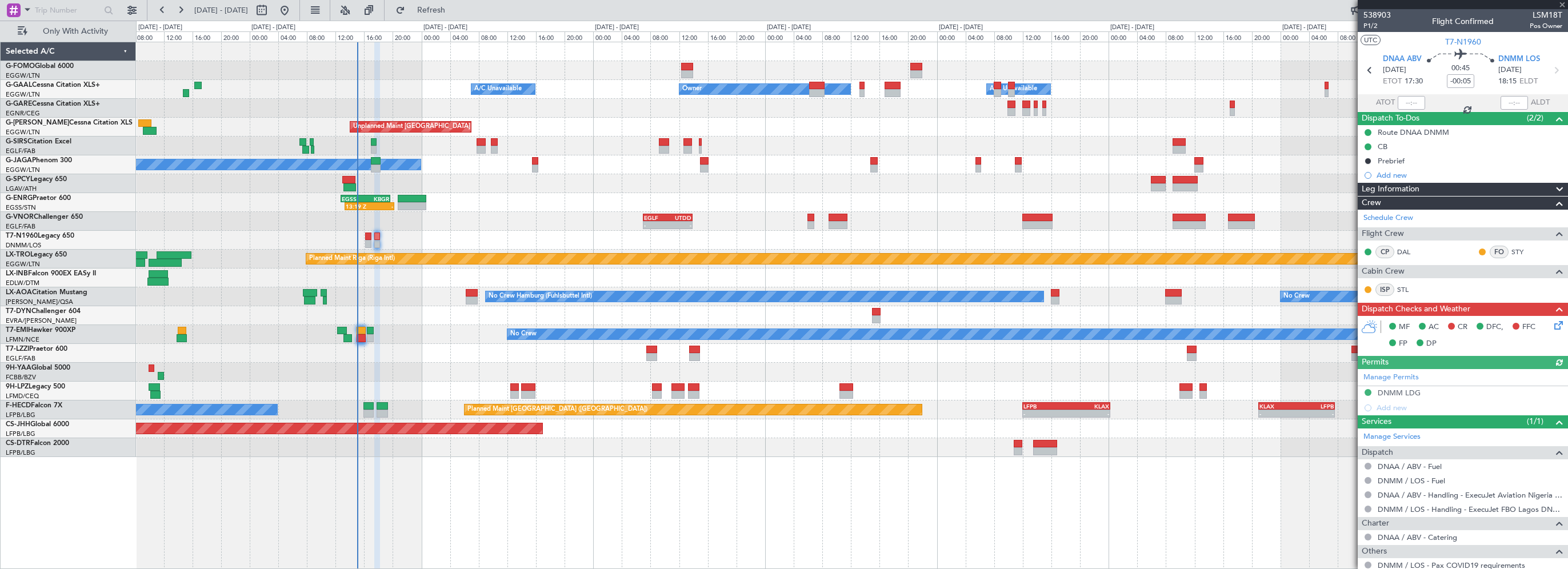
click at [401, 322] on div at bounding box center [851, 316] width 1431 height 19
click at [420, 308] on div at bounding box center [851, 316] width 1431 height 19
click at [455, 6] on span "Refresh" at bounding box center [432, 10] width 48 height 8
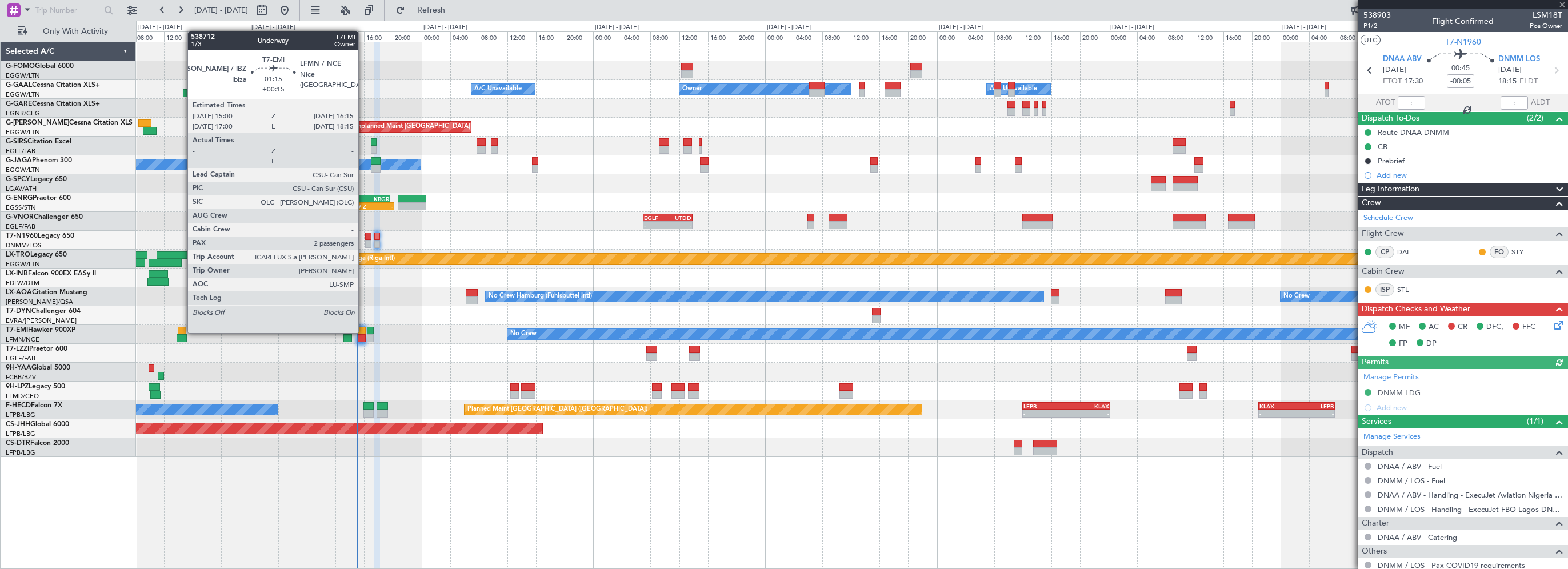
click at [363, 331] on div at bounding box center [361, 330] width 9 height 8
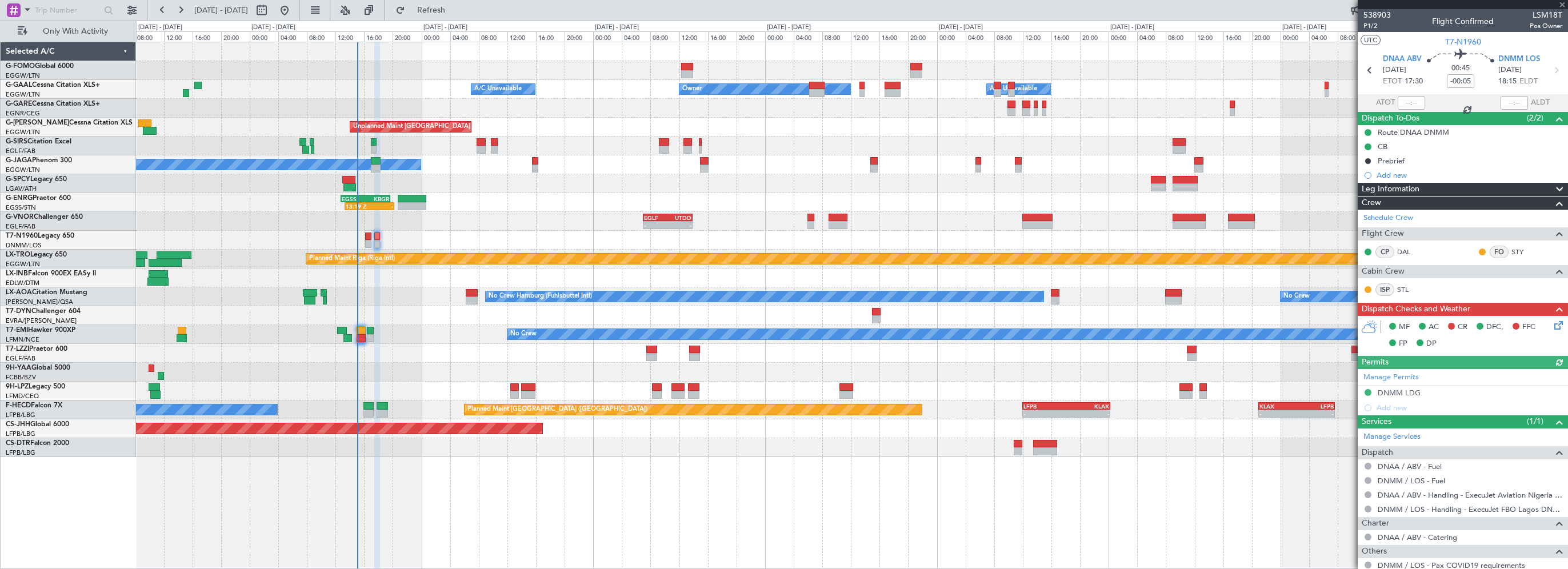
type input "+00:15"
type input "2"
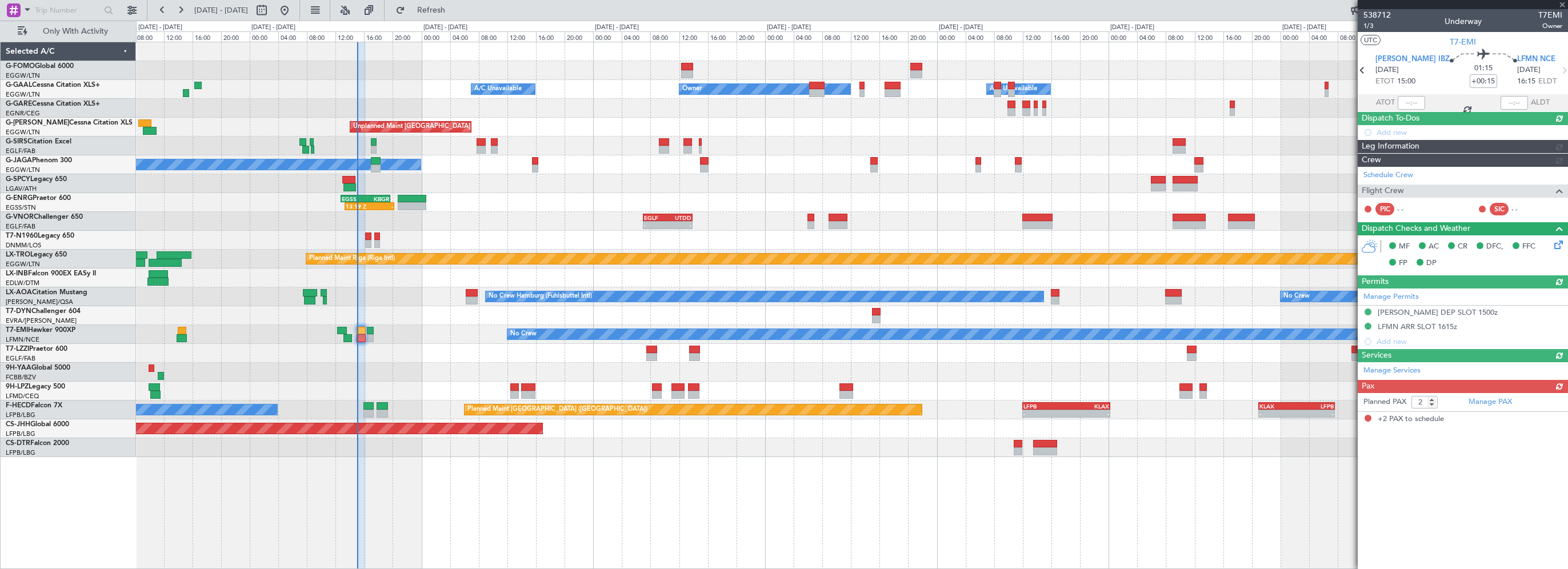
click at [449, 333] on div "Planned Maint No Crew" at bounding box center [851, 334] width 1431 height 19
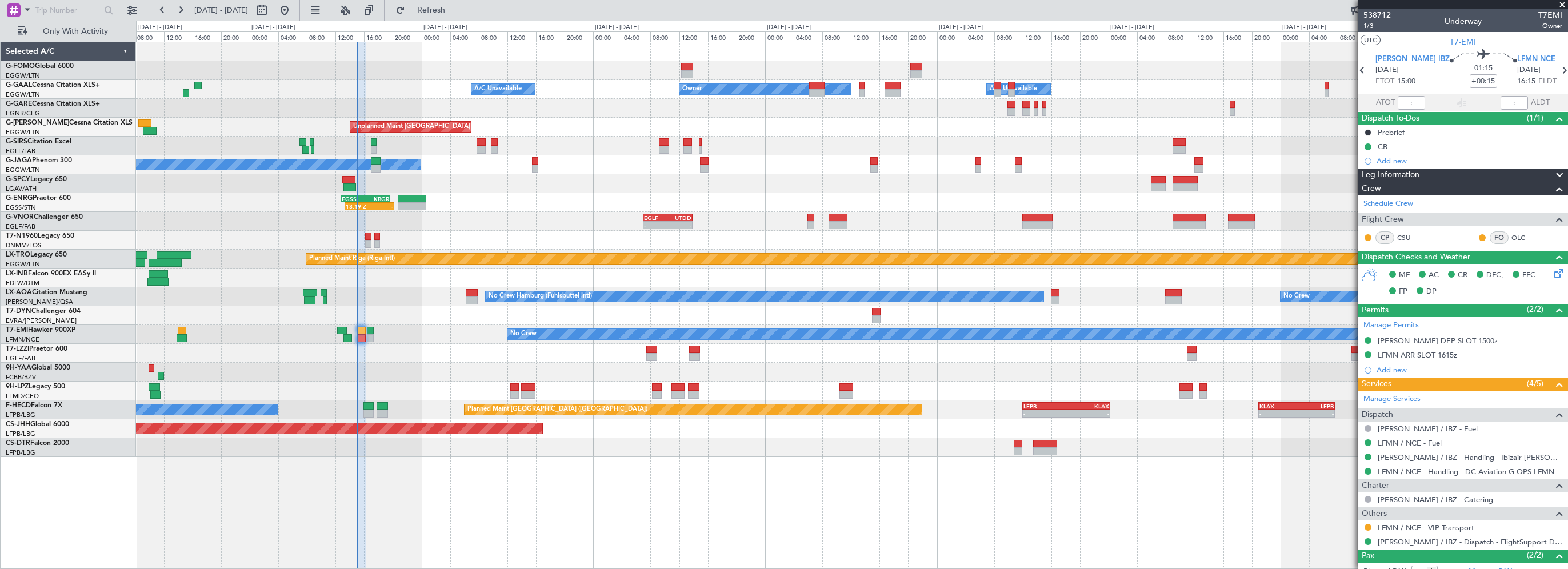
click at [421, 327] on div "Planned Maint No Crew" at bounding box center [851, 334] width 1431 height 19
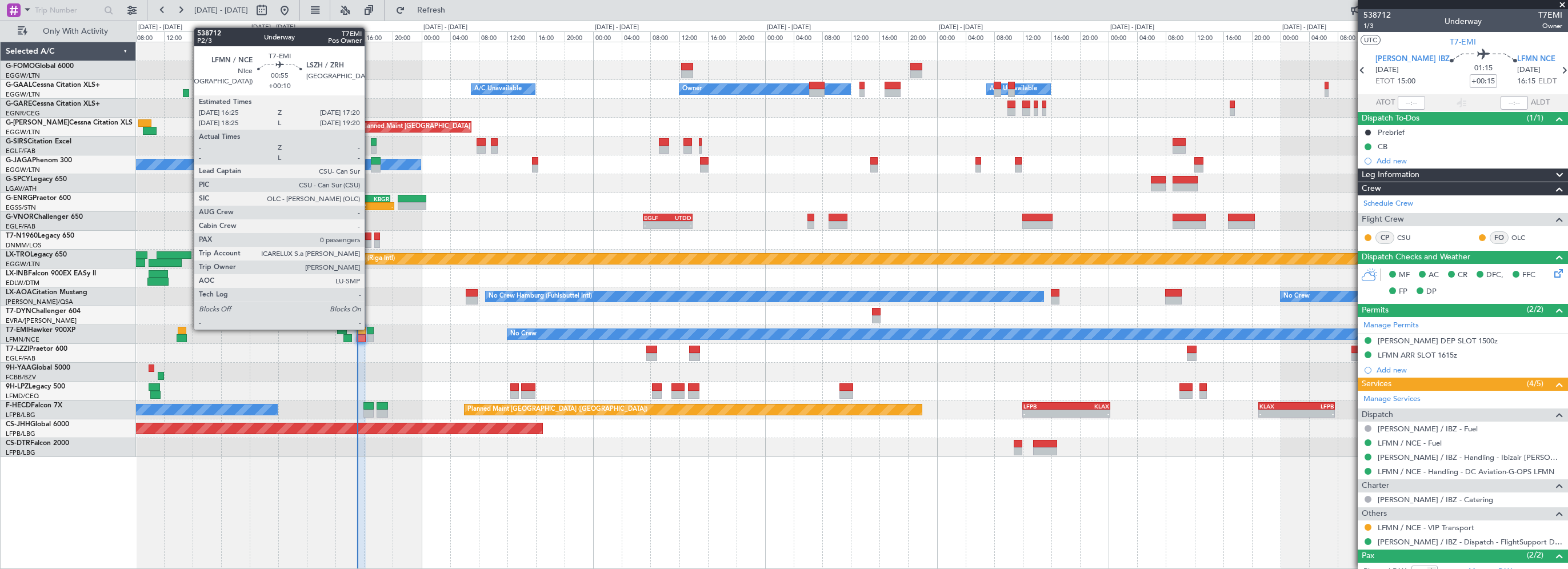
click at [371, 329] on div at bounding box center [370, 330] width 7 height 8
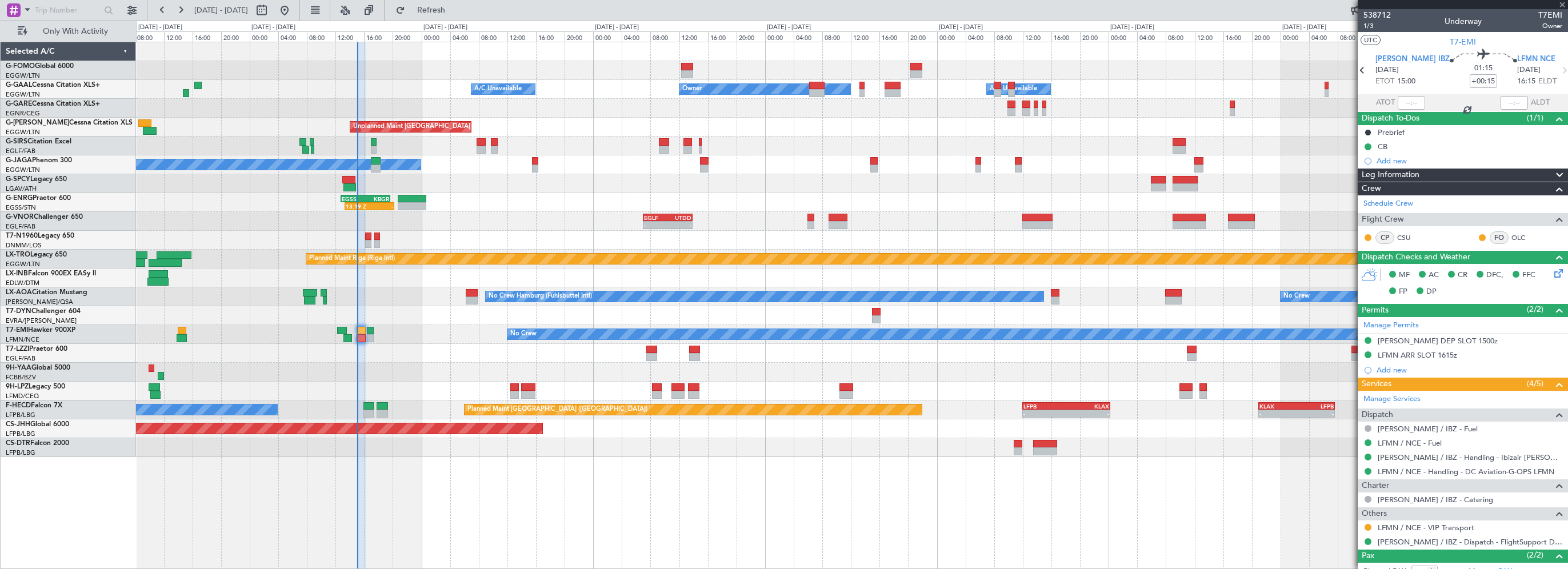
type input "+00:10"
type input "0"
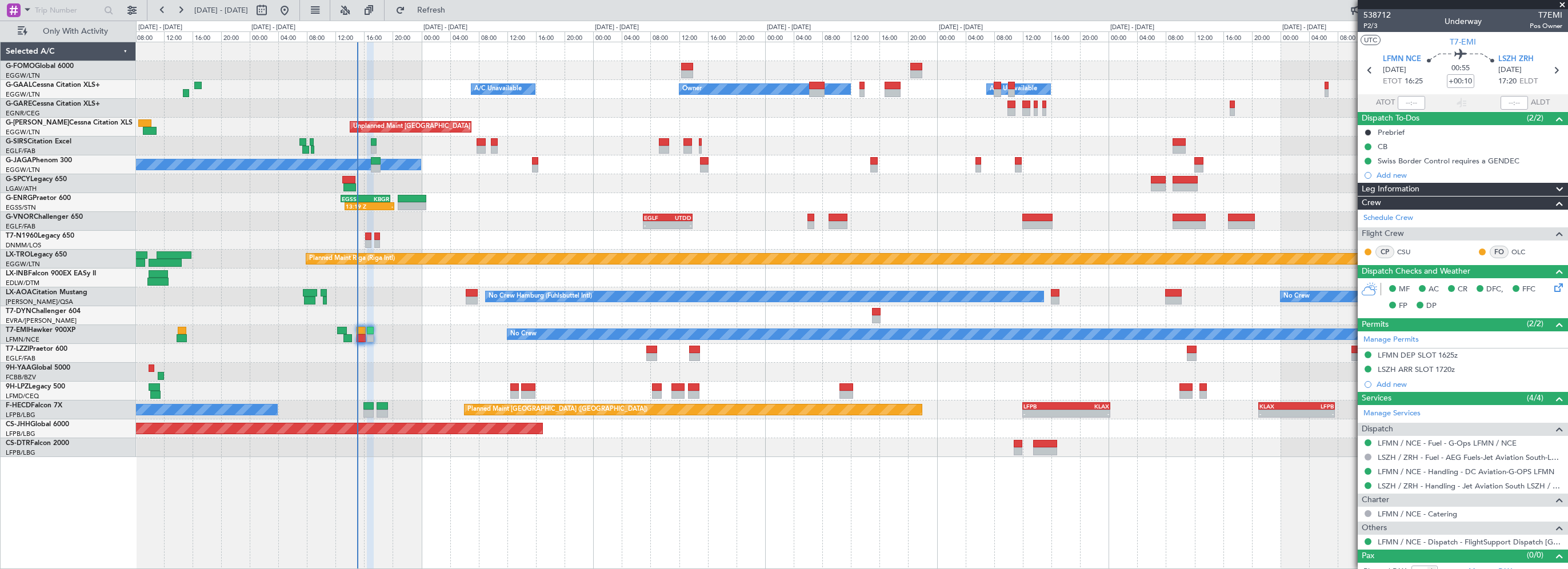
click at [405, 336] on div "Planned Maint No Crew" at bounding box center [851, 334] width 1431 height 19
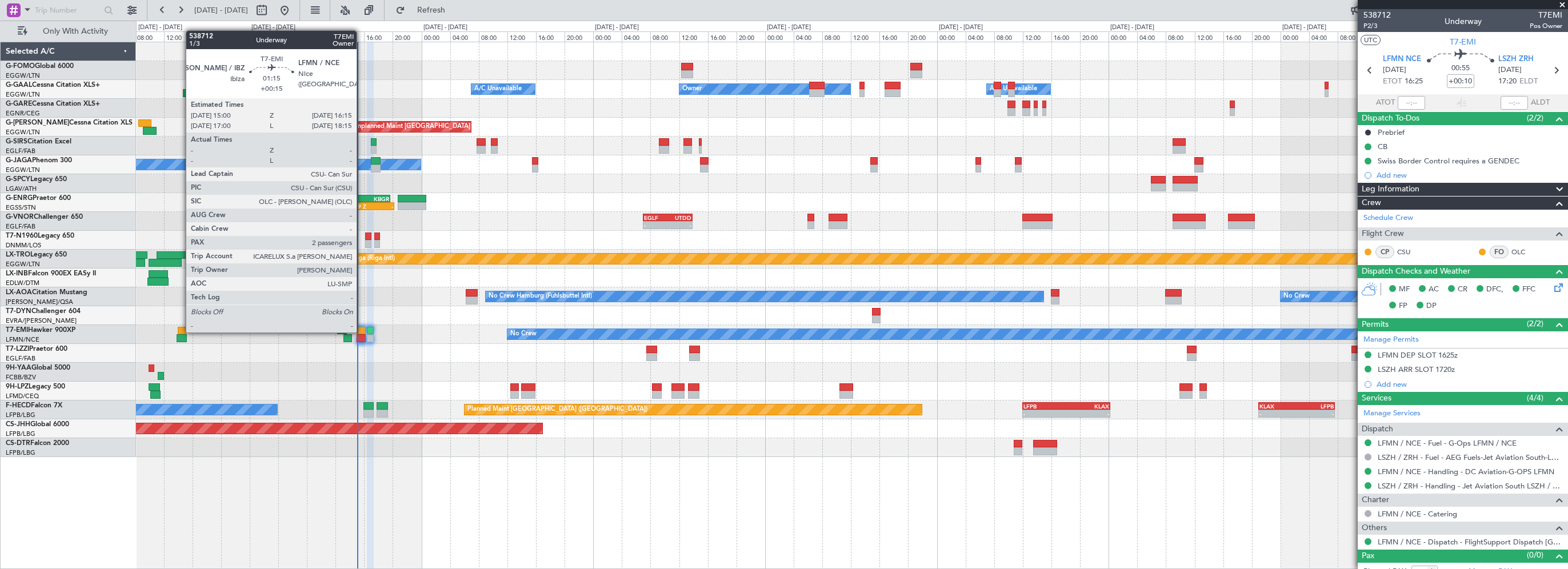
click at [361, 331] on div at bounding box center [361, 330] width 9 height 8
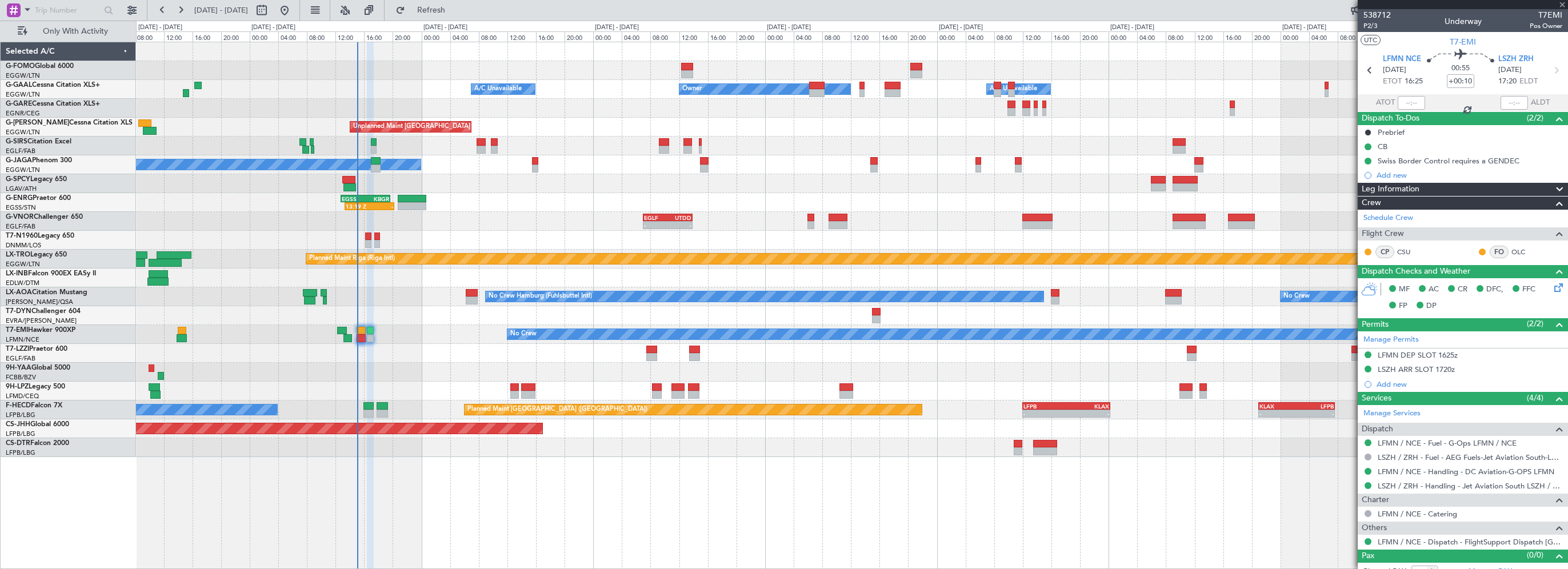
type input "+00:15"
type input "2"
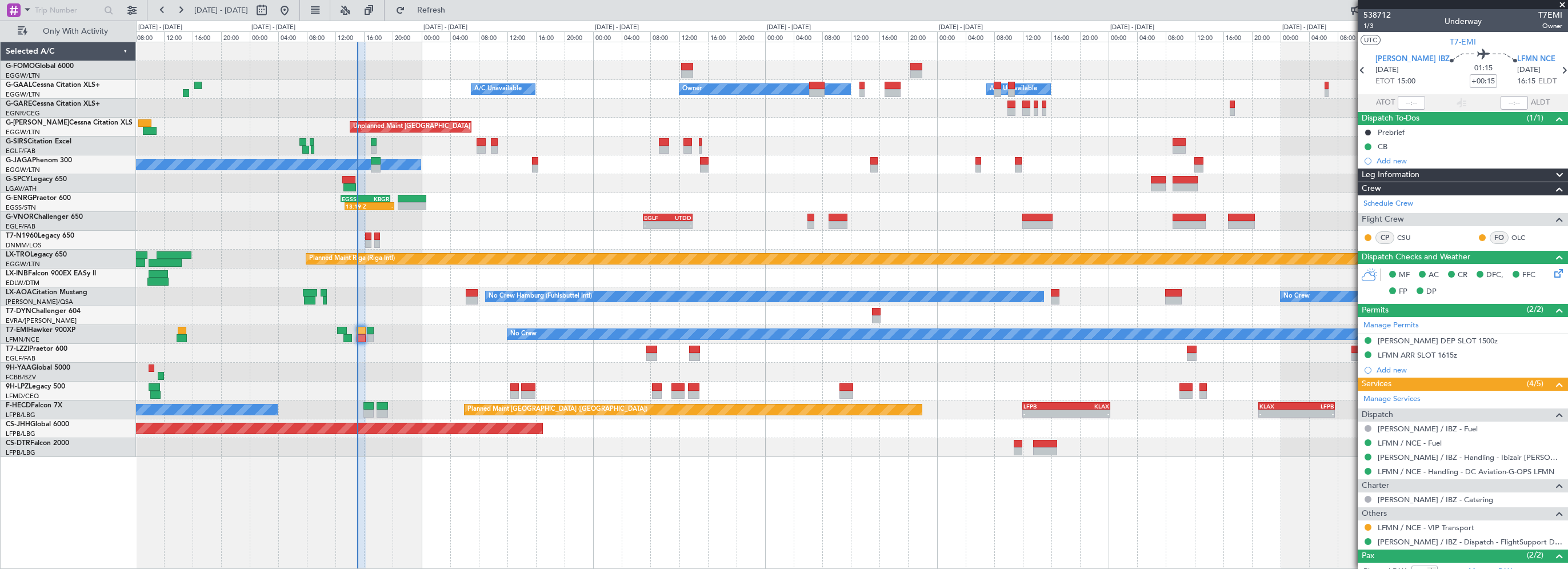
click at [433, 324] on div at bounding box center [851, 316] width 1431 height 19
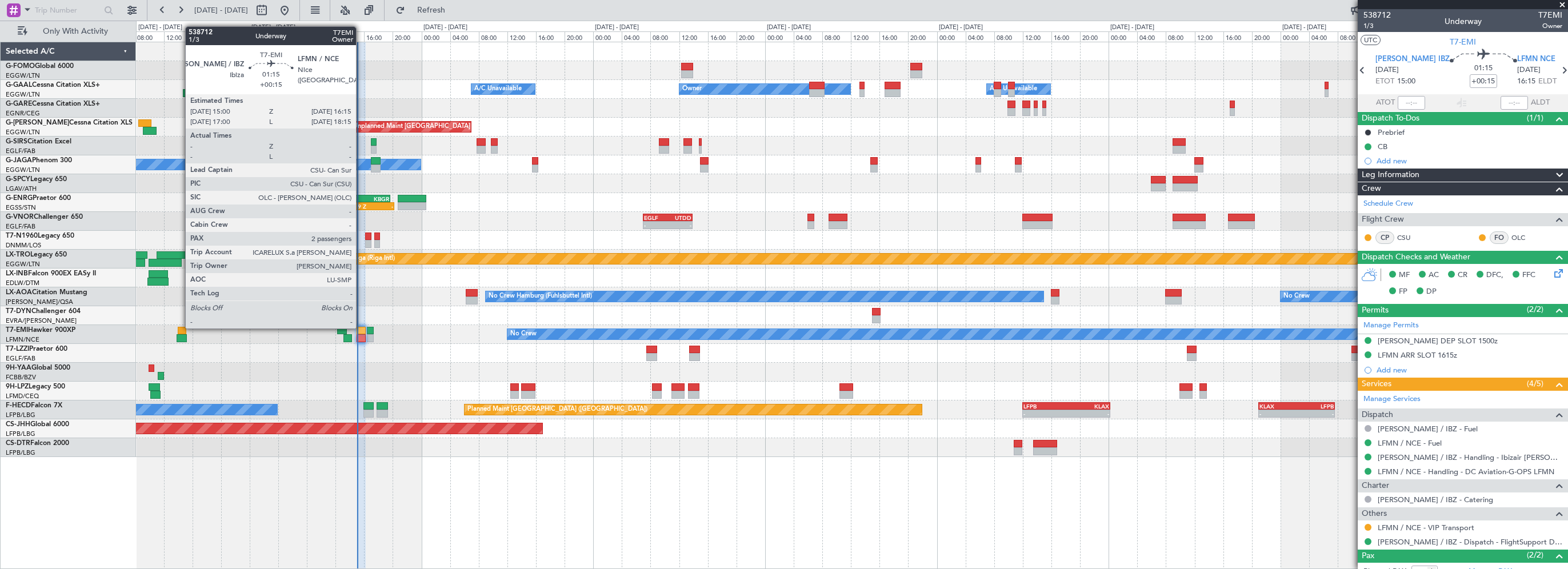
click at [361, 327] on div at bounding box center [361, 330] width 9 height 8
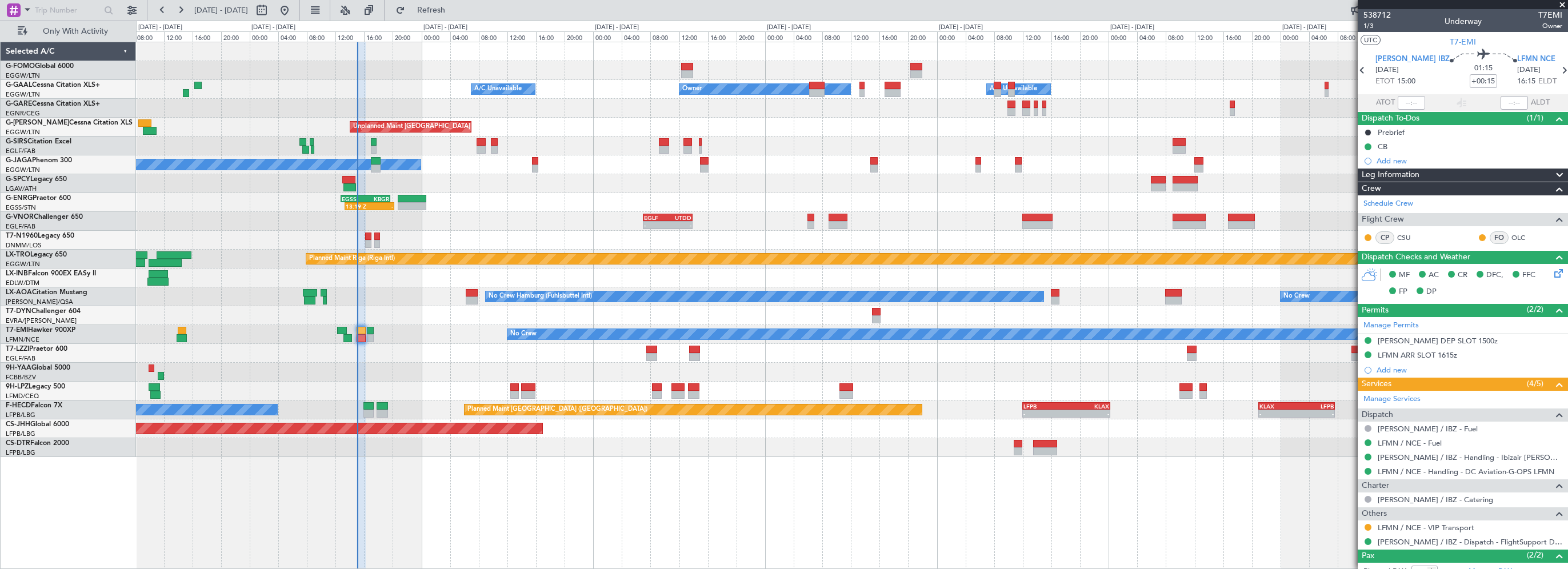
click at [438, 301] on div "No Crew No Crew Hamburg (Fuhlsbuttel Intl)" at bounding box center [851, 296] width 1431 height 19
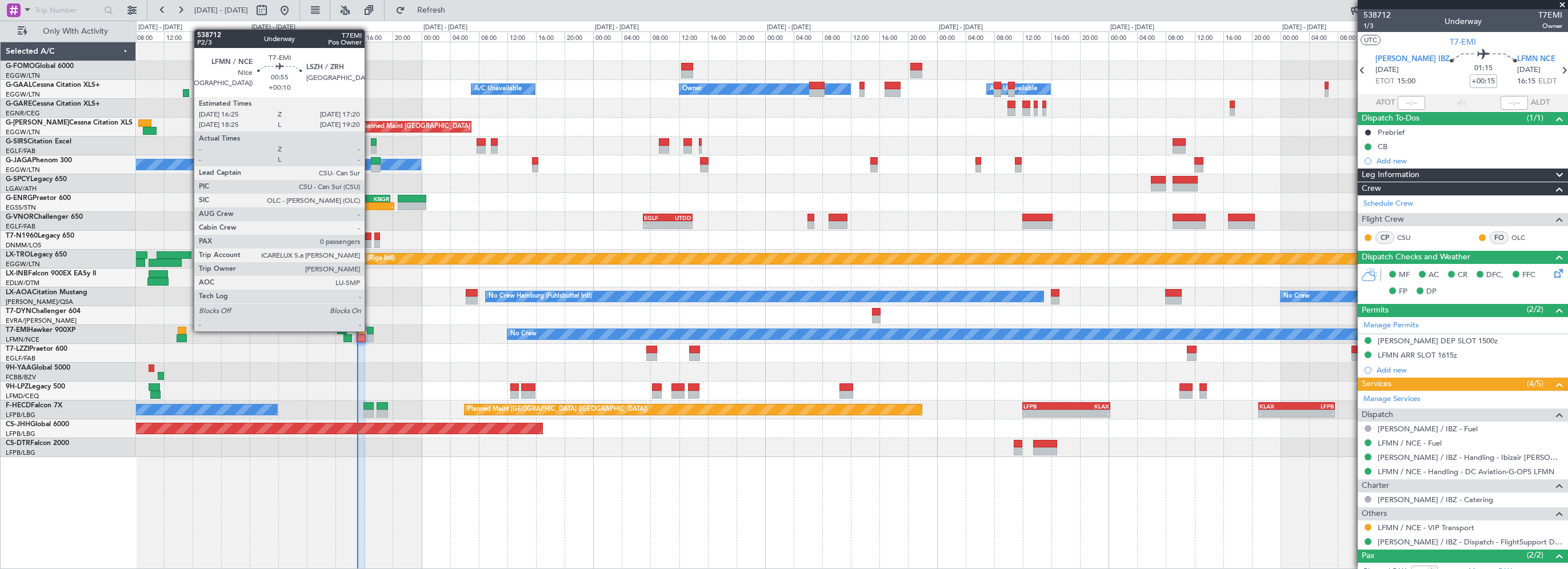
click at [370, 330] on div at bounding box center [370, 330] width 7 height 8
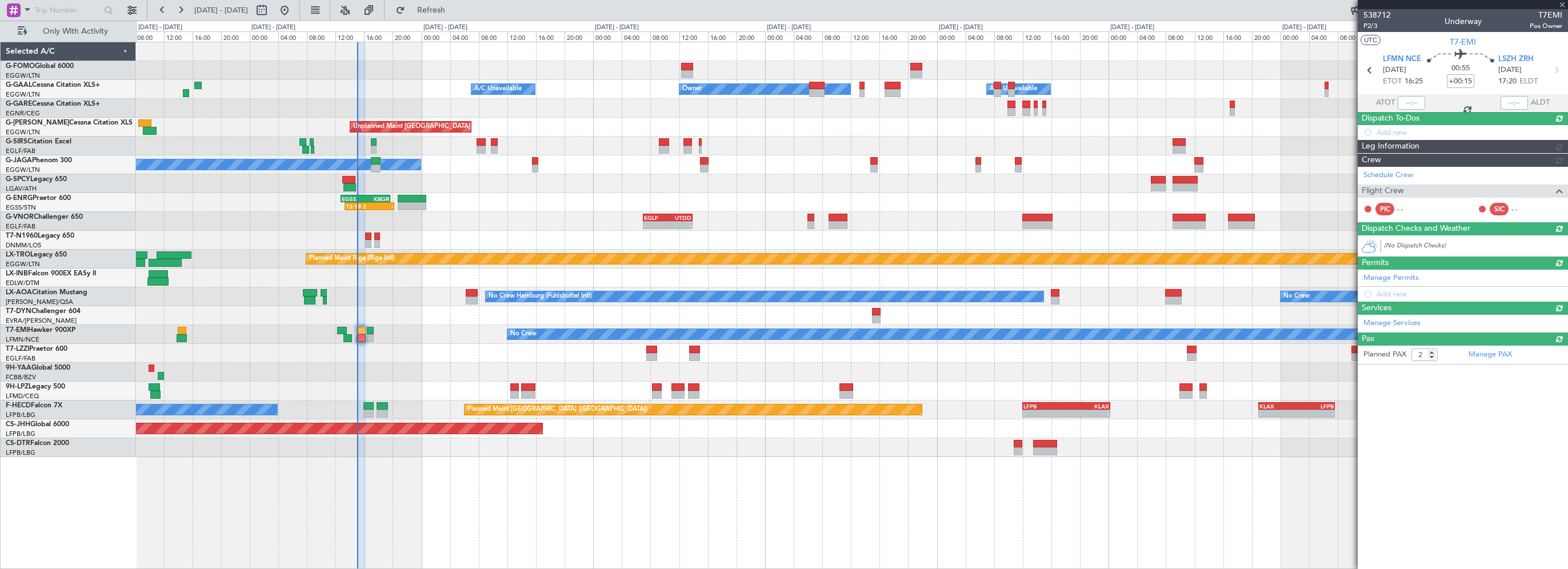
type input "+00:10"
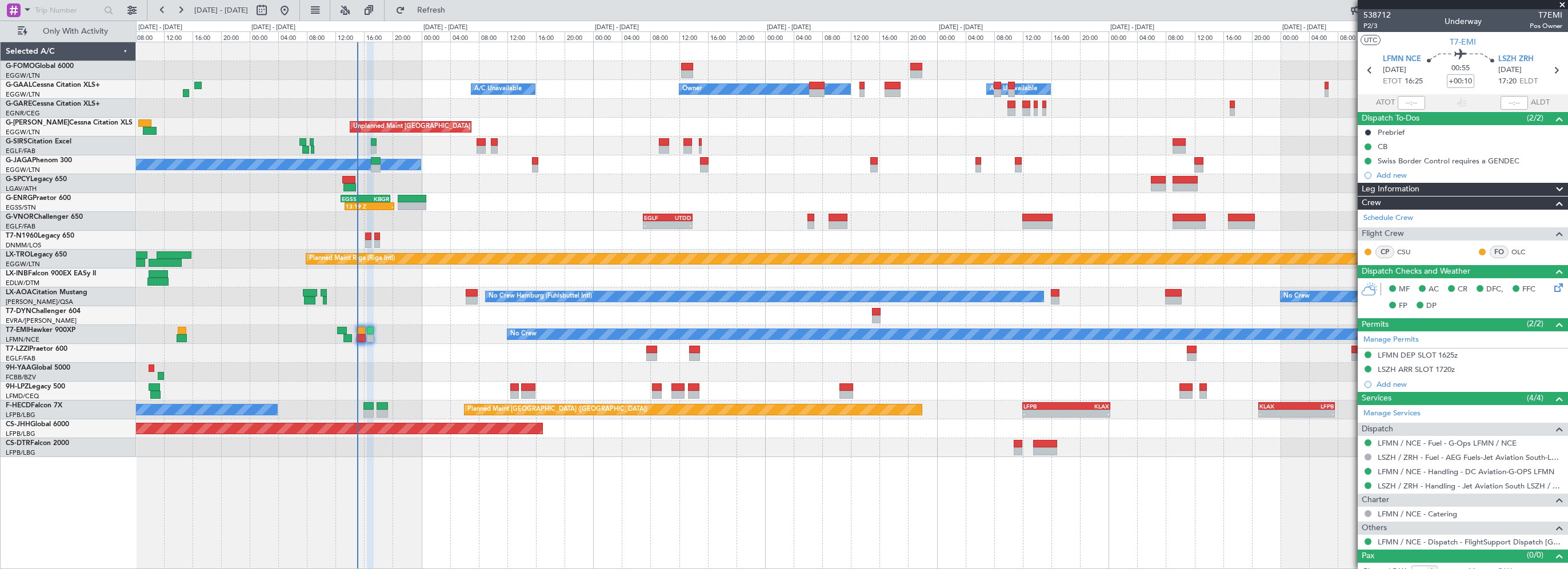
click at [408, 354] on div "Unplanned Maint [GEOGRAPHIC_DATA] ([GEOGRAPHIC_DATA])" at bounding box center [851, 353] width 1431 height 19
click at [402, 355] on div "Unplanned Maint [GEOGRAPHIC_DATA] ([GEOGRAPHIC_DATA])" at bounding box center [851, 353] width 1431 height 19
click at [455, 6] on span "Refresh" at bounding box center [432, 10] width 48 height 8
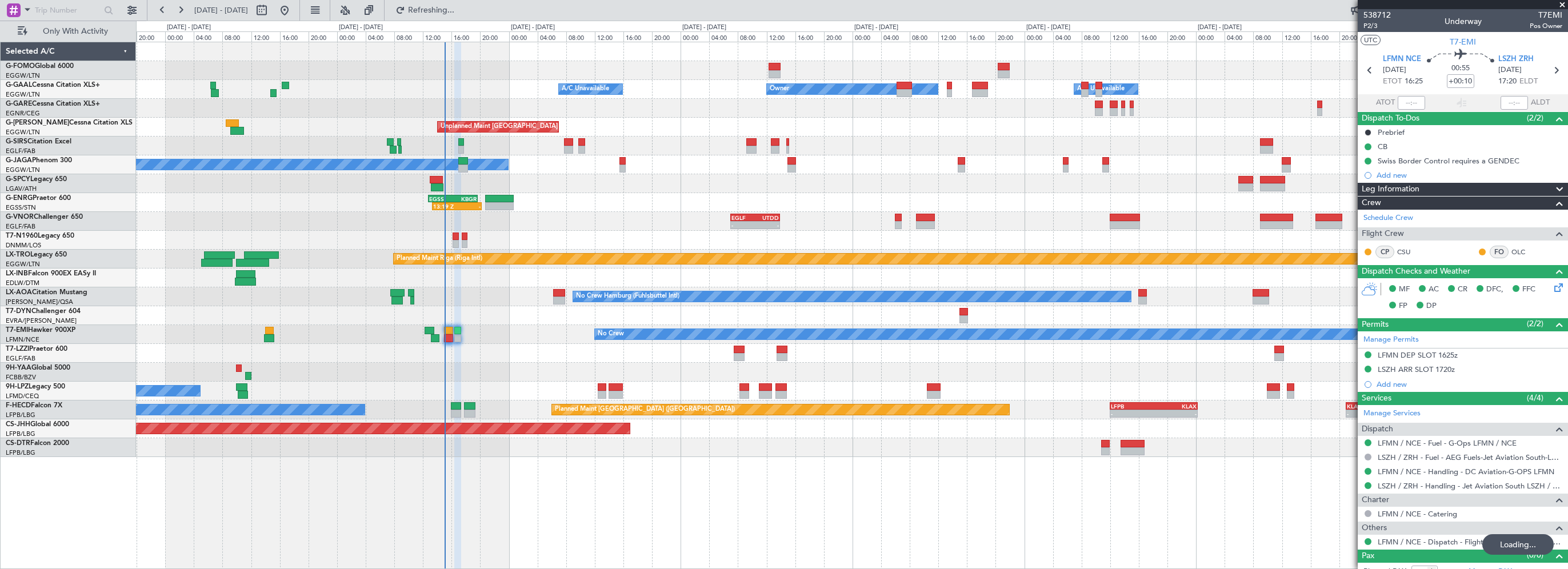
click at [509, 327] on div "Planned Maint No Crew" at bounding box center [851, 334] width 1431 height 19
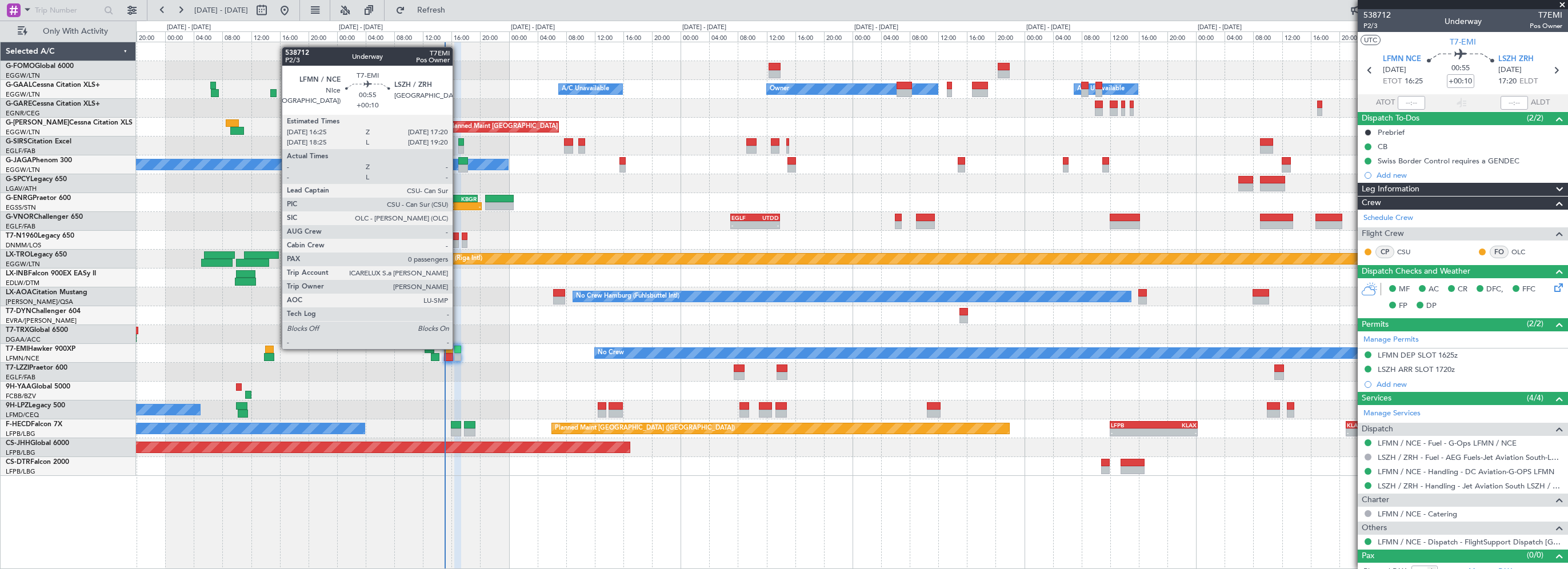
click at [458, 348] on div at bounding box center [457, 349] width 7 height 8
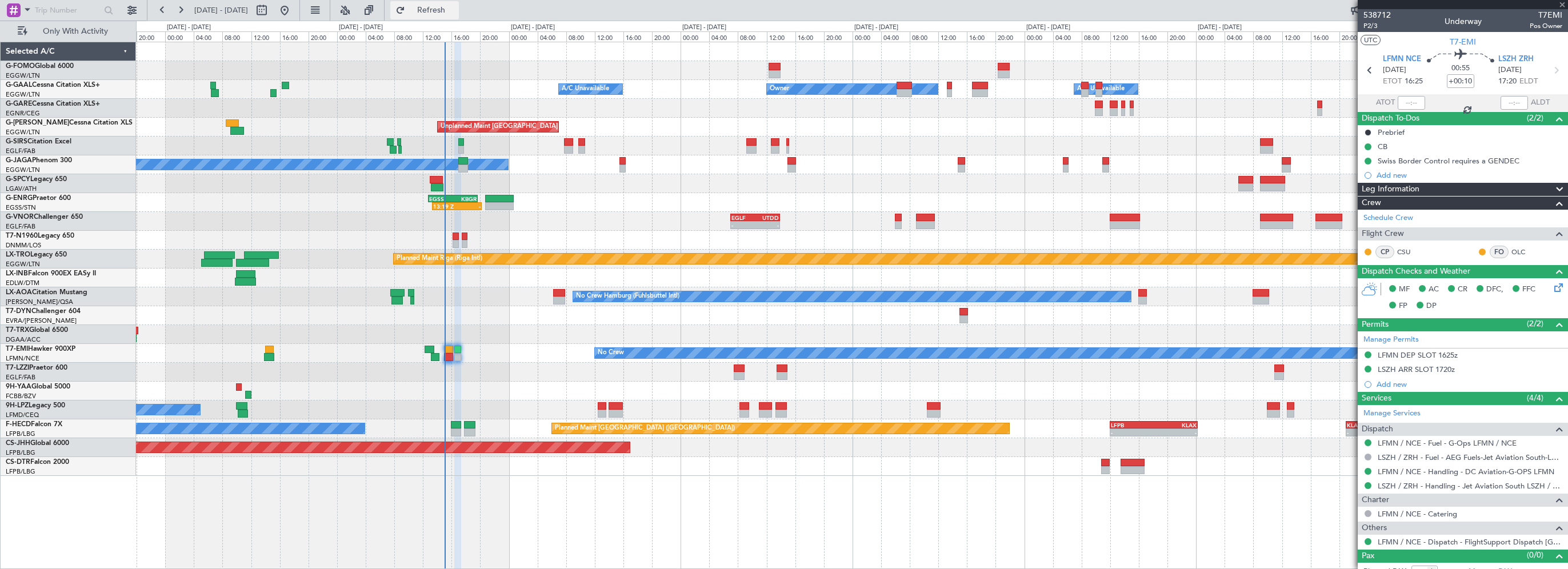
click at [453, 1] on button "Refresh" at bounding box center [425, 10] width 69 height 19
click at [497, 321] on div at bounding box center [851, 316] width 1431 height 19
click at [590, 517] on div "Owner Owner A/C Unavailable A/C Unavailable Unplanned Maint London (Luton) A/C …" at bounding box center [852, 305] width 1432 height 527
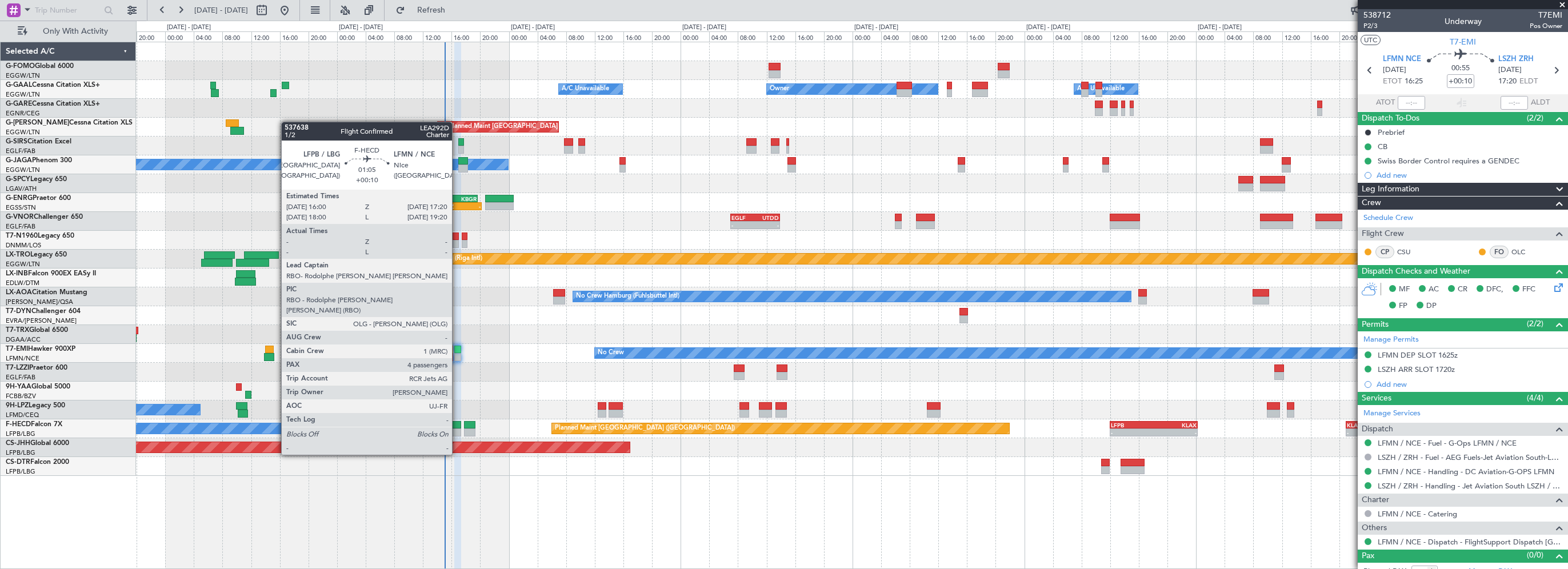
click at [457, 422] on div at bounding box center [455, 424] width 9 height 8
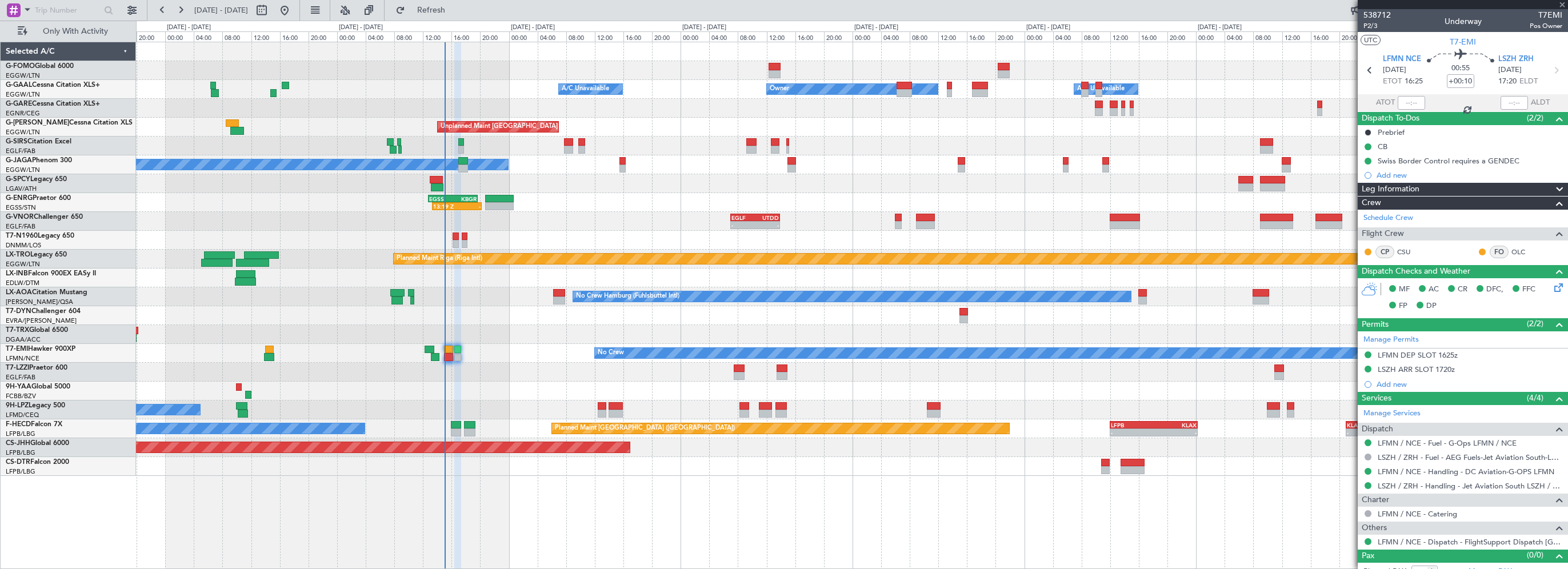
type input "4"
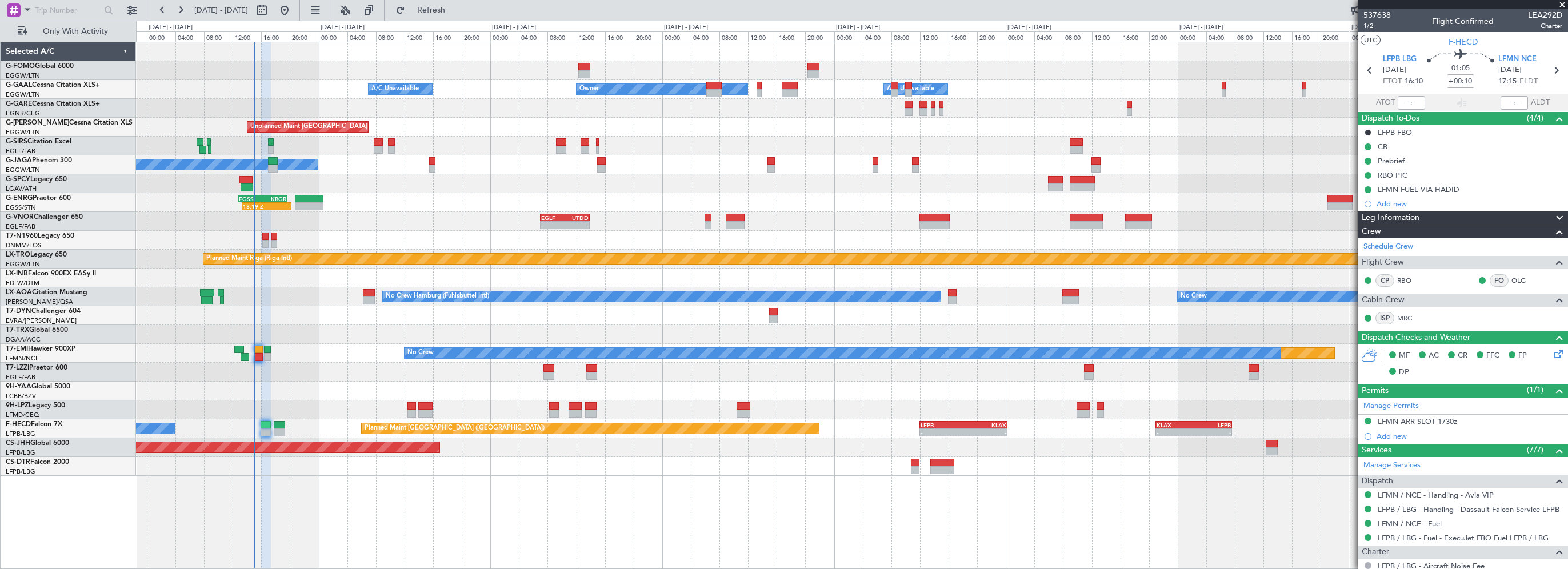
click at [420, 237] on div "- - EGGW 03:55 Z KSFO 14:45 Z Owner Owner A/C Unavailable A/C Unavailable Unpla…" at bounding box center [851, 259] width 1431 height 433
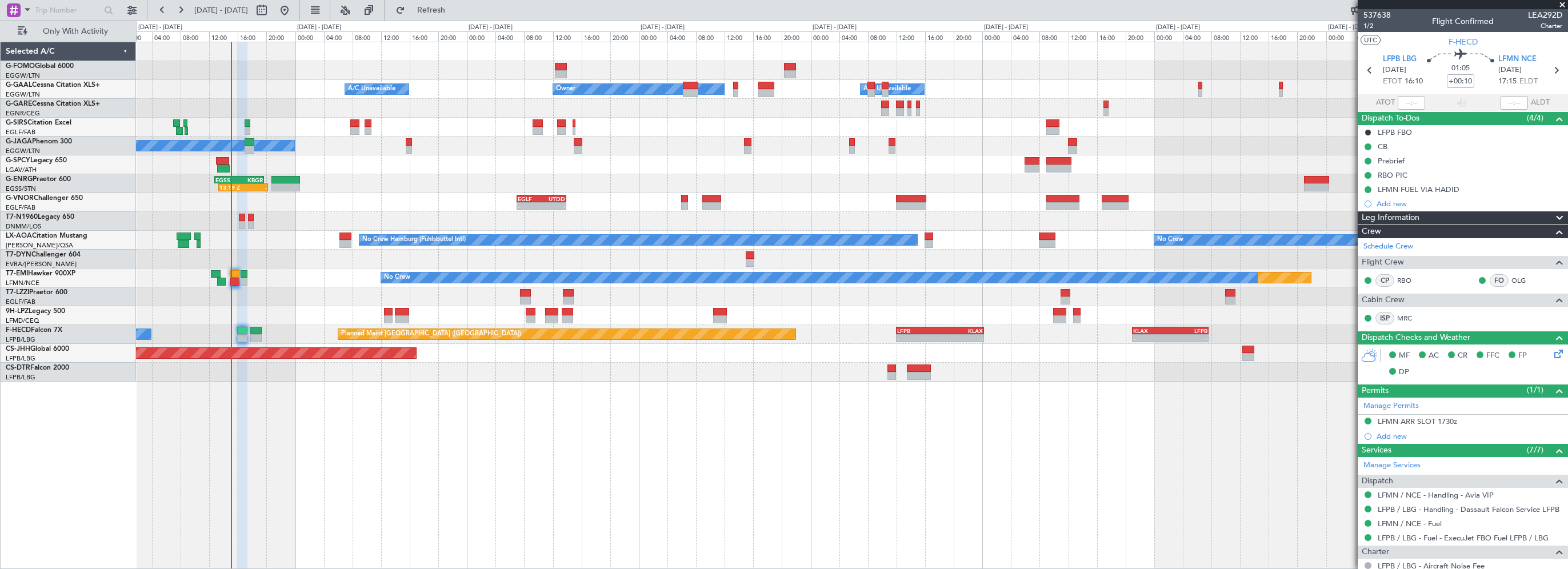
click at [386, 525] on div "- - EGGW 03:55 Z KSFO 14:45 Z Owner Owner A/C Unavailable A/C Unavailable Plann…" at bounding box center [852, 305] width 1432 height 527
click at [326, 419] on div "- - EGGW 03:55 Z KSFO 14:45 Z Owner Owner A/C Unavailable A/C Unavailable Plann…" at bounding box center [852, 305] width 1432 height 527
click at [592, 450] on div "- - EGGW 03:55 Z KSFO 14:45 Z Owner Owner A/C Unavailable A/C Unavailable Plann…" at bounding box center [852, 305] width 1432 height 527
